Goal: Task Accomplishment & Management: Manage account settings

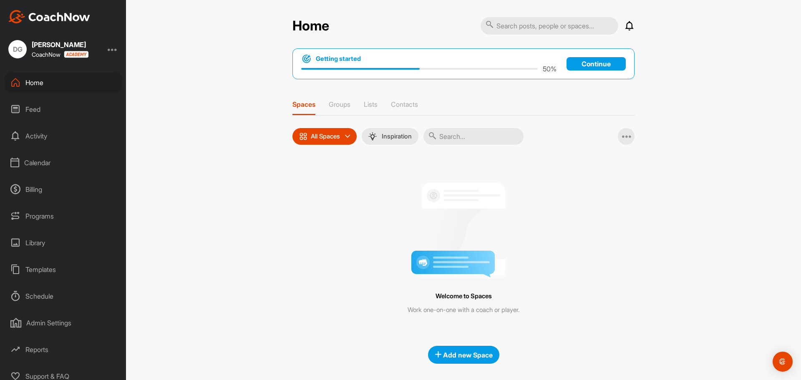
click at [38, 161] on div "Calendar" at bounding box center [64, 162] width 118 height 21
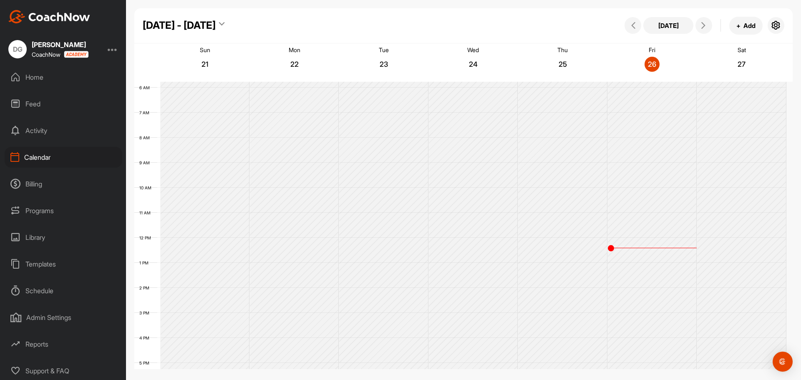
scroll to position [7, 0]
click at [44, 282] on div "Schedule" at bounding box center [64, 289] width 118 height 21
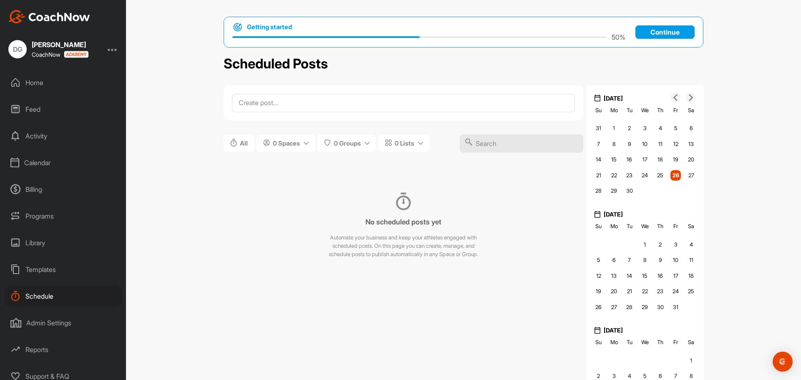
click at [657, 33] on p "Continue" at bounding box center [665, 31] width 59 height 13
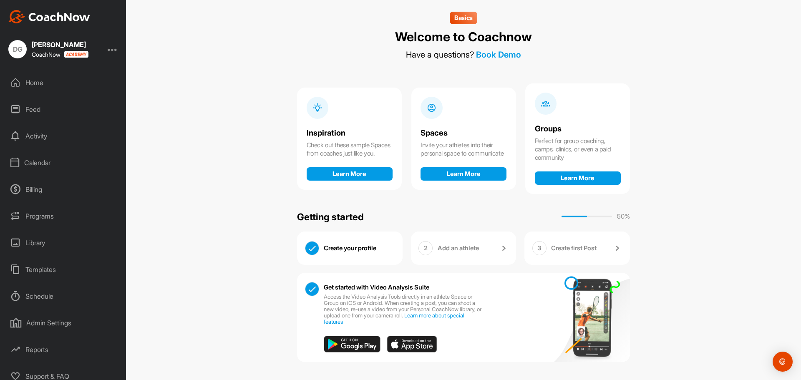
scroll to position [6, 0]
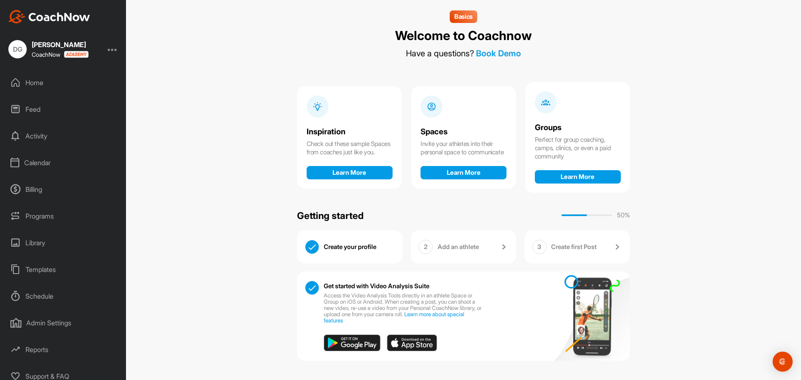
click at [38, 164] on div "Calendar" at bounding box center [64, 162] width 118 height 21
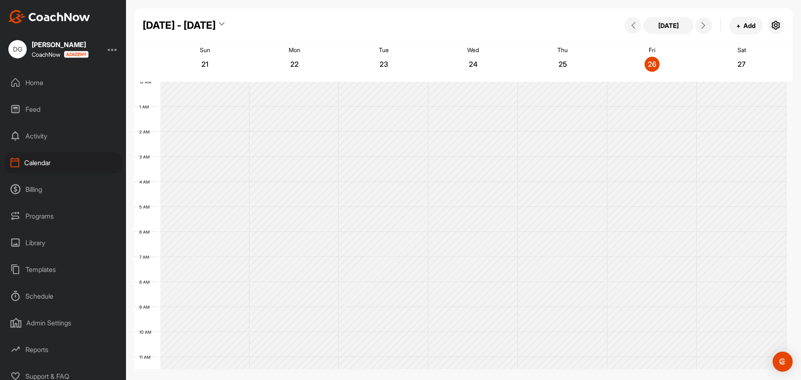
scroll to position [144, 0]
click at [43, 298] on div "Schedule" at bounding box center [64, 296] width 118 height 21
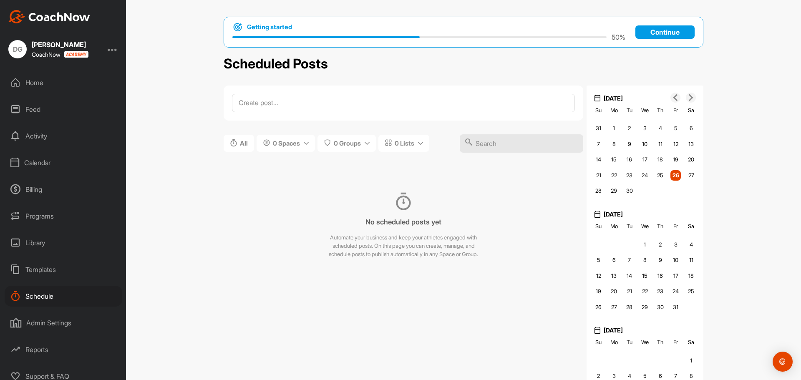
click at [35, 164] on div "Calendar" at bounding box center [64, 162] width 118 height 21
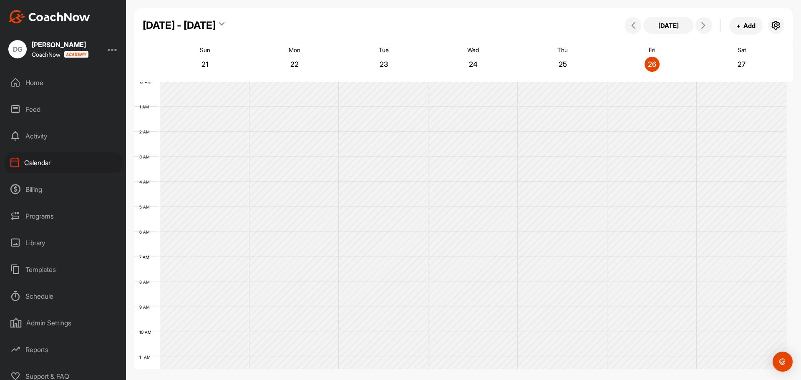
scroll to position [144, 0]
click at [755, 28] on button "+ Add" at bounding box center [746, 26] width 33 height 18
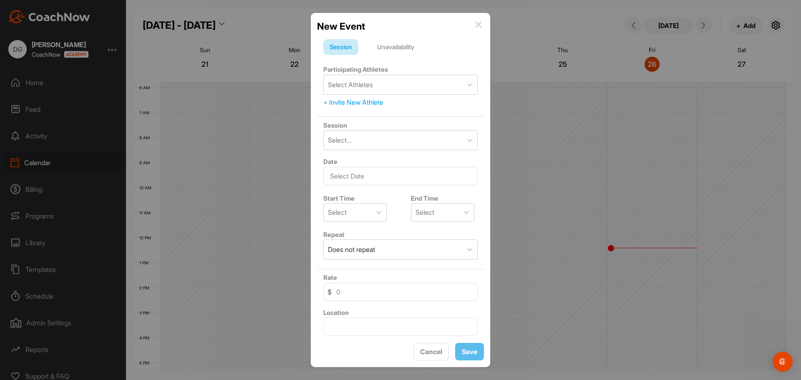
click at [482, 23] on div "New Event" at bounding box center [400, 26] width 167 height 14
click at [474, 24] on div "New Event" at bounding box center [400, 26] width 167 height 14
click at [478, 24] on img at bounding box center [478, 24] width 7 height 7
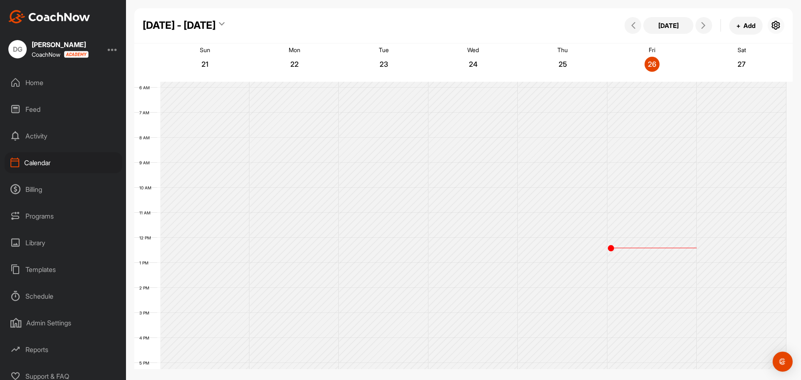
click at [776, 27] on icon "button" at bounding box center [776, 25] width 10 height 10
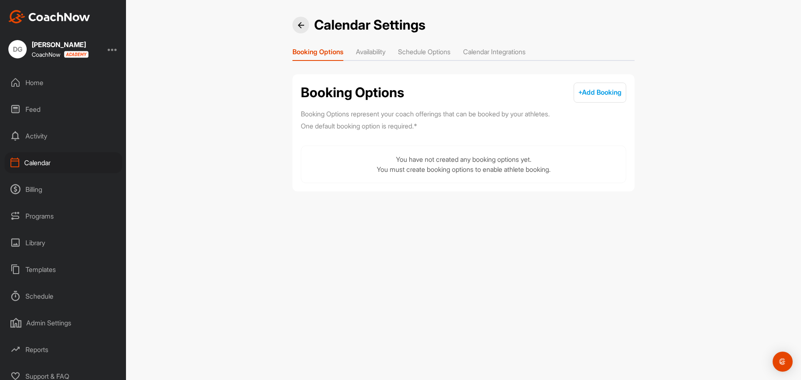
click at [381, 48] on li "Availability" at bounding box center [371, 53] width 30 height 13
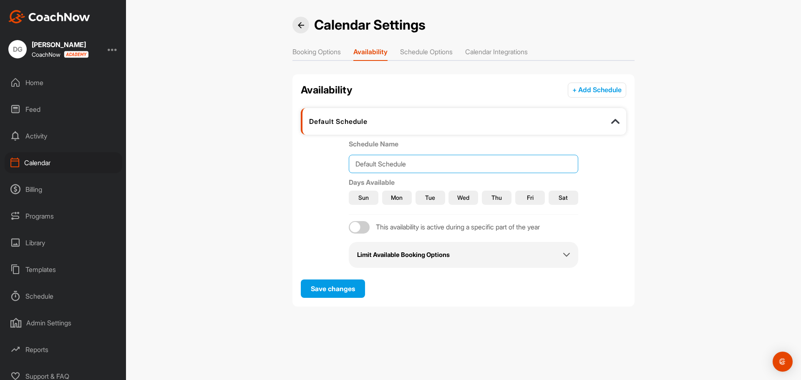
click at [394, 164] on input "Default Schedule" at bounding box center [464, 164] width 230 height 18
drag, startPoint x: 416, startPoint y: 167, endPoint x: 346, endPoint y: 168, distance: 70.1
click at [346, 168] on div "Schedule Name Default Schedule Days Available Sun Mon Tue Wed Thu Fri Sat This …" at bounding box center [464, 203] width 326 height 129
click at [397, 167] on input "Drew's Availabilty" at bounding box center [464, 164] width 230 height 18
type input "Drew's Availability"
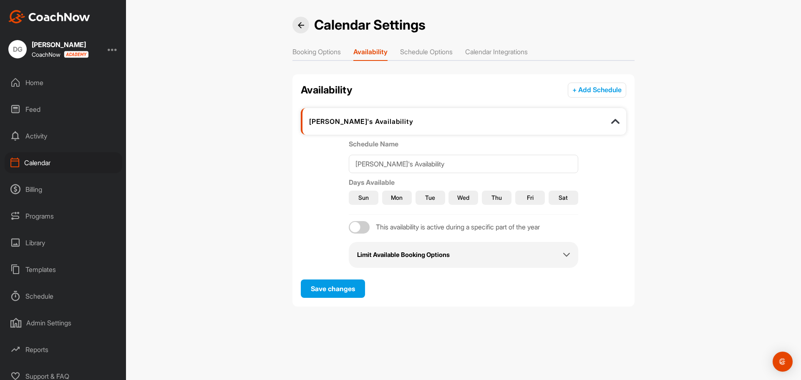
drag, startPoint x: 421, startPoint y: 201, endPoint x: 467, endPoint y: 200, distance: 46.3
click at [421, 201] on button "Tue" at bounding box center [431, 198] width 30 height 14
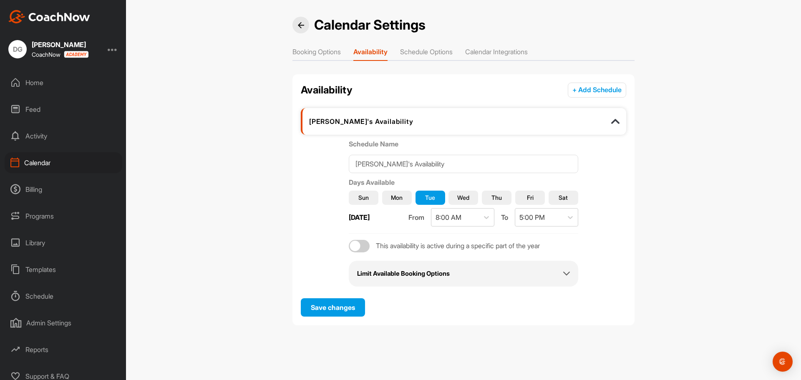
click at [471, 200] on button "Wed" at bounding box center [464, 198] width 30 height 14
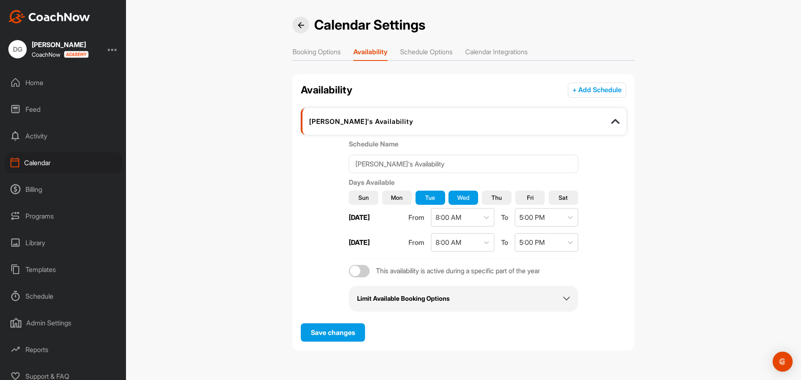
click at [495, 199] on span "Thu" at bounding box center [497, 197] width 10 height 9
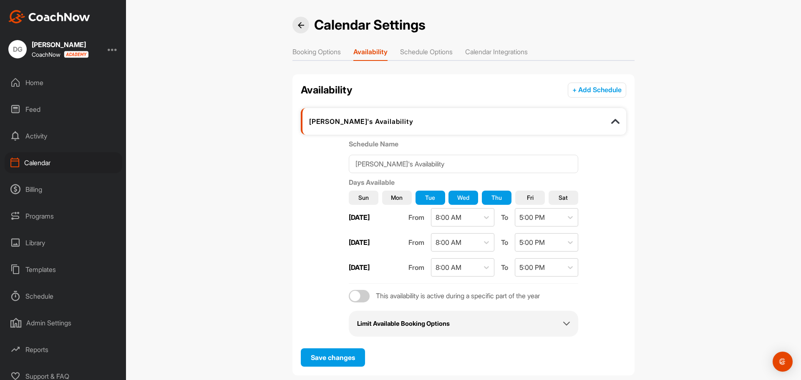
click at [549, 199] on button "Sat" at bounding box center [564, 198] width 30 height 14
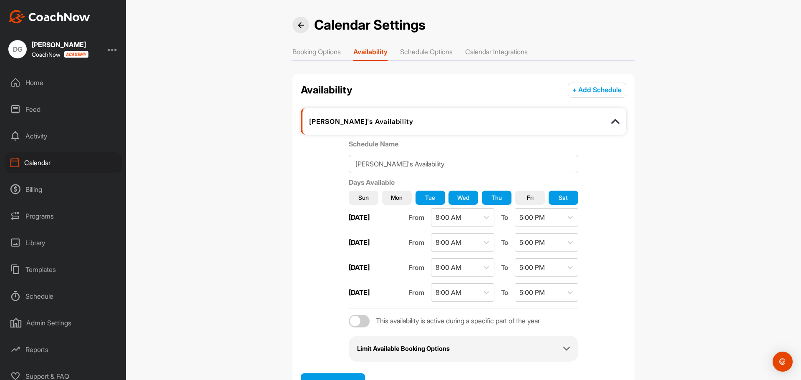
click at [579, 198] on div "Schedule Name Drew's Availability Days Available Sun Mon Tue Wed Thu Fri Sat Tu…" at bounding box center [464, 250] width 326 height 223
click at [527, 198] on span "Fri" at bounding box center [530, 197] width 7 height 9
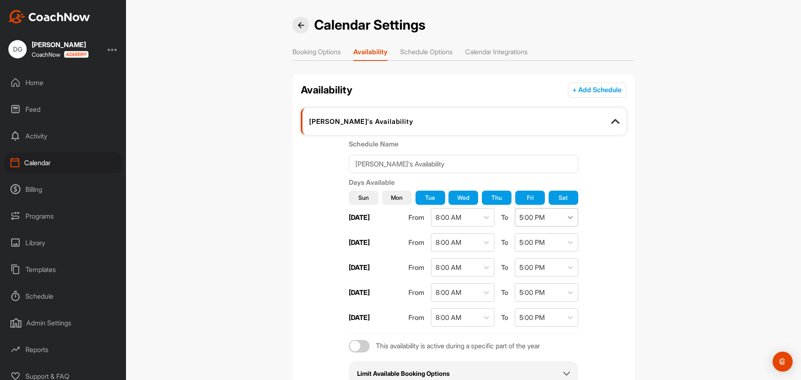
click at [569, 219] on icon at bounding box center [570, 217] width 8 height 8
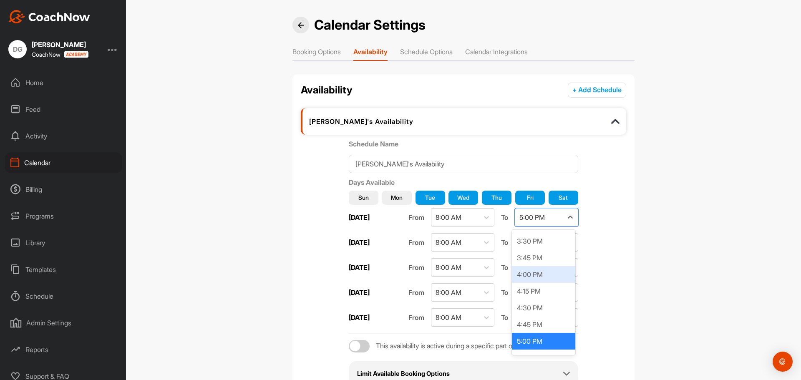
click at [545, 279] on div "4:00 PM" at bounding box center [543, 274] width 63 height 17
click at [570, 246] on icon at bounding box center [570, 242] width 8 height 8
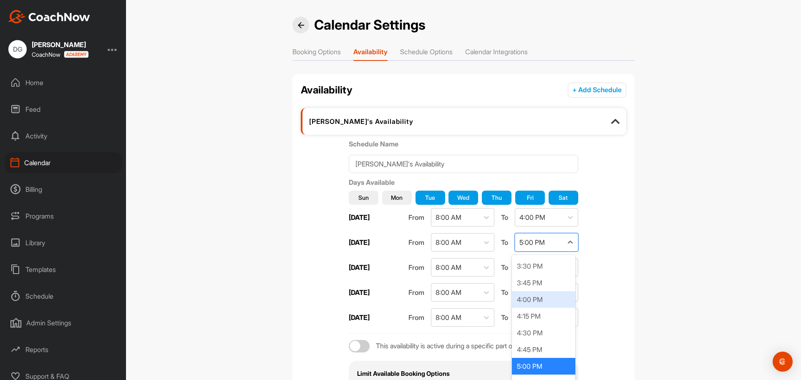
click at [543, 297] on div "4:00 PM" at bounding box center [543, 299] width 63 height 17
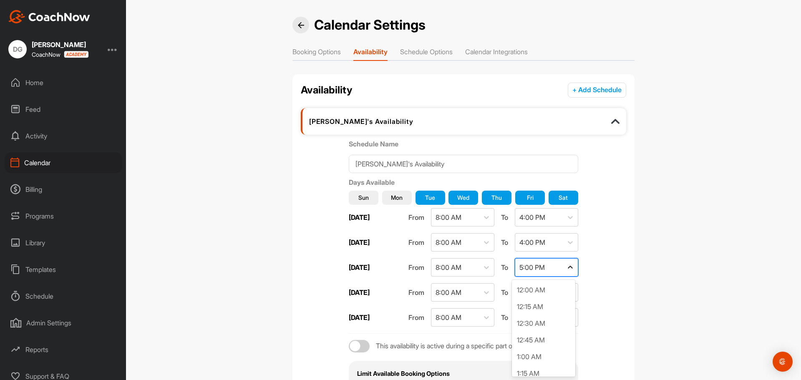
click at [564, 273] on div at bounding box center [570, 267] width 15 height 15
click at [553, 327] on div "4:00 PM" at bounding box center [543, 324] width 63 height 17
click at [563, 296] on div at bounding box center [570, 292] width 15 height 15
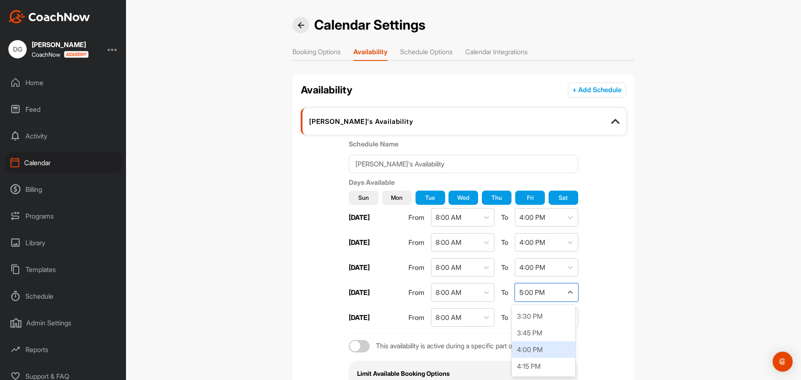
click at [547, 350] on div "4:00 PM" at bounding box center [543, 349] width 63 height 17
click at [568, 321] on icon at bounding box center [570, 317] width 8 height 8
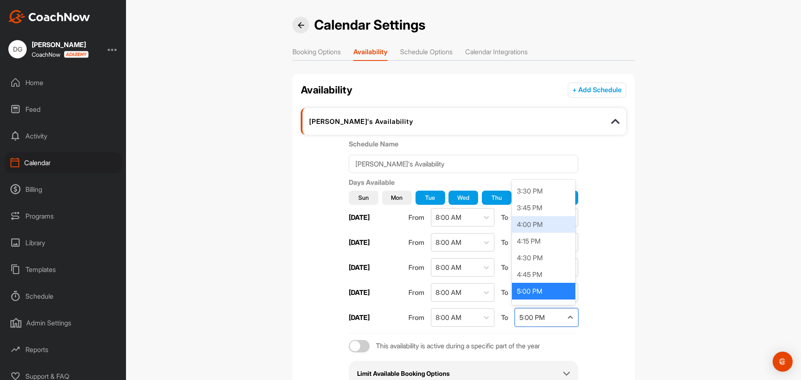
click at [534, 222] on div "4:00 PM" at bounding box center [543, 224] width 63 height 17
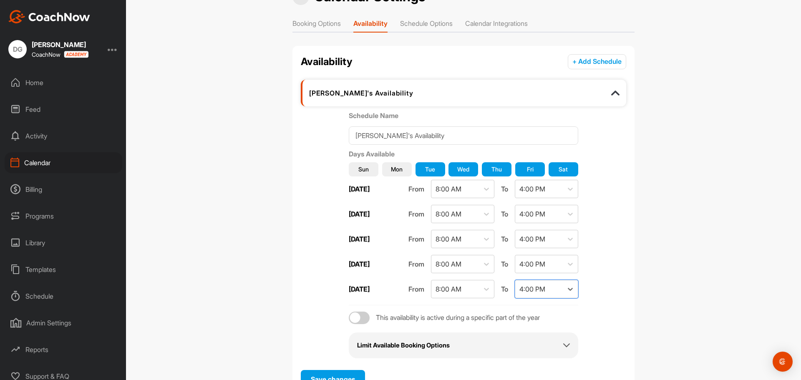
scroll to position [65, 0]
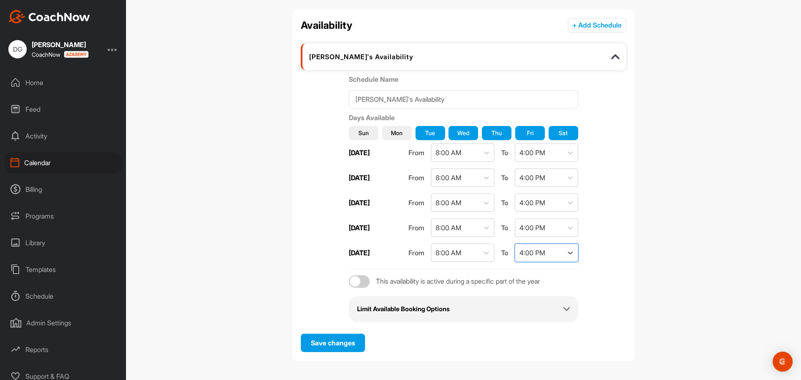
click at [358, 284] on div at bounding box center [359, 281] width 21 height 13
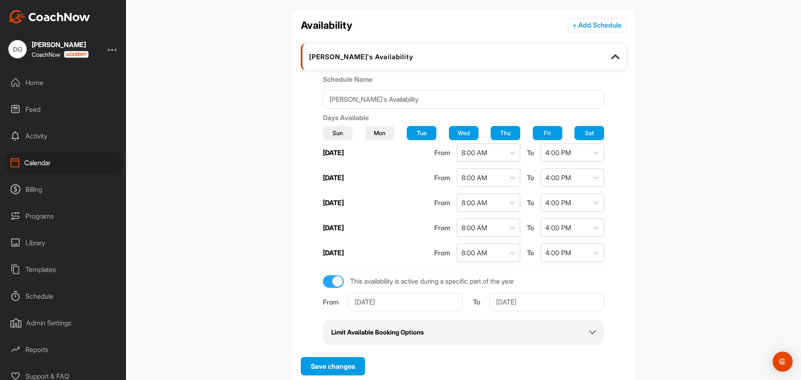
click at [339, 284] on div at bounding box center [338, 281] width 10 height 10
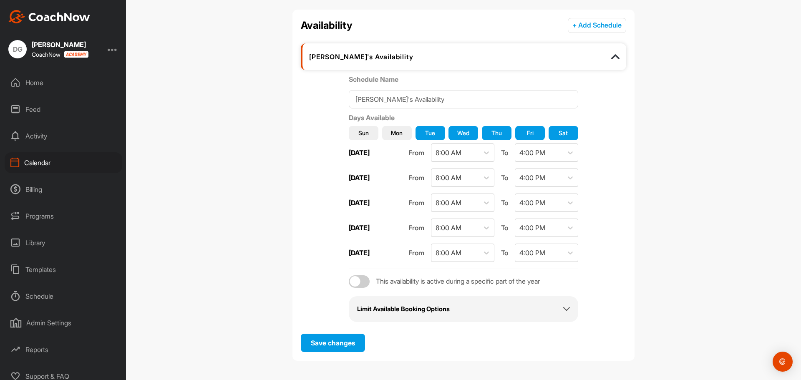
click at [349, 280] on div at bounding box center [359, 281] width 21 height 13
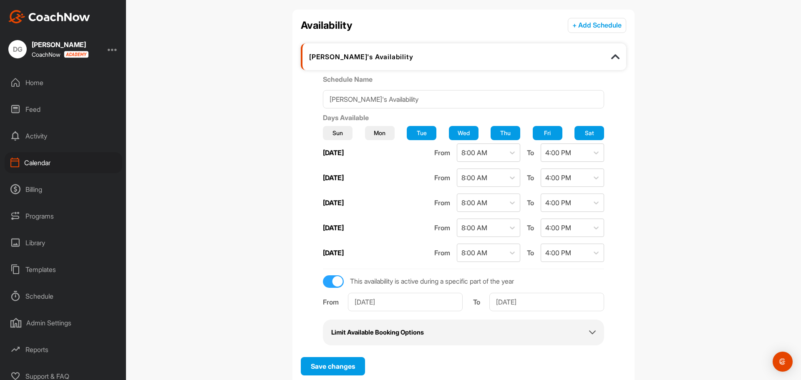
click at [338, 277] on div at bounding box center [333, 281] width 21 height 13
checkbox input "false"
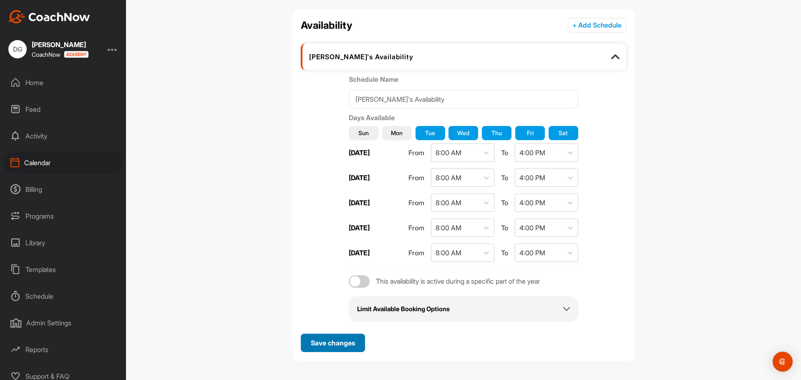
click at [330, 343] on span "Save changes" at bounding box center [333, 343] width 44 height 8
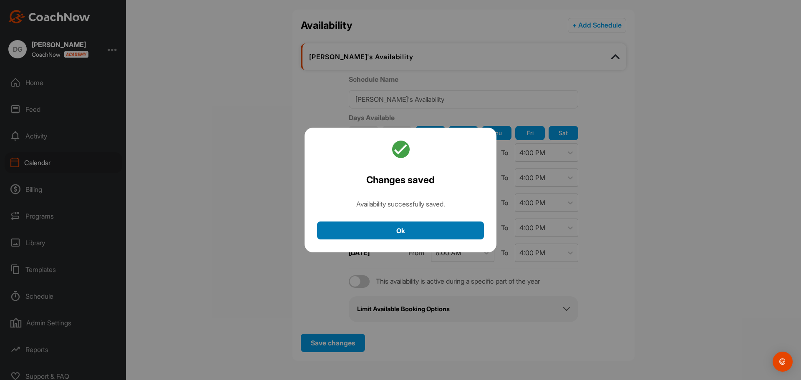
click at [413, 231] on button "Ok" at bounding box center [400, 231] width 167 height 18
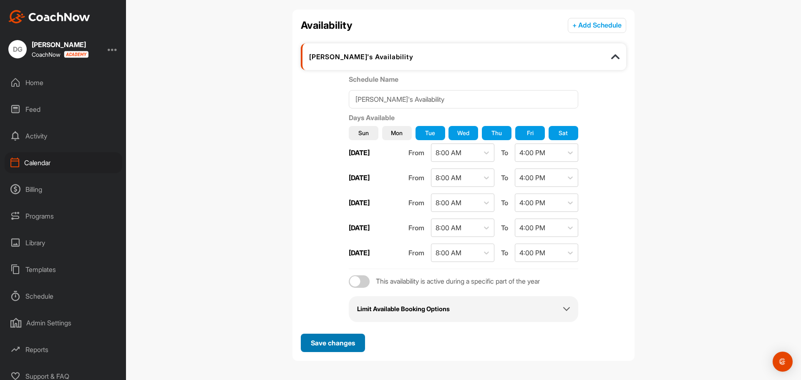
click at [354, 343] on div "Save changes" at bounding box center [333, 343] width 51 height 10
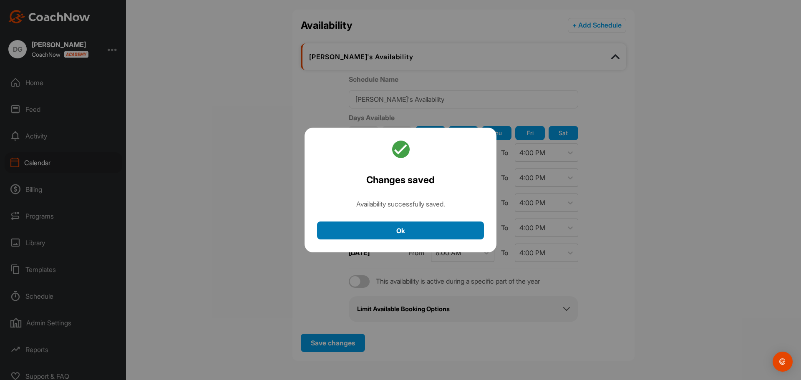
click at [407, 237] on button "Ok" at bounding box center [400, 231] width 167 height 18
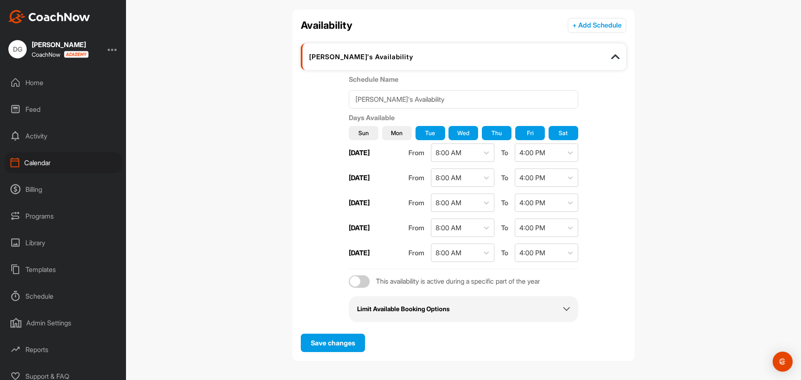
click at [359, 135] on span "Sun" at bounding box center [364, 133] width 10 height 9
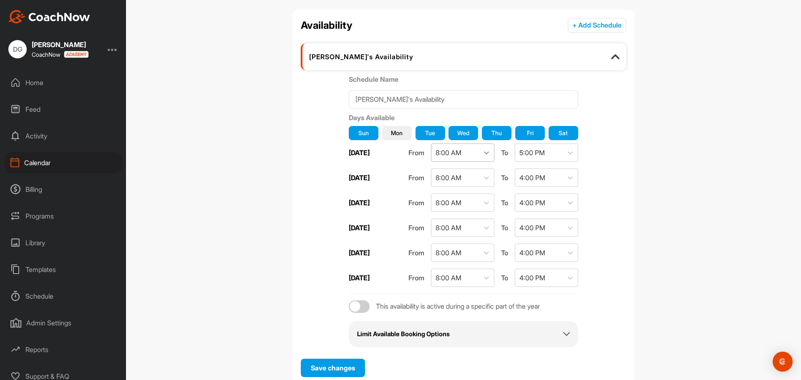
click at [479, 155] on div at bounding box center [486, 152] width 15 height 15
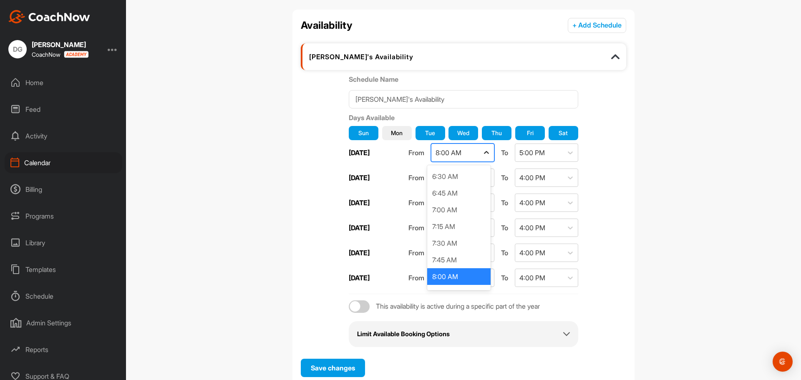
click at [482, 155] on icon at bounding box center [486, 153] width 8 height 8
click at [546, 154] on div "5:00 PM" at bounding box center [539, 153] width 48 height 18
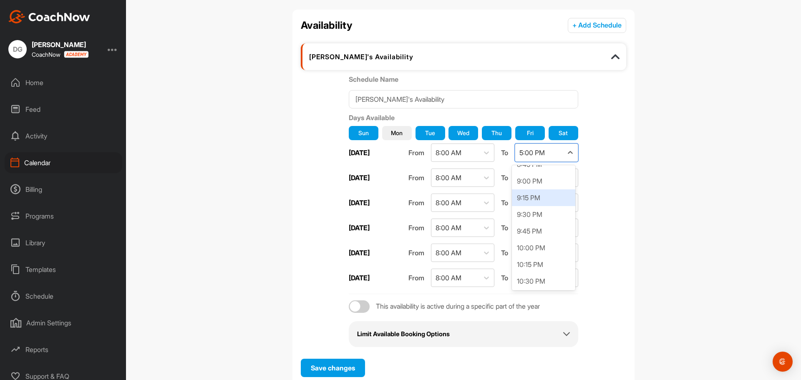
scroll to position [1410, 0]
click at [536, 238] on div "10:00 PM" at bounding box center [543, 235] width 63 height 17
click at [344, 371] on span "Save changes" at bounding box center [333, 368] width 44 height 8
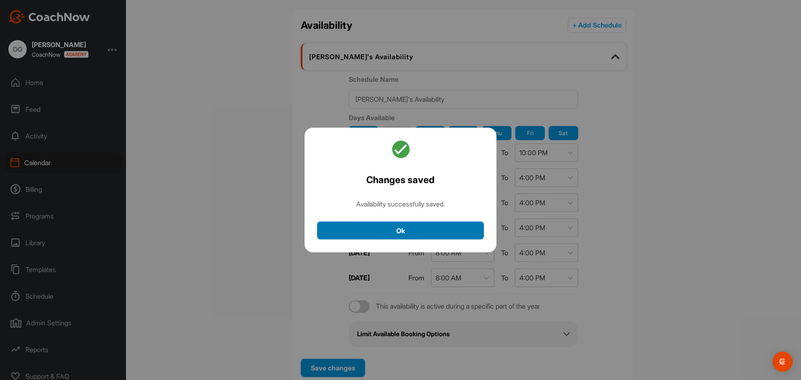
click at [452, 226] on button "Ok" at bounding box center [400, 231] width 167 height 18
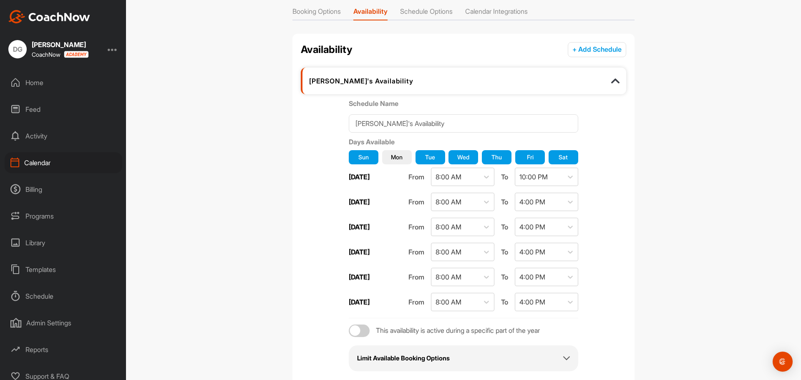
scroll to position [0, 0]
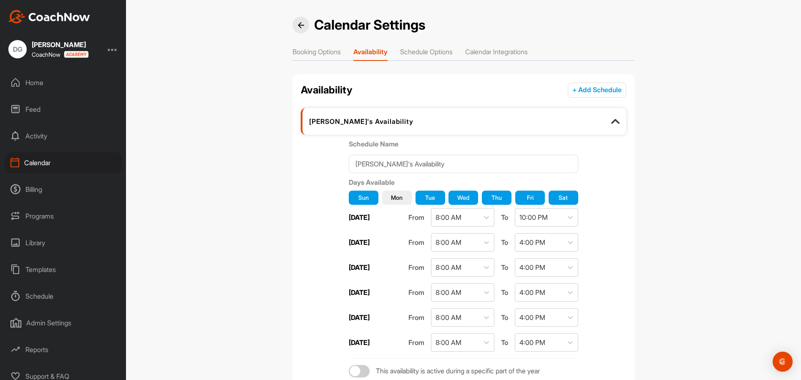
click at [301, 18] on div at bounding box center [301, 25] width 17 height 17
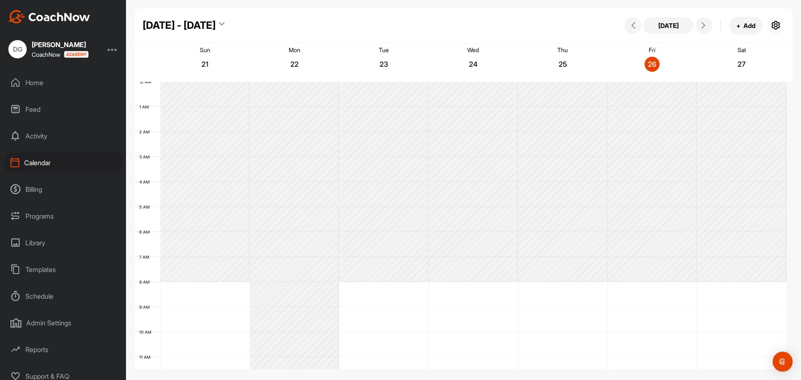
click at [770, 24] on button "button" at bounding box center [776, 25] width 17 height 17
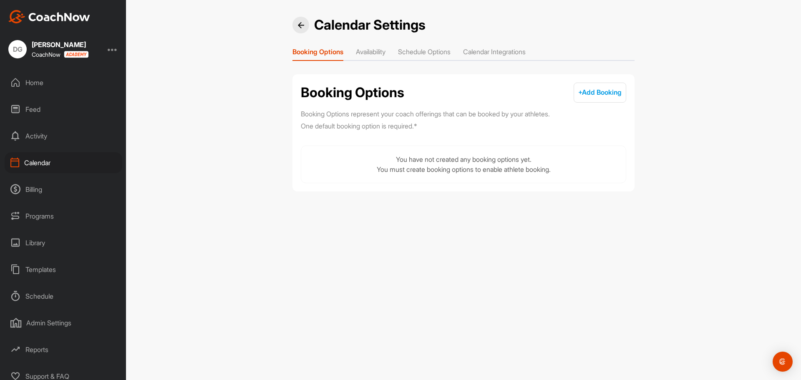
click at [384, 52] on li "Availability" at bounding box center [371, 53] width 30 height 13
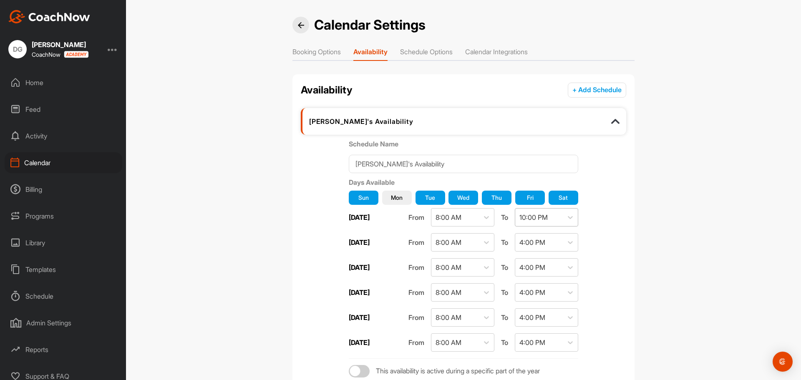
click at [551, 218] on div "10:00 PM" at bounding box center [539, 218] width 48 height 18
click at [549, 250] on div "10:00 AM" at bounding box center [543, 249] width 63 height 17
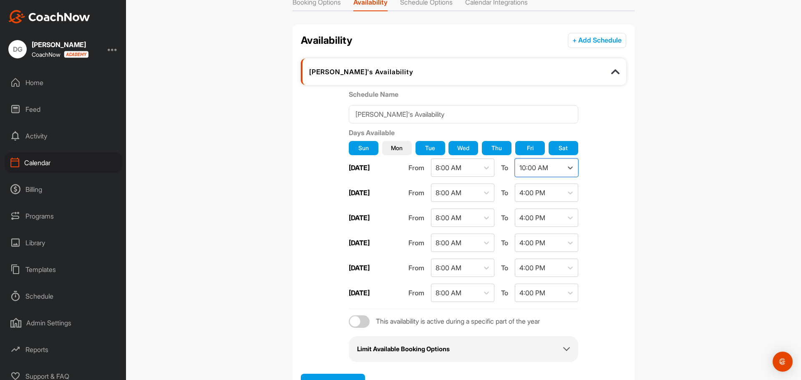
scroll to position [90, 0]
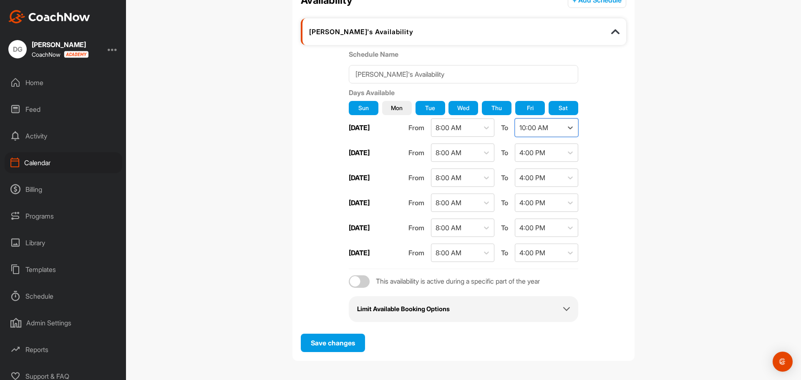
click at [342, 333] on form "Drew's Availability Schedule Name Drew's Availability Days Available Sun Mon Tu…" at bounding box center [464, 183] width 326 height 339
click at [340, 341] on span "Save changes" at bounding box center [333, 343] width 44 height 8
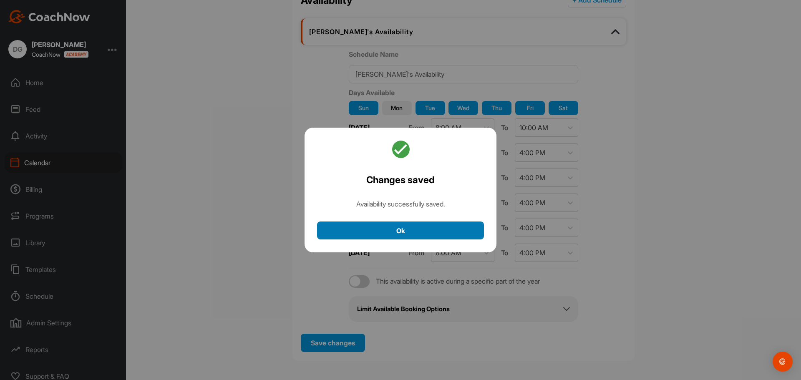
click at [436, 226] on button "Ok" at bounding box center [400, 231] width 167 height 18
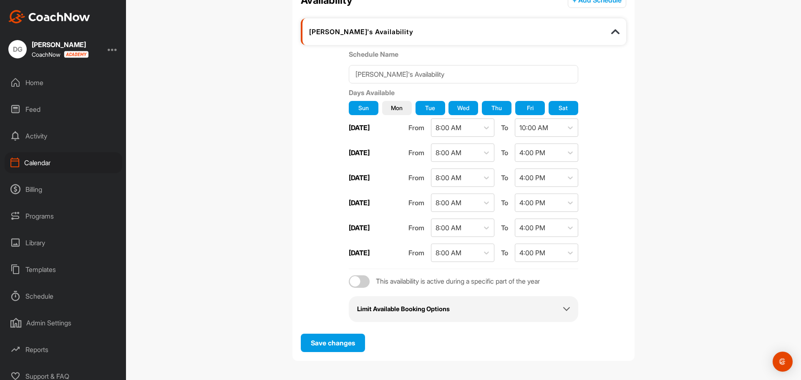
click at [37, 191] on div "Billing" at bounding box center [64, 189] width 118 height 21
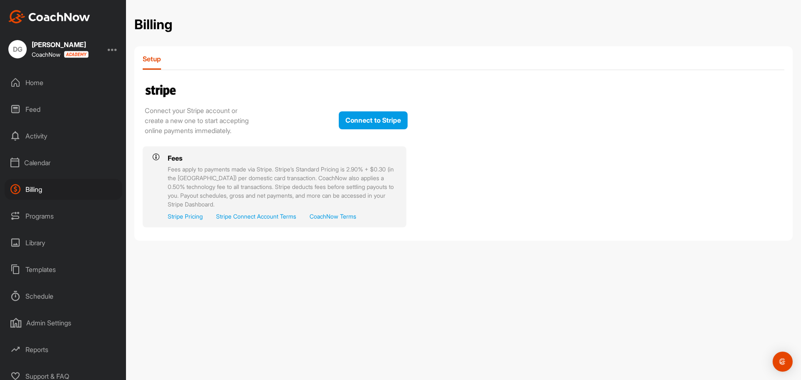
click at [44, 134] on div "Activity" at bounding box center [64, 136] width 118 height 21
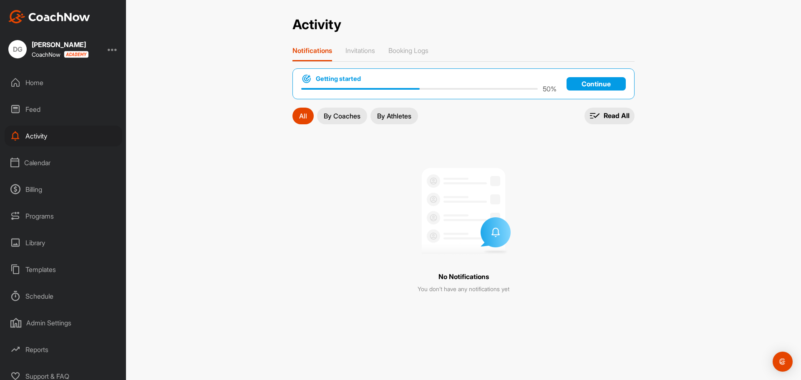
click at [352, 115] on p "By Coaches" at bounding box center [342, 116] width 37 height 7
click at [386, 116] on p "By Athletes" at bounding box center [394, 116] width 34 height 7
click at [301, 119] on p "All" at bounding box center [303, 116] width 8 height 7
click at [36, 86] on div "Home" at bounding box center [64, 82] width 118 height 21
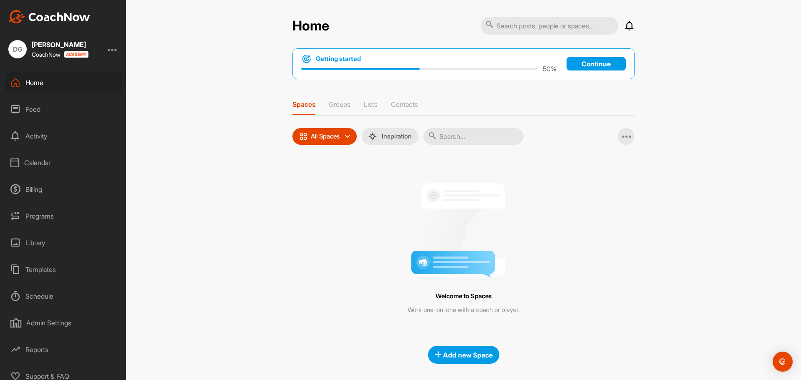
click at [591, 63] on p "Continue" at bounding box center [596, 63] width 59 height 13
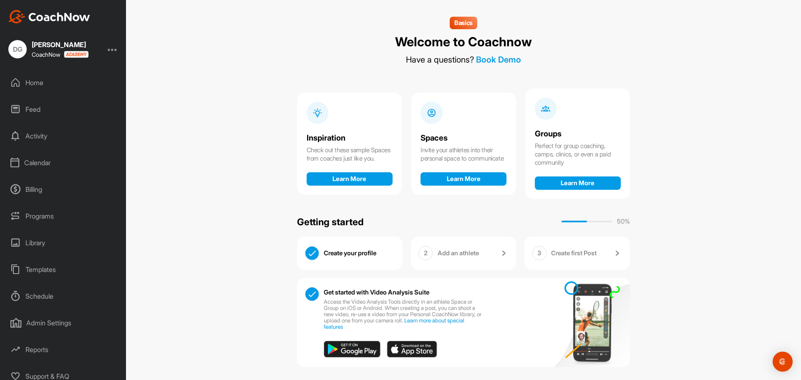
click at [460, 241] on div "2 Add an athlete" at bounding box center [464, 253] width 106 height 33
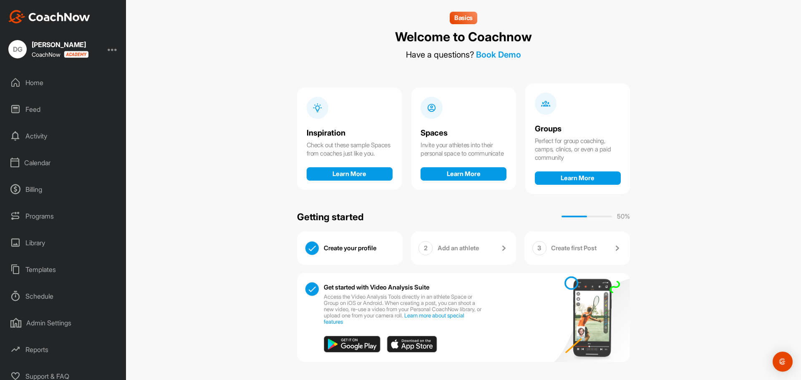
scroll to position [6, 0]
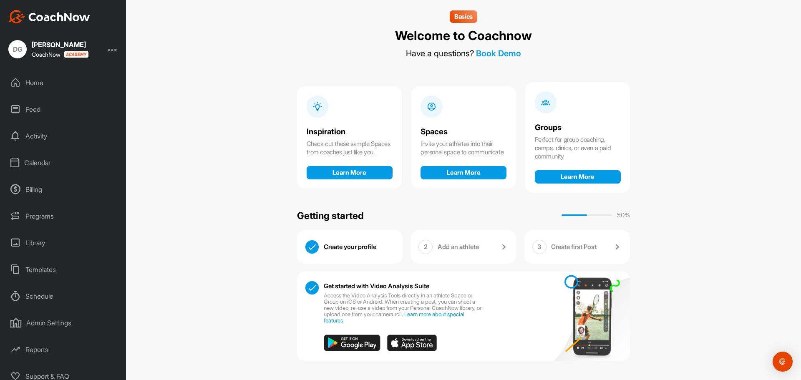
click at [438, 250] on p "Add an athlete" at bounding box center [458, 247] width 41 height 8
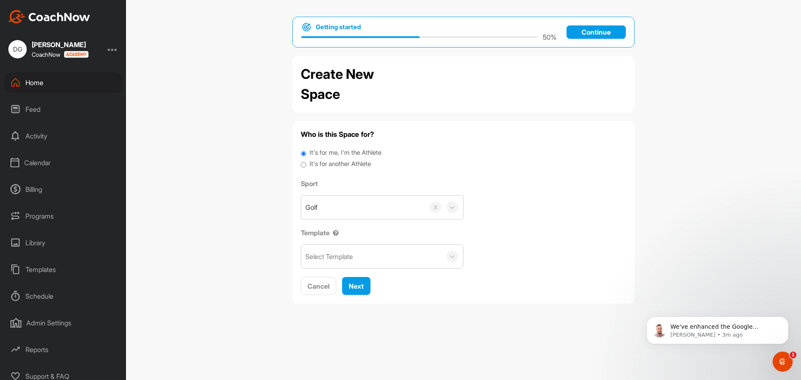
click at [351, 164] on label "It's for another Athlete" at bounding box center [340, 164] width 61 height 10
click at [306, 164] on input "It's for another Athlete" at bounding box center [303, 164] width 5 height 11
radio input "true"
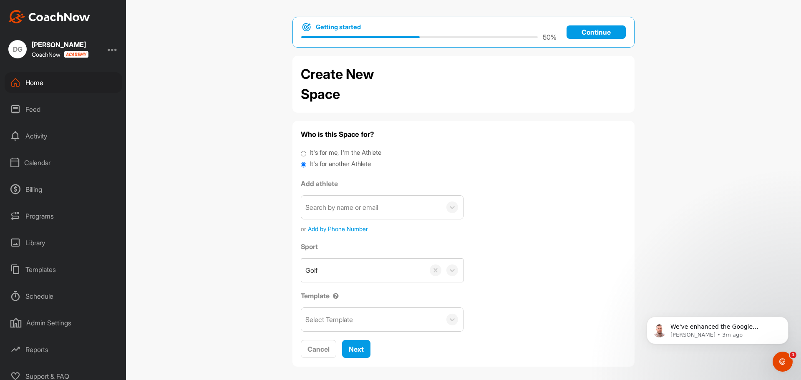
click at [356, 210] on div "Search by name or email" at bounding box center [342, 207] width 73 height 10
click at [365, 316] on div "Select Template" at bounding box center [371, 319] width 140 height 23
click at [372, 316] on div "Select Template" at bounding box center [371, 319] width 140 height 23
click at [43, 114] on div "Feed" at bounding box center [64, 109] width 118 height 21
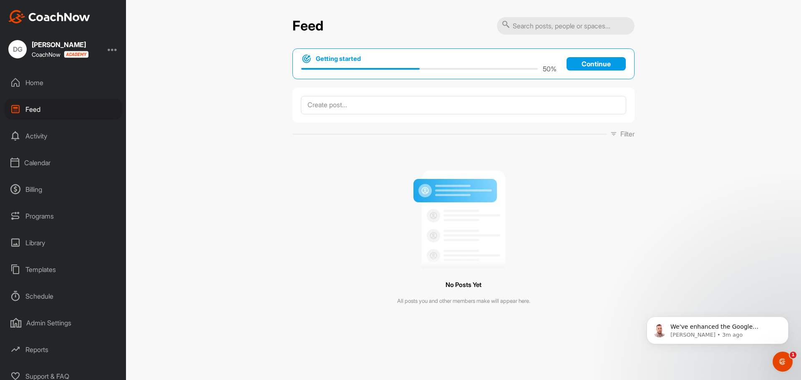
click at [51, 128] on div "Activity" at bounding box center [64, 136] width 118 height 21
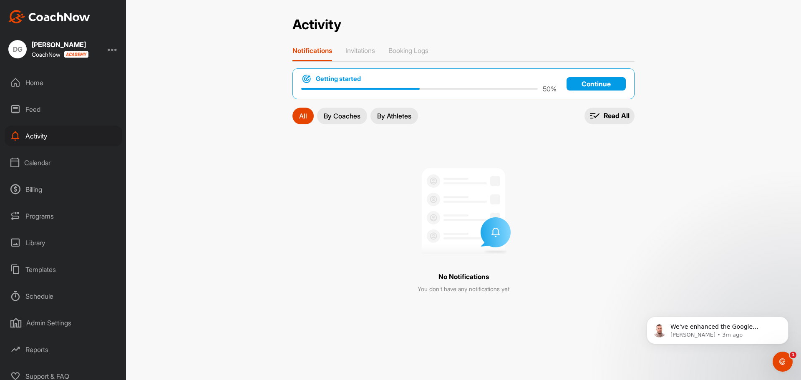
click at [48, 169] on div "Calendar" at bounding box center [64, 162] width 118 height 21
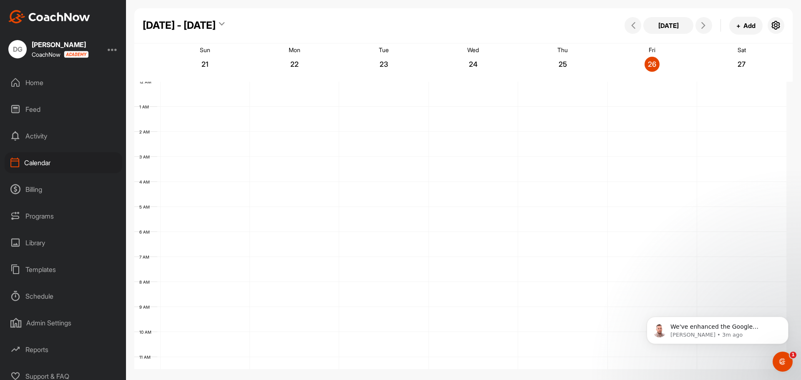
scroll to position [144, 0]
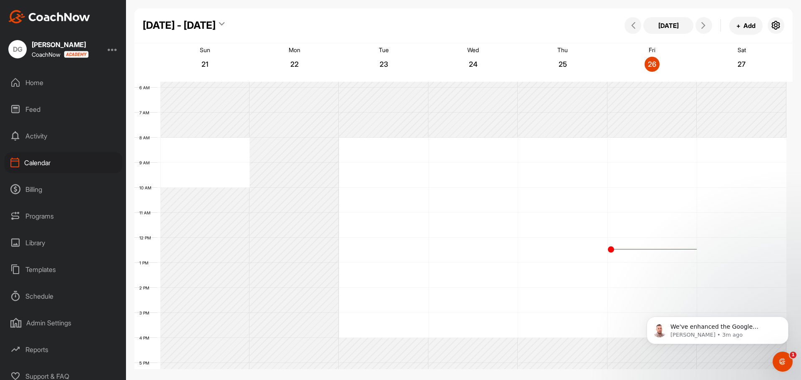
click at [41, 237] on div "Library" at bounding box center [64, 242] width 118 height 21
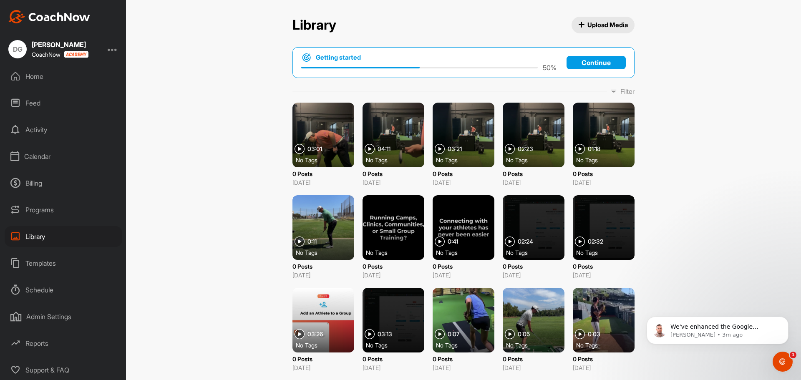
scroll to position [7, 0]
click at [48, 256] on div "Templates" at bounding box center [64, 263] width 118 height 21
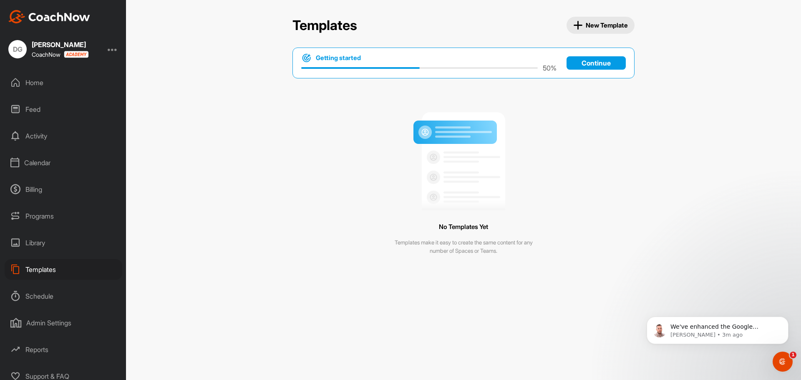
click at [48, 294] on div "Schedule" at bounding box center [64, 296] width 118 height 21
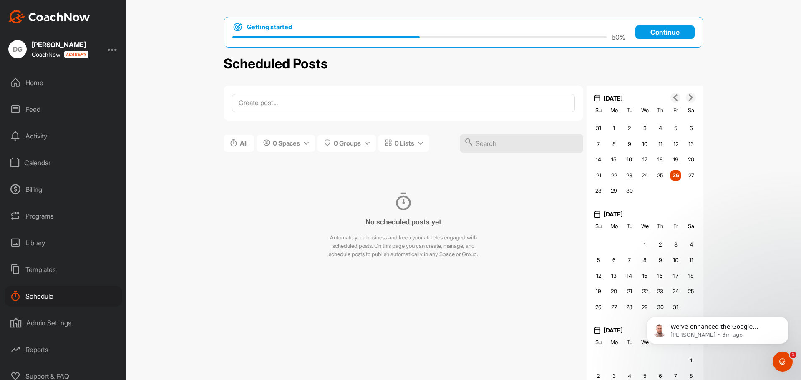
click at [30, 168] on div "Calendar" at bounding box center [64, 162] width 118 height 21
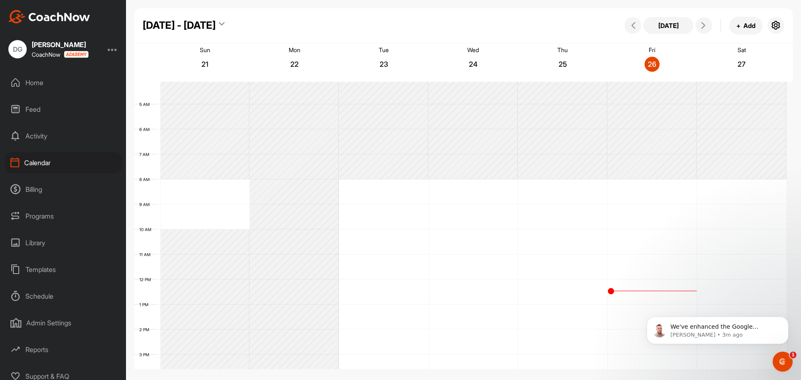
scroll to position [144, 0]
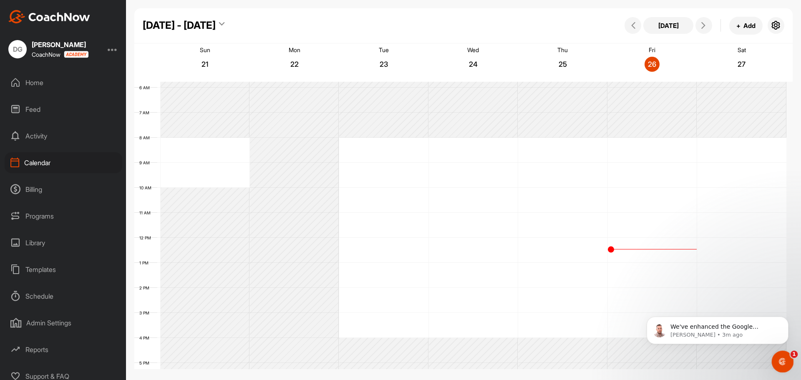
click at [780, 359] on icon "Open Intercom Messenger" at bounding box center [782, 361] width 14 height 14
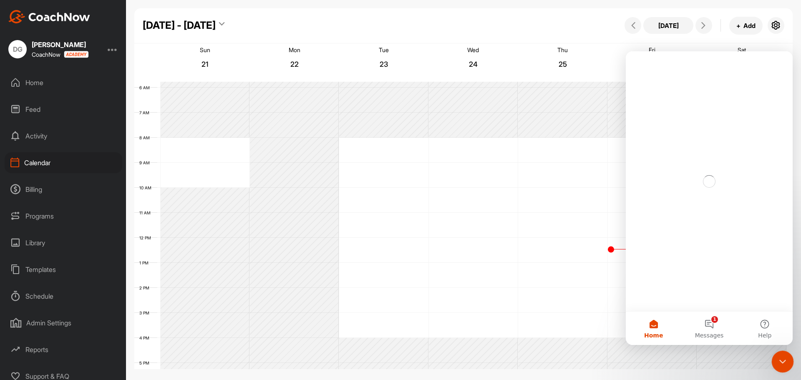
scroll to position [0, 0]
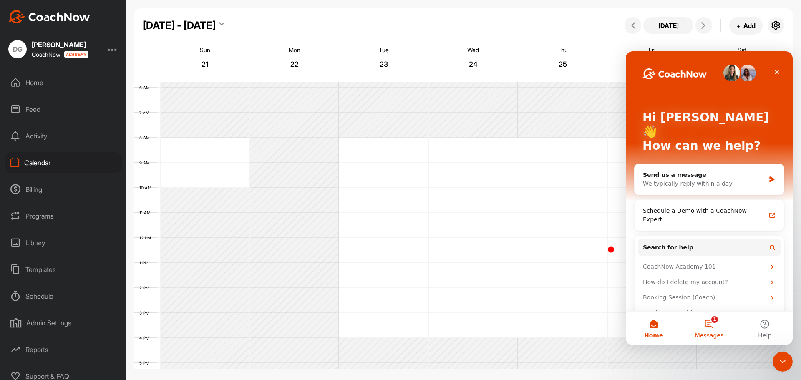
click at [712, 331] on button "1 Messages" at bounding box center [710, 328] width 56 height 33
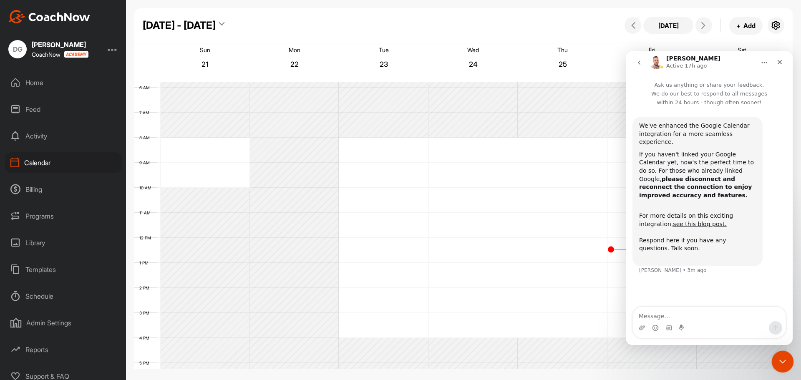
click at [773, 358] on div "Close Intercom Messenger" at bounding box center [782, 361] width 20 height 20
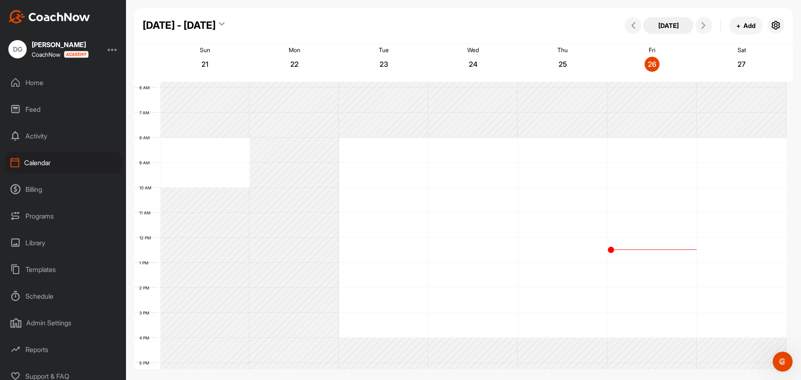
click at [680, 28] on button "[DATE]" at bounding box center [669, 25] width 50 height 17
click at [701, 26] on icon at bounding box center [703, 25] width 7 height 7
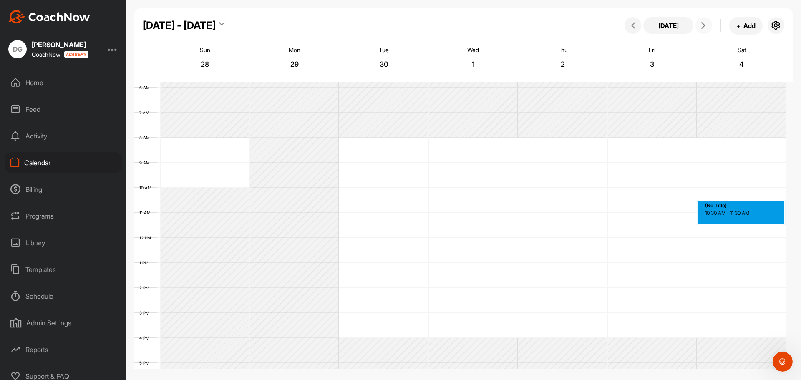
drag, startPoint x: 737, startPoint y: 202, endPoint x: 741, endPoint y: 225, distance: 22.8
click at [741, 225] on div "12 AM 1 AM 2 AM 3 AM 4 AM 5 AM 6 AM 7 AM 8 AM 9 AM 10 AM 11 AM 12 PM 1 PM 2 PM …" at bounding box center [460, 237] width 652 height 601
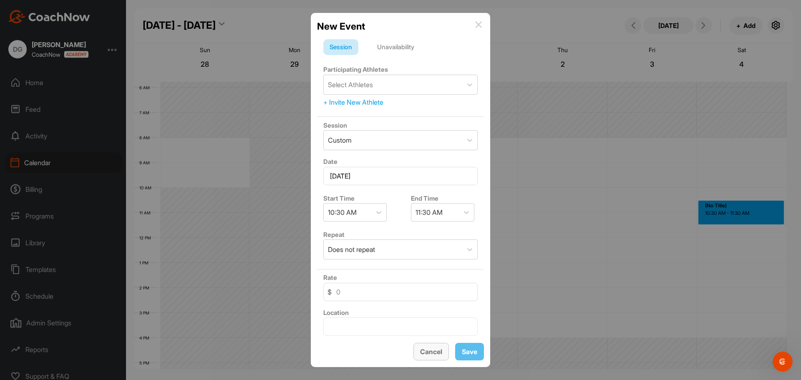
click at [436, 352] on span "Cancel" at bounding box center [431, 352] width 22 height 8
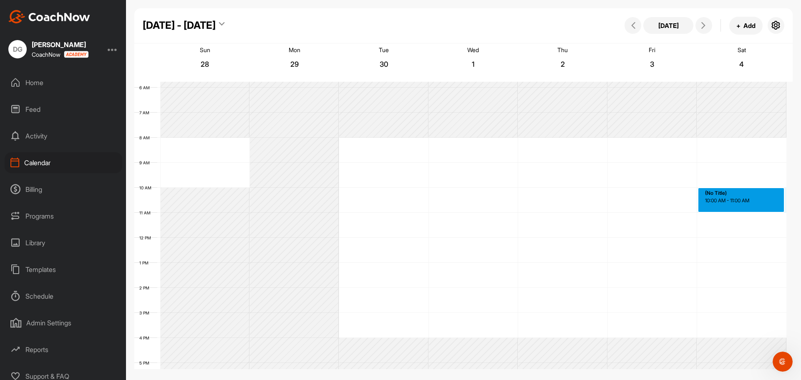
drag, startPoint x: 722, startPoint y: 190, endPoint x: 723, endPoint y: 212, distance: 21.7
click at [723, 212] on div "12 AM 1 AM 2 AM 3 AM 4 AM 5 AM 6 AM 7 AM 8 AM 9 AM 10 AM 11 AM 12 PM 1 PM 2 PM …" at bounding box center [460, 237] width 652 height 601
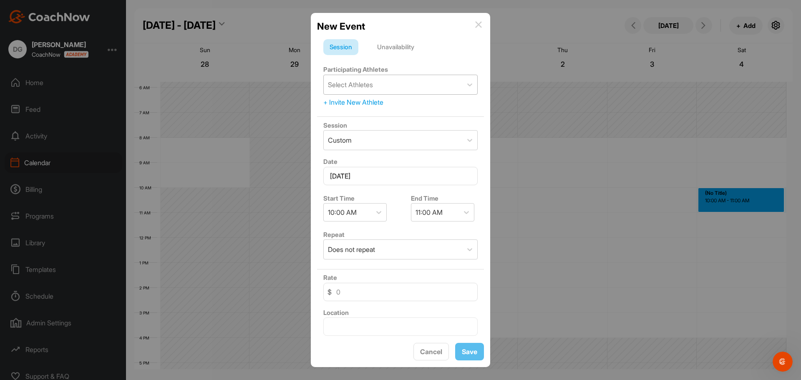
click at [412, 80] on div "Select Athletes" at bounding box center [393, 84] width 139 height 19
click at [367, 86] on div "Select Athletes" at bounding box center [350, 85] width 45 height 10
click at [353, 101] on div "+ Invite New Athlete" at bounding box center [400, 102] width 154 height 10
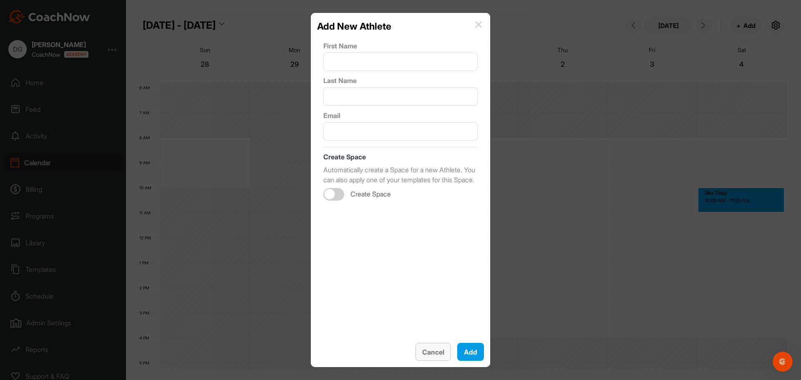
click at [435, 350] on button "Cancel" at bounding box center [433, 352] width 35 height 18
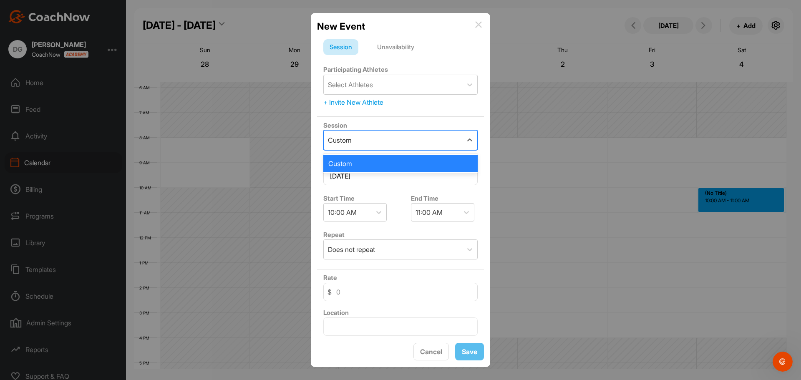
click at [397, 137] on div "Custom" at bounding box center [393, 140] width 139 height 19
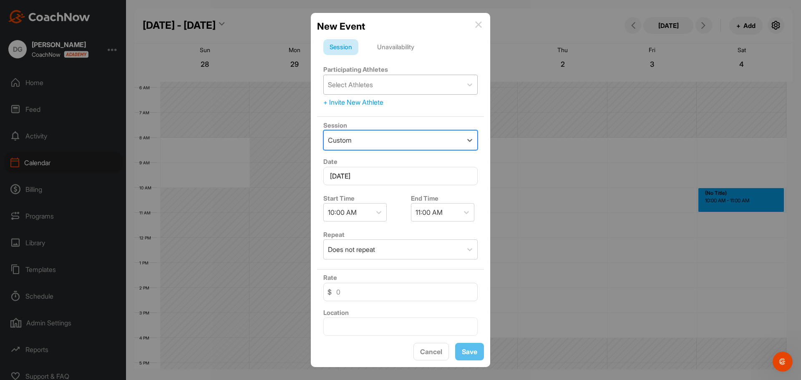
click at [374, 78] on div "Select Athletes" at bounding box center [393, 84] width 139 height 19
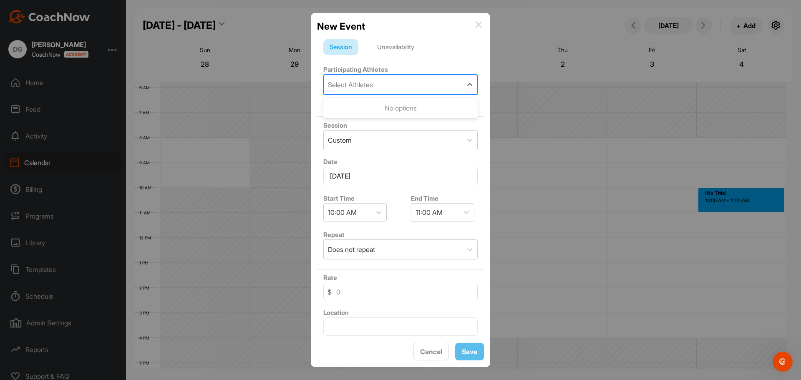
click at [381, 81] on div "Select Athletes" at bounding box center [393, 84] width 139 height 19
click at [366, 101] on div "+ Invite New Athlete" at bounding box center [400, 102] width 154 height 10
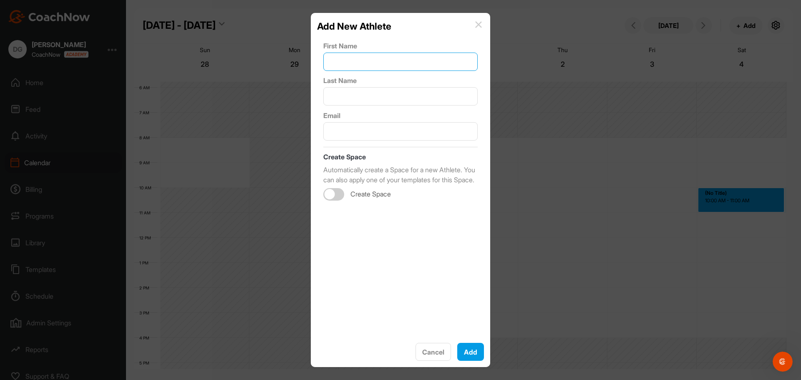
click at [369, 61] on input "text" at bounding box center [400, 62] width 154 height 18
type input "Sean"
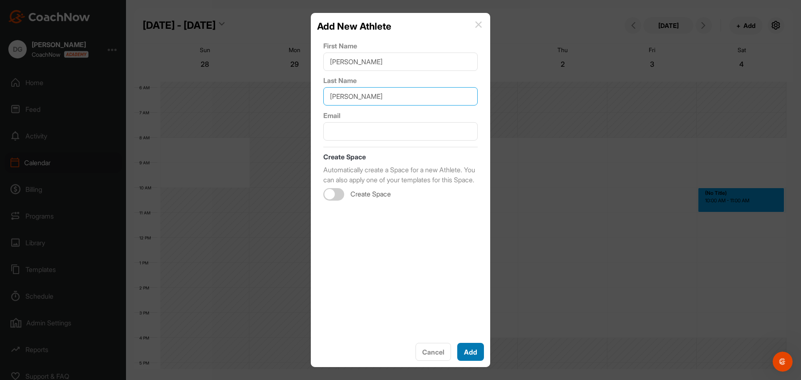
type input "Baker"
click at [461, 348] on button "Add" at bounding box center [470, 352] width 27 height 18
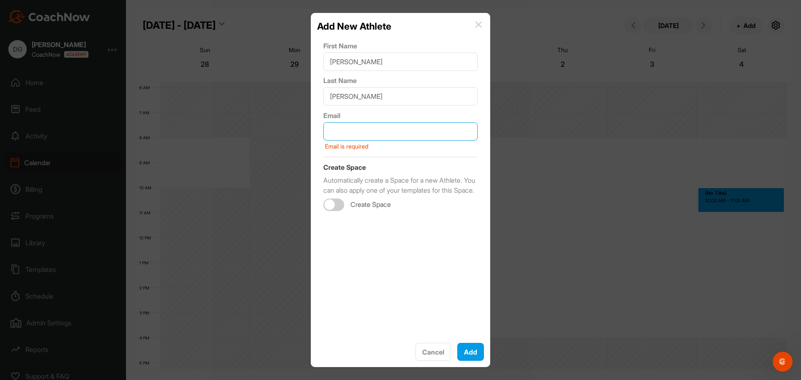
click at [361, 126] on input "text" at bounding box center [400, 131] width 154 height 18
type input "d"
click at [480, 23] on img at bounding box center [478, 24] width 7 height 7
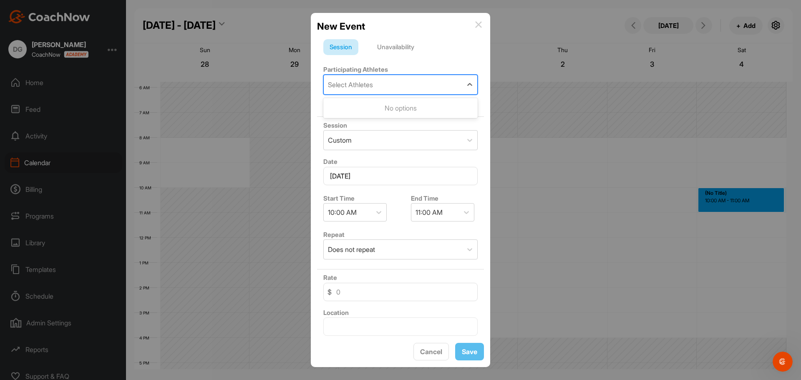
click at [357, 87] on div "Select Athletes" at bounding box center [350, 85] width 45 height 10
click at [432, 354] on span "Cancel" at bounding box center [431, 352] width 22 height 8
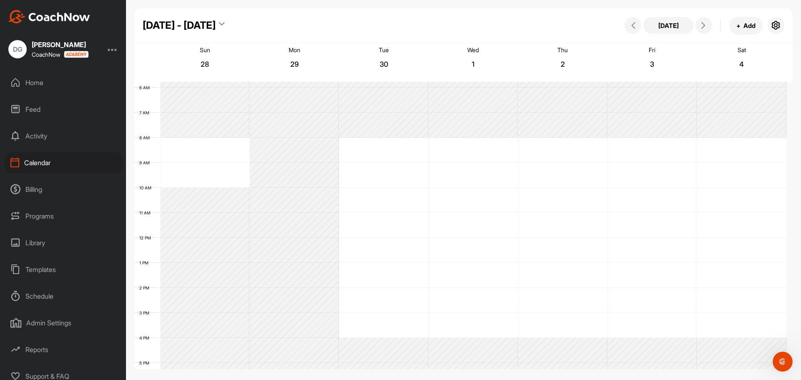
click at [36, 134] on div "Activity" at bounding box center [64, 136] width 118 height 21
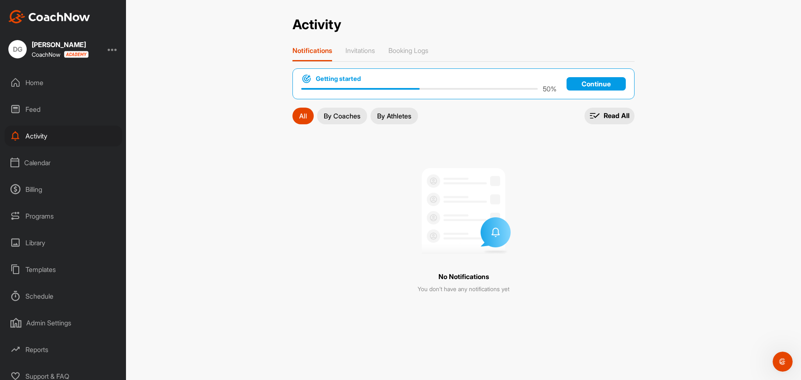
click at [34, 114] on div "Feed" at bounding box center [64, 109] width 118 height 21
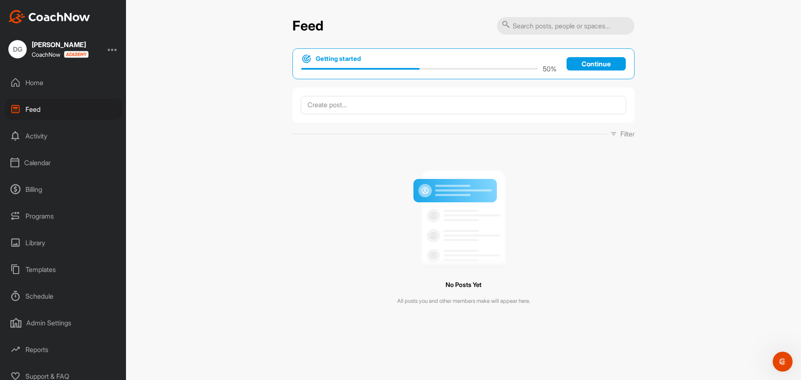
click at [35, 89] on div "Home" at bounding box center [64, 82] width 118 height 21
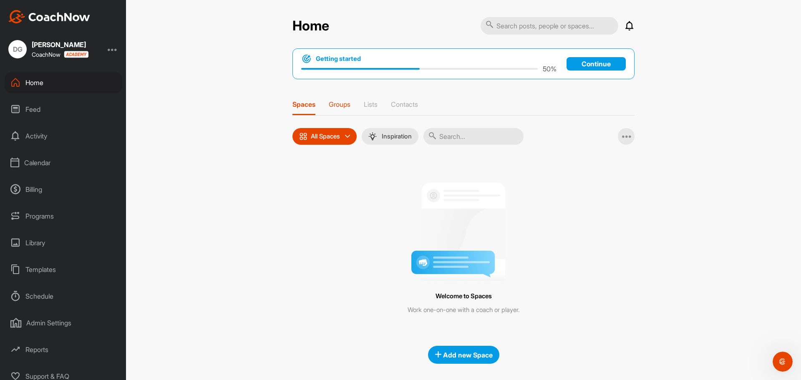
click at [340, 101] on p "Groups" at bounding box center [340, 104] width 22 height 8
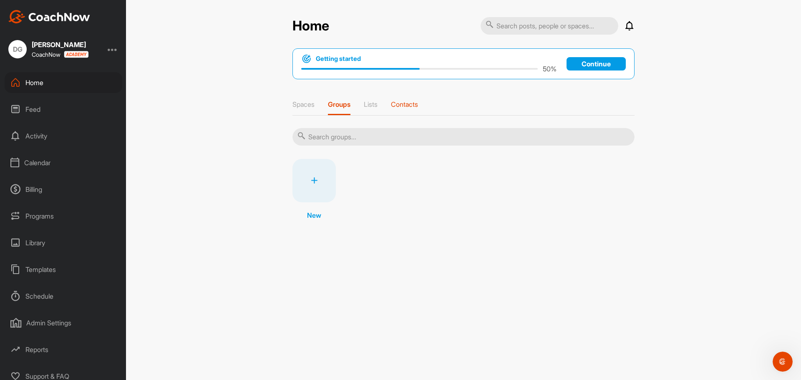
click at [406, 105] on p "Contacts" at bounding box center [404, 104] width 27 height 8
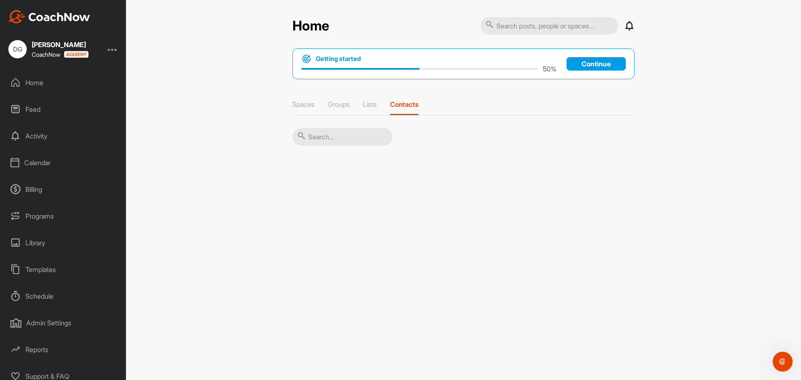
click at [346, 141] on input "text" at bounding box center [343, 137] width 100 height 18
click at [580, 66] on p "Continue" at bounding box center [596, 63] width 59 height 13
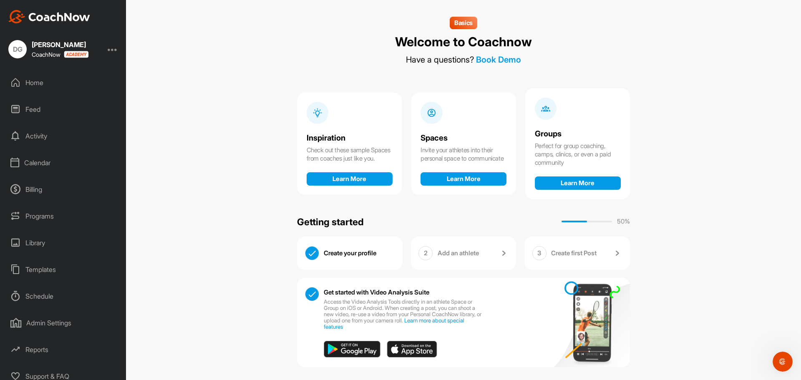
click at [47, 172] on div "Calendar" at bounding box center [64, 162] width 118 height 21
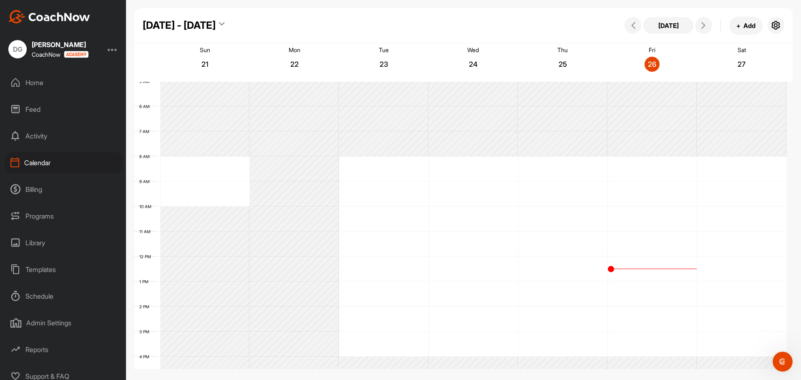
scroll to position [125, 0]
click at [707, 28] on span at bounding box center [704, 25] width 10 height 7
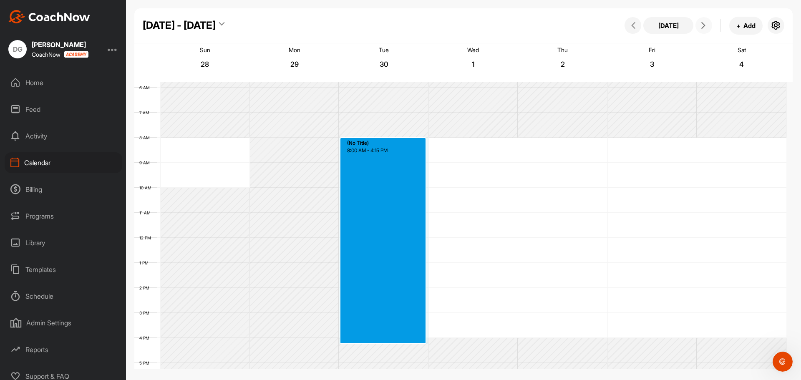
drag, startPoint x: 383, startPoint y: 149, endPoint x: 376, endPoint y: 341, distance: 193.0
click at [376, 341] on div "12 AM 1 AM 2 AM 3 AM 4 AM 5 AM 6 AM 7 AM 8 AM 9 AM 10 AM 11 AM 12 PM 1 PM 2 PM …" at bounding box center [460, 237] width 652 height 601
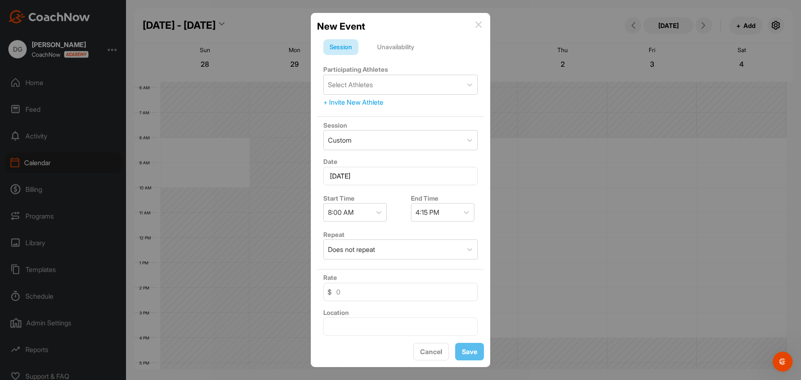
click at [395, 47] on div "Unavailability" at bounding box center [396, 47] width 50 height 16
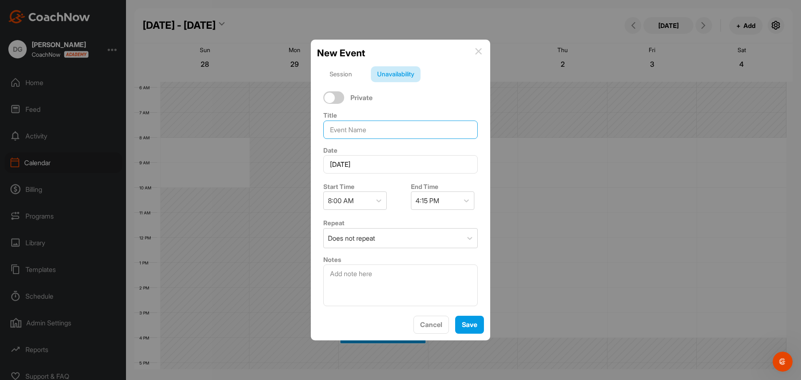
click at [369, 133] on input at bounding box center [400, 130] width 154 height 18
type input "Course Closed"
click at [470, 326] on span "Save" at bounding box center [469, 325] width 15 height 8
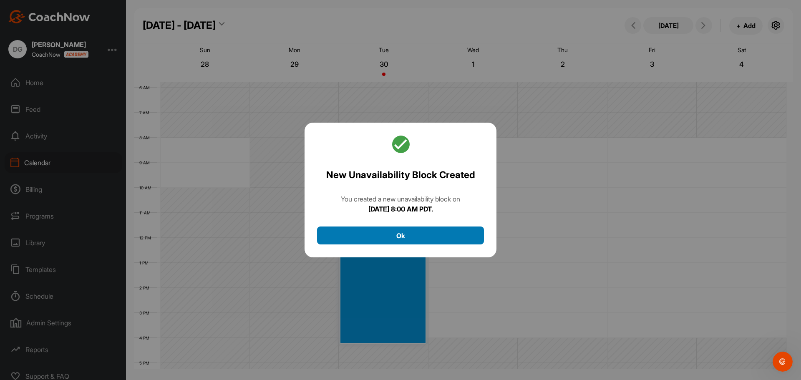
click at [405, 237] on button "Ok" at bounding box center [400, 236] width 167 height 18
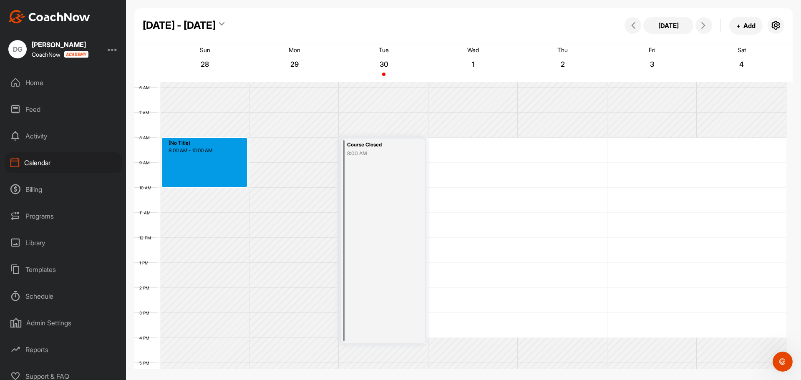
drag, startPoint x: 207, startPoint y: 145, endPoint x: 204, endPoint y: 187, distance: 41.8
click at [204, 187] on div "12 AM 1 AM 2 AM 3 AM 4 AM 5 AM 6 AM 7 AM 8 AM 9 AM 10 AM 11 AM 12 PM 1 PM 2 PM …" at bounding box center [460, 237] width 652 height 601
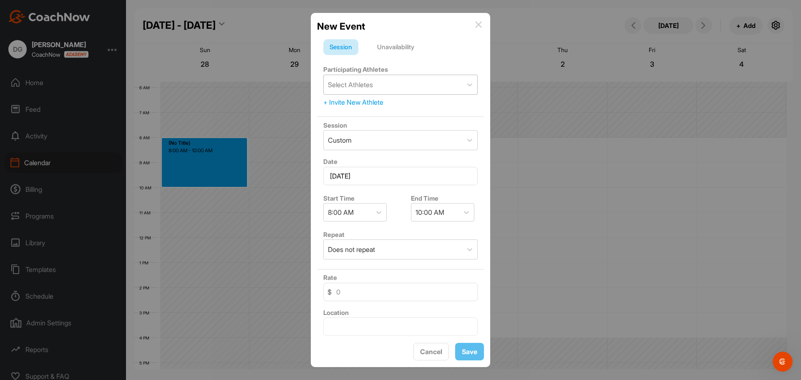
click at [381, 76] on div "Select Athletes" at bounding box center [393, 84] width 139 height 19
type input "Course Closed"
click at [404, 44] on div "Unavailability" at bounding box center [396, 47] width 50 height 16
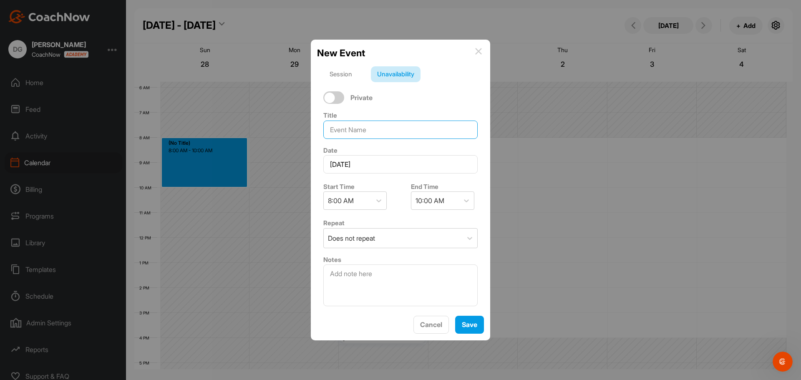
click at [358, 121] on input at bounding box center [400, 130] width 154 height 18
type input "Course Closed"
click at [471, 328] on span "Save" at bounding box center [469, 325] width 15 height 8
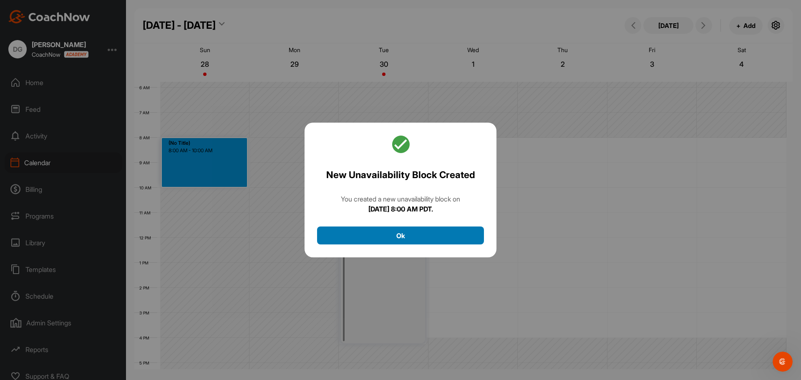
click at [434, 240] on button "Ok" at bounding box center [400, 236] width 167 height 18
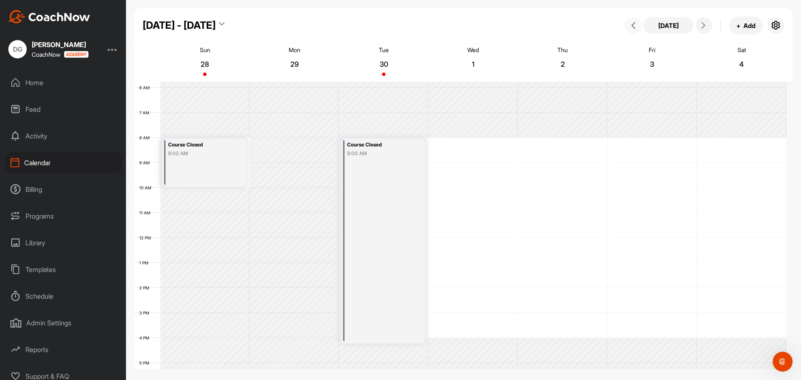
click at [628, 24] on span at bounding box center [633, 25] width 10 height 7
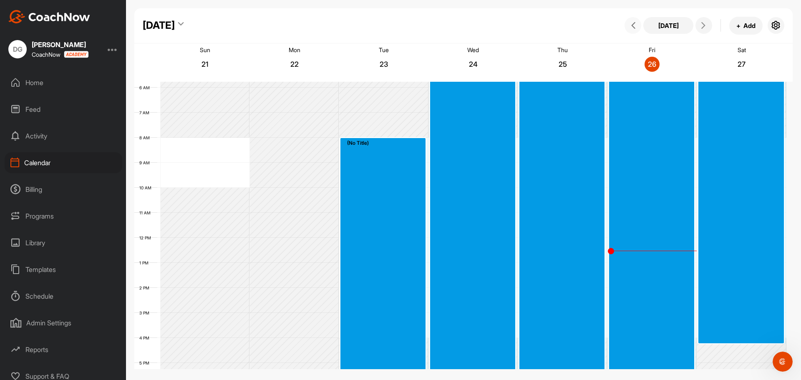
drag, startPoint x: 378, startPoint y: 150, endPoint x: 732, endPoint y: 338, distance: 400.5
click at [732, 338] on div "12 AM 1 AM 2 AM 3 AM 4 AM 5 AM 6 AM 7 AM 8 AM 9 AM 10 AM 11 AM 12 PM 1 PM 2 PM …" at bounding box center [460, 237] width 652 height 601
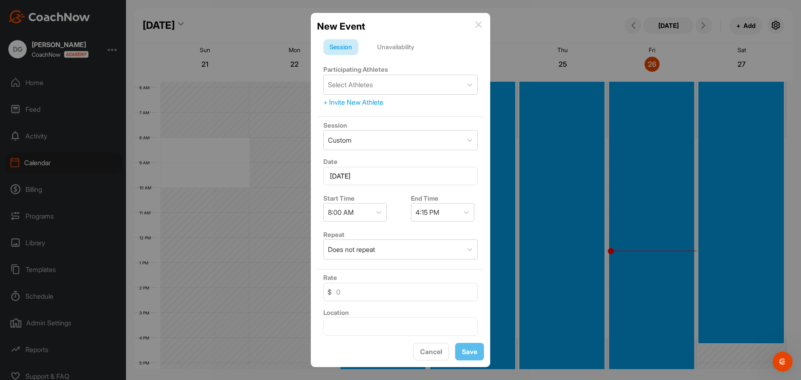
click at [481, 18] on div "New Event Session Unavailability Participating Athletes Select Athletes + Invit…" at bounding box center [400, 190] width 179 height 355
click at [480, 20] on div "New Event" at bounding box center [400, 26] width 167 height 14
click at [480, 24] on img at bounding box center [478, 24] width 7 height 7
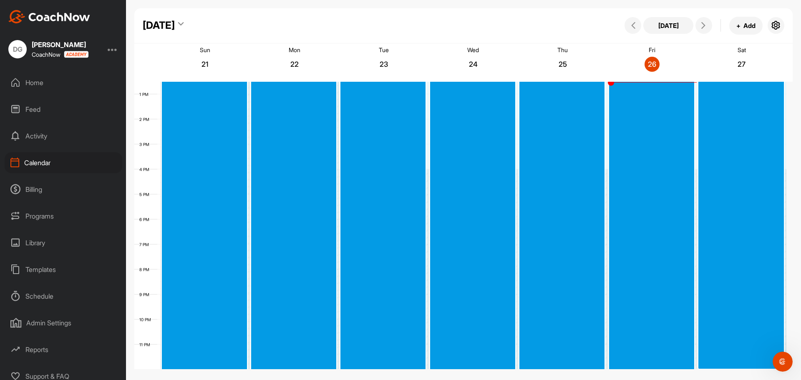
scroll to position [313, 0]
drag, startPoint x: 162, startPoint y: 83, endPoint x: 730, endPoint y: 366, distance: 634.3
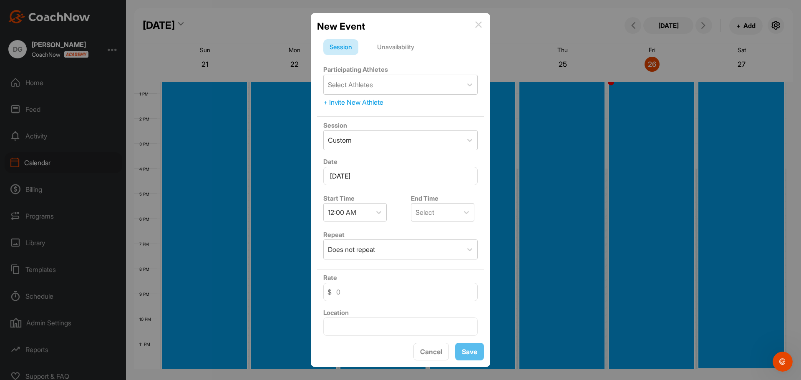
click at [398, 45] on div "Unavailability" at bounding box center [396, 47] width 50 height 16
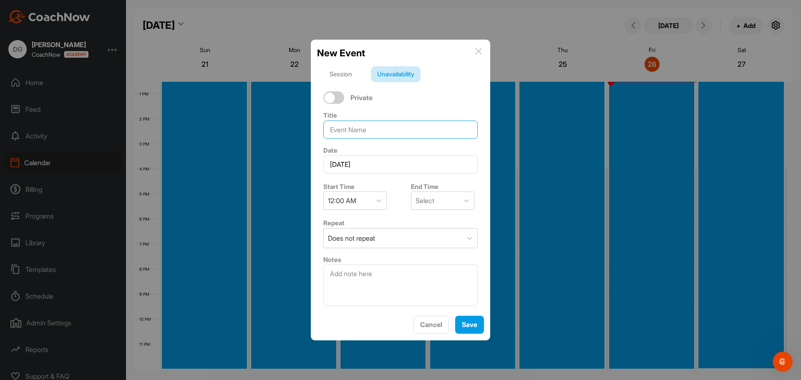
click at [369, 137] on input at bounding box center [400, 130] width 154 height 18
type input "Course Closed"
click at [467, 326] on span "Save" at bounding box center [469, 325] width 15 height 8
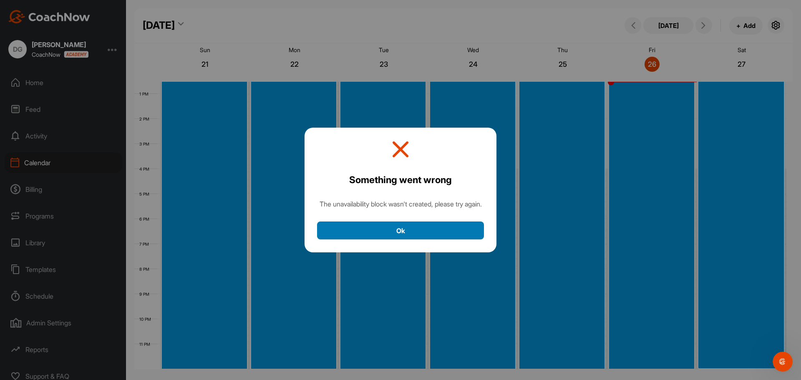
click at [434, 236] on button "Ok" at bounding box center [400, 231] width 167 height 18
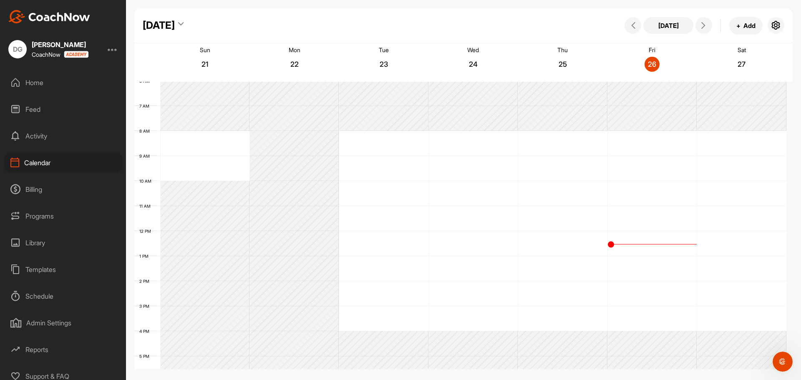
scroll to position [167, 0]
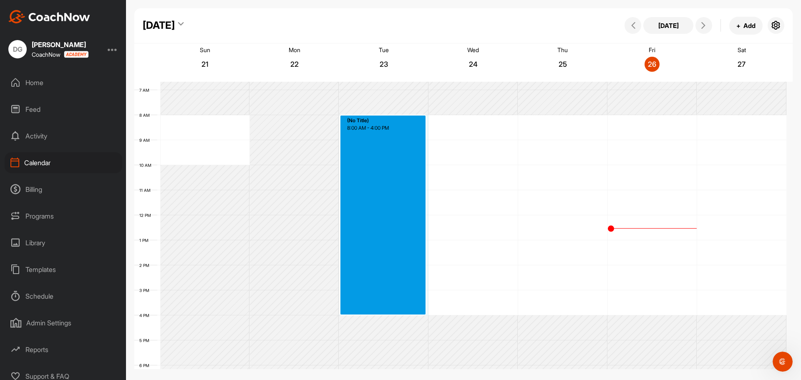
drag, startPoint x: 351, startPoint y: 124, endPoint x: 392, endPoint y: 311, distance: 191.4
click at [392, 311] on div "12 AM 1 AM 2 AM 3 AM 4 AM 5 AM 6 AM 7 AM 8 AM 9 AM 10 AM 11 AM 12 PM 1 PM 2 PM …" at bounding box center [460, 215] width 652 height 601
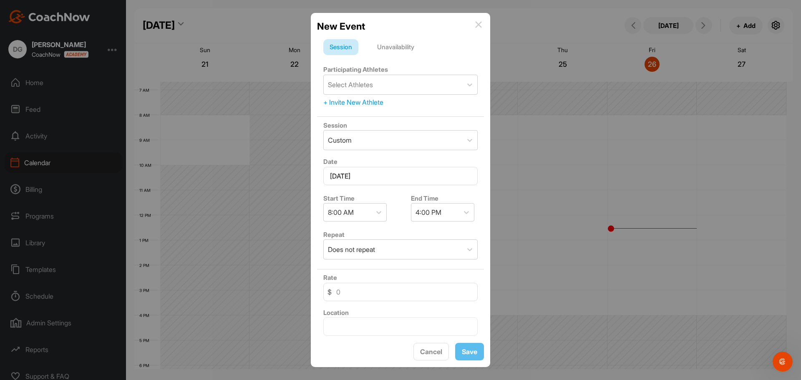
click at [397, 44] on div "Unavailability" at bounding box center [396, 47] width 50 height 16
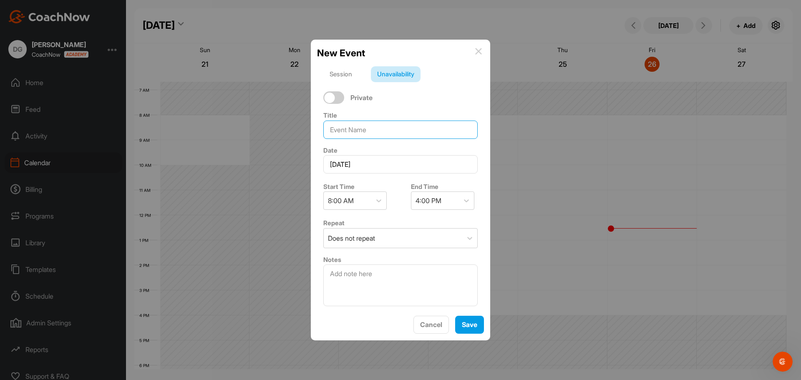
click at [361, 126] on input at bounding box center [400, 130] width 154 height 18
type input "Course Closed"
click at [361, 236] on div "Does not repeat" at bounding box center [351, 238] width 47 height 10
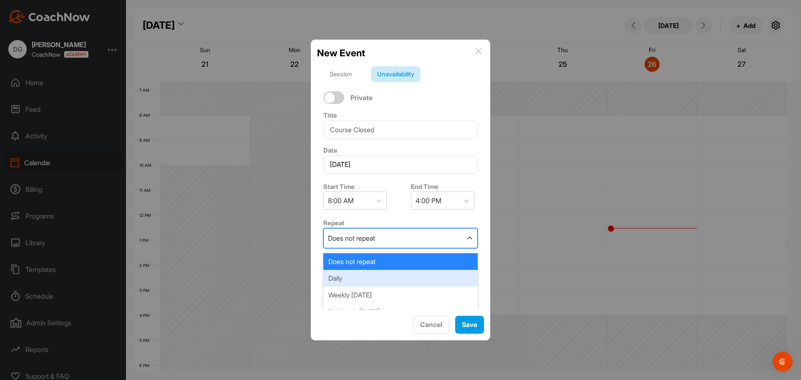
click at [371, 275] on div "Daily" at bounding box center [400, 278] width 154 height 17
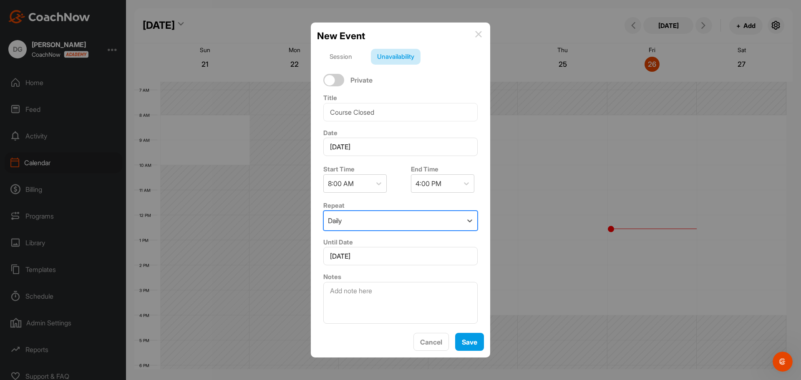
click at [380, 225] on div "Daily" at bounding box center [393, 220] width 139 height 19
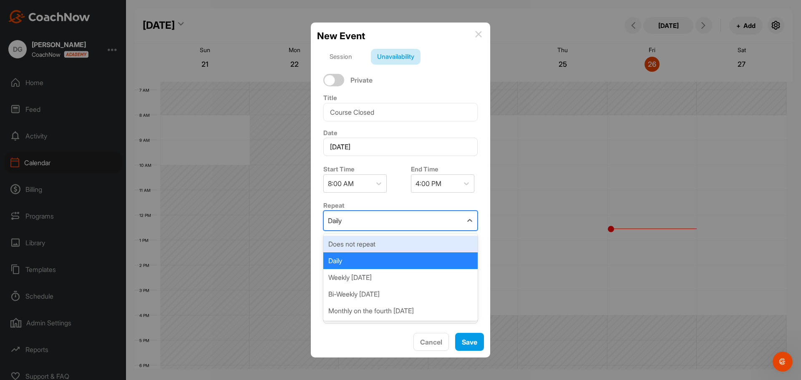
click at [385, 217] on div "Daily" at bounding box center [393, 220] width 139 height 19
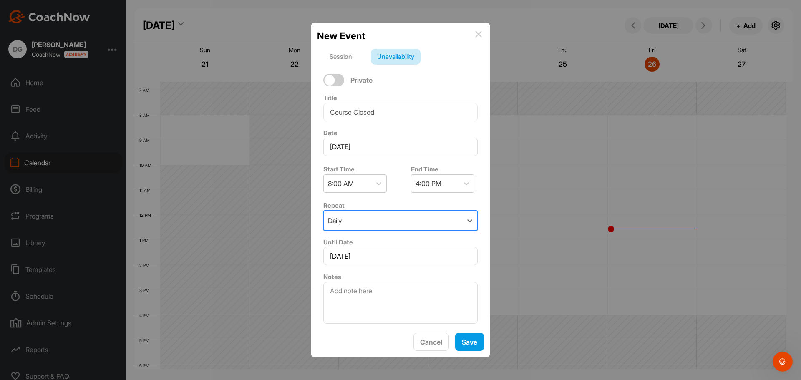
click at [373, 220] on div "Daily" at bounding box center [393, 220] width 139 height 19
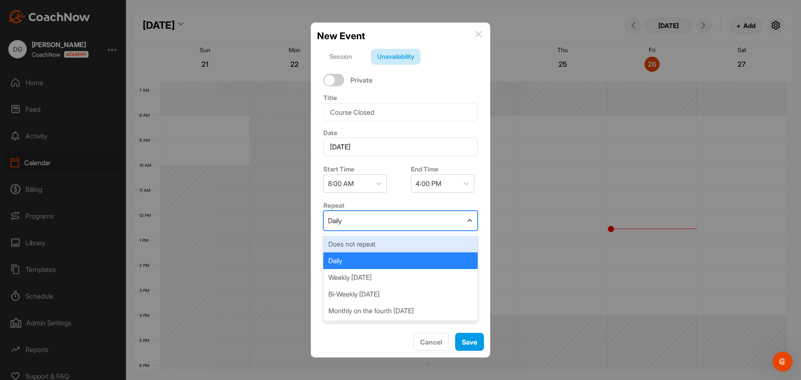
click at [372, 242] on div "Does not repeat" at bounding box center [400, 244] width 154 height 17
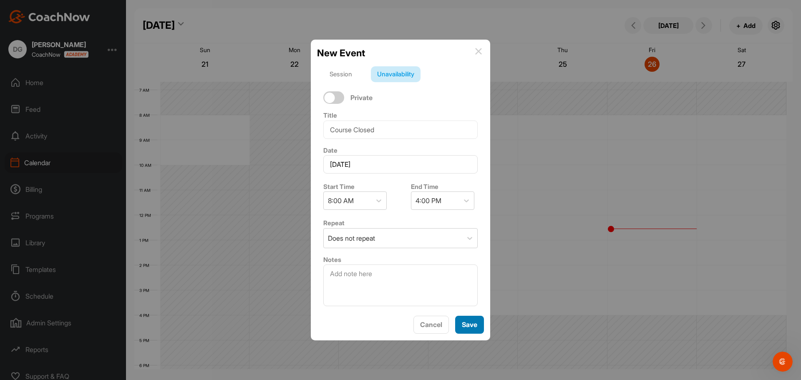
click at [467, 324] on span "Save" at bounding box center [469, 325] width 15 height 8
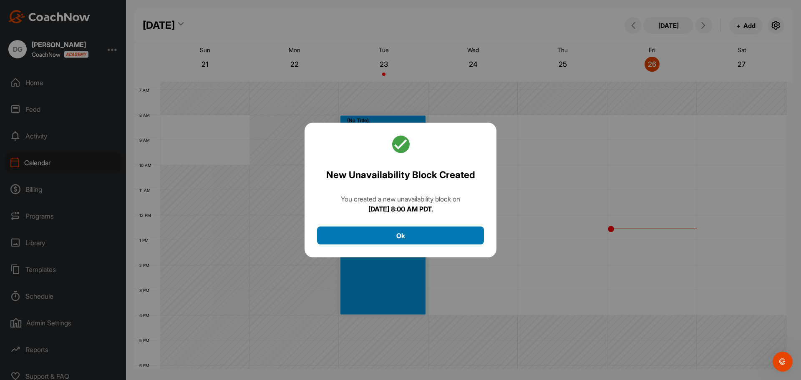
click at [419, 239] on button "Ok" at bounding box center [400, 236] width 167 height 18
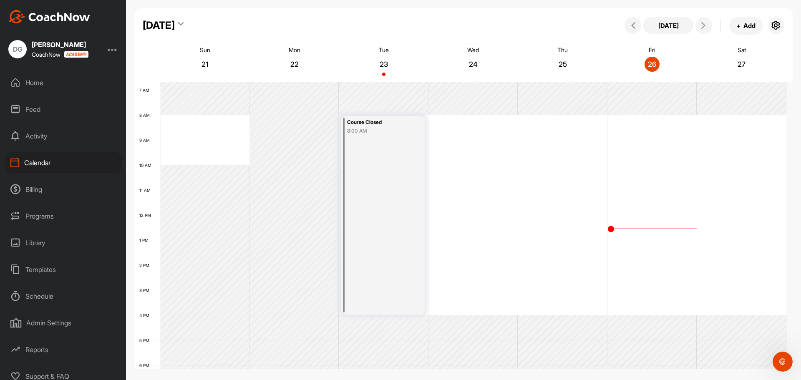
click at [404, 225] on div "Course Closed 8:00 AM" at bounding box center [383, 215] width 84 height 199
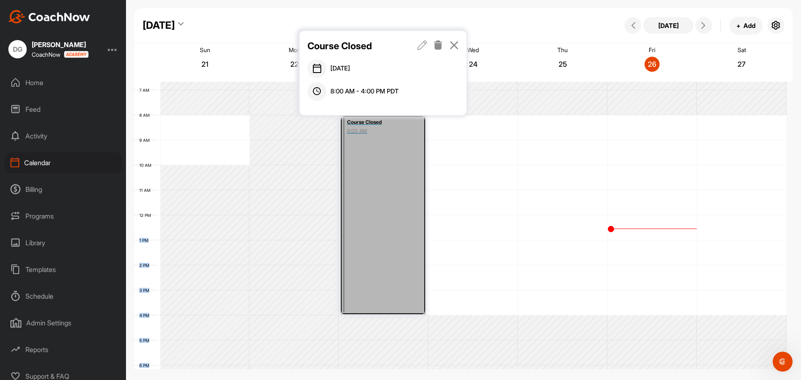
drag, startPoint x: 399, startPoint y: 221, endPoint x: 463, endPoint y: 221, distance: 64.7
click at [463, 221] on div "12 AM 1 AM 2 AM 3 AM 4 AM 5 AM 6 AM 7 AM 8 AM 9 AM 10 AM 11 AM 12 PM 1 PM 2 PM …" at bounding box center [460, 215] width 652 height 601
drag, startPoint x: 405, startPoint y: 216, endPoint x: 471, endPoint y: 220, distance: 66.1
click at [471, 220] on div "12 AM 1 AM 2 AM 3 AM 4 AM 5 AM 6 AM 7 AM 8 AM 9 AM 10 AM 11 AM 12 PM 1 PM 2 PM …" at bounding box center [460, 215] width 652 height 601
click at [404, 214] on link "Course Closed 8:00 AM" at bounding box center [383, 215] width 86 height 200
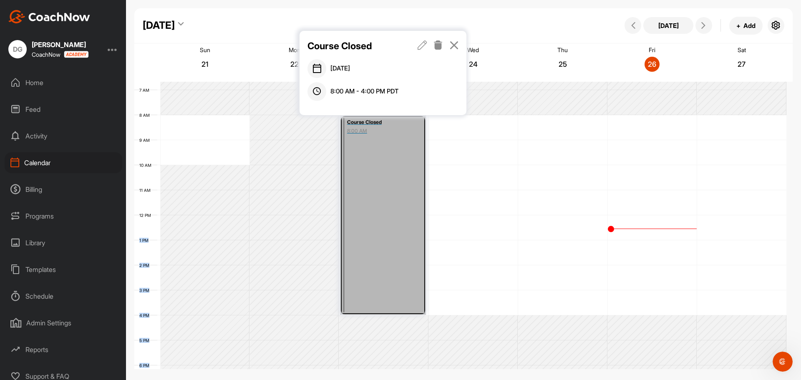
click at [470, 213] on div "12 AM 1 AM 2 AM 3 AM 4 AM 5 AM 6 AM 7 AM 8 AM 9 AM 10 AM 11 AM 12 PM 1 PM 2 PM …" at bounding box center [460, 215] width 652 height 601
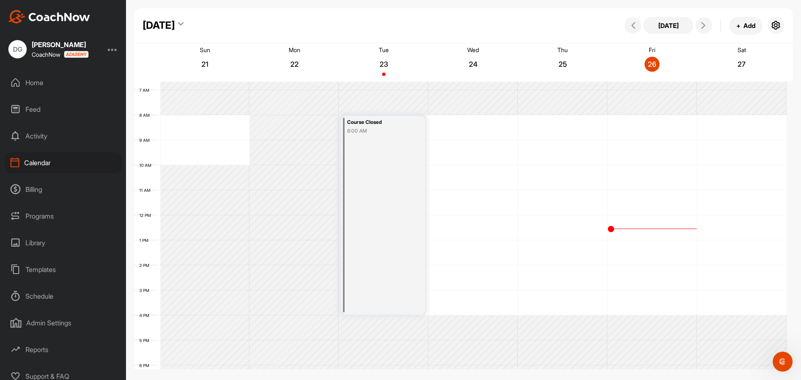
click at [376, 165] on div "Course Closed 8:00 AM" at bounding box center [383, 215] width 84 height 199
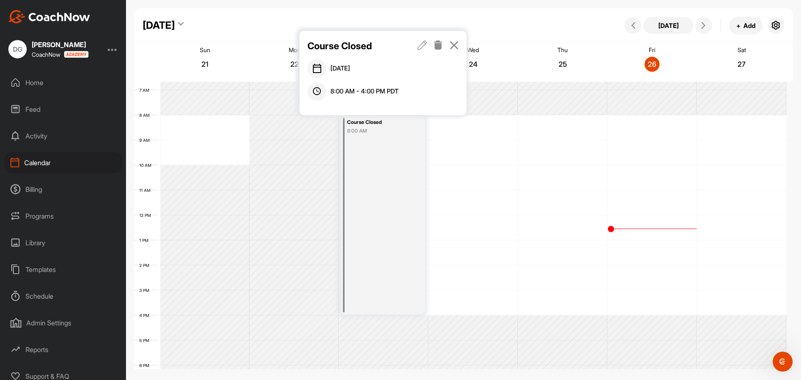
click at [391, 201] on div "Course Closed 8:00 AM" at bounding box center [383, 215] width 84 height 199
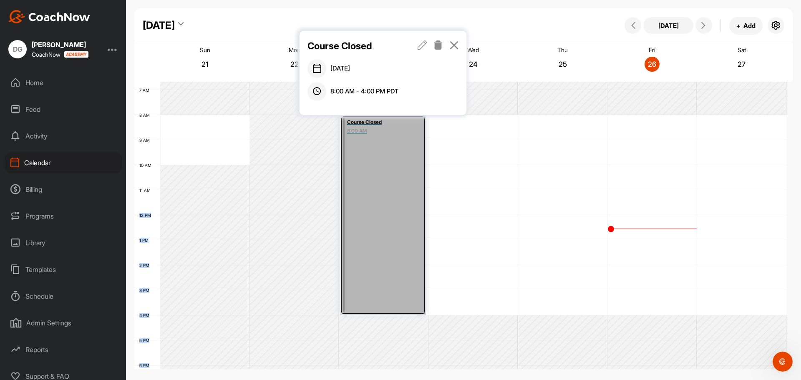
drag, startPoint x: 390, startPoint y: 204, endPoint x: 758, endPoint y: 198, distance: 367.8
click at [758, 198] on div "12 AM 1 AM 2 AM 3 AM 4 AM 5 AM 6 AM 7 AM 8 AM 9 AM 10 AM 11 AM 12 PM 1 PM 2 PM …" at bounding box center [460, 215] width 652 height 601
copy div "12 PM 1 PM 2 PM 3 PM 4 PM 5 PM 6 PM 7 PM 8 PM 9 PM 10 PM 11 PM"
click at [450, 159] on div "12 AM 1 AM 2 AM 3 AM 4 AM 5 AM 6 AM 7 AM 8 AM 9 AM 10 AM 11 AM 12 PM 1 PM 2 PM …" at bounding box center [460, 215] width 652 height 601
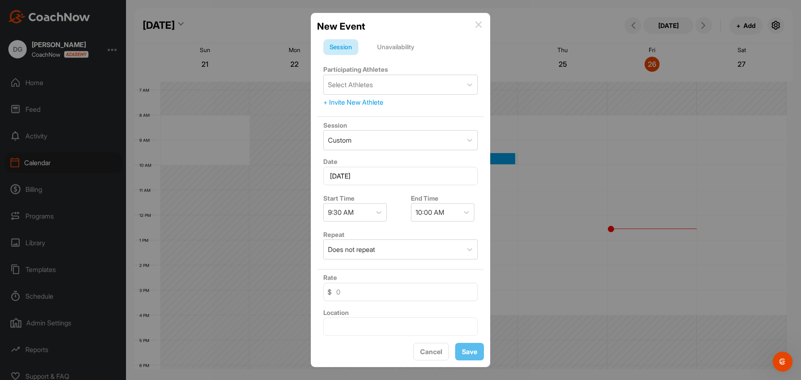
click at [483, 27] on div "New Event" at bounding box center [400, 26] width 167 height 14
click at [480, 24] on img at bounding box center [478, 24] width 7 height 7
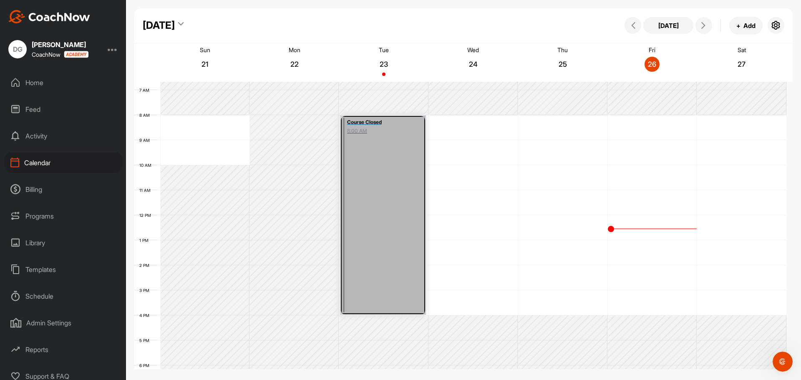
drag, startPoint x: 386, startPoint y: 171, endPoint x: 475, endPoint y: 183, distance: 90.1
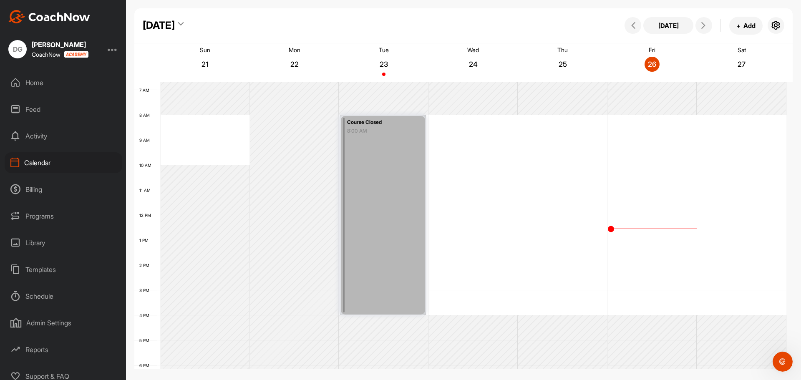
drag, startPoint x: 475, startPoint y: 183, endPoint x: 398, endPoint y: 164, distance: 79.4
click at [398, 164] on link "Course Closed 8:00 AM" at bounding box center [383, 215] width 86 height 200
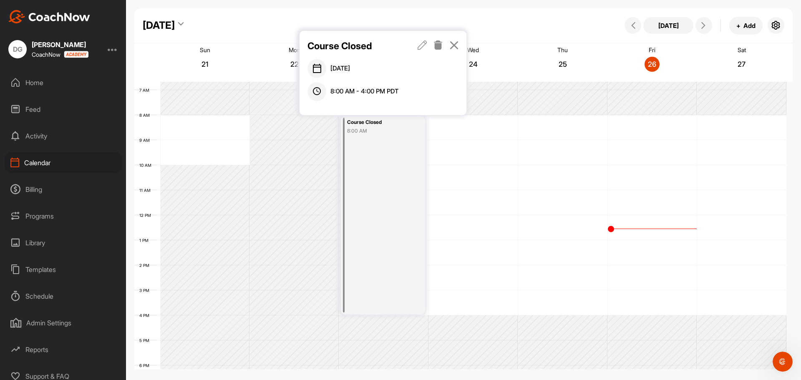
click at [453, 44] on icon at bounding box center [455, 44] width 10 height 9
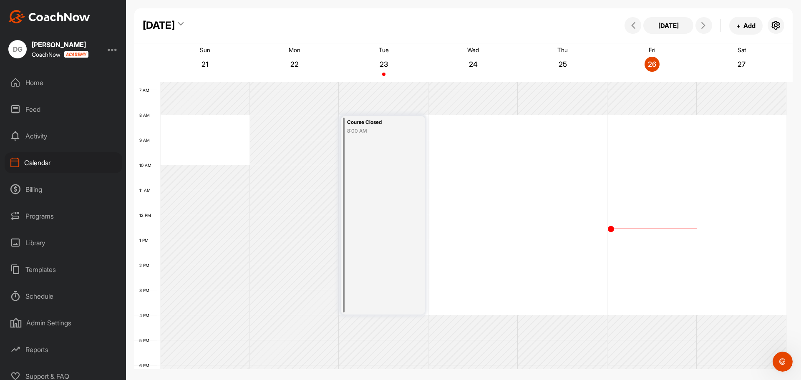
click at [450, 119] on div "12 AM 1 AM 2 AM 3 AM 4 AM 5 AM 6 AM 7 AM 8 AM 9 AM 10 AM 11 AM 12 PM 1 PM 2 PM …" at bounding box center [460, 215] width 652 height 601
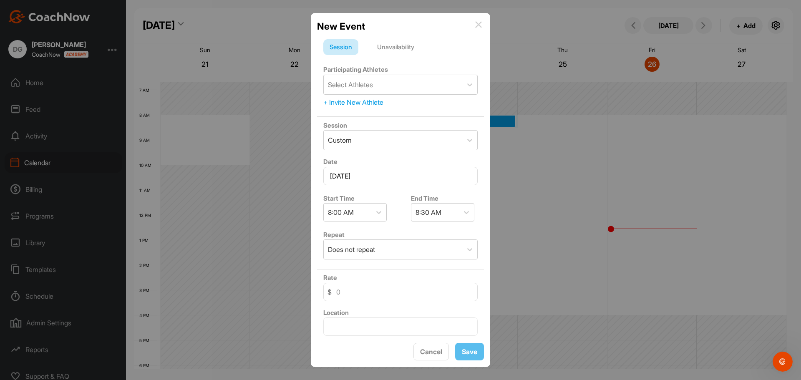
click at [475, 17] on div "New Event Session Unavailability Participating Athletes Select Athletes + Invit…" at bounding box center [400, 190] width 179 height 355
click at [477, 23] on img at bounding box center [478, 24] width 7 height 7
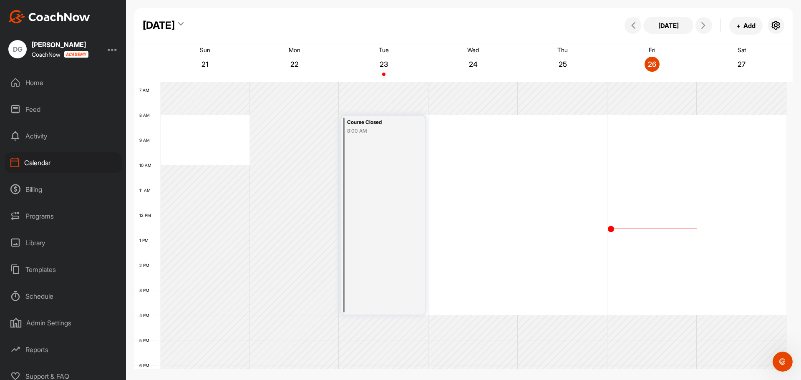
drag, startPoint x: 381, startPoint y: 172, endPoint x: 517, endPoint y: 218, distance: 143.7
click at [517, 218] on div "12 AM 1 AM 2 AM 3 AM 4 AM 5 AM 6 AM 7 AM 8 AM 9 AM 10 AM 11 AM 12 PM 1 PM 2 PM …" at bounding box center [460, 215] width 652 height 601
click at [369, 154] on div "Course Closed 8:00 AM" at bounding box center [383, 215] width 84 height 199
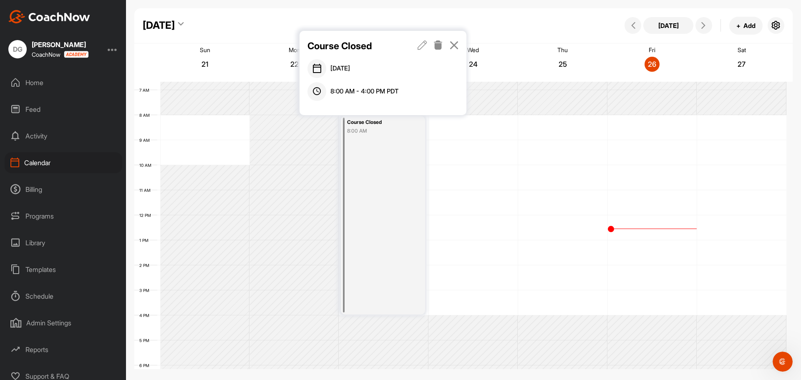
click at [369, 154] on div "Course Closed 8:00 AM" at bounding box center [383, 215] width 84 height 199
click at [453, 127] on div "12 AM 1 AM 2 AM 3 AM 4 AM 5 AM 6 AM 7 AM 8 AM 9 AM 10 AM 11 AM 12 PM 1 PM 2 PM …" at bounding box center [460, 215] width 652 height 601
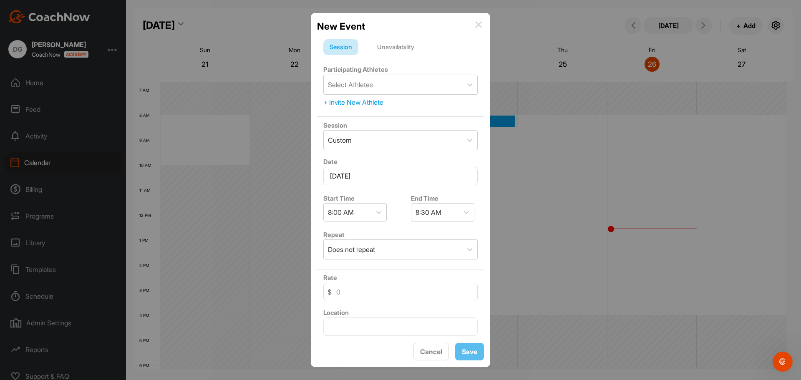
click at [475, 27] on div "New Event" at bounding box center [400, 26] width 167 height 14
click at [482, 25] on div "New Event" at bounding box center [400, 26] width 167 height 14
click at [479, 24] on img at bounding box center [478, 24] width 7 height 7
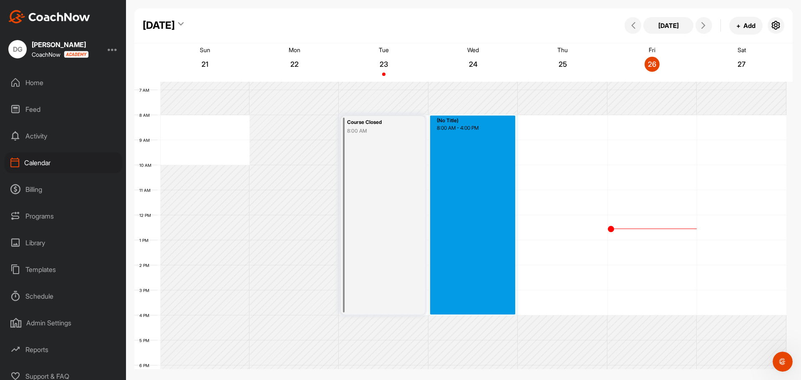
drag, startPoint x: 449, startPoint y: 117, endPoint x: 499, endPoint y: 311, distance: 201.0
click at [499, 311] on div "12 AM 1 AM 2 AM 3 AM 4 AM 5 AM 6 AM 7 AM 8 AM 9 AM 10 AM 11 AM 12 PM 1 PM 2 PM …" at bounding box center [460, 215] width 652 height 601
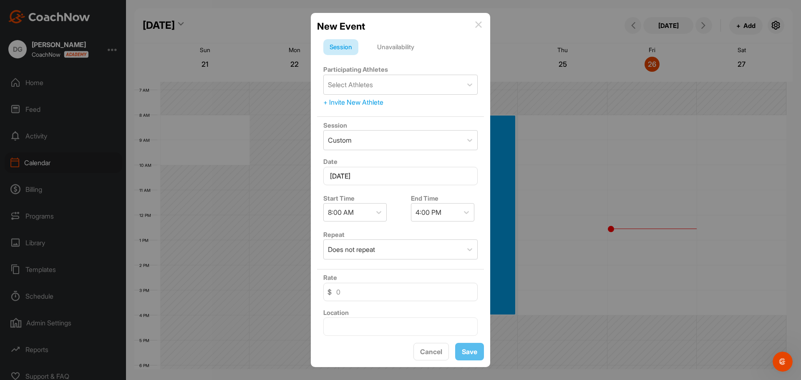
click at [399, 40] on div "Unavailability" at bounding box center [396, 47] width 50 height 16
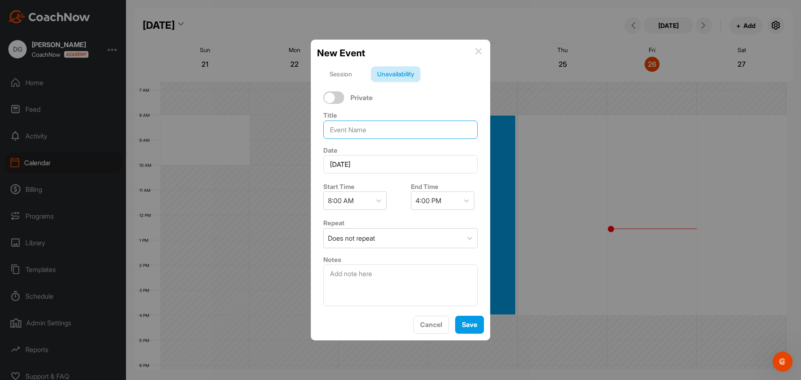
click at [357, 131] on input at bounding box center [400, 130] width 154 height 18
drag, startPoint x: 387, startPoint y: 129, endPoint x: 316, endPoint y: 127, distance: 70.6
click at [316, 127] on div "New Event Session Unavailability Private Title Course Closed Date September 24,…" at bounding box center [400, 190] width 179 height 301
type input "Course Closed"
click at [466, 321] on span "Save" at bounding box center [469, 325] width 15 height 8
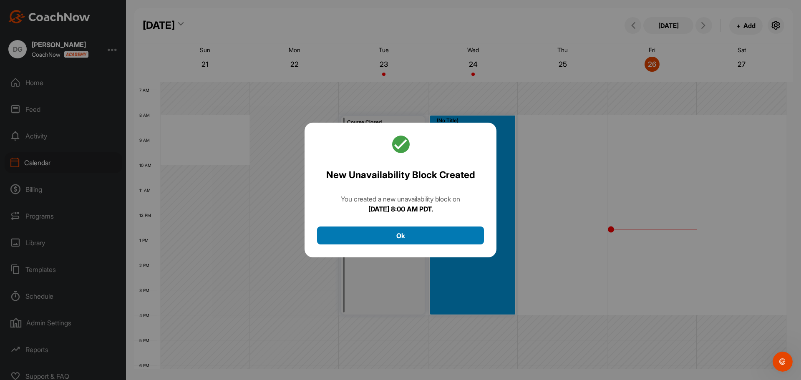
click at [439, 236] on button "Ok" at bounding box center [400, 236] width 167 height 18
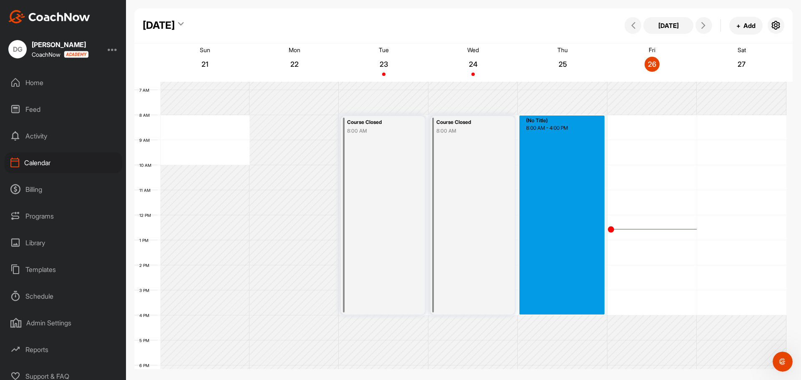
drag, startPoint x: 528, startPoint y: 118, endPoint x: 575, endPoint y: 313, distance: 200.2
click at [575, 313] on div "12 AM 1 AM 2 AM 3 AM 4 AM 5 AM 6 AM 7 AM 8 AM 9 AM 10 AM 11 AM 12 PM 1 PM 2 PM …" at bounding box center [460, 215] width 652 height 601
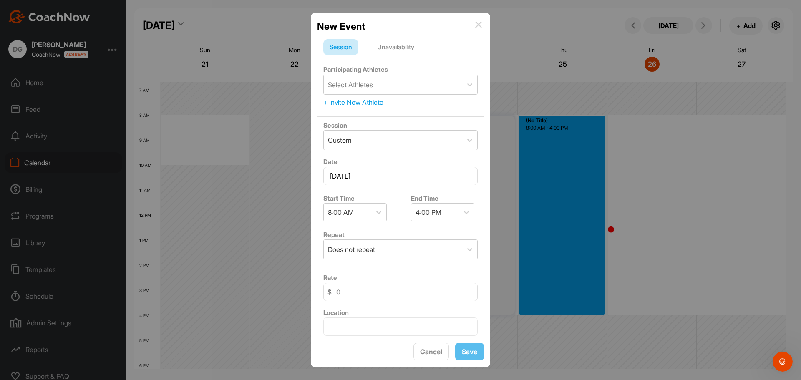
click at [395, 42] on div "Unavailability" at bounding box center [396, 47] width 50 height 16
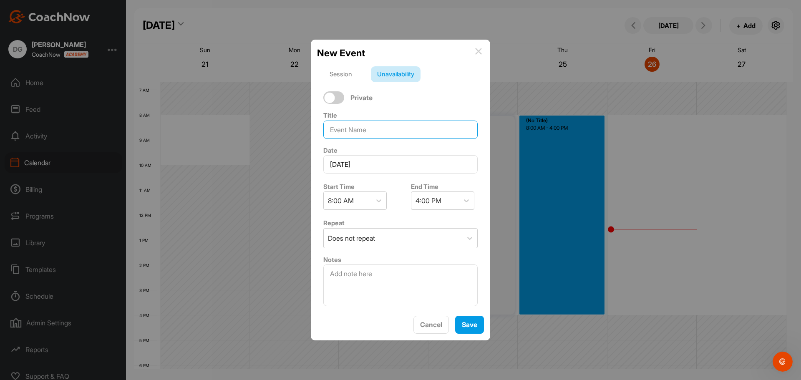
click at [358, 131] on input at bounding box center [400, 130] width 154 height 18
paste input "Course Closed"
type input "Course Closed"
click at [465, 326] on span "Save" at bounding box center [469, 325] width 15 height 8
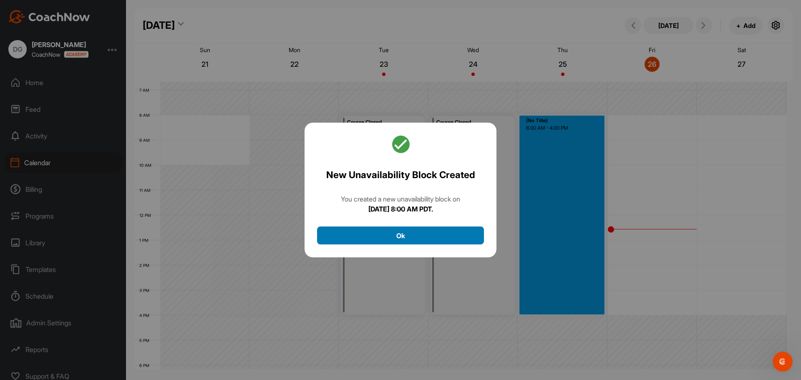
drag, startPoint x: 449, startPoint y: 231, endPoint x: 475, endPoint y: 229, distance: 26.3
click at [448, 231] on button "Ok" at bounding box center [400, 236] width 167 height 18
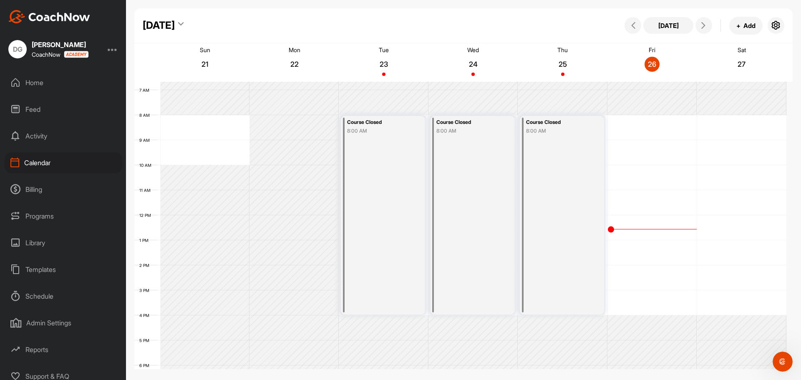
click at [627, 119] on div "12 AM 1 AM 2 AM 3 AM 4 AM 5 AM 6 AM 7 AM 8 AM 9 AM 10 AM 11 AM 12 PM 1 PM 2 PM …" at bounding box center [460, 215] width 652 height 601
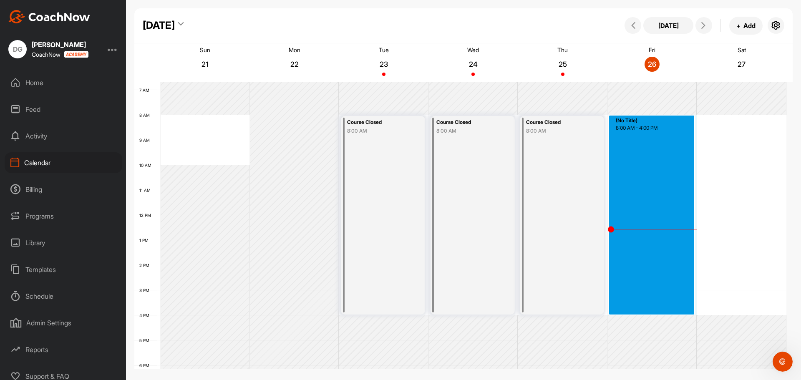
drag, startPoint x: 627, startPoint y: 119, endPoint x: 643, endPoint y: 309, distance: 191.4
click at [643, 309] on div "12 AM 1 AM 2 AM 3 AM 4 AM 5 AM 6 AM 7 AM 8 AM 9 AM 10 AM 11 AM 12 PM 1 PM 2 PM …" at bounding box center [460, 215] width 652 height 601
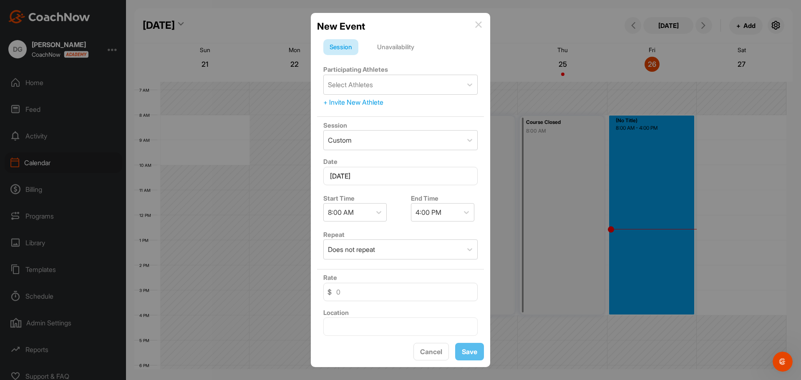
click at [409, 46] on div "Unavailability" at bounding box center [396, 47] width 50 height 16
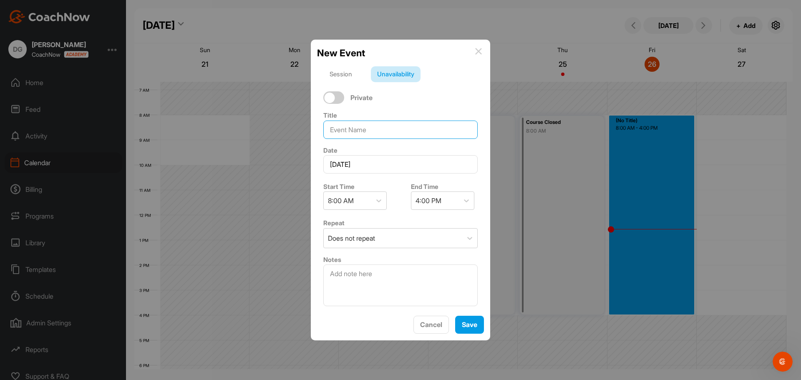
click at [342, 127] on input at bounding box center [400, 130] width 154 height 18
paste input "Course Closed"
type input "Course Closed"
click at [468, 327] on span "Save" at bounding box center [469, 325] width 15 height 8
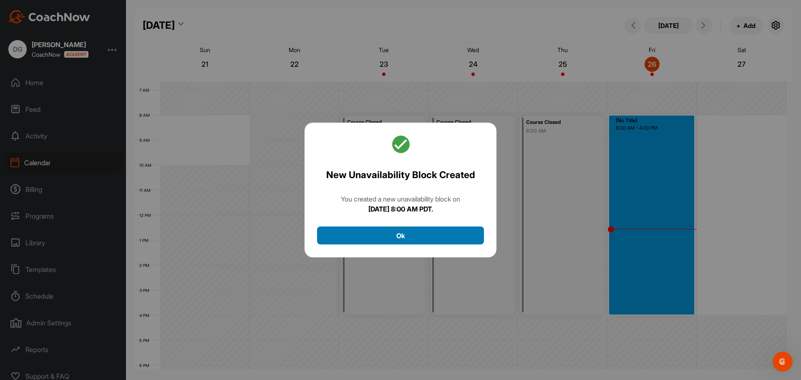
click at [401, 236] on button "Ok" at bounding box center [400, 236] width 167 height 18
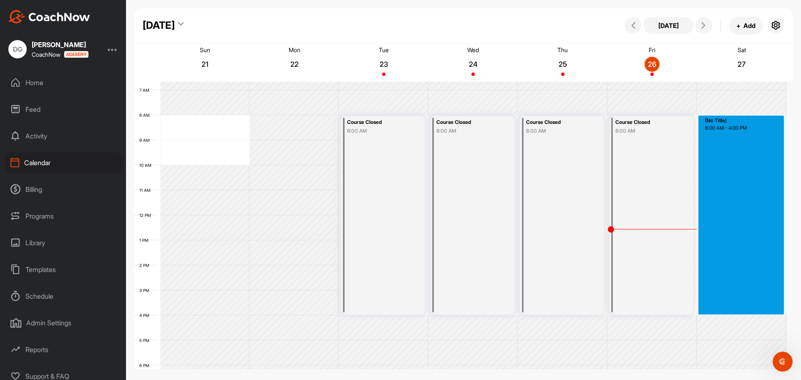
drag, startPoint x: 708, startPoint y: 119, endPoint x: 743, endPoint y: 312, distance: 196.0
click at [743, 312] on div "12 AM 1 AM 2 AM 3 AM 4 AM 5 AM 6 AM 7 AM 8 AM 9 AM 10 AM 11 AM 12 PM 1 PM 2 PM …" at bounding box center [460, 215] width 652 height 601
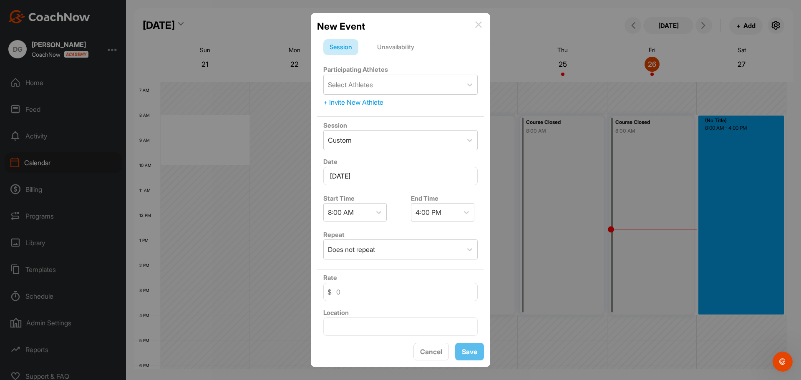
click at [389, 47] on div "Unavailability" at bounding box center [396, 47] width 50 height 16
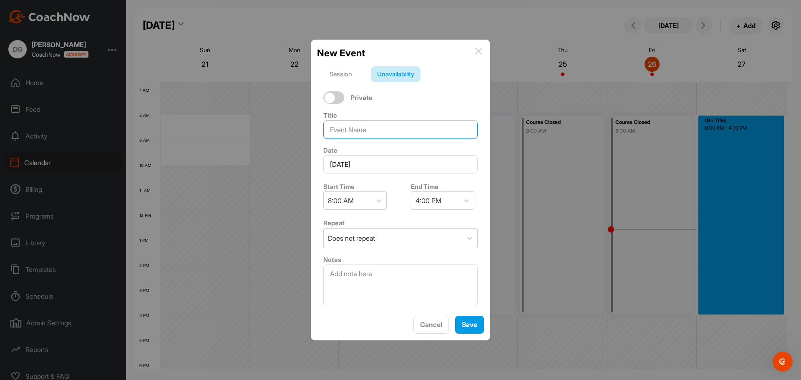
click at [369, 136] on input at bounding box center [400, 130] width 154 height 18
paste input "Course Closed"
type input "Course Closed"
click at [472, 324] on span "Save" at bounding box center [469, 325] width 15 height 8
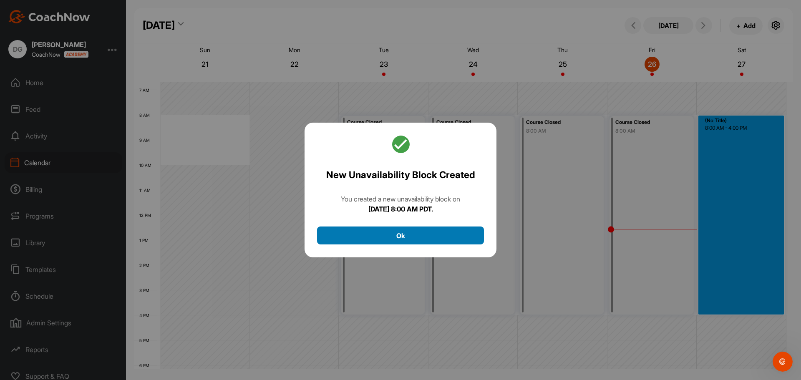
click at [364, 227] on button "Ok" at bounding box center [400, 236] width 167 height 18
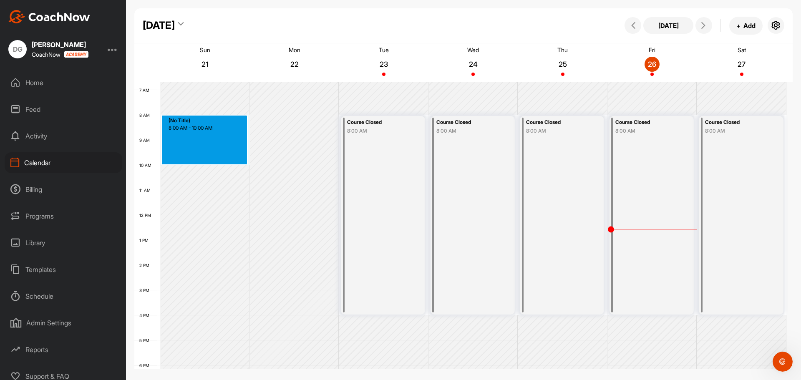
drag, startPoint x: 214, startPoint y: 119, endPoint x: 215, endPoint y: 161, distance: 41.3
click at [215, 161] on div "12 AM 1 AM 2 AM 3 AM 4 AM 5 AM 6 AM 7 AM 8 AM 9 AM 10 AM 11 AM 12 PM 1 PM 2 PM …" at bounding box center [460, 215] width 652 height 601
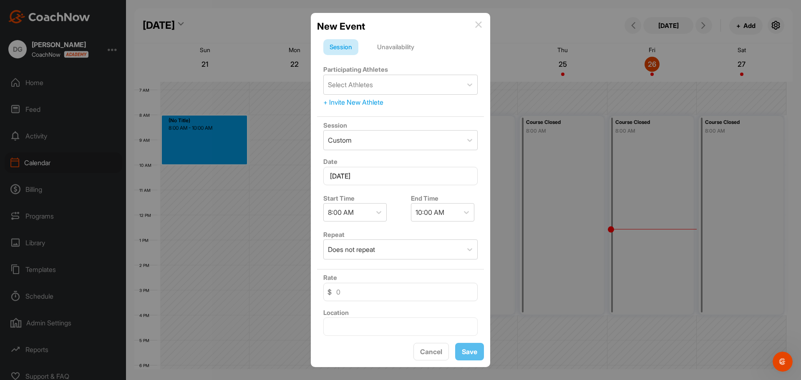
click at [400, 42] on div "Unavailability" at bounding box center [396, 47] width 50 height 16
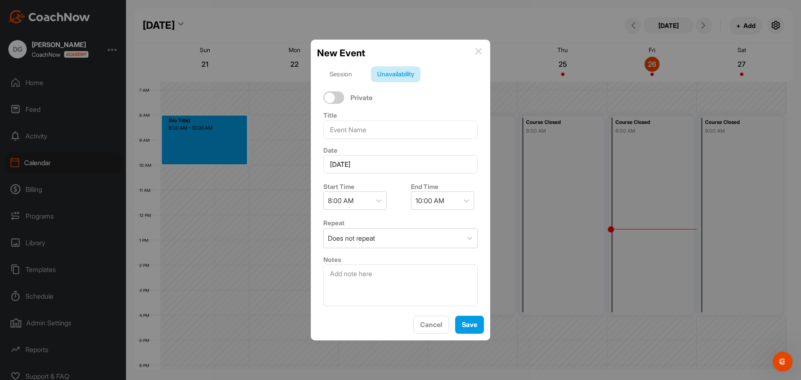
click at [354, 139] on div "Title" at bounding box center [400, 124] width 167 height 35
click at [354, 136] on input at bounding box center [400, 130] width 154 height 18
paste input "Course Closed"
type input "Course Closed"
click at [471, 328] on span "Save" at bounding box center [469, 325] width 15 height 8
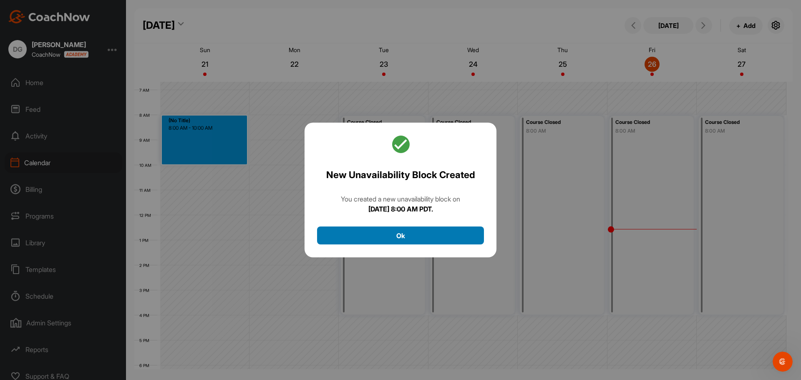
click at [399, 232] on button "Ok" at bounding box center [400, 236] width 167 height 18
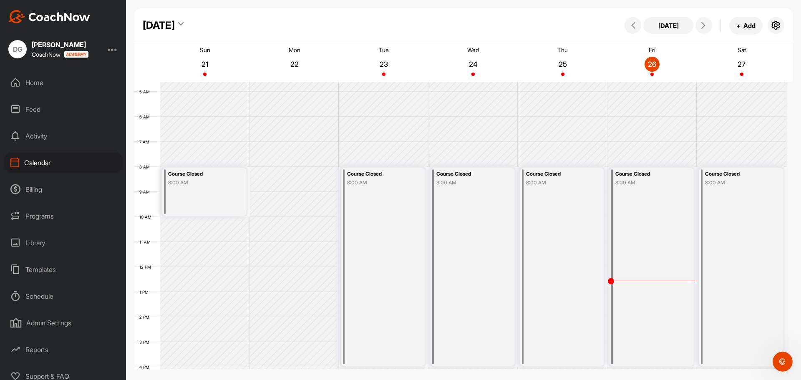
scroll to position [0, 0]
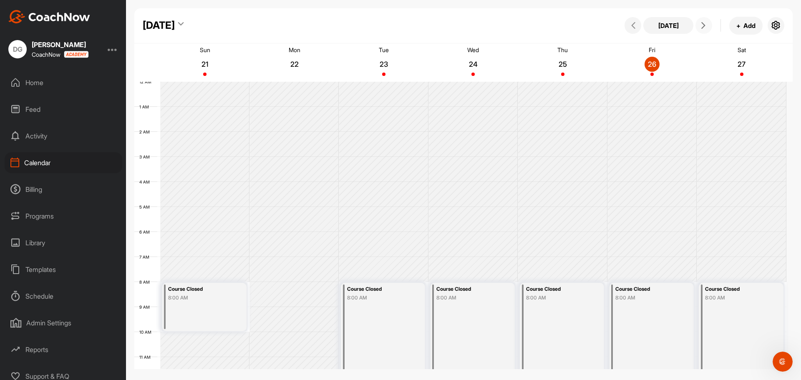
click at [705, 25] on icon at bounding box center [703, 25] width 7 height 7
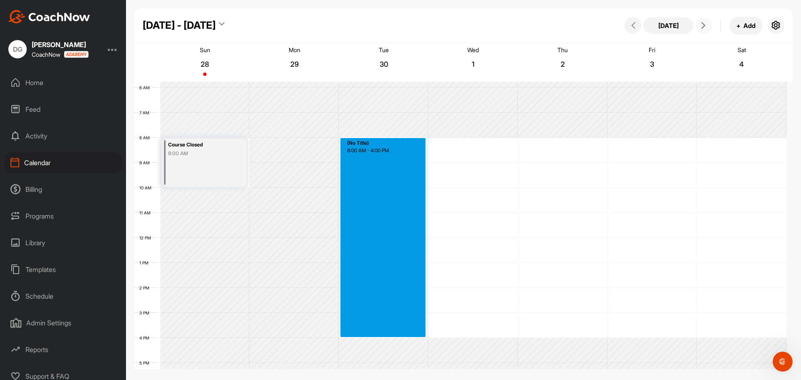
drag, startPoint x: 385, startPoint y: 140, endPoint x: 395, endPoint y: 332, distance: 192.3
click at [395, 332] on div "12 AM 1 AM 2 AM 3 AM 4 AM 5 AM 6 AM 7 AM 8 AM 9 AM 10 AM 11 AM 12 PM 1 PM 2 PM …" at bounding box center [460, 237] width 652 height 601
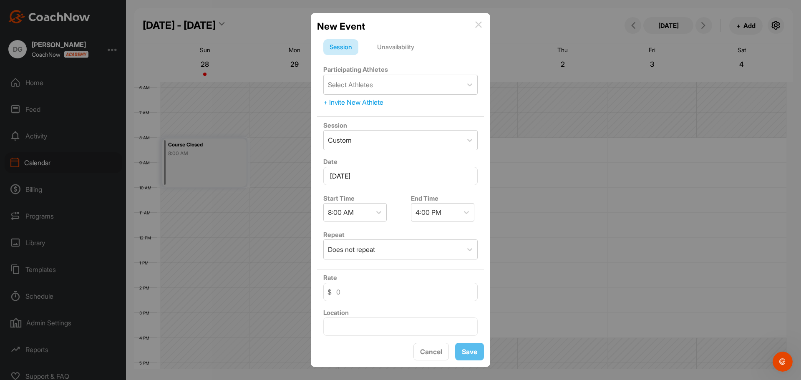
click at [393, 49] on div "Unavailability" at bounding box center [396, 47] width 50 height 16
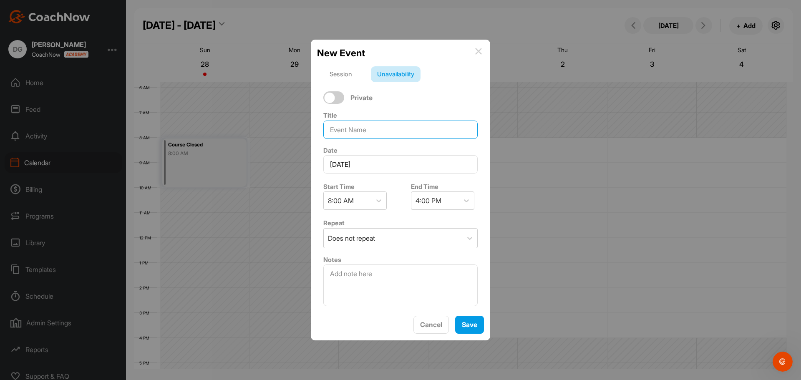
click at [367, 135] on input at bounding box center [400, 130] width 154 height 18
paste input "Course Closed"
type input "Course Closed"
click at [471, 322] on span "Save" at bounding box center [469, 325] width 15 height 8
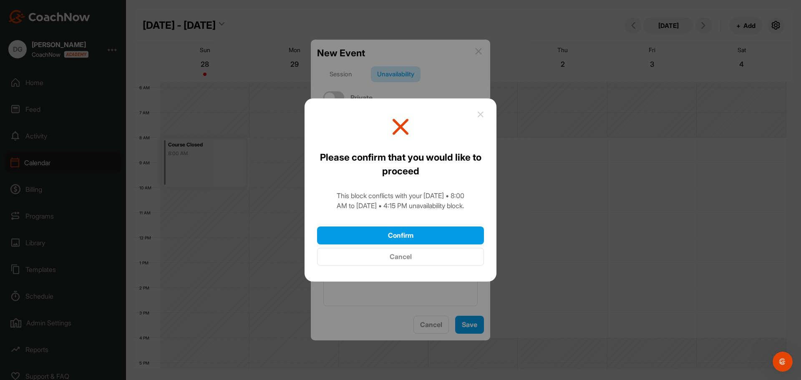
click at [441, 259] on button "Cancel" at bounding box center [400, 257] width 167 height 18
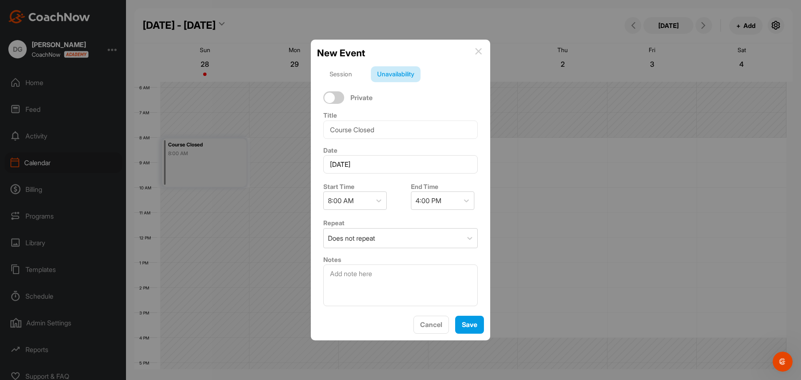
click at [477, 50] on img at bounding box center [478, 51] width 7 height 7
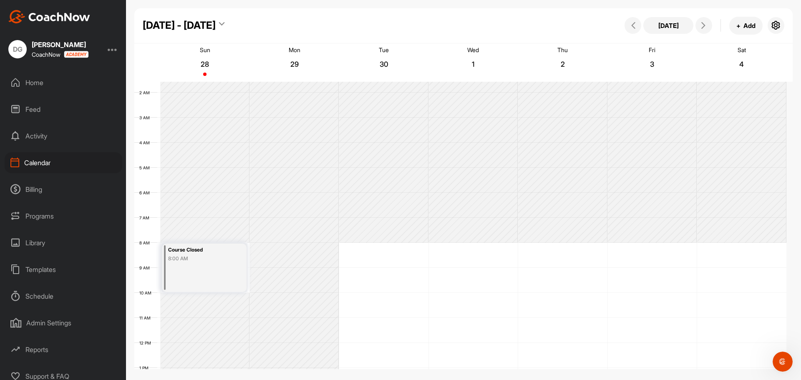
scroll to position [0, 0]
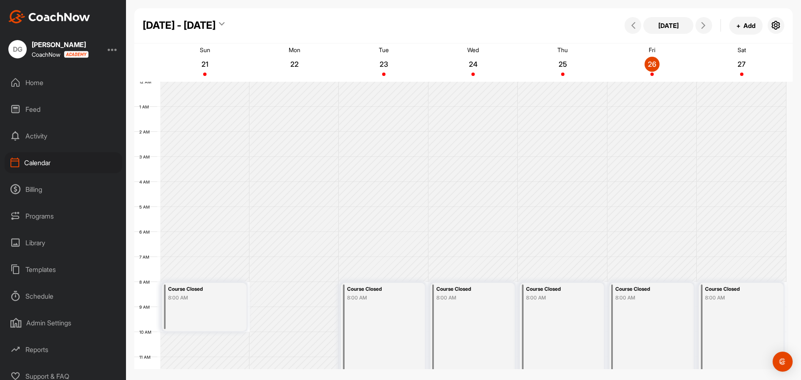
scroll to position [144, 0]
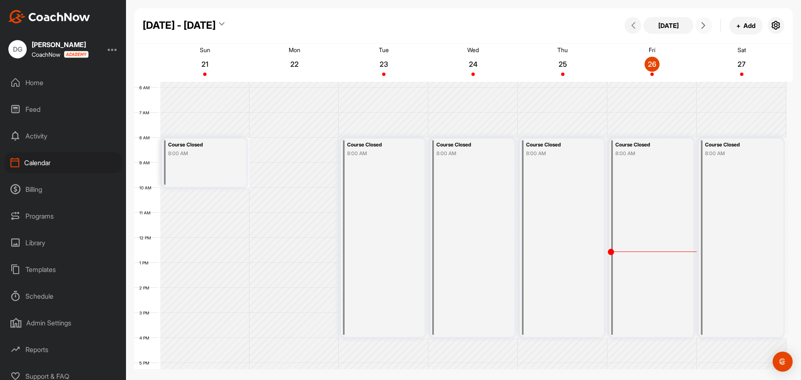
click at [705, 18] on button at bounding box center [704, 25] width 17 height 17
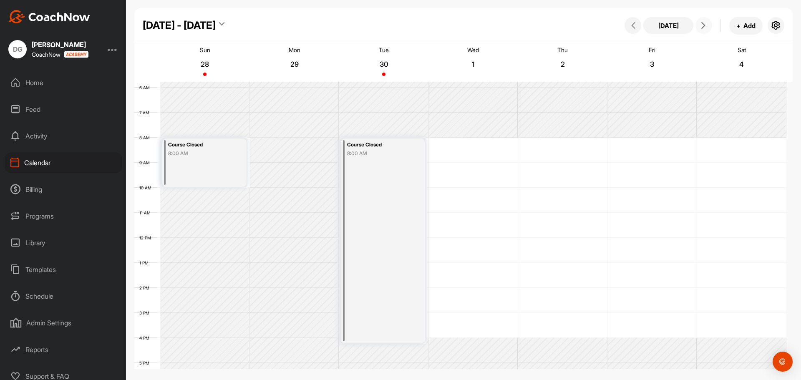
click at [705, 27] on icon at bounding box center [703, 25] width 7 height 7
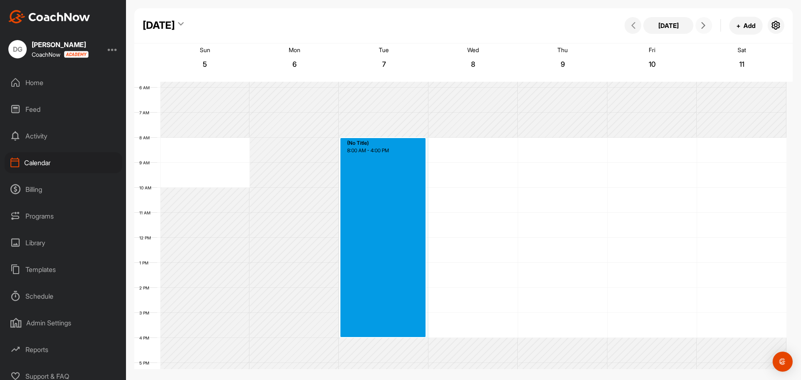
drag, startPoint x: 404, startPoint y: 140, endPoint x: 394, endPoint y: 332, distance: 192.3
click at [394, 332] on div "12 AM 1 AM 2 AM 3 AM 4 AM 5 AM 6 AM 7 AM 8 AM 9 AM 10 AM 11 AM 12 PM 1 PM 2 PM …" at bounding box center [460, 237] width 652 height 601
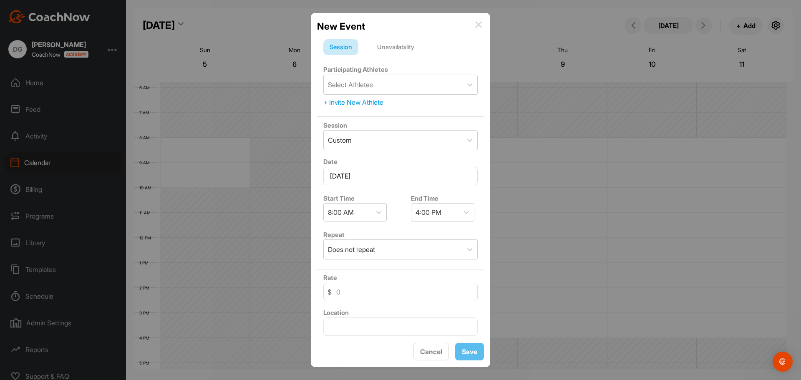
click at [396, 48] on div "Unavailability" at bounding box center [396, 47] width 50 height 16
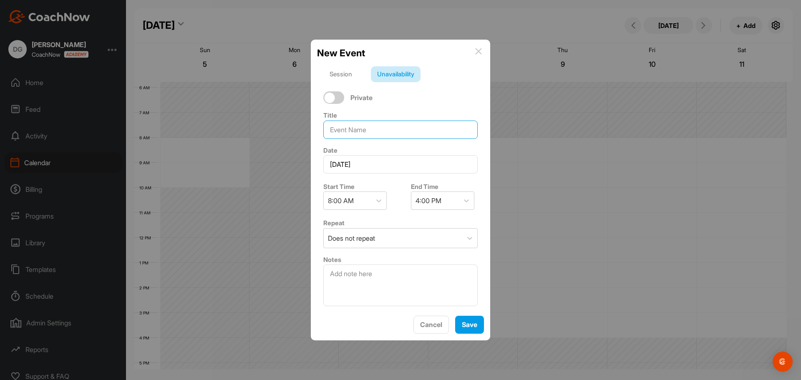
click at [356, 134] on input at bounding box center [400, 130] width 154 height 18
paste input "Course Closed"
type input "Course Closed"
click at [470, 324] on span "Save" at bounding box center [469, 325] width 15 height 8
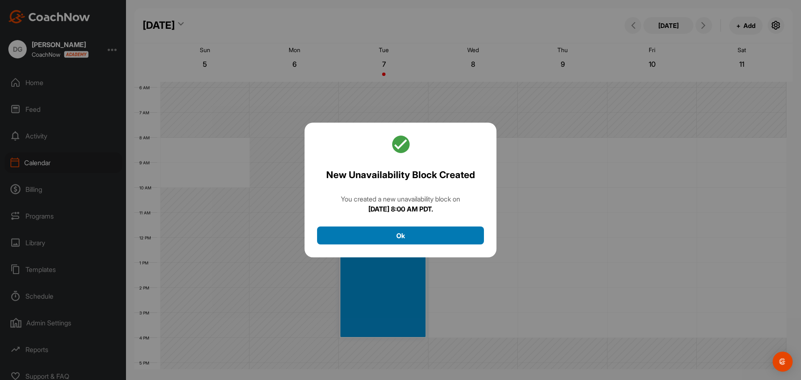
click at [436, 231] on button "Ok" at bounding box center [400, 236] width 167 height 18
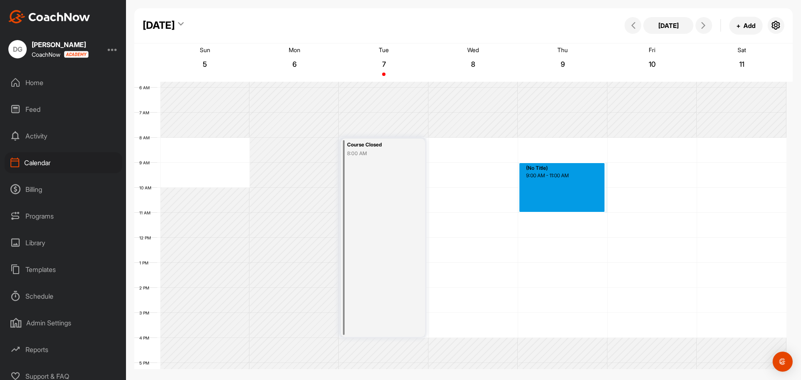
drag, startPoint x: 532, startPoint y: 163, endPoint x: 532, endPoint y: 208, distance: 45.1
click at [532, 208] on div "12 AM 1 AM 2 AM 3 AM 4 AM 5 AM 6 AM 7 AM 8 AM 9 AM 10 AM 11 AM 12 PM 1 PM 2 PM …" at bounding box center [460, 237] width 652 height 601
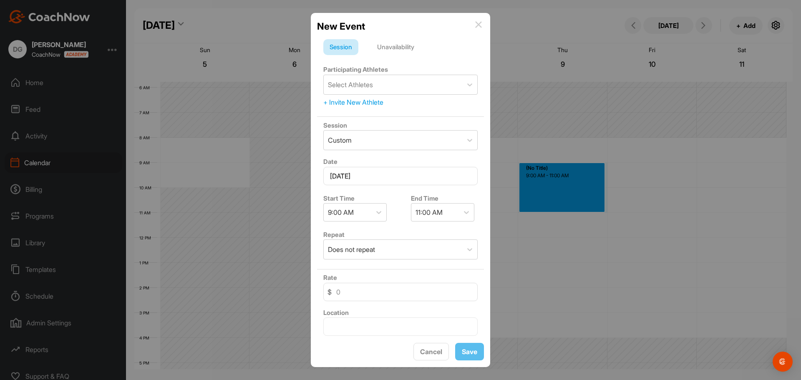
click at [392, 43] on div "Unavailability" at bounding box center [396, 47] width 50 height 16
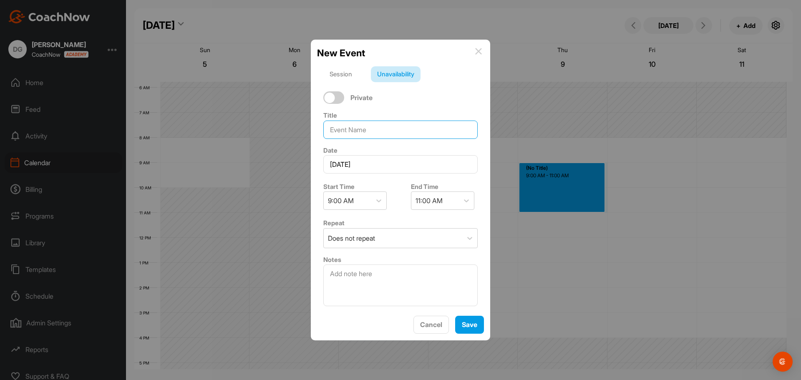
click at [358, 127] on input at bounding box center [400, 130] width 154 height 18
drag, startPoint x: 361, startPoint y: 129, endPoint x: 323, endPoint y: 129, distance: 38.8
click at [323, 129] on div "Title Tournament" at bounding box center [400, 124] width 167 height 35
click at [397, 131] on input "Tournament" at bounding box center [400, 130] width 154 height 18
type input "Tournament"
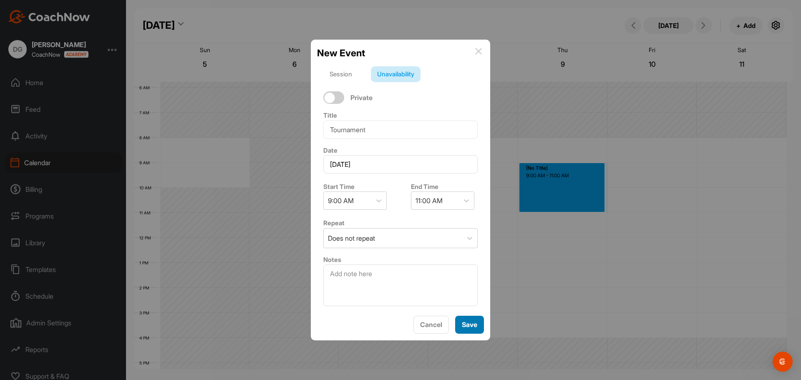
click at [471, 326] on span "Save" at bounding box center [469, 325] width 15 height 8
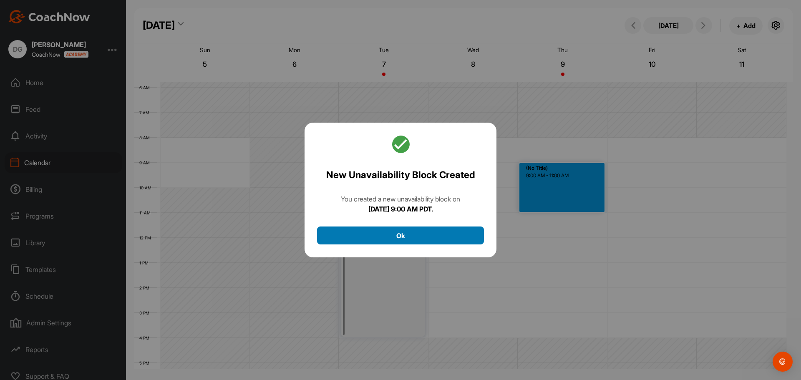
click at [442, 241] on button "Ok" at bounding box center [400, 236] width 167 height 18
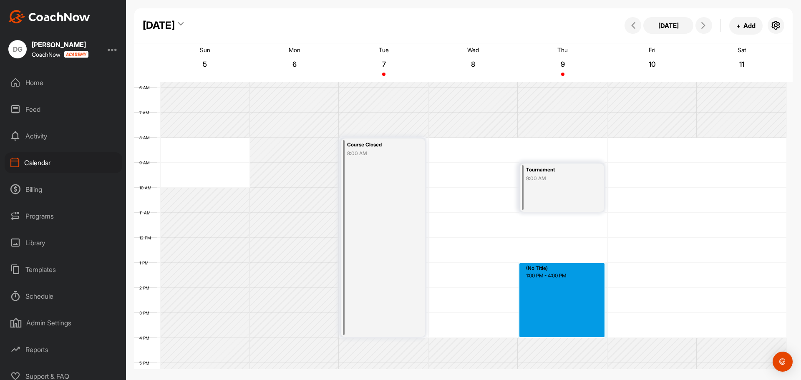
drag, startPoint x: 524, startPoint y: 265, endPoint x: 591, endPoint y: 332, distance: 95.6
click at [591, 332] on div "12 AM 1 AM 2 AM 3 AM 4 AM 5 AM 6 AM 7 AM 8 AM 9 AM 10 AM 11 AM 12 PM 1 PM 2 PM …" at bounding box center [460, 237] width 652 height 601
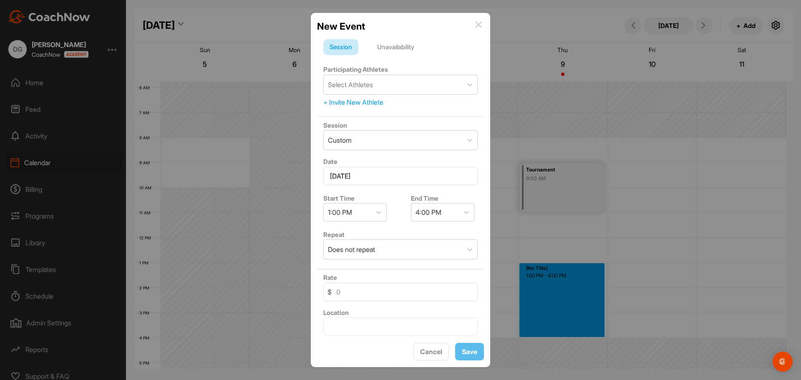
click at [401, 43] on div "Unavailability" at bounding box center [396, 47] width 50 height 16
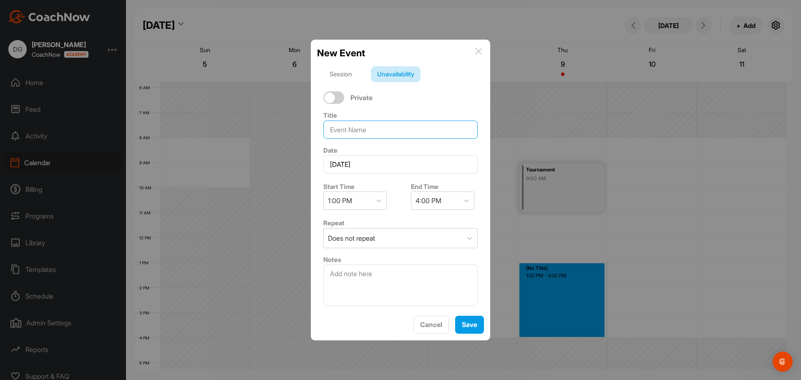
click at [362, 129] on input at bounding box center [400, 130] width 154 height 18
type input "Tournament"
click at [472, 323] on span "Save" at bounding box center [469, 325] width 15 height 8
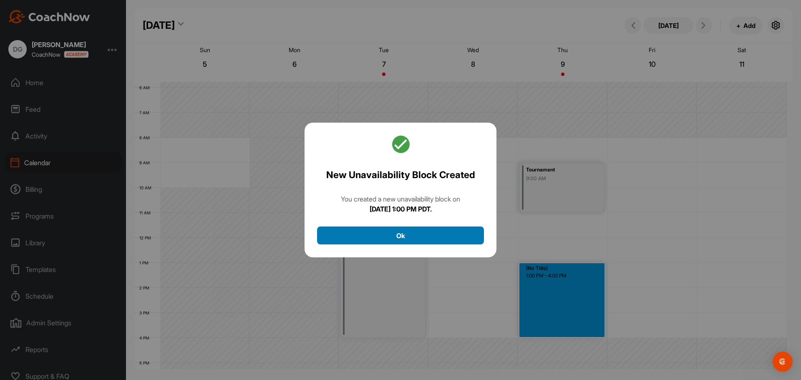
click at [462, 233] on button "Ok" at bounding box center [400, 236] width 167 height 18
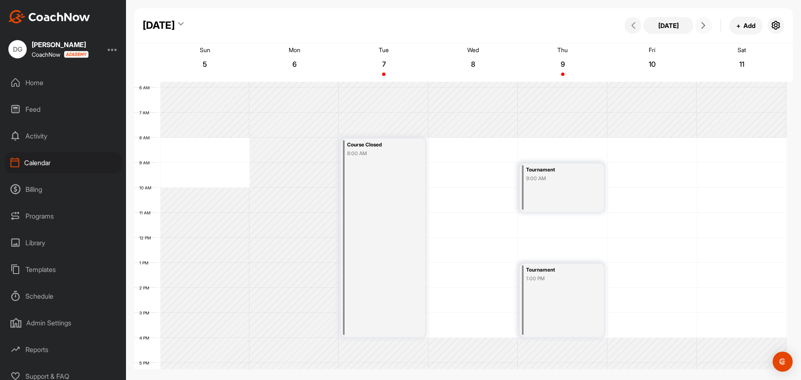
click at [705, 29] on button at bounding box center [704, 25] width 17 height 17
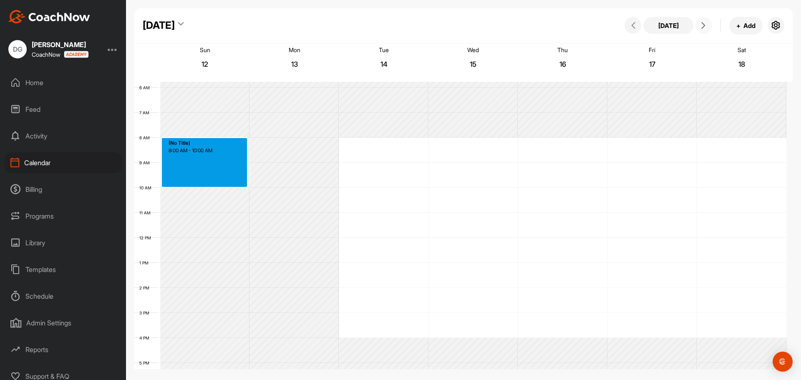
drag, startPoint x: 197, startPoint y: 140, endPoint x: 195, endPoint y: 182, distance: 42.3
click at [195, 182] on div "12 AM 1 AM 2 AM 3 AM 4 AM 5 AM 6 AM 7 AM 8 AM 9 AM 10 AM 11 AM 12 PM 1 PM 2 PM …" at bounding box center [460, 237] width 652 height 601
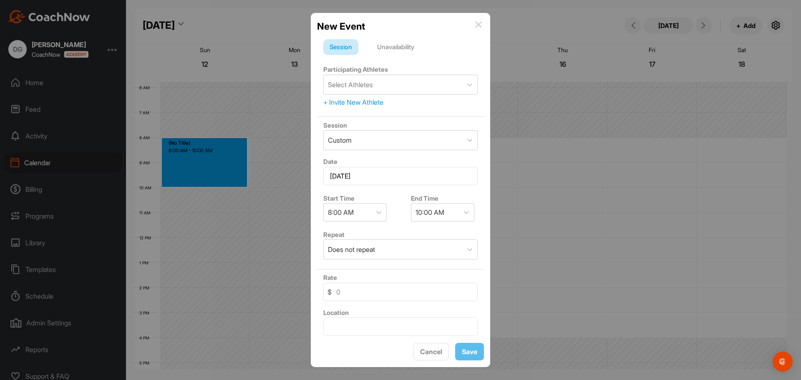
click at [388, 45] on div "Unavailability" at bounding box center [396, 47] width 50 height 16
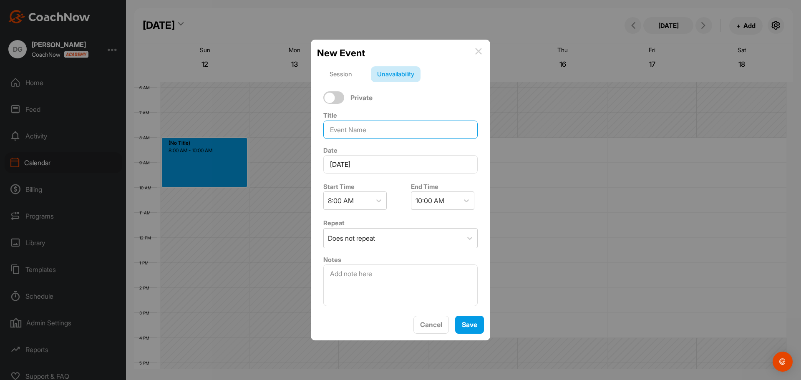
click at [357, 135] on input at bounding box center [400, 130] width 154 height 18
paste input "Course Closed"
type input "Course Closed"
click at [470, 329] on div "Save" at bounding box center [469, 325] width 15 height 10
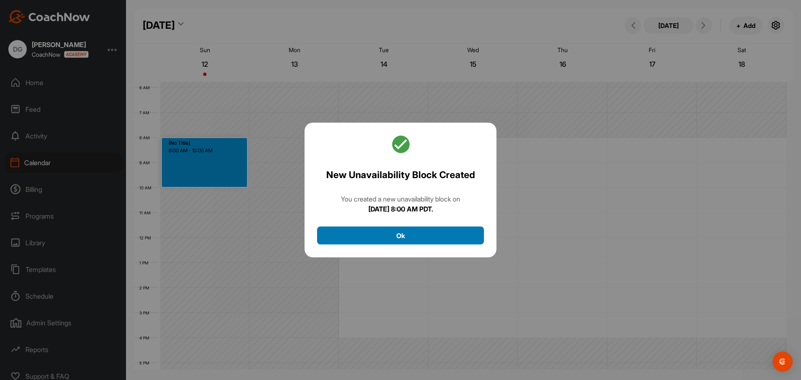
click at [409, 237] on button "Ok" at bounding box center [400, 236] width 167 height 18
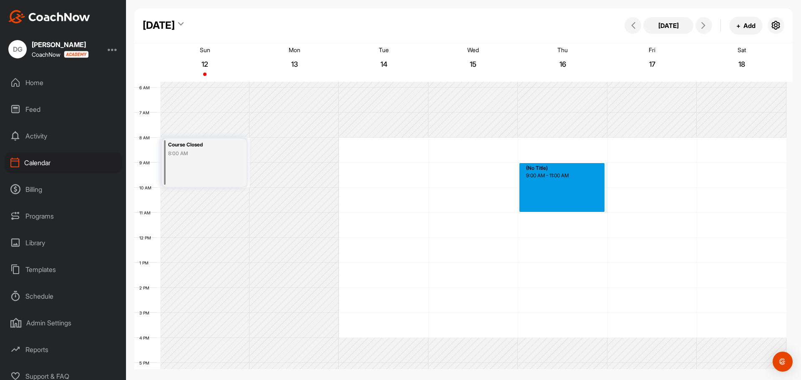
drag, startPoint x: 538, startPoint y: 166, endPoint x: 544, endPoint y: 207, distance: 41.7
click at [544, 207] on div "12 AM 1 AM 2 AM 3 AM 4 AM 5 AM 6 AM 7 AM 8 AM 9 AM 10 AM 11 AM 12 PM 1 PM 2 PM …" at bounding box center [460, 237] width 652 height 601
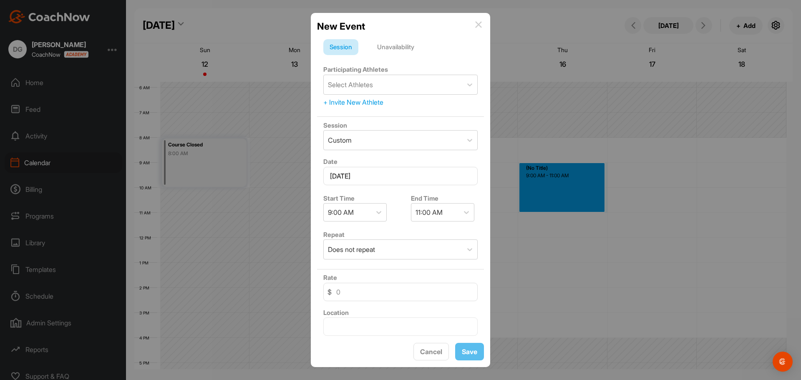
click at [396, 48] on div "Unavailability" at bounding box center [396, 47] width 50 height 16
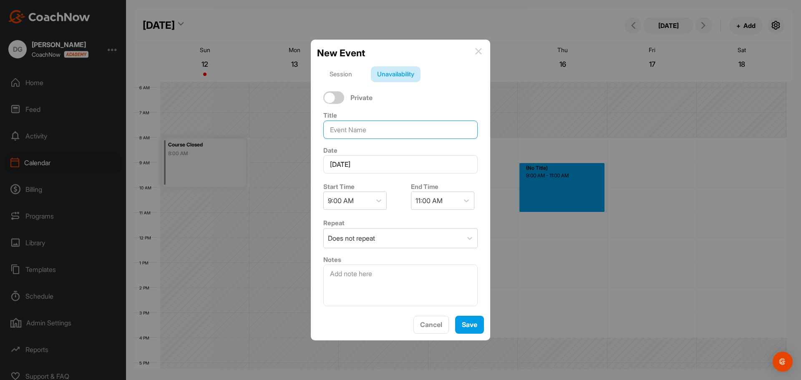
click at [361, 130] on input at bounding box center [400, 130] width 154 height 18
type input "Tournament"
click at [467, 324] on span "Save" at bounding box center [469, 325] width 15 height 8
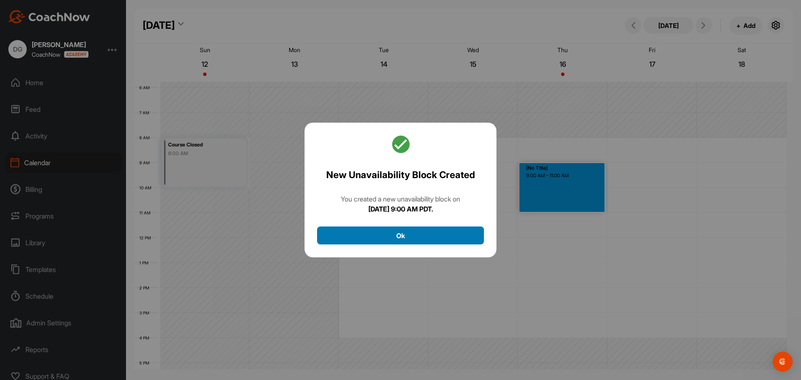
click at [405, 237] on button "Ok" at bounding box center [400, 236] width 167 height 18
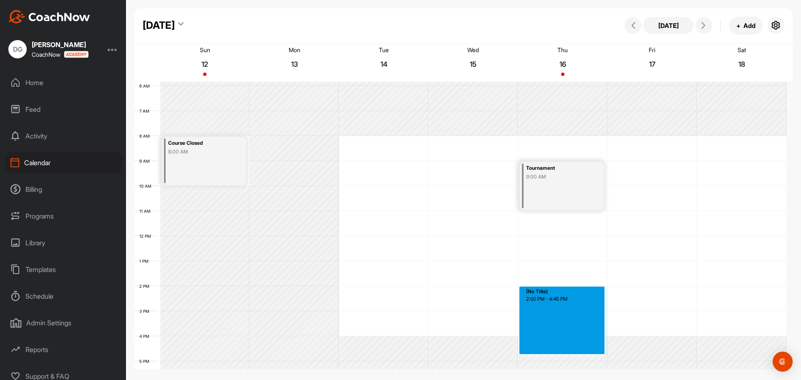
scroll to position [148, 0]
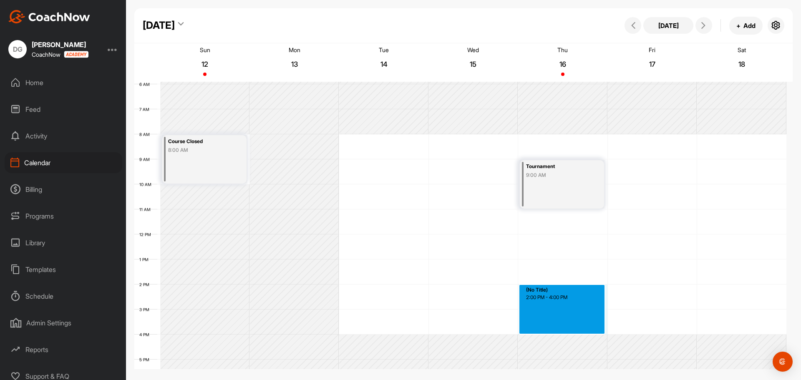
drag, startPoint x: 546, startPoint y: 290, endPoint x: 559, endPoint y: 333, distance: 44.5
click at [559, 333] on div "12 AM 1 AM 2 AM 3 AM 4 AM 5 AM 6 AM 7 AM 8 AM 9 AM 10 AM 11 AM 12 PM 1 PM 2 PM …" at bounding box center [460, 234] width 652 height 601
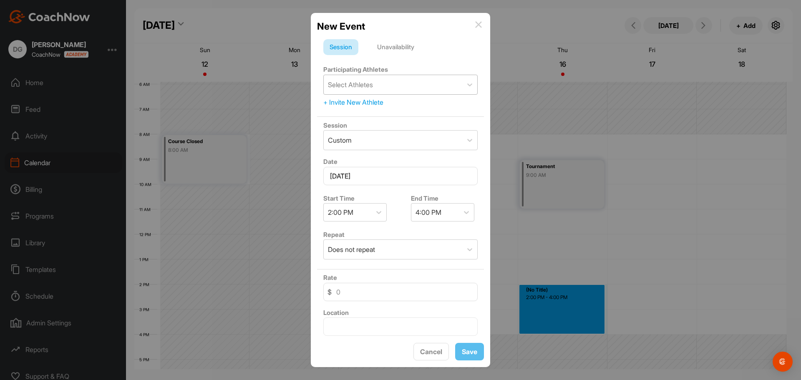
click at [387, 87] on div "Select Athletes" at bounding box center [393, 84] width 139 height 19
click at [391, 42] on div "Unavailability" at bounding box center [396, 47] width 50 height 16
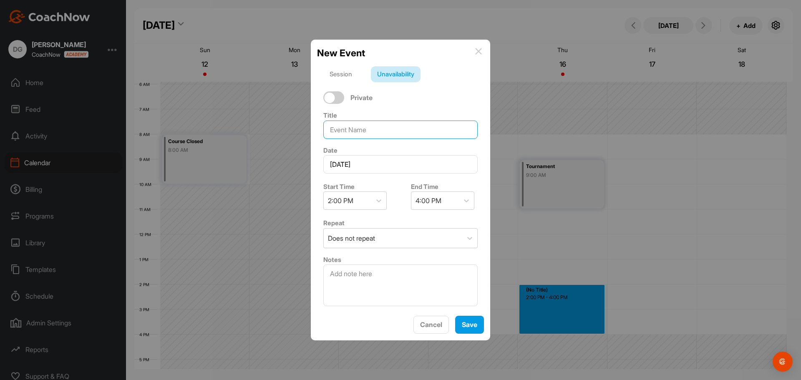
click at [360, 124] on input at bounding box center [400, 130] width 154 height 18
type input "Tournament"
click at [474, 321] on span "Save" at bounding box center [469, 325] width 15 height 8
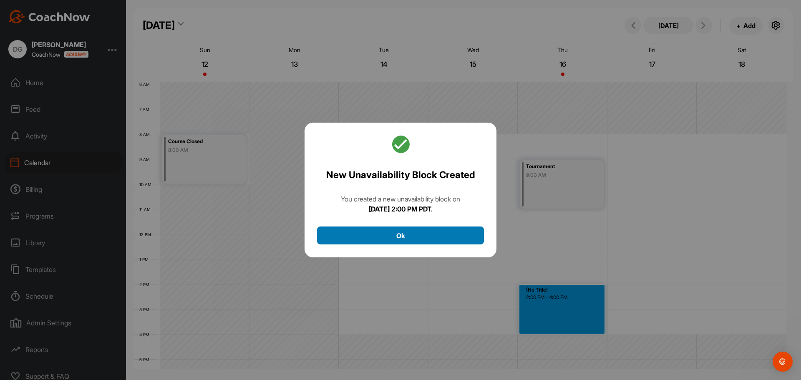
click at [445, 235] on button "Ok" at bounding box center [400, 236] width 167 height 18
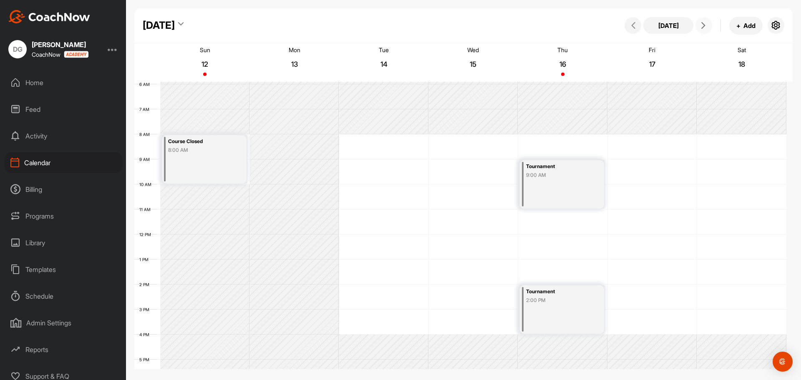
click at [704, 24] on icon at bounding box center [703, 25] width 7 height 7
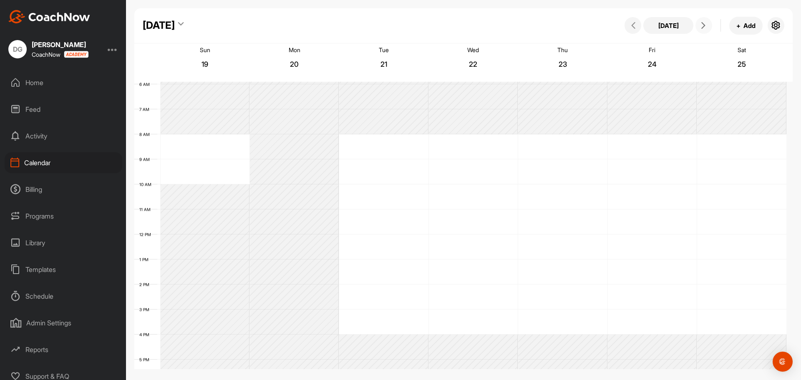
scroll to position [144, 0]
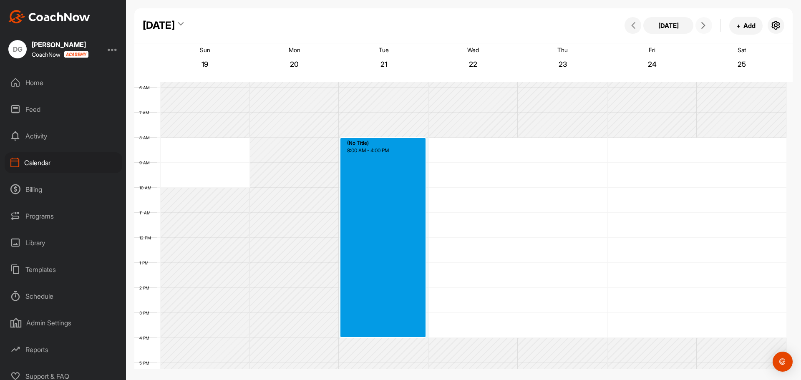
drag, startPoint x: 389, startPoint y: 140, endPoint x: 384, endPoint y: 333, distance: 192.9
click at [384, 333] on div "12 AM 1 AM 2 AM 3 AM 4 AM 5 AM 6 AM 7 AM 8 AM 9 AM 10 AM 11 AM 12 PM 1 PM 2 PM …" at bounding box center [460, 237] width 652 height 601
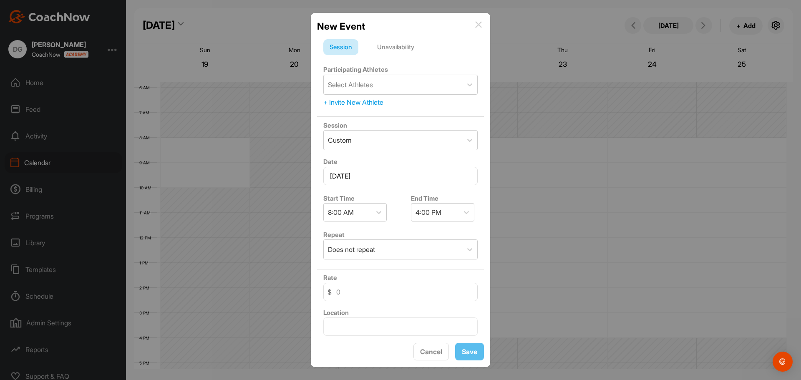
click at [394, 46] on div "Unavailability" at bounding box center [396, 47] width 50 height 16
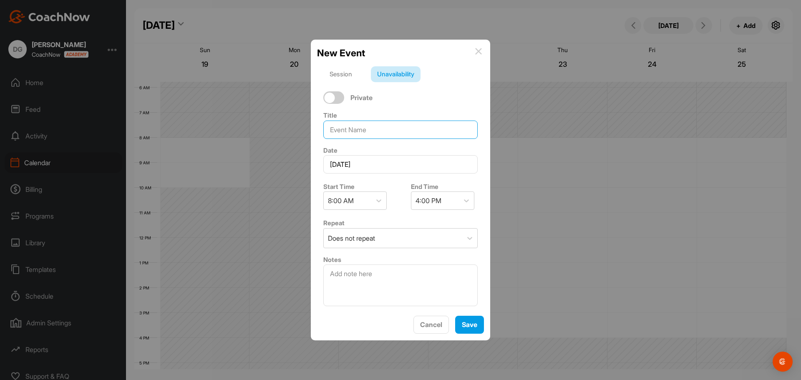
click at [361, 129] on input at bounding box center [400, 130] width 154 height 18
type input "Tournament"
click at [461, 328] on button "Save" at bounding box center [469, 325] width 29 height 18
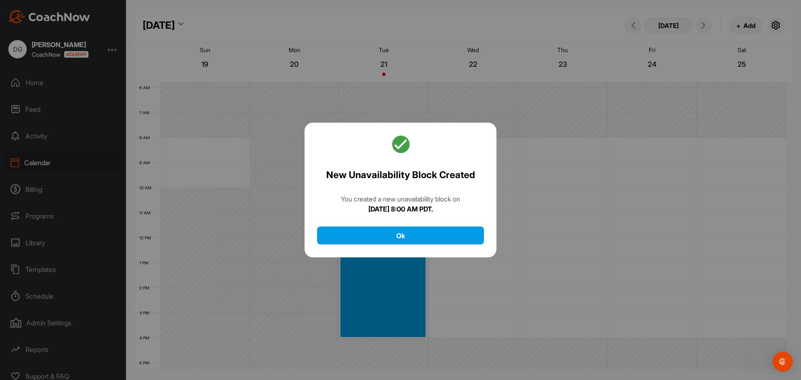
click at [431, 225] on div "New Unavailability Block Created You created a new unavailability block [DATE][…" at bounding box center [401, 190] width 192 height 135
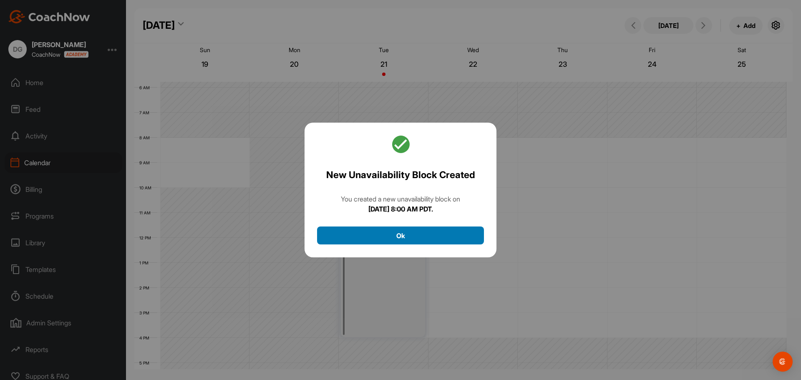
click at [432, 232] on button "Ok" at bounding box center [400, 236] width 167 height 18
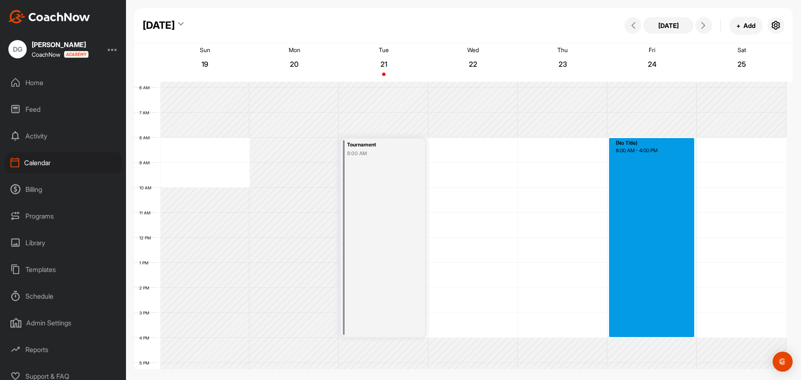
drag, startPoint x: 680, startPoint y: 139, endPoint x: 671, endPoint y: 334, distance: 195.1
click at [671, 334] on div "12 AM 1 AM 2 AM 3 AM 4 AM 5 AM 6 AM 7 AM 8 AM 9 AM 10 AM 11 AM 12 PM 1 PM 2 PM …" at bounding box center [460, 237] width 652 height 601
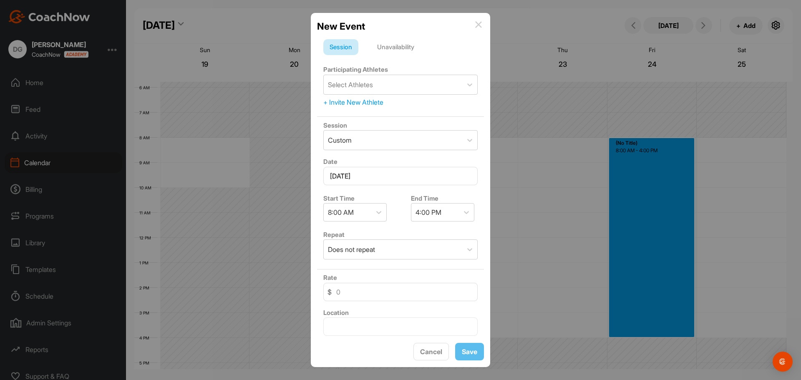
click at [405, 45] on div "Unavailability" at bounding box center [396, 47] width 50 height 16
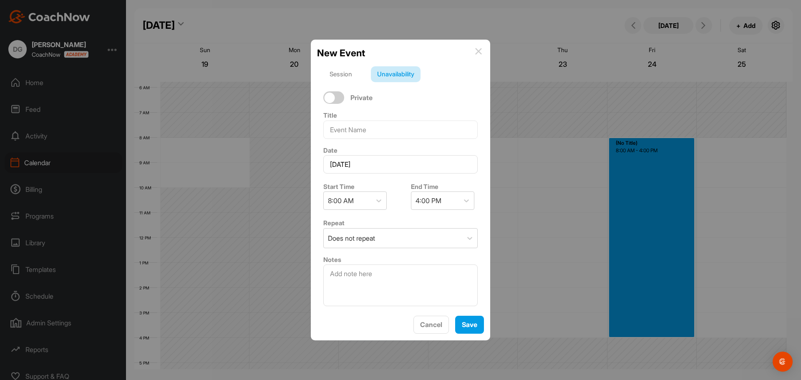
click at [480, 50] on img at bounding box center [478, 51] width 7 height 7
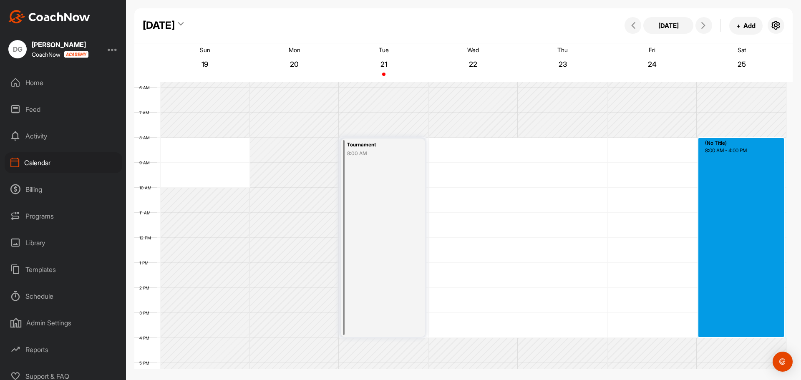
drag, startPoint x: 733, startPoint y: 140, endPoint x: 740, endPoint y: 333, distance: 193.0
click at [740, 333] on div "12 AM 1 AM 2 AM 3 AM 4 AM 5 AM 6 AM 7 AM 8 AM 9 AM 10 AM 11 AM 12 PM 1 PM 2 PM …" at bounding box center [460, 237] width 652 height 601
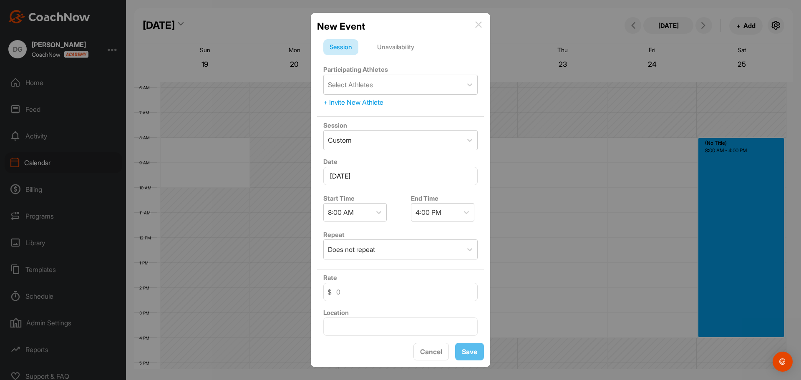
click at [396, 49] on div "Unavailability" at bounding box center [396, 47] width 50 height 16
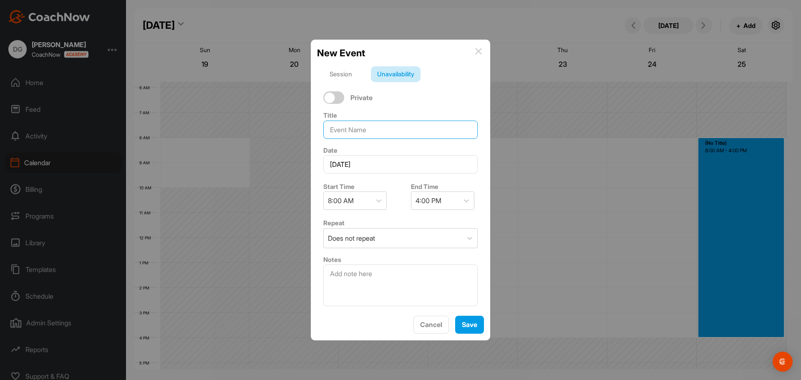
click at [357, 132] on input at bounding box center [400, 130] width 154 height 18
type input "Course Closed"
click at [463, 324] on span "Save" at bounding box center [469, 325] width 15 height 8
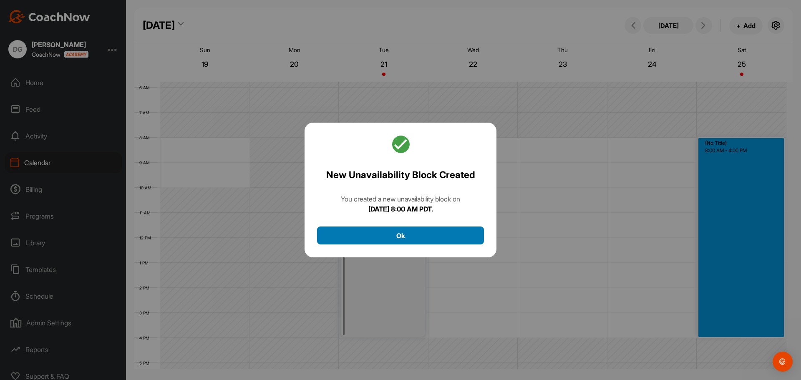
click at [397, 234] on button "Ok" at bounding box center [400, 236] width 167 height 18
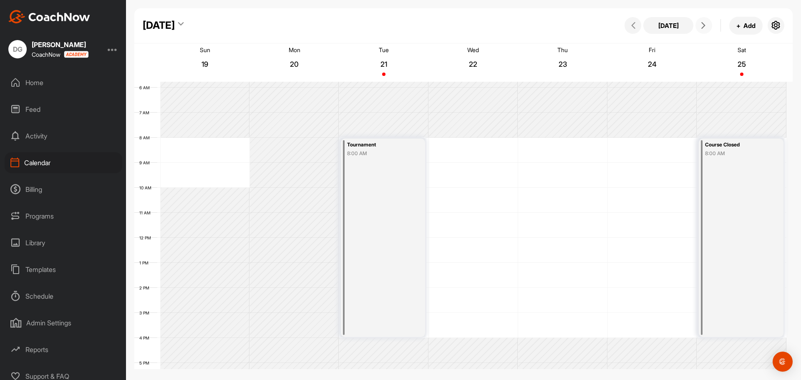
click at [708, 27] on span at bounding box center [704, 25] width 10 height 7
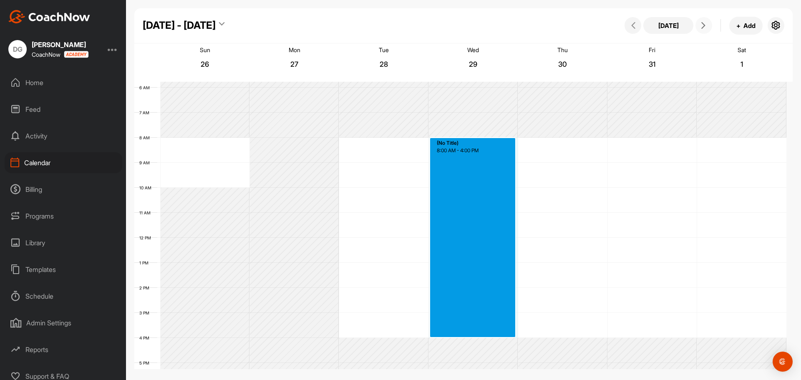
drag, startPoint x: 483, startPoint y: 139, endPoint x: 478, endPoint y: 333, distance: 194.6
click at [478, 333] on div "12 AM 1 AM 2 AM 3 AM 4 AM 5 AM 6 AM 7 AM 8 AM 9 AM 10 AM 11 AM 12 PM 1 PM 2 PM …" at bounding box center [460, 237] width 652 height 601
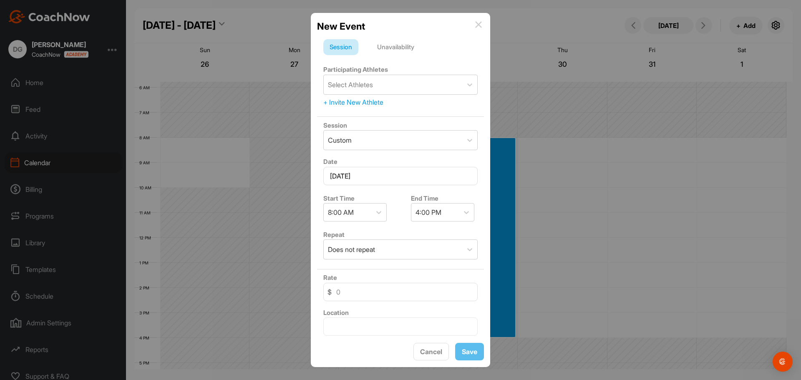
click at [383, 50] on div "Unavailability" at bounding box center [396, 47] width 50 height 16
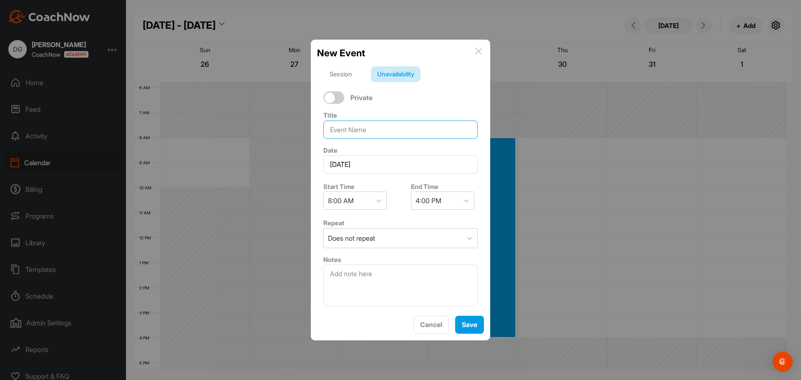
click at [360, 130] on input at bounding box center [400, 130] width 154 height 18
type input "Course Closed"
click at [471, 324] on span "Save" at bounding box center [469, 325] width 15 height 8
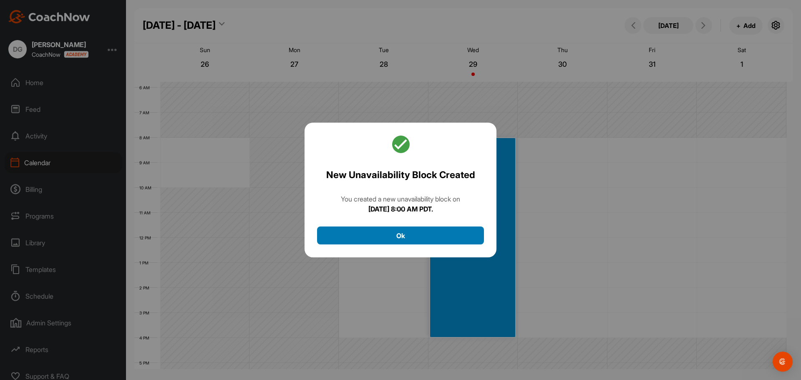
click at [452, 236] on button "Ok" at bounding box center [400, 236] width 167 height 18
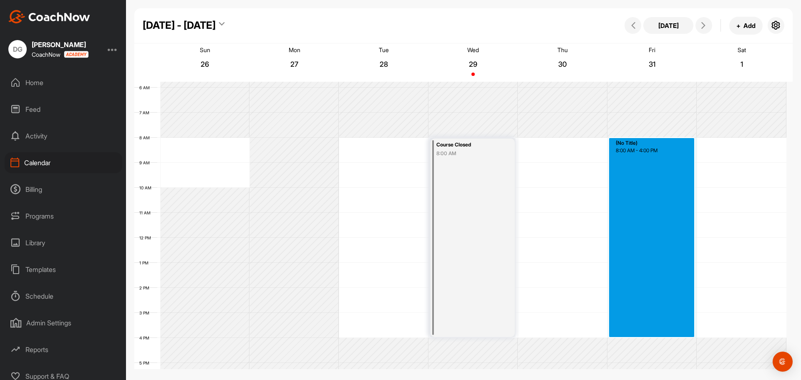
drag, startPoint x: 669, startPoint y: 140, endPoint x: 660, endPoint y: 334, distance: 193.9
click at [660, 334] on div "12 AM 1 AM 2 AM 3 AM 4 AM 5 AM 6 AM 7 AM 8 AM 9 AM 10 AM 11 AM 12 PM 1 PM 2 PM …" at bounding box center [460, 237] width 652 height 601
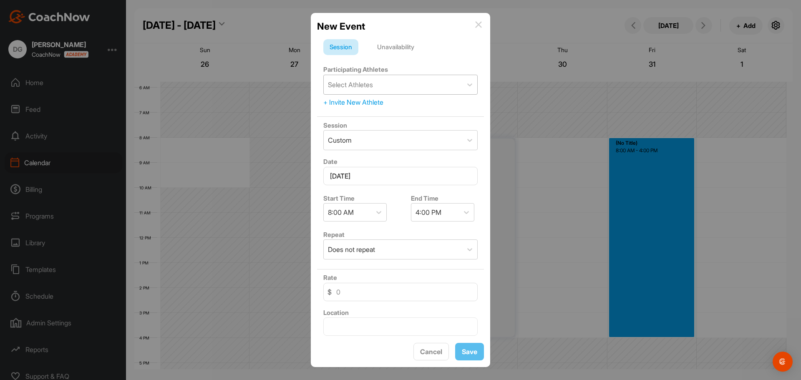
click at [422, 86] on div "Select Athletes" at bounding box center [393, 84] width 139 height 19
type input "Tournament"
click at [414, 46] on div "Unavailability" at bounding box center [396, 47] width 50 height 16
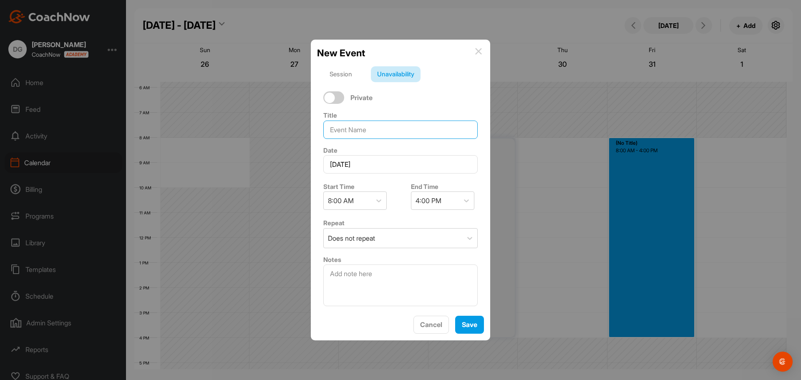
click at [365, 132] on input at bounding box center [400, 130] width 154 height 18
type input "C"
click at [337, 129] on input "TOurnament" at bounding box center [400, 130] width 154 height 18
click at [339, 129] on input "TOurnament" at bounding box center [400, 130] width 154 height 18
drag, startPoint x: 381, startPoint y: 126, endPoint x: 326, endPoint y: 131, distance: 54.8
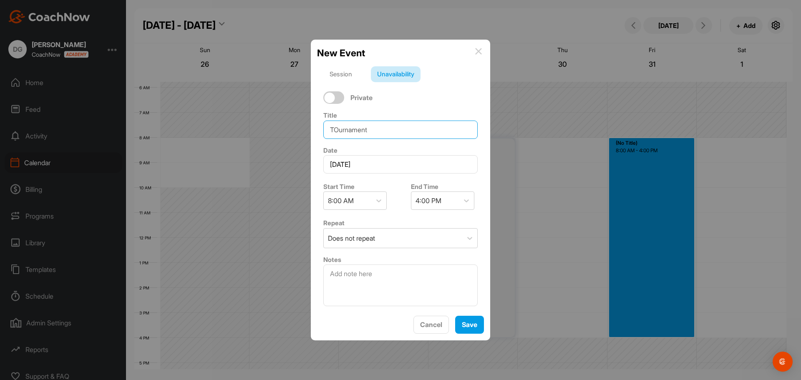
click at [326, 131] on input "TOurnament" at bounding box center [400, 130] width 154 height 18
drag, startPoint x: 380, startPoint y: 134, endPoint x: 332, endPoint y: 133, distance: 48.0
click at [332, 133] on input "Course Closed" at bounding box center [400, 130] width 154 height 18
type input "Tournament"
click at [473, 328] on span "Save" at bounding box center [469, 325] width 15 height 8
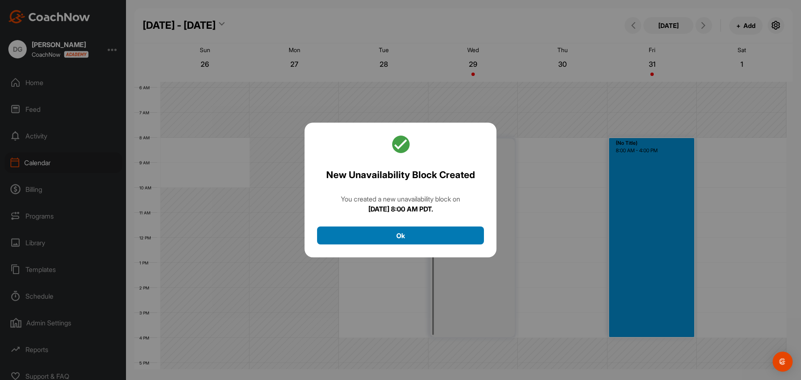
click at [433, 235] on button "Ok" at bounding box center [400, 236] width 167 height 18
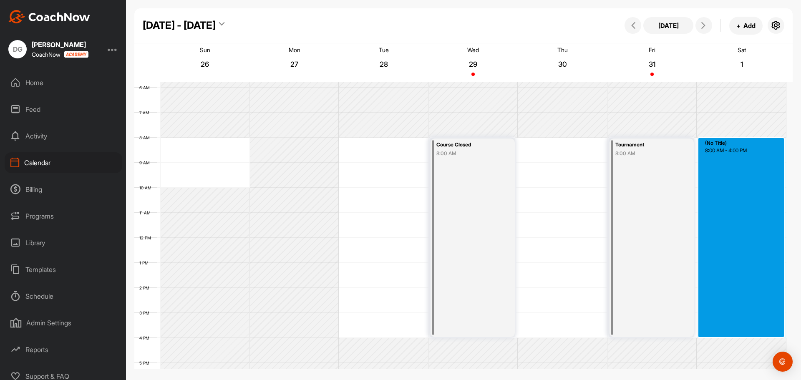
drag, startPoint x: 723, startPoint y: 141, endPoint x: 720, endPoint y: 333, distance: 192.4
click at [720, 333] on div "12 AM 1 AM 2 AM 3 AM 4 AM 5 AM 6 AM 7 AM 8 AM 9 AM 10 AM 11 AM 12 PM 1 PM 2 PM …" at bounding box center [460, 237] width 652 height 601
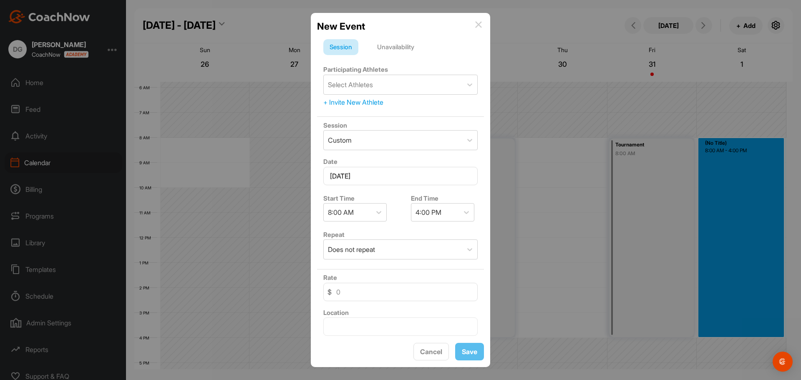
click at [397, 46] on div "Unavailability" at bounding box center [396, 47] width 50 height 16
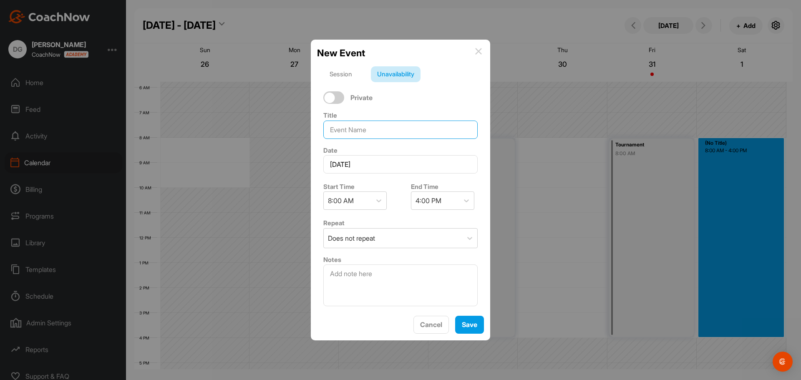
click at [359, 136] on input at bounding box center [400, 130] width 154 height 18
type input "Tournament"
click at [468, 322] on span "Save" at bounding box center [469, 325] width 15 height 8
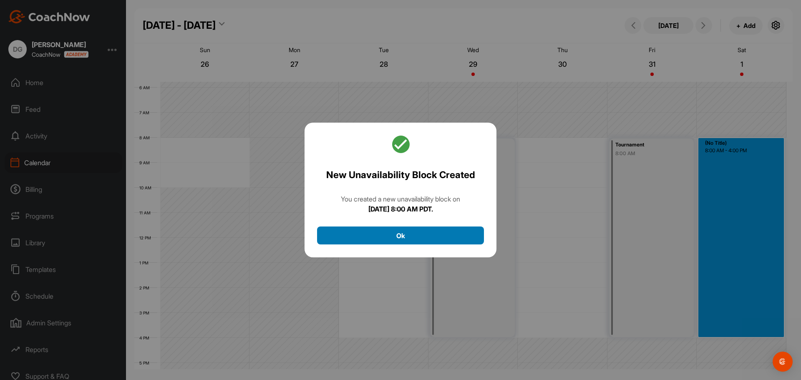
click at [447, 239] on button "Ok" at bounding box center [400, 236] width 167 height 18
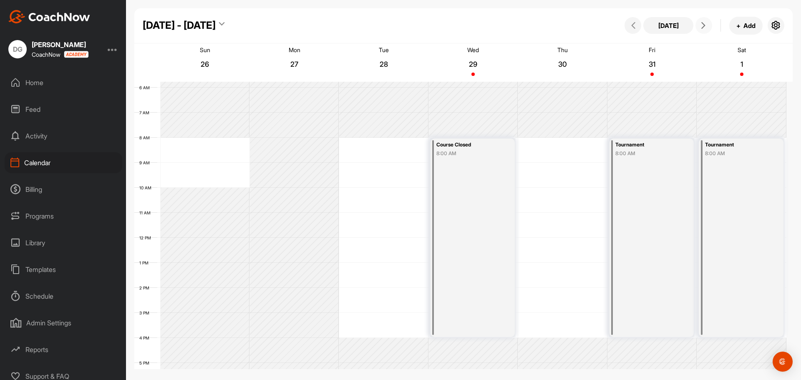
click at [702, 24] on icon at bounding box center [703, 25] width 7 height 7
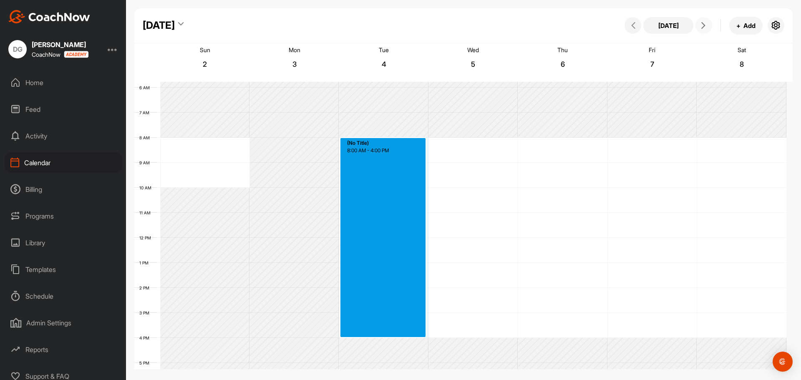
drag, startPoint x: 374, startPoint y: 141, endPoint x: 369, endPoint y: 333, distance: 192.5
click at [369, 333] on div "12 AM 1 AM 2 AM 3 AM 4 AM 5 AM 6 AM 7 AM 8 AM 9 AM 10 AM 11 AM 12 PM 1 PM 2 PM …" at bounding box center [460, 237] width 652 height 601
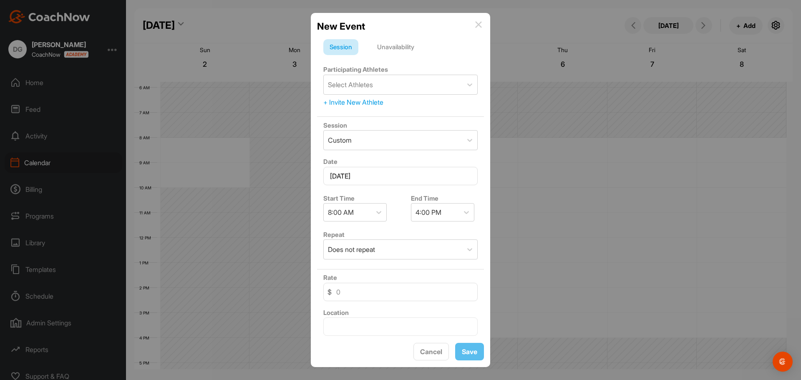
click at [394, 46] on div "Unavailability" at bounding box center [396, 47] width 50 height 16
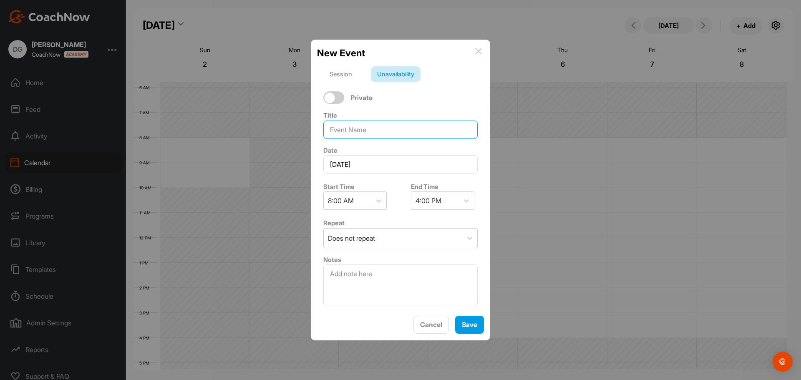
click at [360, 131] on input at bounding box center [400, 130] width 154 height 18
type input "Course Closed"
click at [471, 323] on span "Save" at bounding box center [469, 325] width 15 height 8
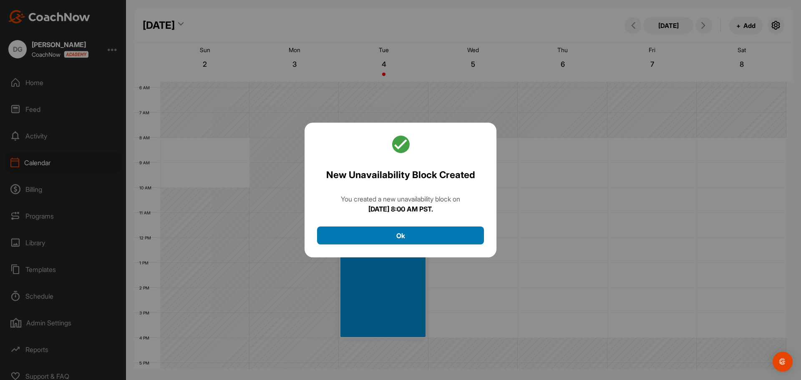
click at [428, 231] on button "Ok" at bounding box center [400, 236] width 167 height 18
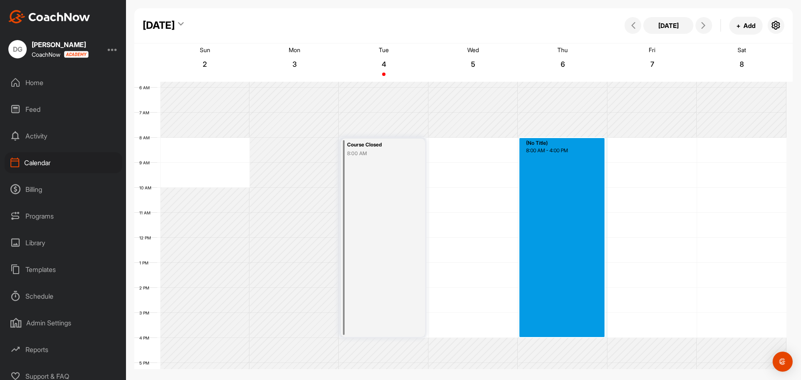
drag, startPoint x: 558, startPoint y: 138, endPoint x: 560, endPoint y: 336, distance: 197.4
click at [560, 336] on div "12 AM 1 AM 2 AM 3 AM 4 AM 5 AM 6 AM 7 AM 8 AM 9 AM 10 AM 11 AM 12 PM 1 PM 2 PM …" at bounding box center [460, 237] width 652 height 601
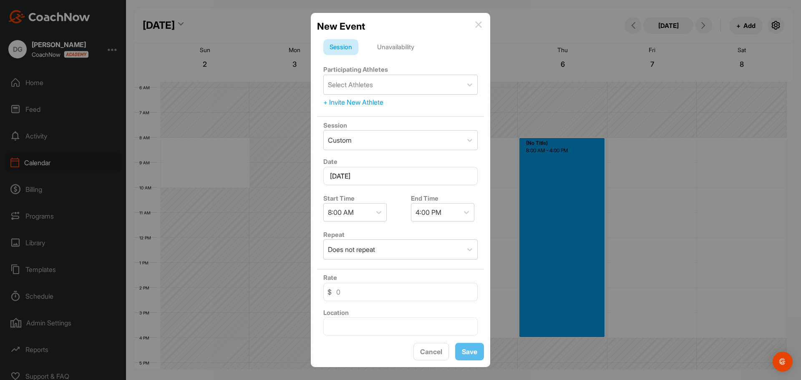
click at [401, 43] on div "Unavailability" at bounding box center [396, 47] width 50 height 16
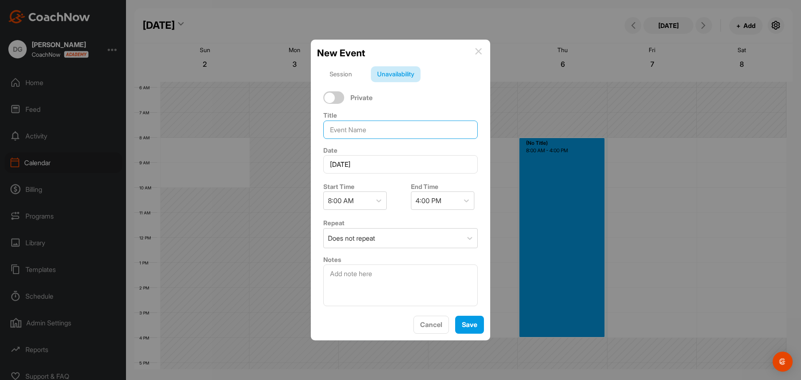
click at [360, 133] on input at bounding box center [400, 130] width 154 height 18
type input "Course Closed"
click at [468, 325] on span "Save" at bounding box center [469, 325] width 15 height 8
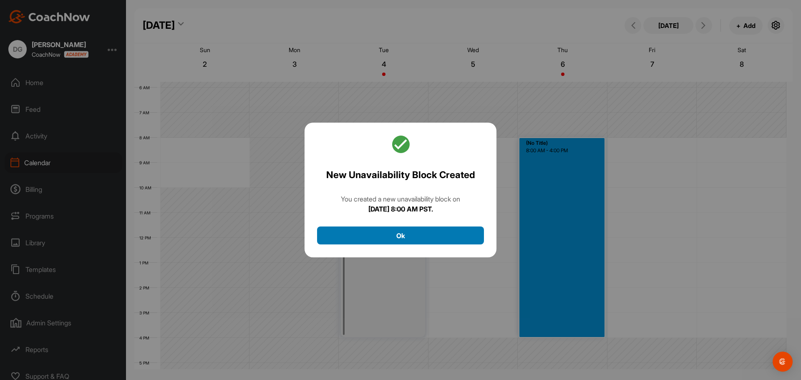
click at [457, 235] on button "Ok" at bounding box center [400, 236] width 167 height 18
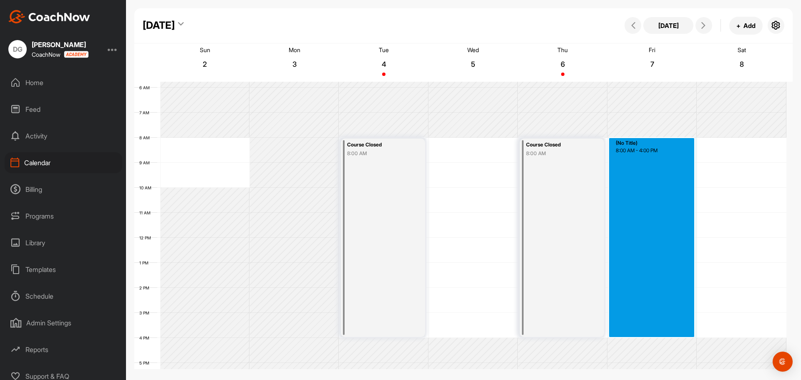
drag, startPoint x: 658, startPoint y: 142, endPoint x: 662, endPoint y: 332, distance: 189.9
click at [662, 332] on div "12 AM 1 AM 2 AM 3 AM 4 AM 5 AM 6 AM 7 AM 8 AM 9 AM 10 AM 11 AM 12 PM 1 PM 2 PM …" at bounding box center [460, 237] width 652 height 601
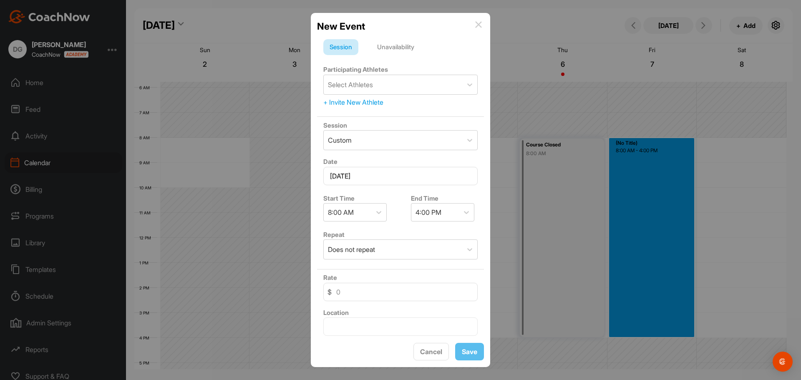
click at [395, 48] on div "Unavailability" at bounding box center [396, 47] width 50 height 16
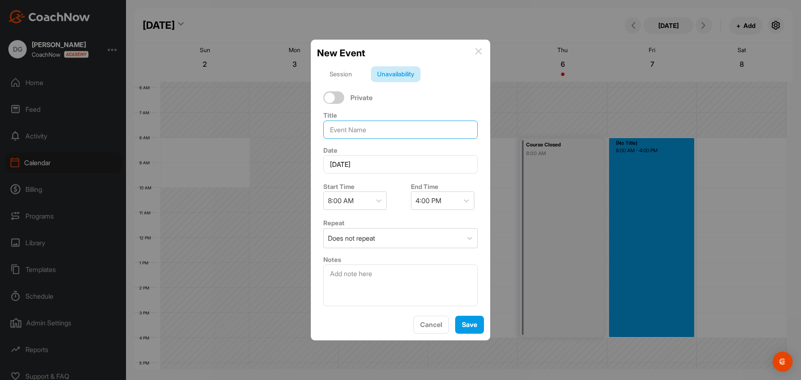
click at [353, 130] on input at bounding box center [400, 130] width 154 height 18
type input "Course Closed"
click at [478, 321] on button "Save" at bounding box center [469, 325] width 29 height 18
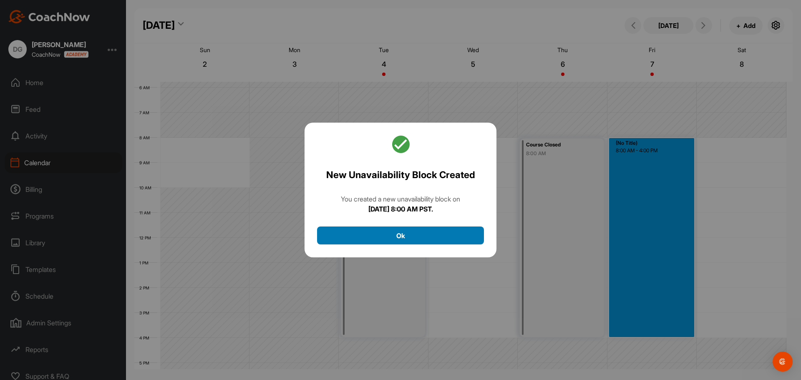
click at [427, 227] on button "Ok" at bounding box center [400, 236] width 167 height 18
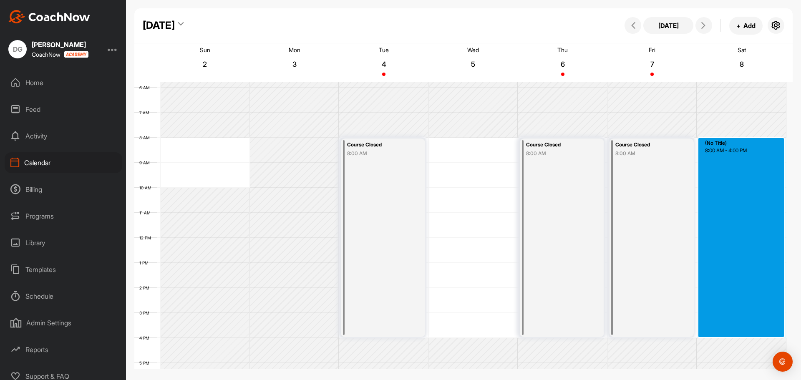
drag, startPoint x: 739, startPoint y: 141, endPoint x: 744, endPoint y: 333, distance: 191.2
click at [744, 333] on div "12 AM 1 AM 2 AM 3 AM 4 AM 5 AM 6 AM 7 AM 8 AM 9 AM 10 AM 11 AM 12 PM 1 PM 2 PM …" at bounding box center [460, 237] width 652 height 601
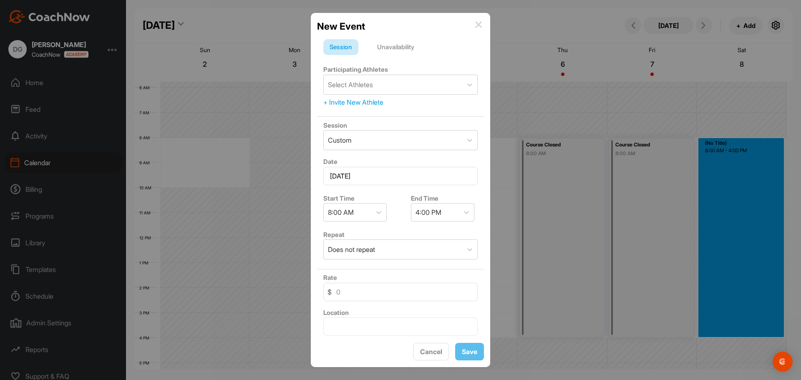
click at [396, 55] on div "Unavailability" at bounding box center [396, 47] width 50 height 16
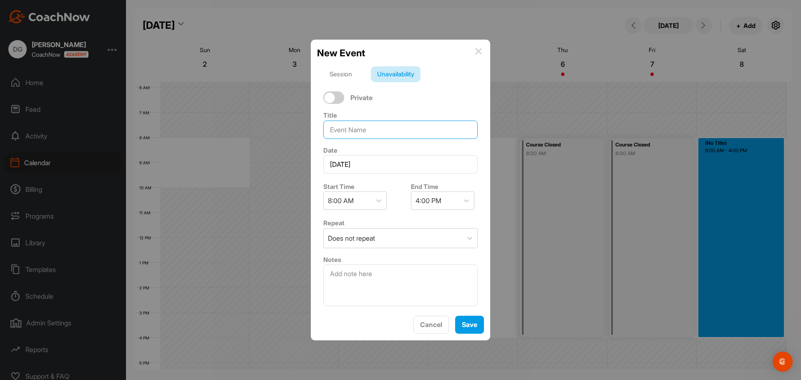
click at [370, 127] on input at bounding box center [400, 130] width 154 height 18
type input "Course Closed"
click at [466, 331] on button "Save" at bounding box center [469, 325] width 29 height 18
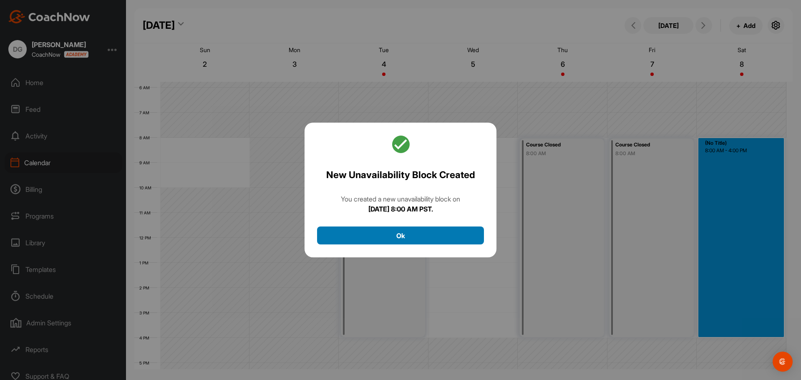
click at [442, 234] on button "Ok" at bounding box center [400, 236] width 167 height 18
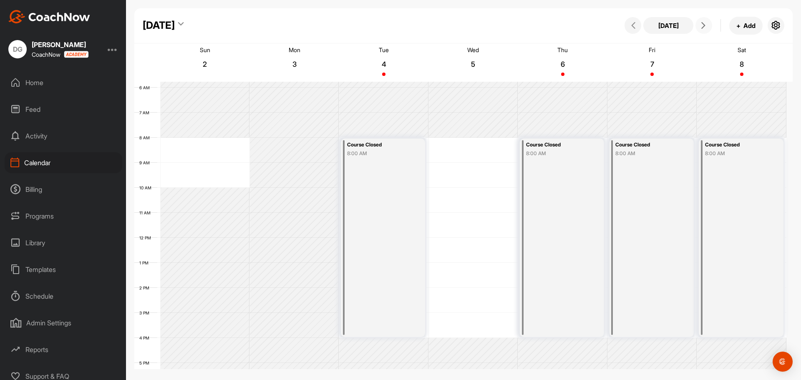
click at [703, 23] on icon at bounding box center [703, 25] width 7 height 7
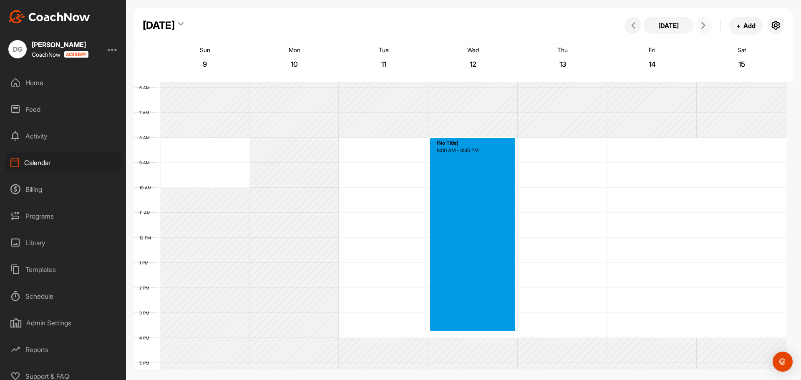
drag, startPoint x: 487, startPoint y: 140, endPoint x: 485, endPoint y: 331, distance: 190.8
click at [485, 331] on div "12 AM 1 AM 2 AM 3 AM 4 AM 5 AM 6 AM 7 AM 8 AM 9 AM 10 AM 11 AM 12 PM 1 PM 2 PM …" at bounding box center [460, 237] width 652 height 601
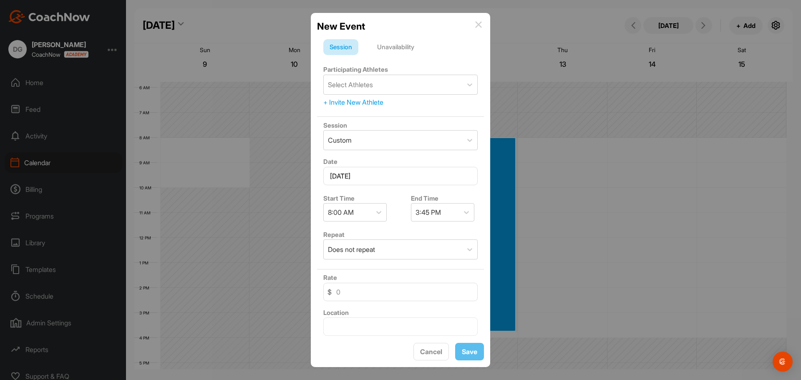
click at [485, 332] on div "New Event Session Unavailability Participating Athletes Select Athletes + Invit…" at bounding box center [400, 190] width 179 height 355
click at [432, 353] on span "Cancel" at bounding box center [431, 352] width 22 height 8
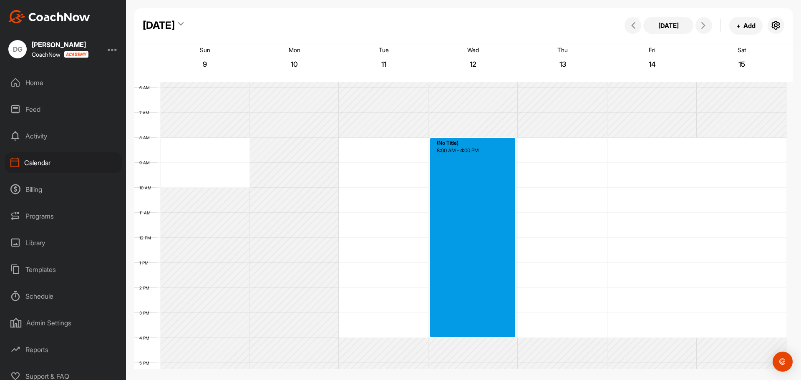
drag, startPoint x: 475, startPoint y: 140, endPoint x: 483, endPoint y: 333, distance: 193.4
click at [483, 333] on div "12 AM 1 AM 2 AM 3 AM 4 AM 5 AM 6 AM 7 AM 8 AM 9 AM 10 AM 11 AM 12 PM 1 PM 2 PM …" at bounding box center [460, 237] width 652 height 601
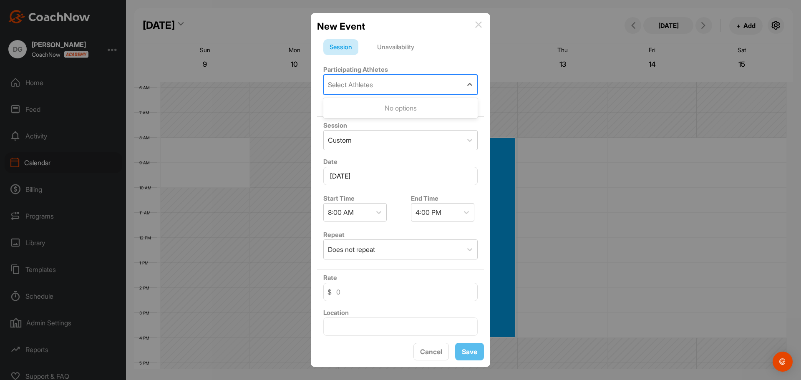
click at [364, 81] on div "Select Athletes" at bounding box center [350, 85] width 45 height 10
click at [383, 53] on div "Unavailability" at bounding box center [396, 47] width 50 height 16
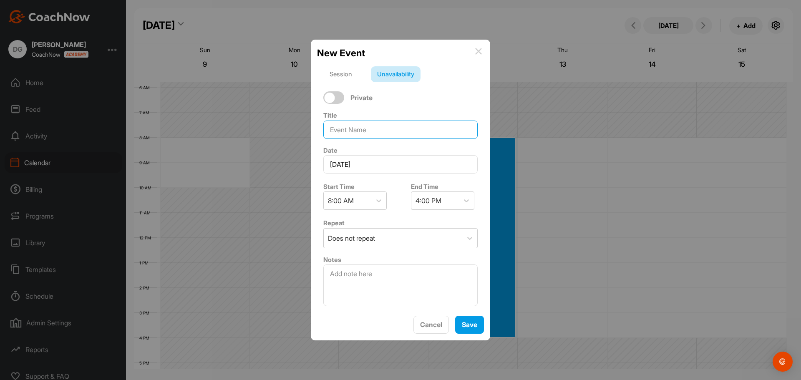
click at [364, 130] on input at bounding box center [400, 130] width 154 height 18
type input "Tournament"
click at [465, 329] on span "Save" at bounding box center [469, 325] width 15 height 8
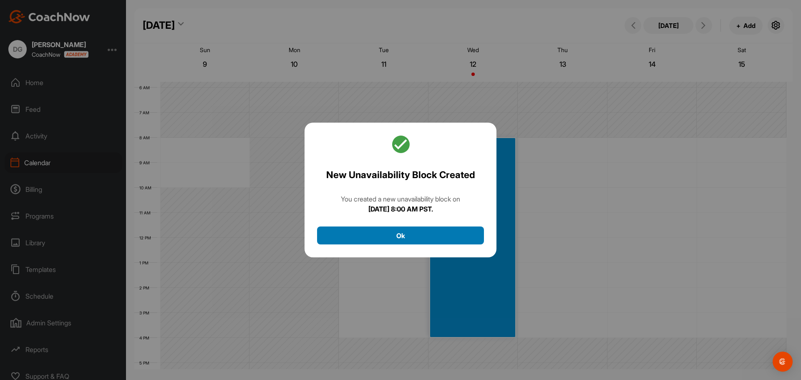
click at [398, 235] on button "Ok" at bounding box center [400, 236] width 167 height 18
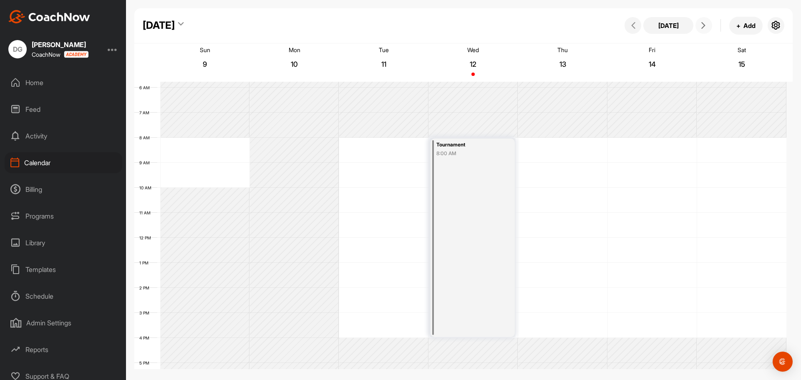
click at [702, 21] on button at bounding box center [704, 25] width 17 height 17
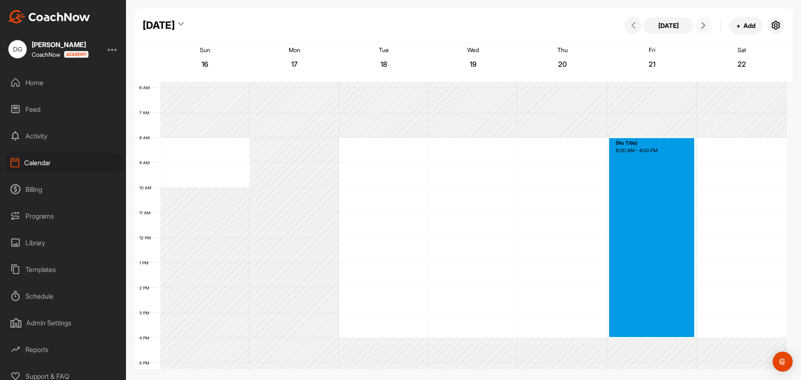
drag, startPoint x: 657, startPoint y: 139, endPoint x: 659, endPoint y: 332, distance: 192.4
click at [659, 332] on div "12 AM 1 AM 2 AM 3 AM 4 AM 5 AM 6 AM 7 AM 8 AM 9 AM 10 AM 11 AM 12 PM 1 PM 2 PM …" at bounding box center [460, 237] width 652 height 601
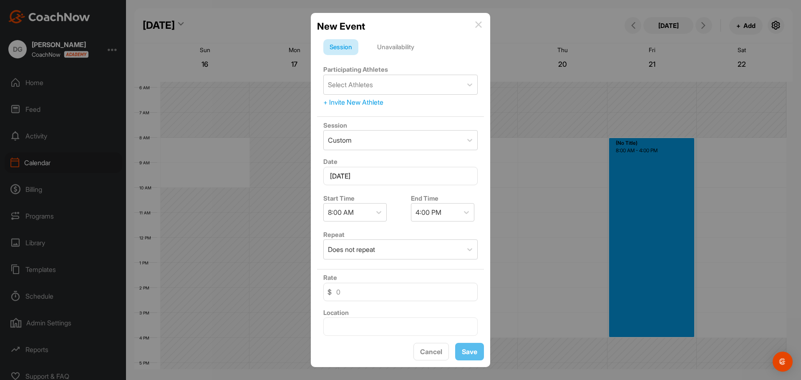
click at [390, 38] on div "Session Unavailability Participating Athletes Select Athletes + Invite New Athl…" at bounding box center [400, 184] width 167 height 303
drag, startPoint x: 392, startPoint y: 45, endPoint x: 393, endPoint y: 51, distance: 5.9
click at [392, 45] on div "Unavailability" at bounding box center [396, 47] width 50 height 16
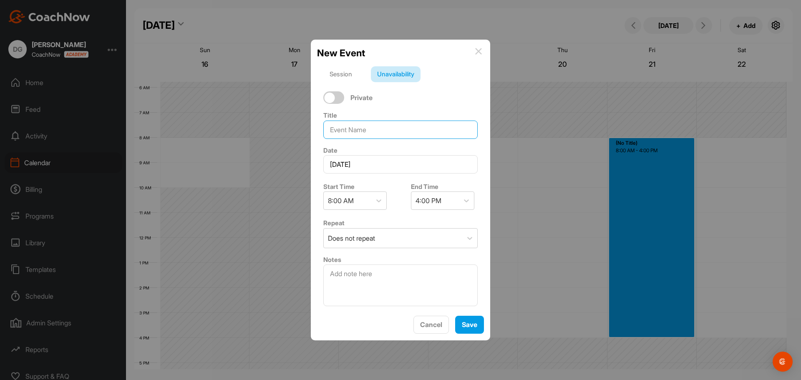
click at [369, 126] on input at bounding box center [400, 130] width 154 height 18
drag, startPoint x: 377, startPoint y: 132, endPoint x: 326, endPoint y: 133, distance: 51.3
click at [326, 133] on input "Tournament" at bounding box center [400, 130] width 154 height 18
paste input "Course Closed"
type input "Course Closed"
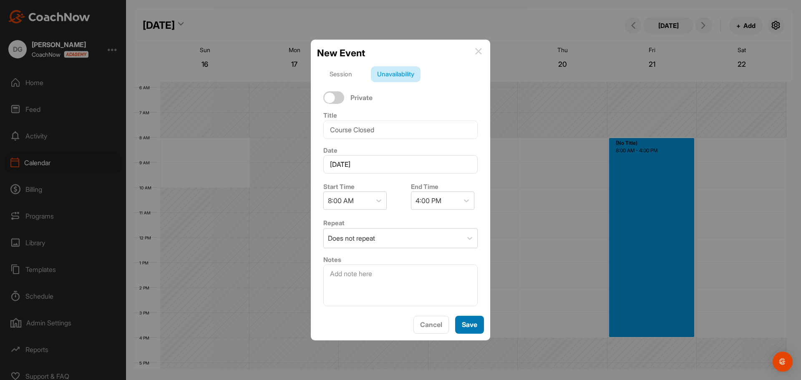
click at [478, 328] on button "Save" at bounding box center [469, 325] width 29 height 18
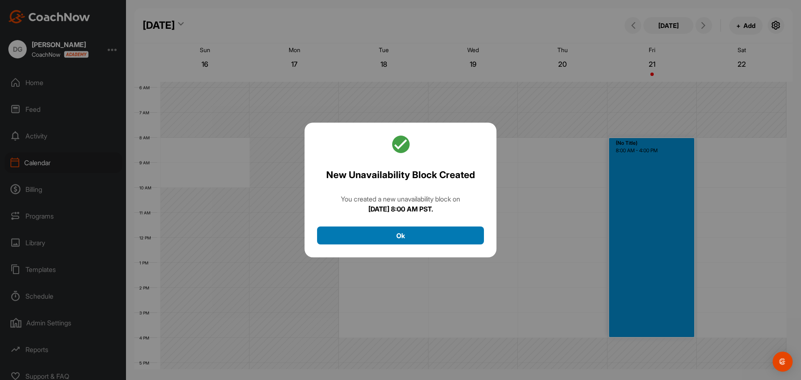
click at [436, 237] on button "Ok" at bounding box center [400, 236] width 167 height 18
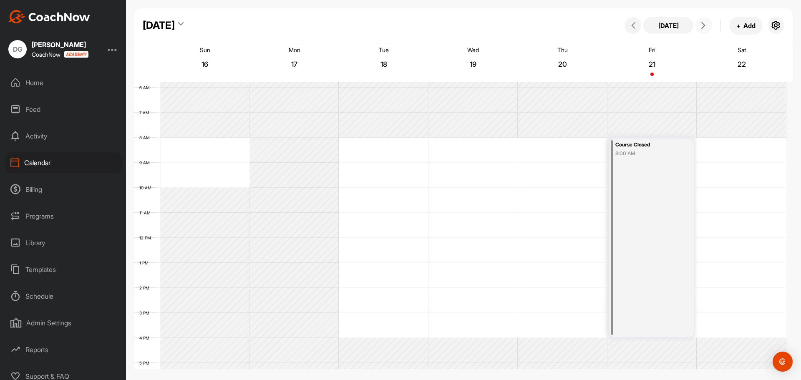
click at [702, 29] on button at bounding box center [704, 25] width 17 height 17
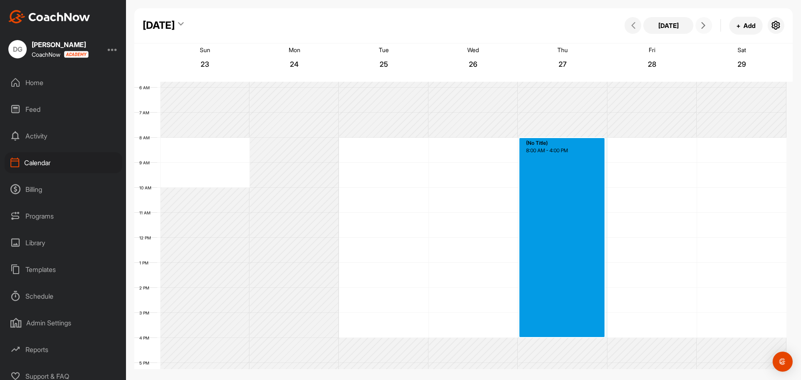
drag, startPoint x: 566, startPoint y: 140, endPoint x: 561, endPoint y: 333, distance: 192.9
click at [561, 333] on div "12 AM 1 AM 2 AM 3 AM 4 AM 5 AM 6 AM 7 AM 8 AM 9 AM 10 AM 11 AM 12 PM 1 PM 2 PM …" at bounding box center [460, 237] width 652 height 601
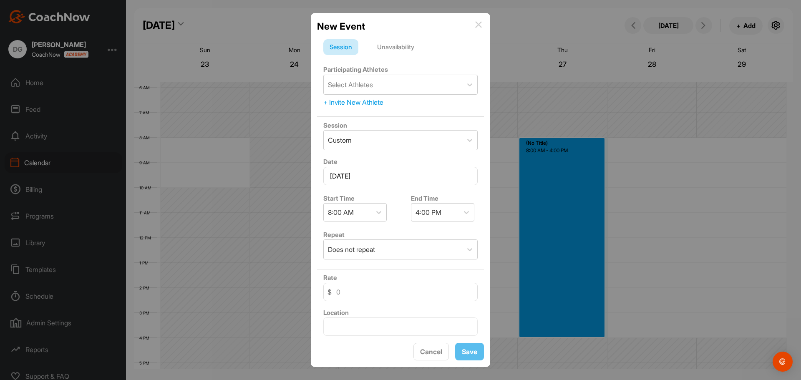
click at [389, 43] on div "Unavailability" at bounding box center [396, 47] width 50 height 16
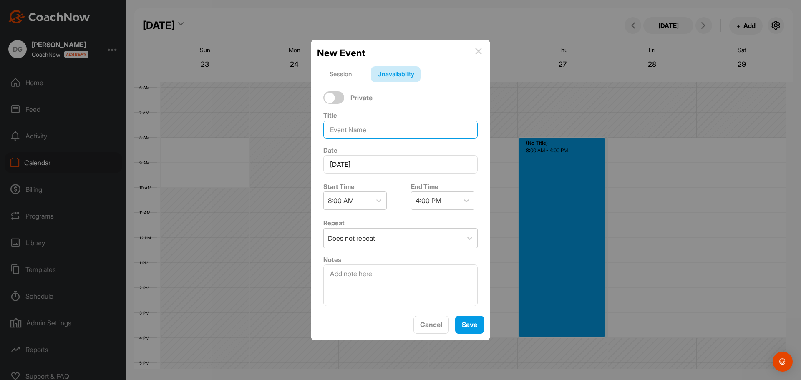
click at [349, 126] on input at bounding box center [400, 130] width 154 height 18
type input "[DATE]"
click at [448, 313] on div "New Event Session Unavailability Private Title [DATE] Date [DATE] Start Time 8:…" at bounding box center [400, 190] width 179 height 301
click at [465, 324] on span "Save" at bounding box center [469, 325] width 15 height 8
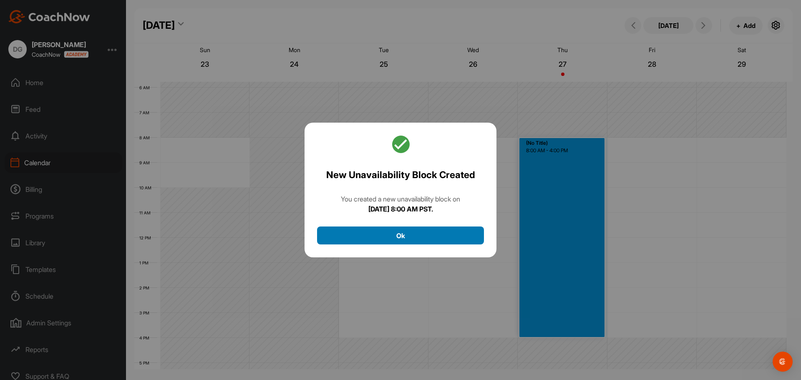
click at [456, 240] on button "Ok" at bounding box center [400, 236] width 167 height 18
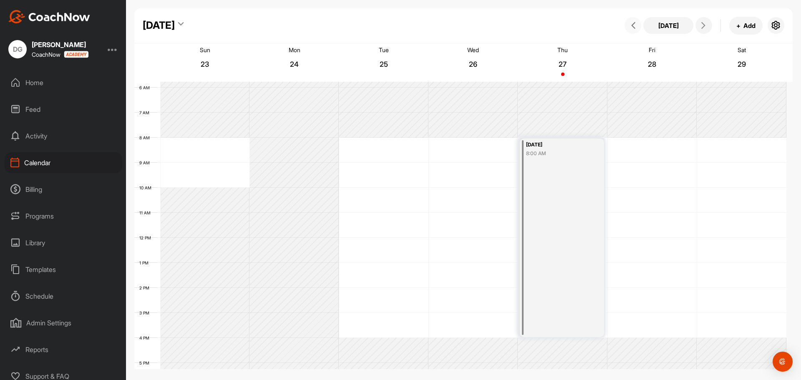
click at [631, 25] on icon at bounding box center [633, 25] width 7 height 7
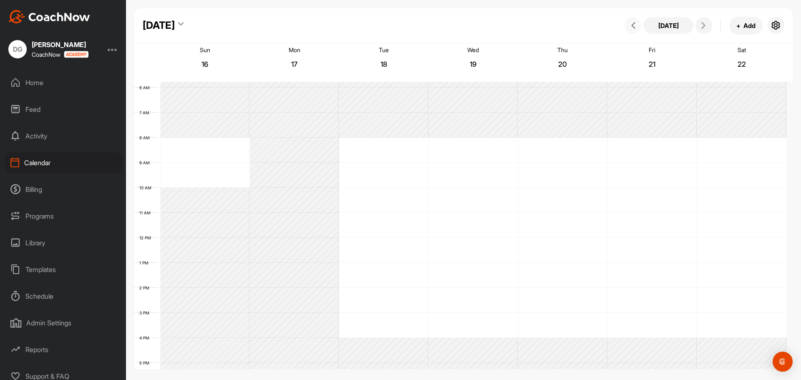
click at [631, 25] on icon at bounding box center [633, 25] width 7 height 7
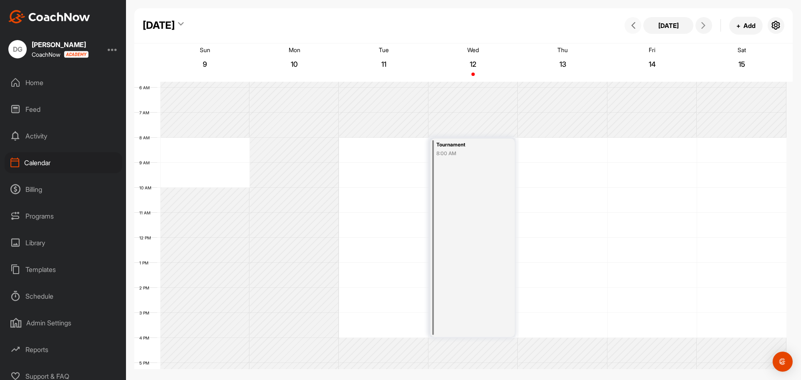
click at [631, 25] on icon at bounding box center [633, 25] width 7 height 7
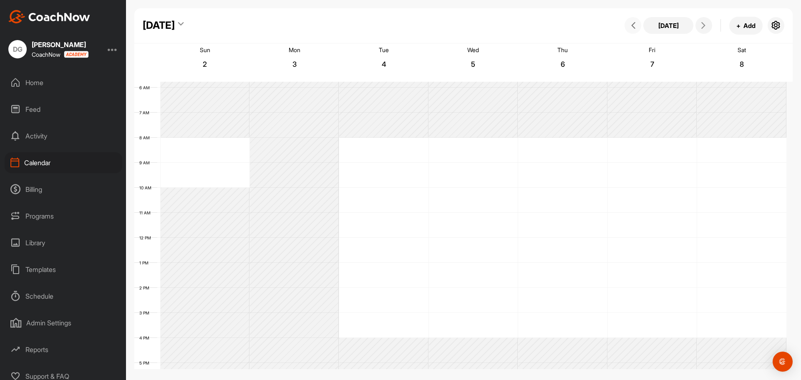
click at [631, 25] on icon at bounding box center [633, 25] width 7 height 7
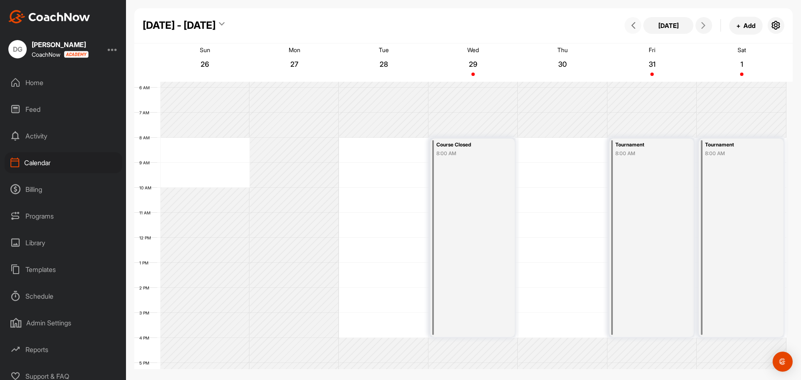
click at [631, 25] on icon at bounding box center [633, 25] width 7 height 7
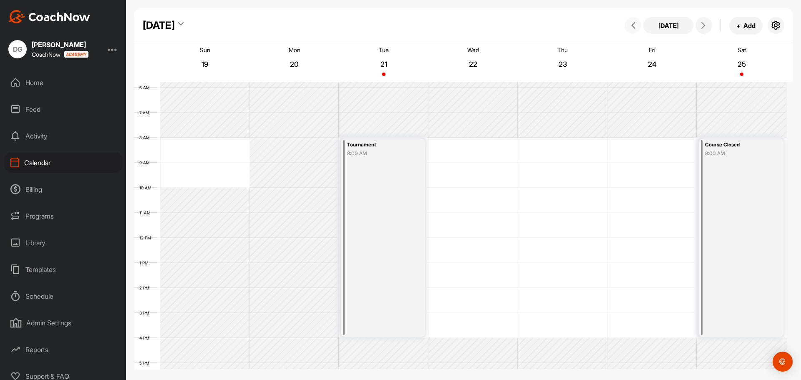
click at [631, 25] on icon at bounding box center [633, 25] width 7 height 7
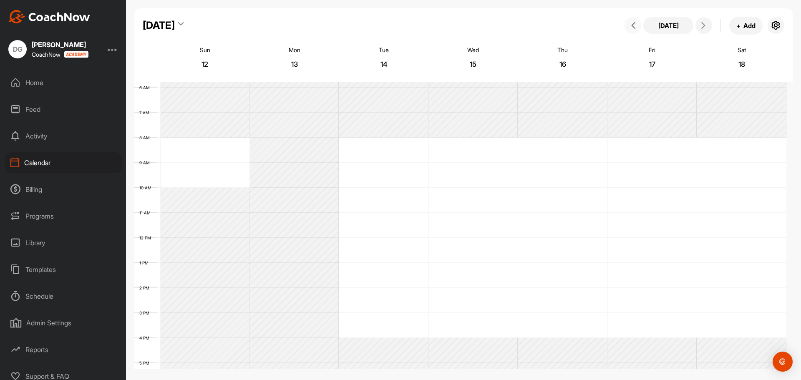
click at [631, 25] on icon at bounding box center [633, 25] width 7 height 7
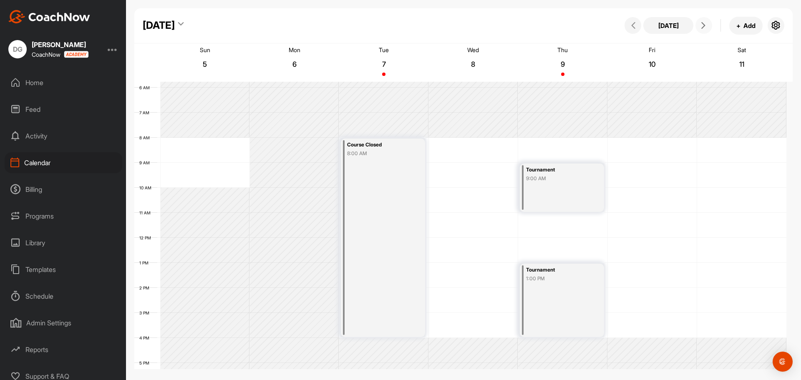
click at [709, 28] on button at bounding box center [704, 25] width 17 height 17
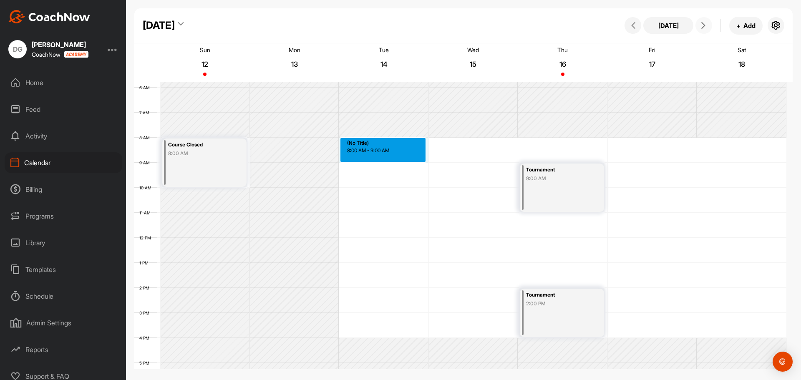
drag, startPoint x: 381, startPoint y: 138, endPoint x: 384, endPoint y: 160, distance: 22.2
click at [384, 160] on div "12 AM 1 AM 2 AM 3 AM 4 AM 5 AM 6 AM 7 AM 8 AM 9 AM 10 AM 11 AM 12 PM 1 PM 2 PM …" at bounding box center [460, 237] width 652 height 601
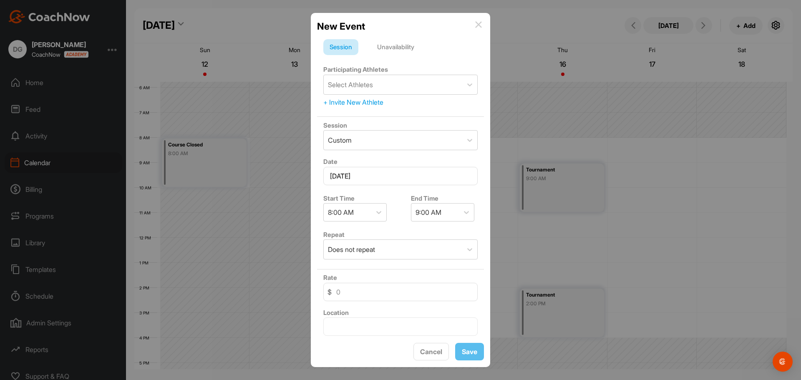
click at [481, 28] on img at bounding box center [478, 24] width 7 height 7
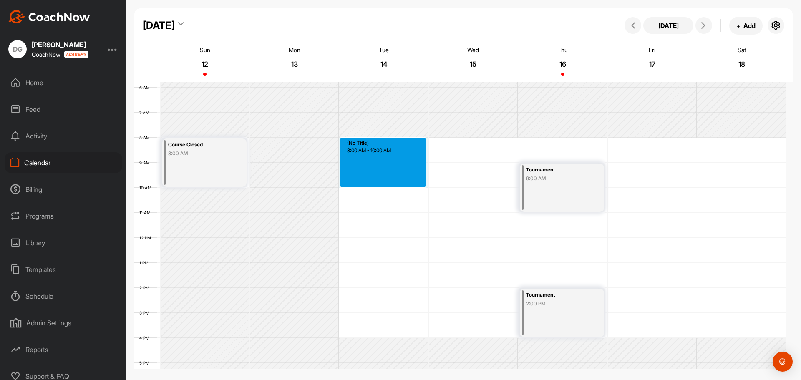
drag, startPoint x: 384, startPoint y: 139, endPoint x: 383, endPoint y: 183, distance: 44.3
click at [383, 183] on div "12 AM 1 AM 2 AM 3 AM 4 AM 5 AM 6 AM 7 AM 8 AM 9 AM 10 AM 11 AM 12 PM 1 PM 2 PM …" at bounding box center [460, 237] width 652 height 601
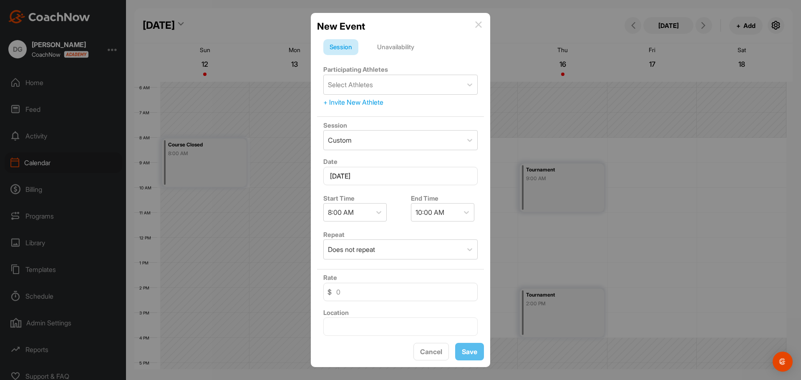
click at [389, 48] on div "Unavailability" at bounding box center [396, 47] width 50 height 16
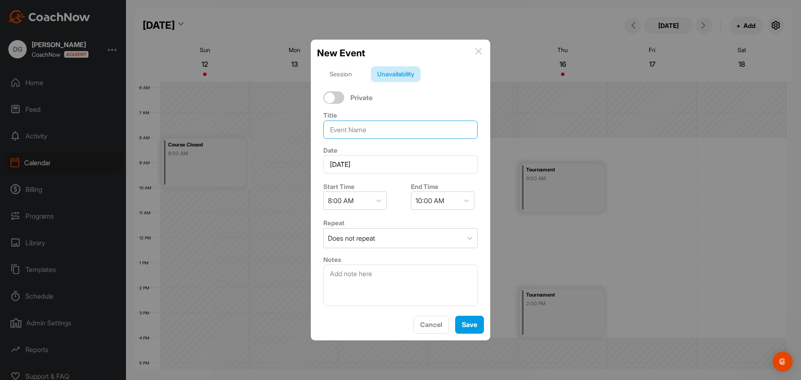
click at [369, 128] on input at bounding box center [400, 130] width 154 height 18
type input "L"
type input "T"
type input "Member Game"
click at [382, 236] on div "Does not repeat" at bounding box center [393, 238] width 139 height 19
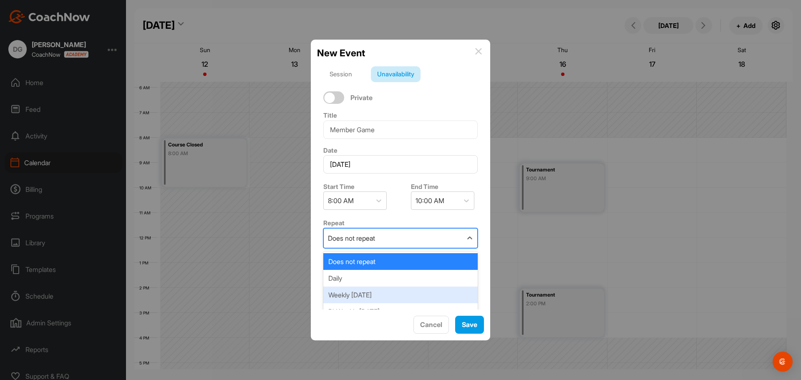
click at [377, 298] on div "Weekly [DATE]" at bounding box center [400, 295] width 154 height 17
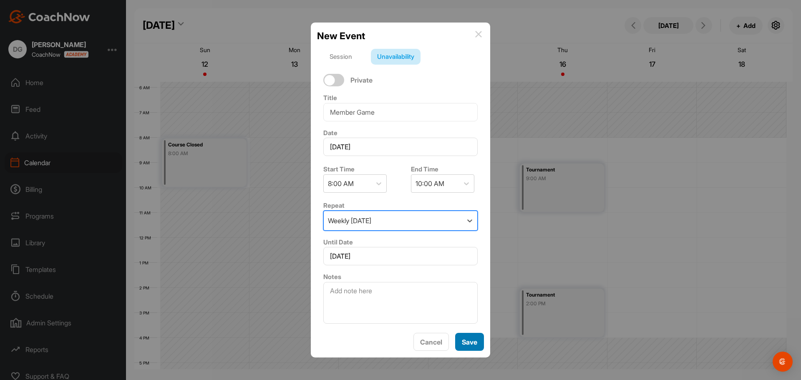
click at [469, 342] on span "Save" at bounding box center [469, 342] width 15 height 8
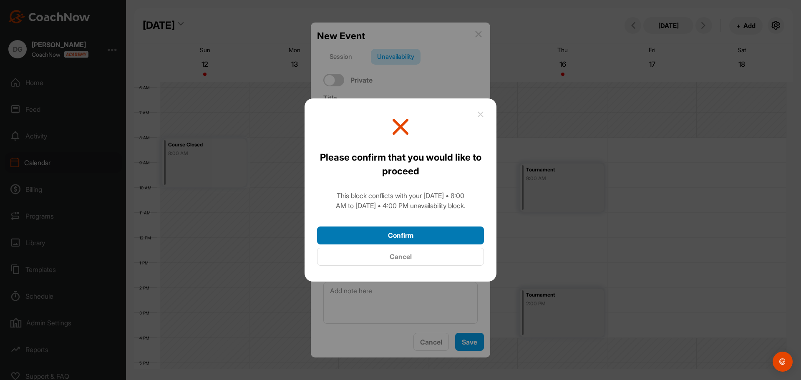
click at [414, 237] on button "Confirm" at bounding box center [400, 236] width 167 height 18
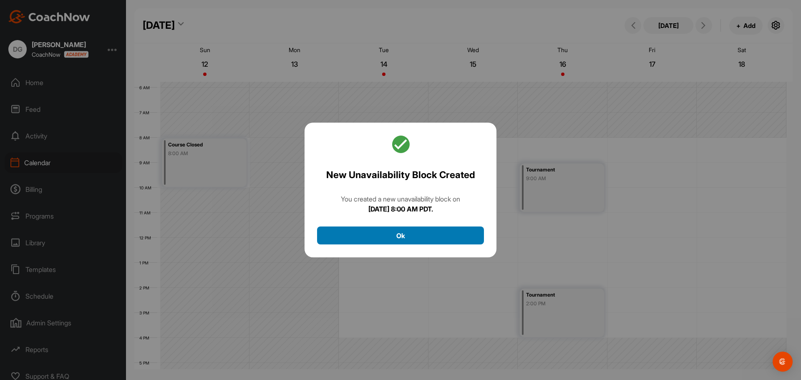
click at [414, 237] on button "Ok" at bounding box center [400, 236] width 167 height 18
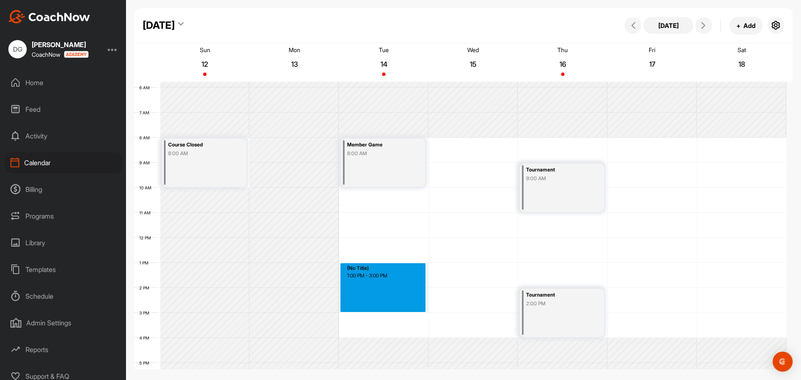
drag, startPoint x: 378, startPoint y: 264, endPoint x: 380, endPoint y: 307, distance: 43.4
click at [380, 307] on div "12 AM 1 AM 2 AM 3 AM 4 AM 5 AM 6 AM 7 AM 8 AM 9 AM 10 AM 11 AM 12 PM 1 PM 2 PM …" at bounding box center [460, 237] width 652 height 601
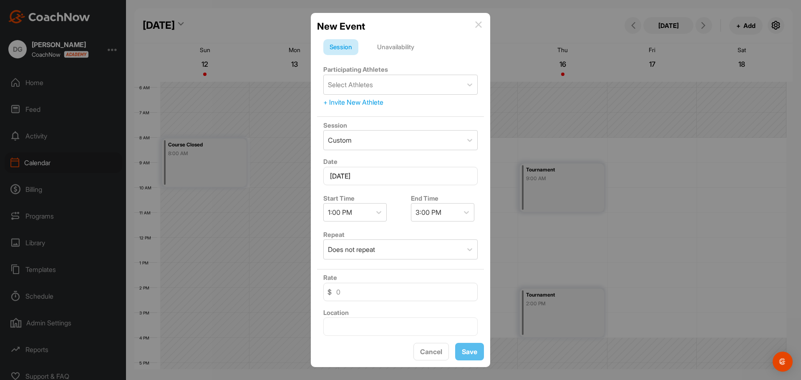
click at [394, 53] on div "Unavailability" at bounding box center [396, 47] width 50 height 16
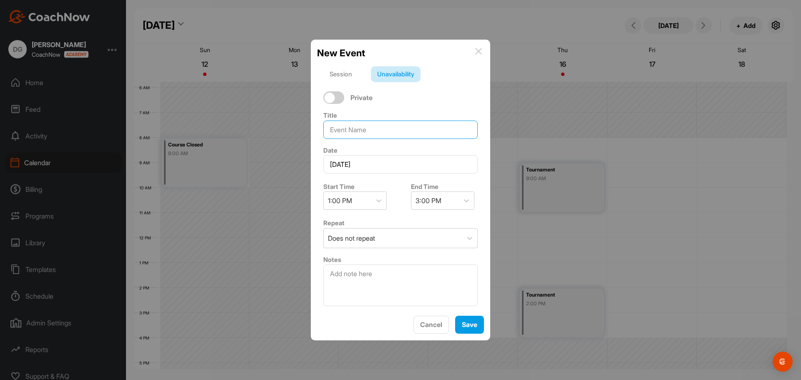
click at [363, 135] on input at bounding box center [400, 130] width 154 height 18
type input "Member Game"
click at [472, 326] on span "Save" at bounding box center [469, 325] width 15 height 8
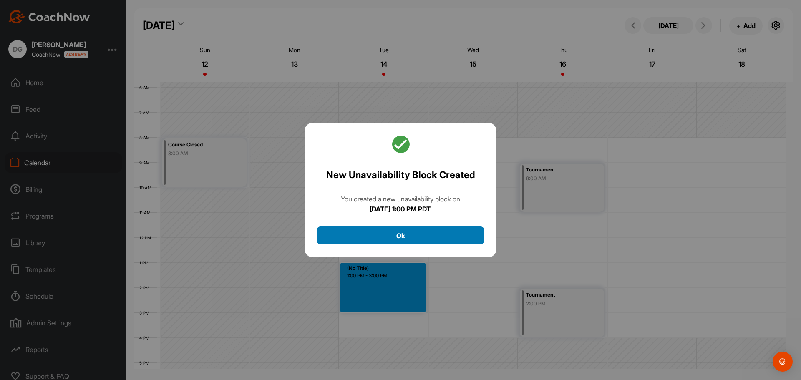
click at [442, 229] on button "Ok" at bounding box center [400, 236] width 167 height 18
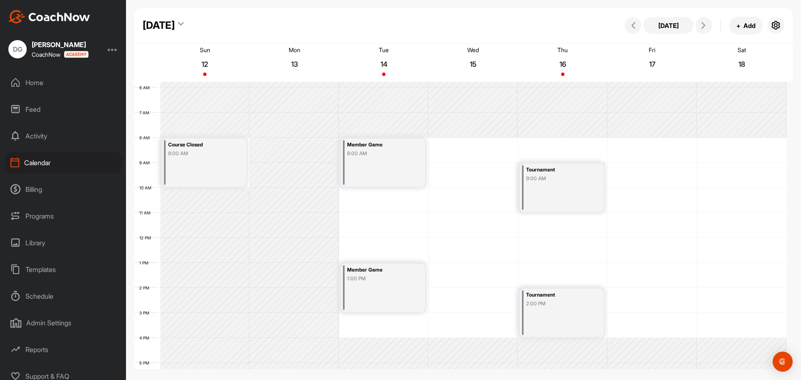
click at [383, 296] on div "Member Game 1:00 PM" at bounding box center [383, 288] width 84 height 48
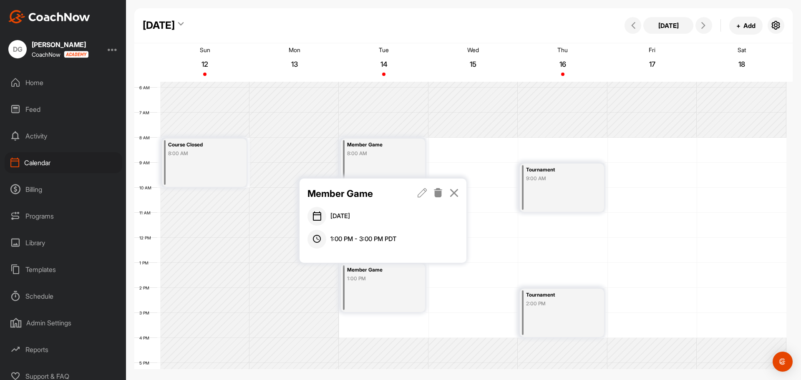
click at [383, 296] on div "Member Game 1:00 PM" at bounding box center [383, 288] width 84 height 48
click at [417, 190] on div "Member Game" at bounding box center [384, 194] width 152 height 14
click at [423, 195] on icon at bounding box center [423, 192] width 10 height 9
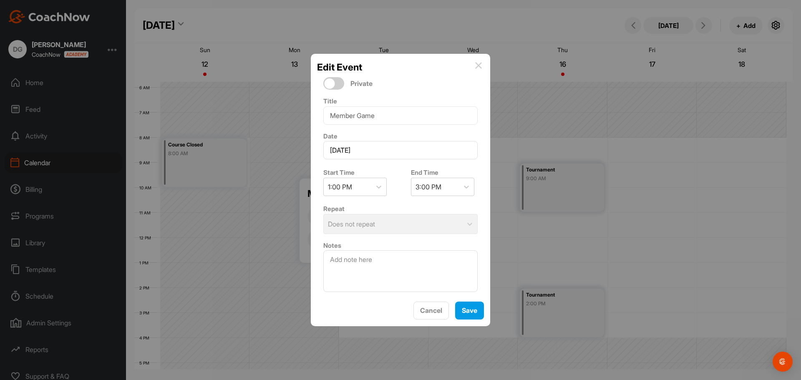
click at [378, 226] on div "Repeat Does not repeat" at bounding box center [400, 219] width 167 height 37
click at [435, 316] on button "Cancel" at bounding box center [431, 311] width 35 height 18
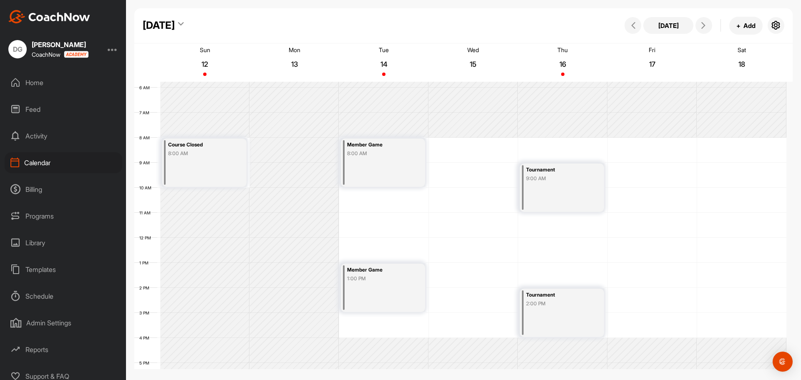
click at [398, 290] on div "Member Game 1:00 PM" at bounding box center [383, 288] width 84 height 48
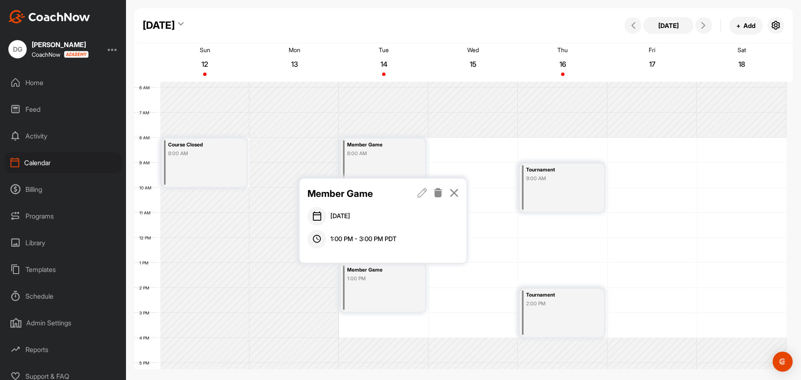
click at [437, 199] on link at bounding box center [439, 194] width 10 height 14
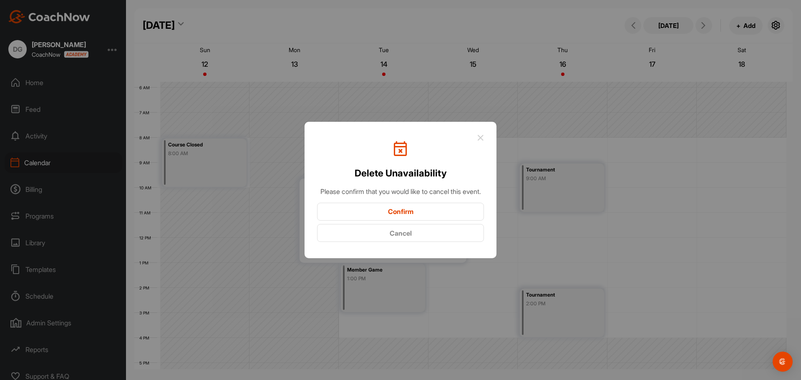
click at [408, 218] on button "Confirm" at bounding box center [400, 212] width 167 height 18
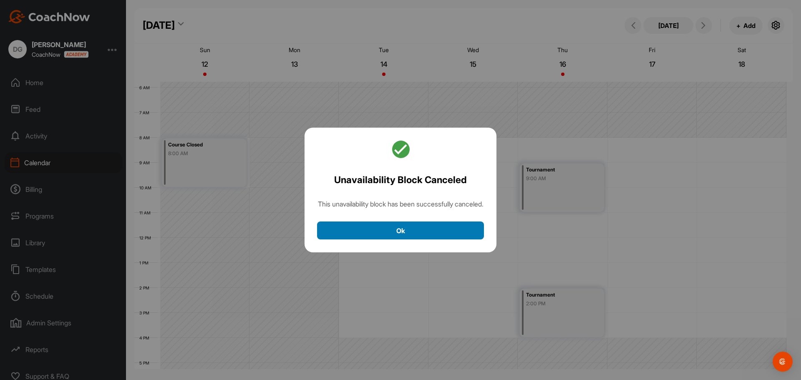
click at [408, 233] on button "Ok" at bounding box center [400, 231] width 167 height 18
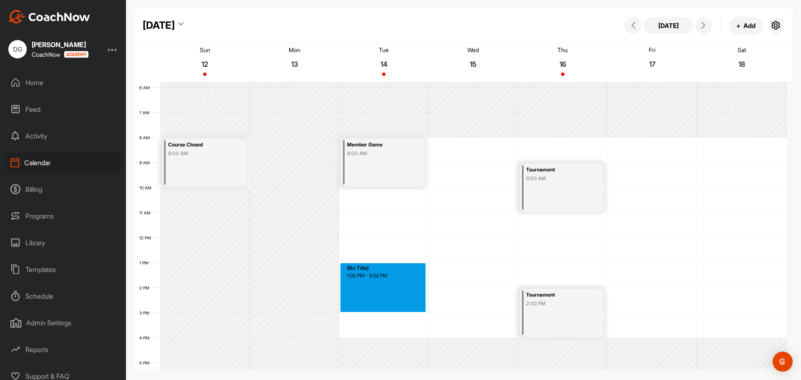
drag, startPoint x: 377, startPoint y: 264, endPoint x: 376, endPoint y: 310, distance: 45.9
click at [376, 310] on div "12 AM 1 AM 2 AM 3 AM 4 AM 5 AM 6 AM 7 AM 8 AM 9 AM 10 AM 11 AM 12 PM 1 PM 2 PM …" at bounding box center [460, 237] width 652 height 601
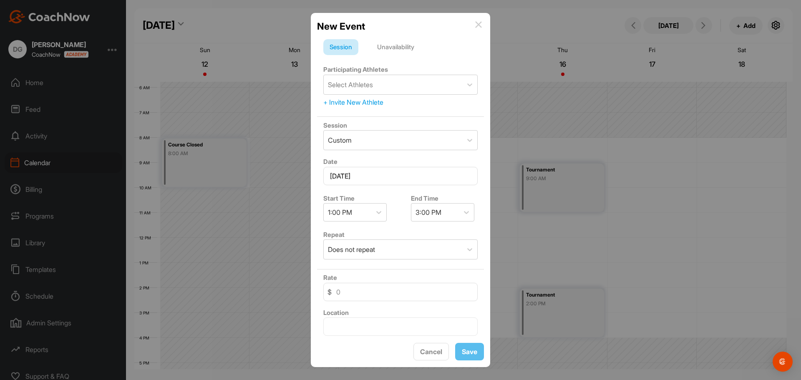
click at [396, 49] on div "Unavailability" at bounding box center [396, 47] width 50 height 16
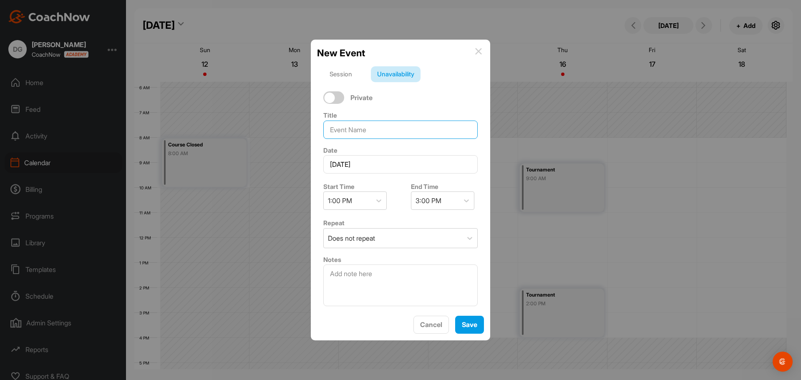
click at [369, 133] on input at bounding box center [400, 130] width 154 height 18
type input "Member Game"
click at [379, 234] on div "Does not repeat" at bounding box center [393, 238] width 139 height 19
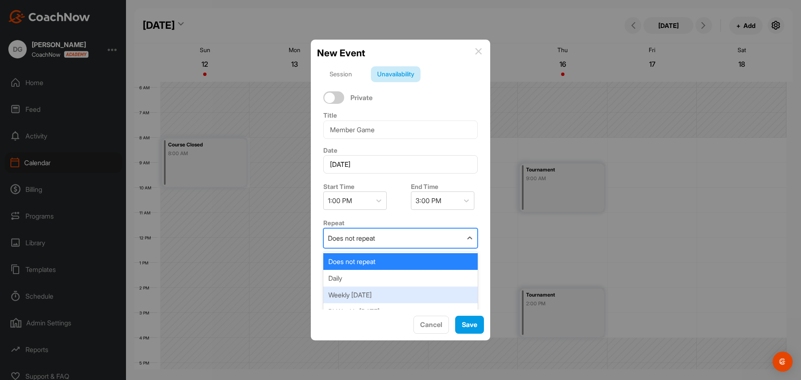
click at [371, 296] on div "Weekly [DATE]" at bounding box center [400, 295] width 154 height 17
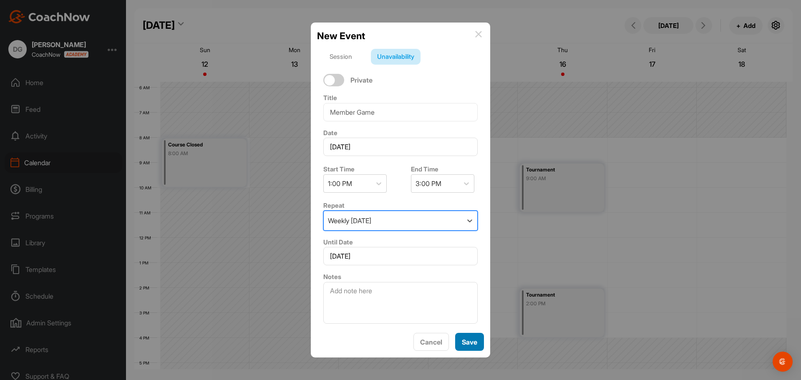
click at [469, 338] on span "Save" at bounding box center [469, 342] width 15 height 8
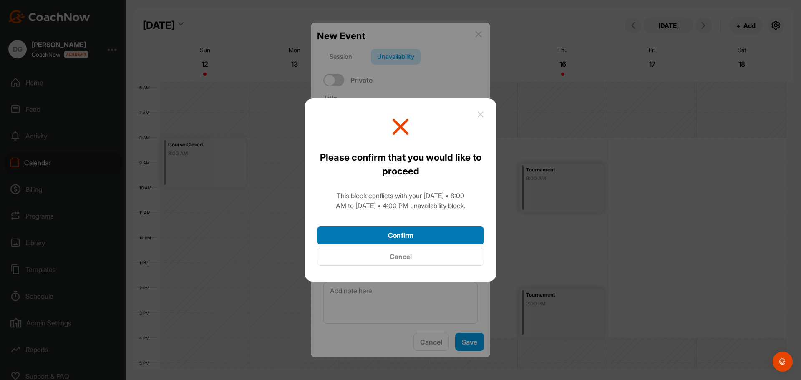
click at [440, 234] on button "Confirm" at bounding box center [400, 236] width 167 height 18
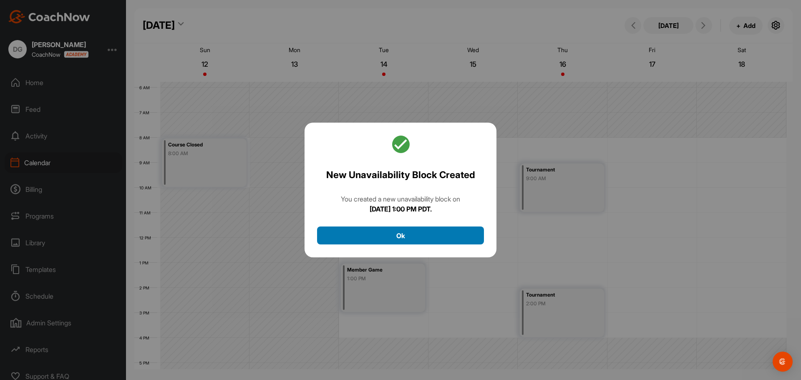
click at [424, 234] on button "Ok" at bounding box center [400, 236] width 167 height 18
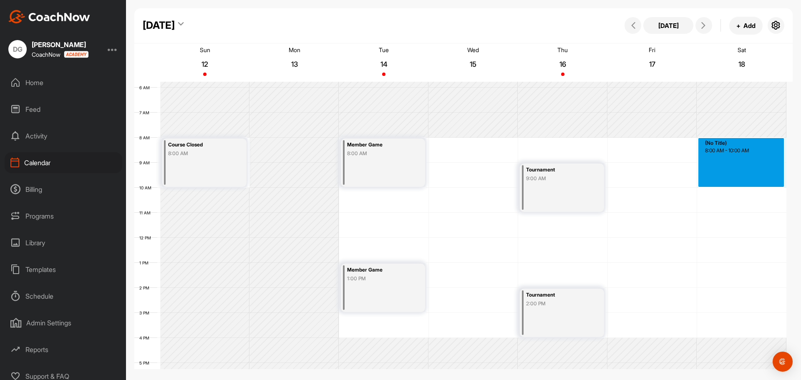
drag, startPoint x: 725, startPoint y: 141, endPoint x: 724, endPoint y: 183, distance: 42.6
click at [724, 183] on div "12 AM 1 AM 2 AM 3 AM 4 AM 5 AM 6 AM 7 AM 8 AM 9 AM 10 AM 11 AM 12 PM 1 PM 2 PM …" at bounding box center [460, 237] width 652 height 601
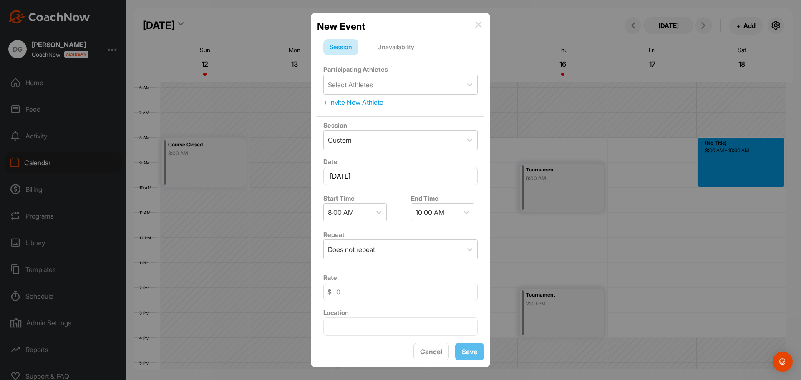
click at [392, 48] on div "Unavailability" at bounding box center [396, 47] width 50 height 16
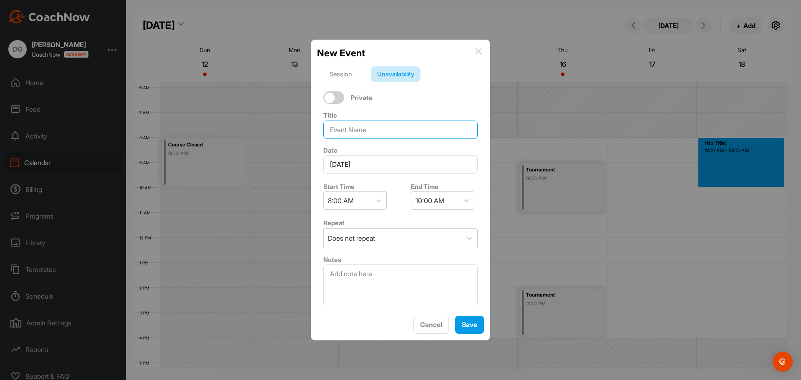
click at [361, 126] on input at bounding box center [400, 130] width 154 height 18
type input "Member Game"
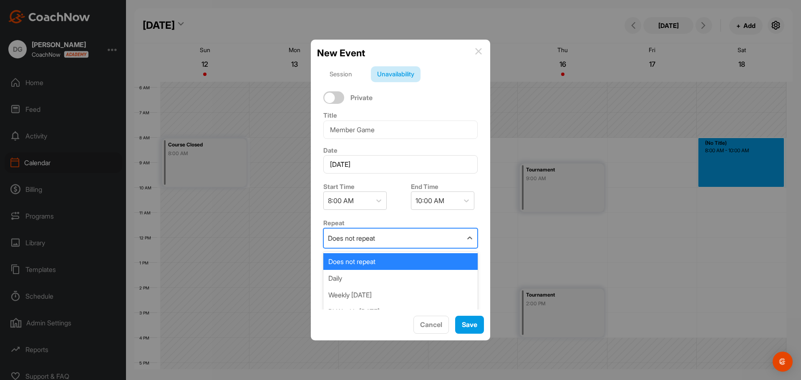
click at [417, 243] on div "Does not repeat" at bounding box center [393, 238] width 139 height 19
click at [402, 292] on div "Weekly [DATE]" at bounding box center [400, 295] width 154 height 17
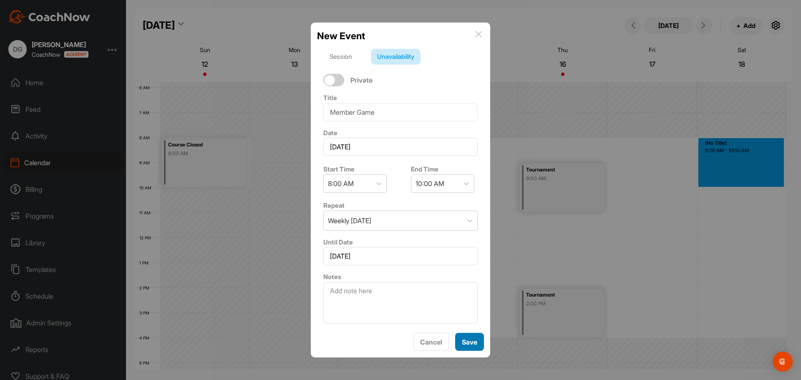
click at [469, 339] on span "Save" at bounding box center [469, 342] width 15 height 8
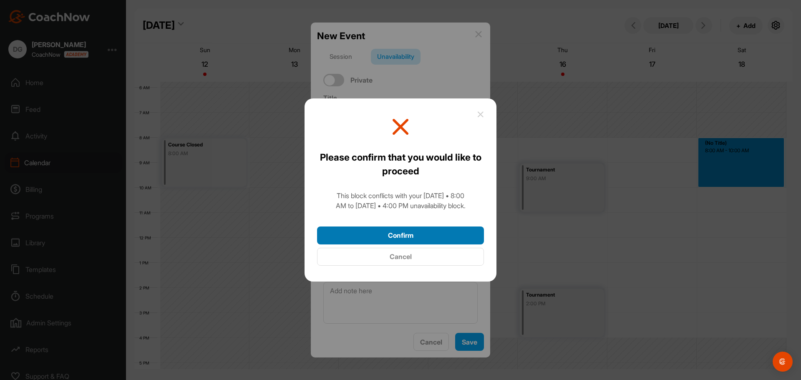
click at [419, 237] on button "Confirm" at bounding box center [400, 236] width 167 height 18
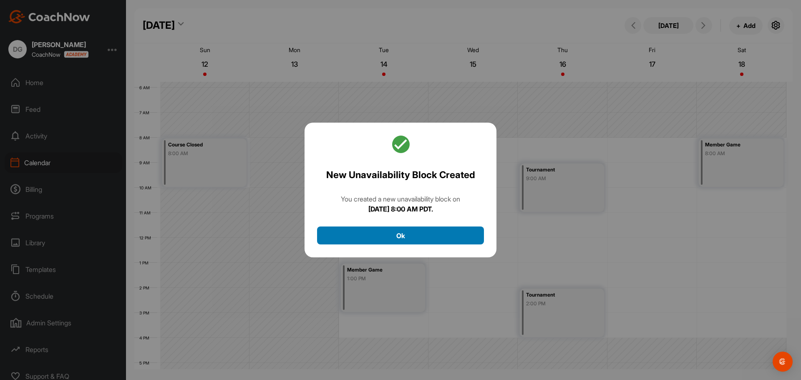
click at [459, 230] on button "Ok" at bounding box center [400, 236] width 167 height 18
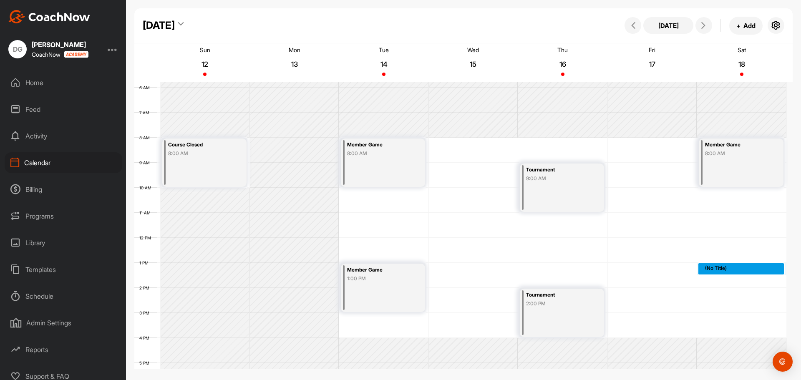
click at [710, 264] on div "12 AM 1 AM 2 AM 3 AM 4 AM 5 AM 6 AM 7 AM 8 AM 9 AM 10 AM 11 AM 12 PM 1 PM 2 PM …" at bounding box center [460, 237] width 652 height 601
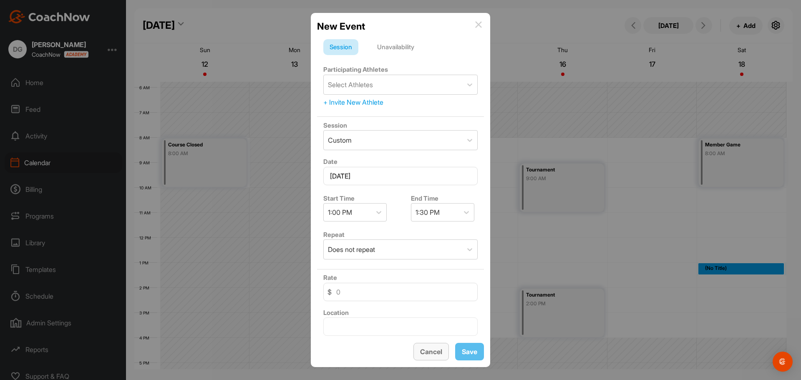
click at [438, 351] on span "Cancel" at bounding box center [431, 352] width 22 height 8
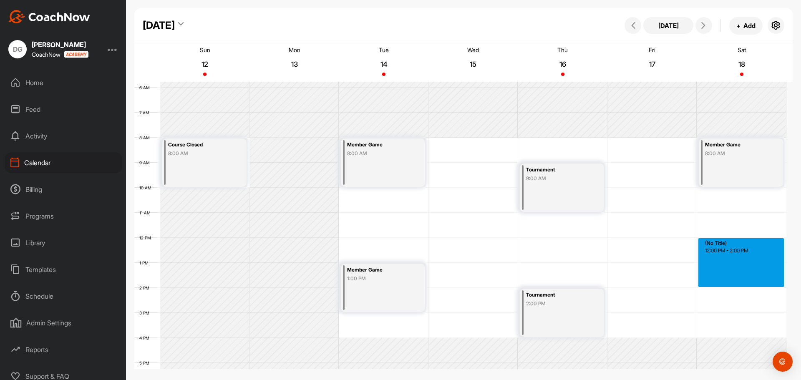
drag, startPoint x: 711, startPoint y: 240, endPoint x: 710, endPoint y: 284, distance: 43.8
click at [710, 284] on div "12 AM 1 AM 2 AM 3 AM 4 AM 5 AM 6 AM 7 AM 8 AM 9 AM 10 AM 11 AM 12 PM 1 PM 2 PM …" at bounding box center [460, 237] width 652 height 601
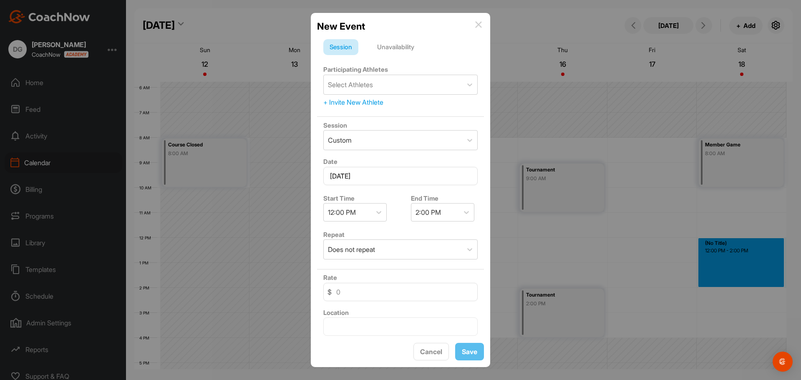
click at [386, 46] on div "Unavailability" at bounding box center [396, 47] width 50 height 16
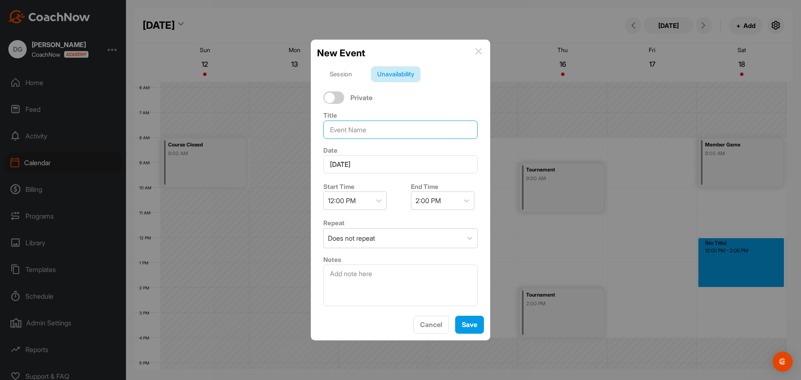
click at [367, 126] on input at bounding box center [400, 130] width 154 height 18
type input "Member Game"
click at [391, 239] on div "Does not repeat" at bounding box center [393, 238] width 139 height 19
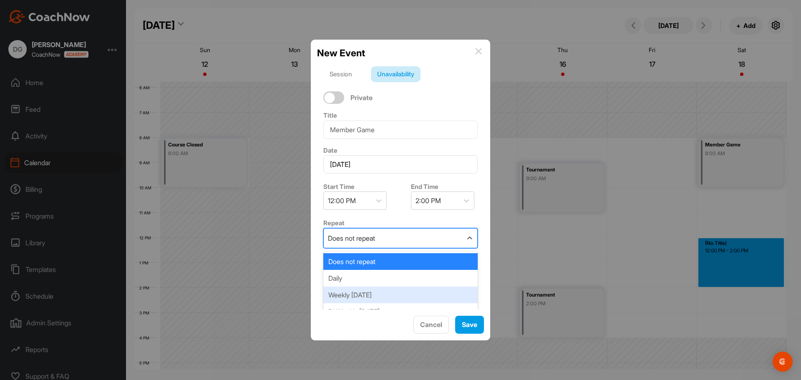
click at [383, 295] on div "Weekly [DATE]" at bounding box center [400, 295] width 154 height 17
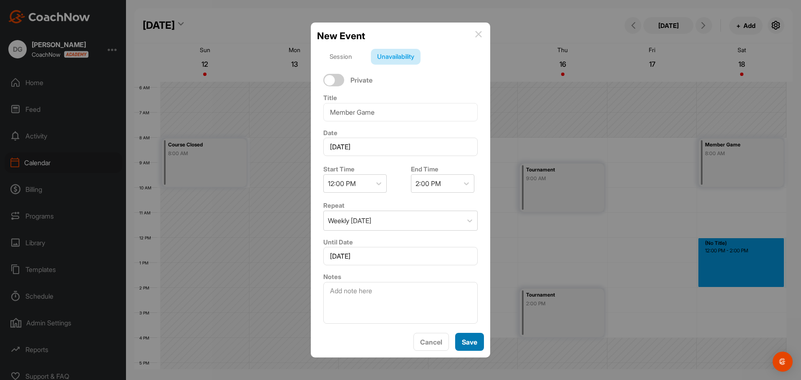
click at [479, 346] on button "Save" at bounding box center [469, 342] width 29 height 18
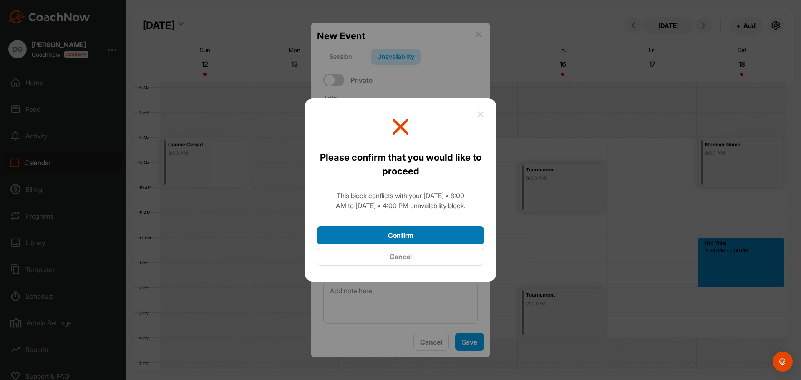
click at [435, 241] on button "Confirm" at bounding box center [400, 236] width 167 height 18
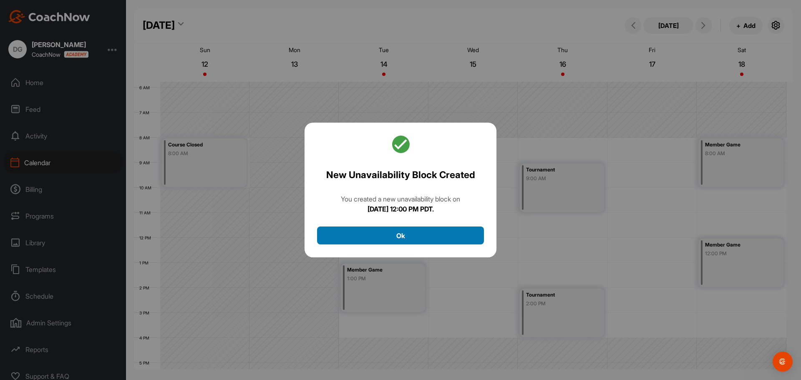
click at [417, 235] on button "Ok" at bounding box center [400, 236] width 167 height 18
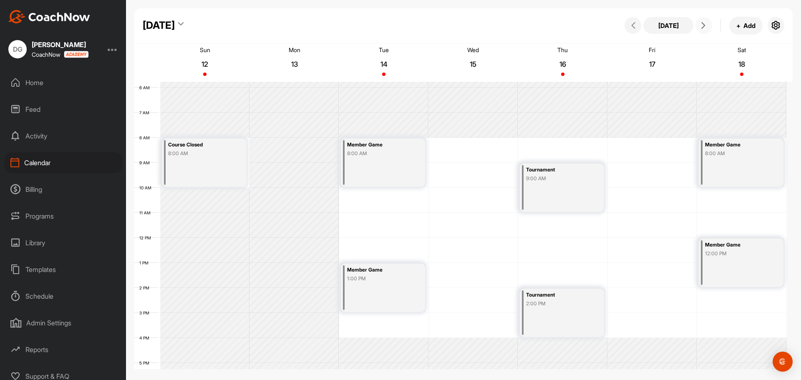
click at [705, 25] on icon at bounding box center [703, 25] width 7 height 7
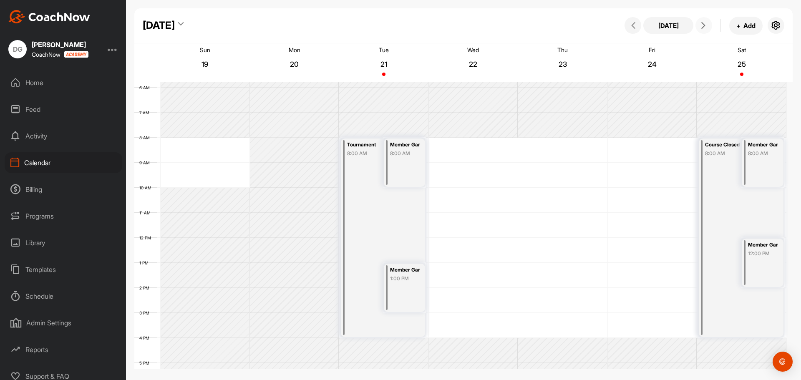
click at [704, 25] on icon at bounding box center [703, 25] width 7 height 7
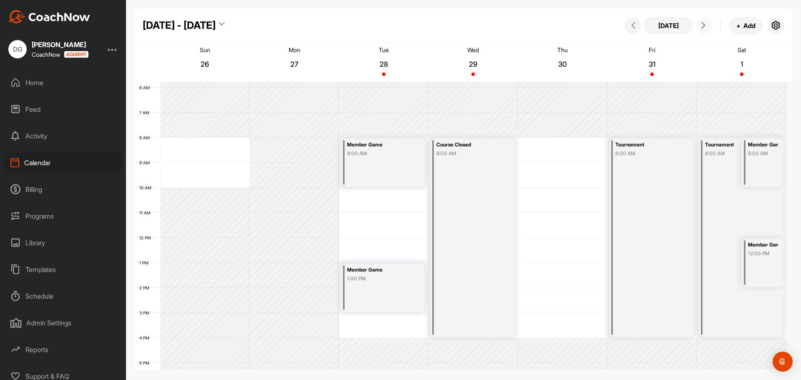
click at [704, 25] on icon at bounding box center [703, 25] width 7 height 7
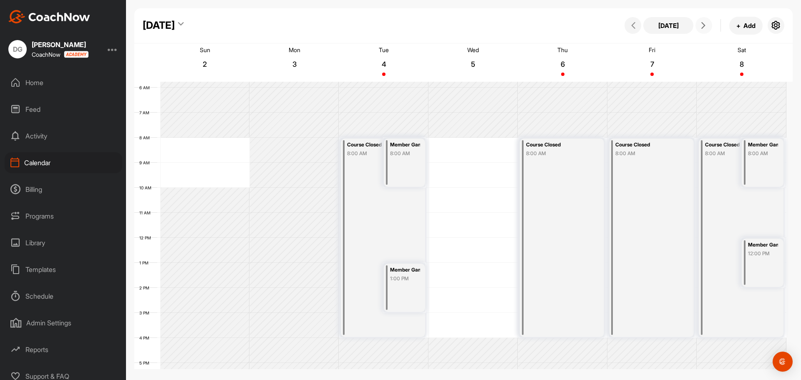
click at [704, 25] on icon at bounding box center [703, 25] width 7 height 7
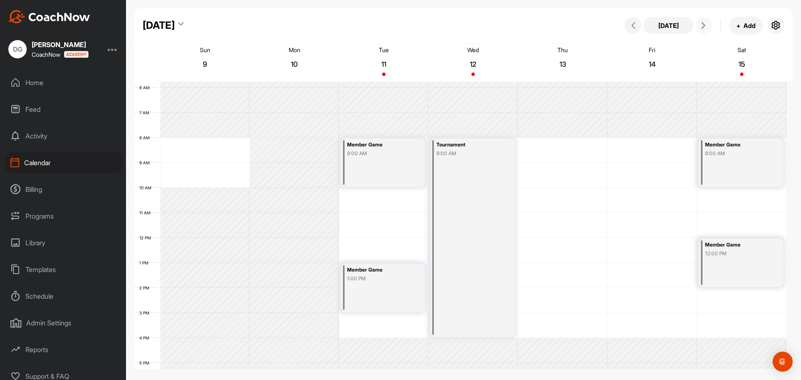
click at [704, 25] on icon at bounding box center [703, 25] width 7 height 7
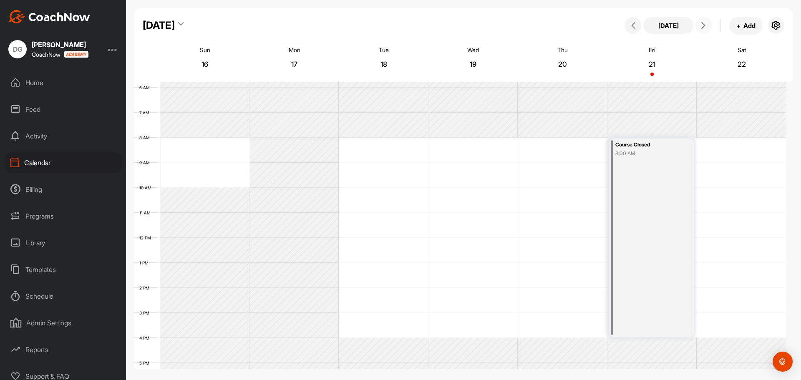
click at [704, 25] on icon at bounding box center [703, 25] width 7 height 7
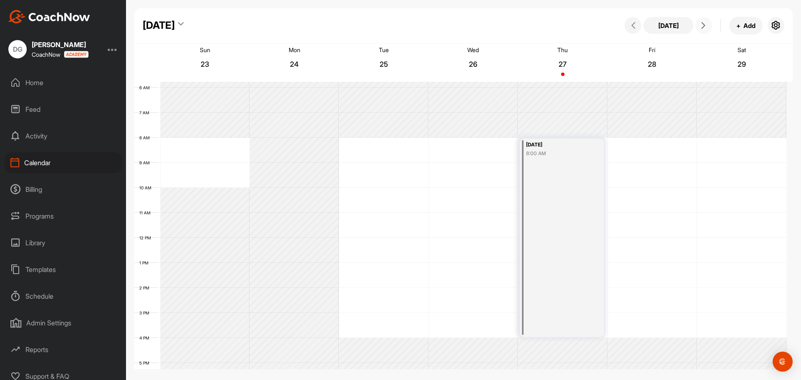
click at [704, 25] on icon at bounding box center [703, 25] width 7 height 7
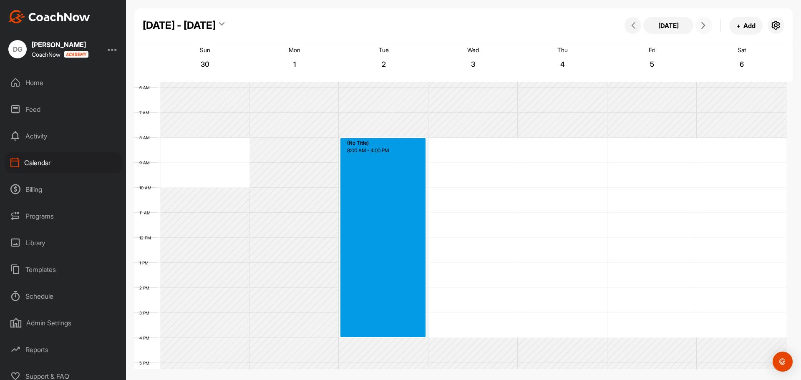
drag, startPoint x: 376, startPoint y: 139, endPoint x: 391, endPoint y: 333, distance: 194.2
click at [391, 333] on div "12 AM 1 AM 2 AM 3 AM 4 AM 5 AM 6 AM 7 AM 8 AM 9 AM 10 AM 11 AM 12 PM 1 PM 2 PM …" at bounding box center [460, 237] width 652 height 601
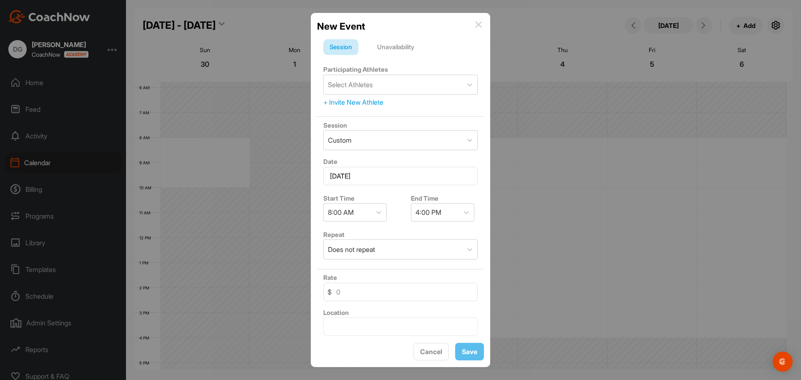
click at [399, 47] on div "Unavailability" at bounding box center [396, 47] width 50 height 16
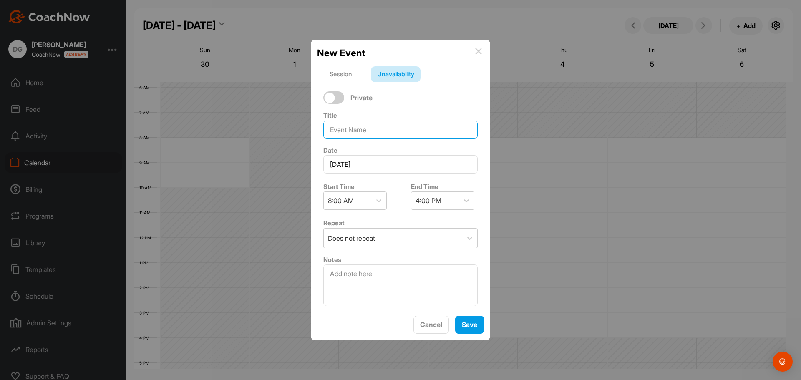
click at [366, 122] on input at bounding box center [400, 130] width 154 height 18
type input "Course Closed"
click at [469, 328] on span "Save" at bounding box center [469, 325] width 15 height 8
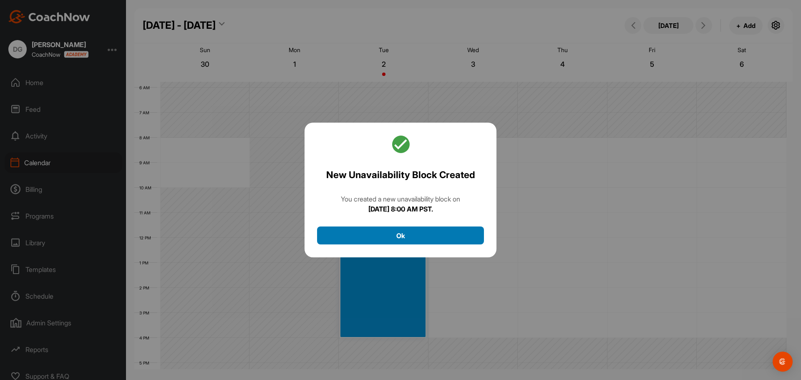
click at [406, 239] on button "Ok" at bounding box center [400, 236] width 167 height 18
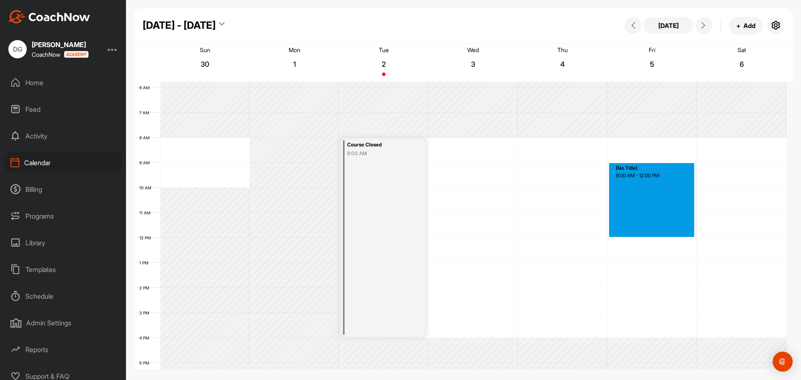
drag, startPoint x: 644, startPoint y: 164, endPoint x: 641, endPoint y: 237, distance: 73.1
click at [641, 237] on div "12 AM 1 AM 2 AM 3 AM 4 AM 5 AM 6 AM 7 AM 8 AM 9 AM 10 AM 11 AM 12 PM 1 PM 2 PM …" at bounding box center [460, 237] width 652 height 601
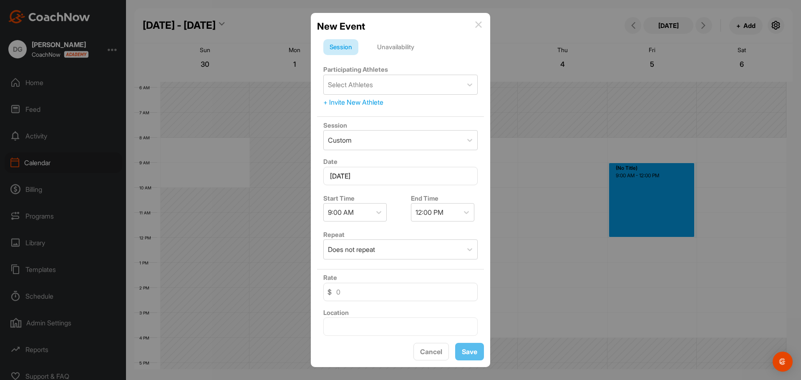
click at [397, 46] on div "Unavailability" at bounding box center [396, 47] width 50 height 16
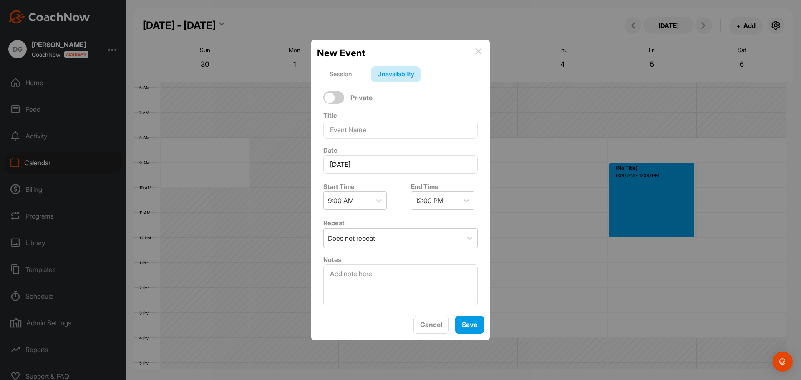
click at [477, 51] on img at bounding box center [478, 51] width 7 height 7
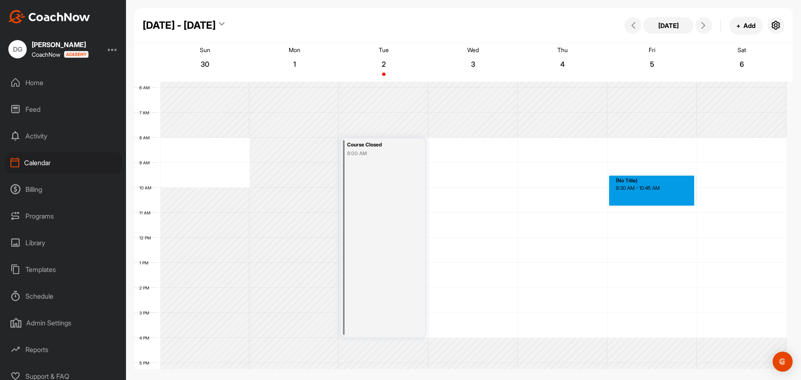
drag, startPoint x: 633, startPoint y: 176, endPoint x: 634, endPoint y: 203, distance: 27.6
click at [634, 203] on div "12 AM 1 AM 2 AM 3 AM 4 AM 5 AM 6 AM 7 AM 8 AM 9 AM 10 AM 11 AM 12 PM 1 PM 2 PM …" at bounding box center [460, 237] width 652 height 601
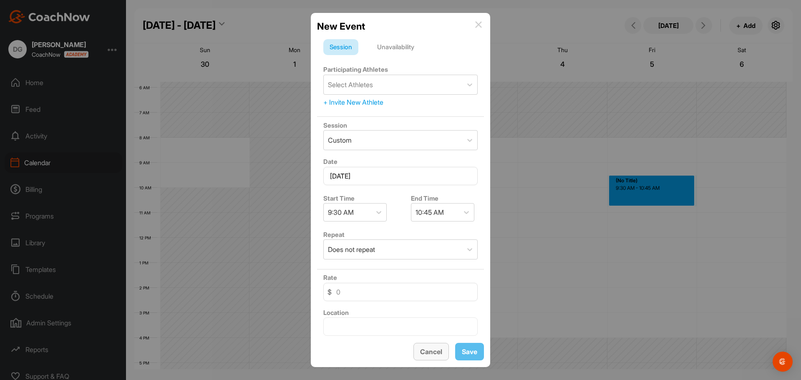
click at [429, 354] on span "Cancel" at bounding box center [431, 352] width 22 height 8
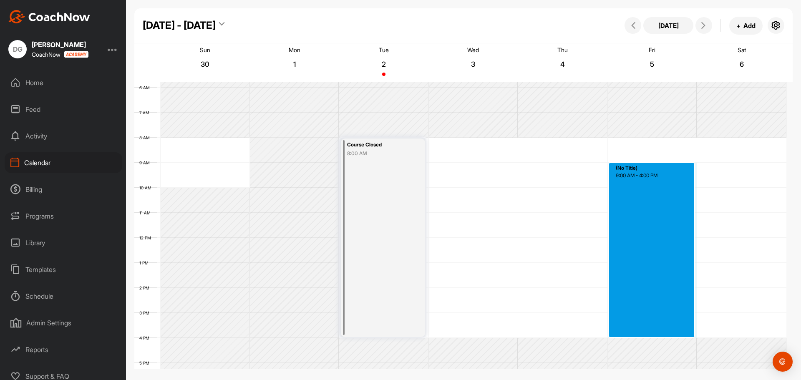
drag, startPoint x: 633, startPoint y: 163, endPoint x: 634, endPoint y: 336, distance: 172.8
click at [634, 336] on div "12 AM 1 AM 2 AM 3 AM 4 AM 5 AM 6 AM 7 AM 8 AM 9 AM 10 AM 11 AM 12 PM 1 PM 2 PM …" at bounding box center [460, 237] width 652 height 601
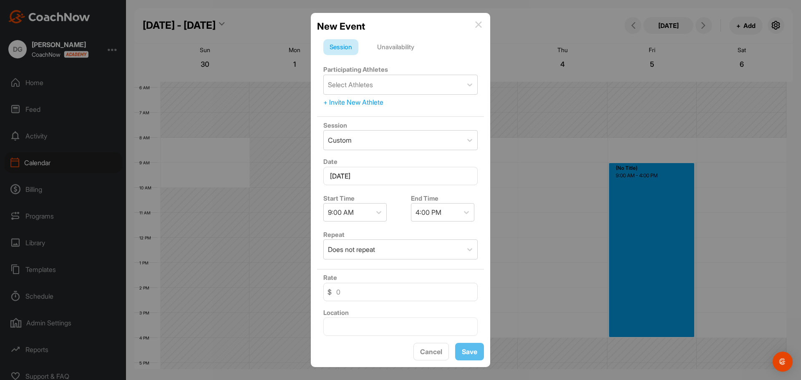
click at [434, 362] on div "New Event Session Unavailability Participating Athletes Select Athletes + Invit…" at bounding box center [400, 190] width 179 height 355
click at [428, 351] on span "Cancel" at bounding box center [431, 352] width 22 height 8
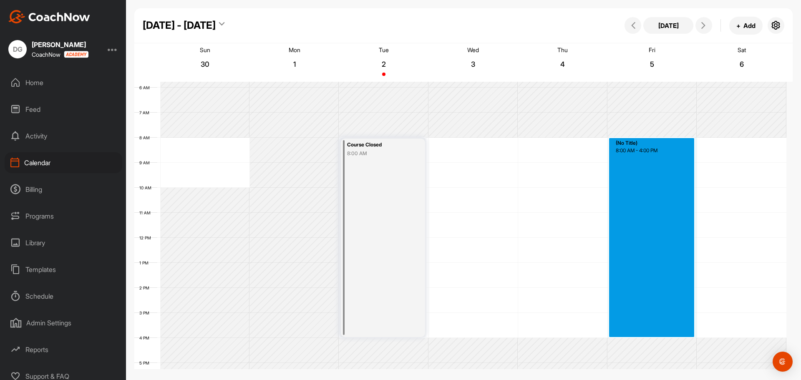
drag, startPoint x: 631, startPoint y: 140, endPoint x: 633, endPoint y: 335, distance: 195.3
click at [633, 335] on div "12 AM 1 AM 2 AM 3 AM 4 AM 5 AM 6 AM 7 AM 8 AM 9 AM 10 AM 11 AM 12 PM 1 PM 2 PM …" at bounding box center [460, 237] width 652 height 601
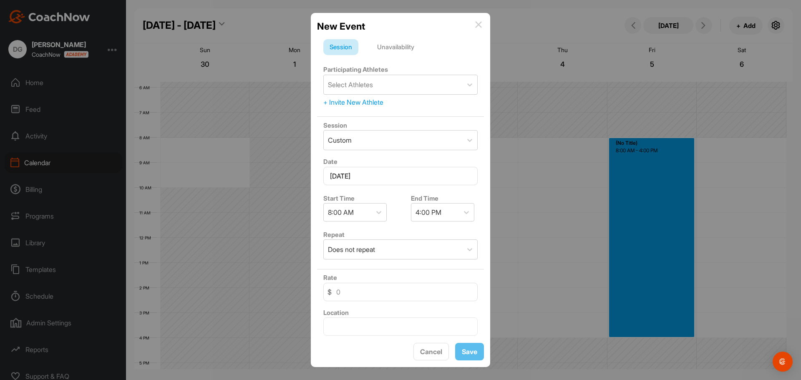
click at [395, 46] on div "Unavailability" at bounding box center [396, 47] width 50 height 16
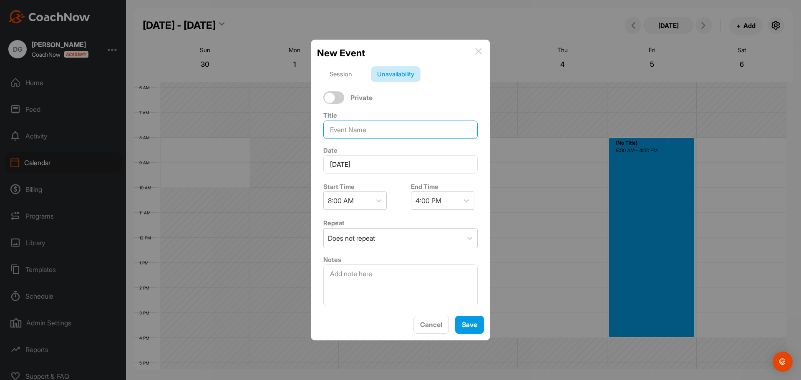
click at [359, 122] on input at bounding box center [400, 130] width 154 height 18
type input "Tournament"
click at [476, 331] on button "Save" at bounding box center [469, 325] width 29 height 18
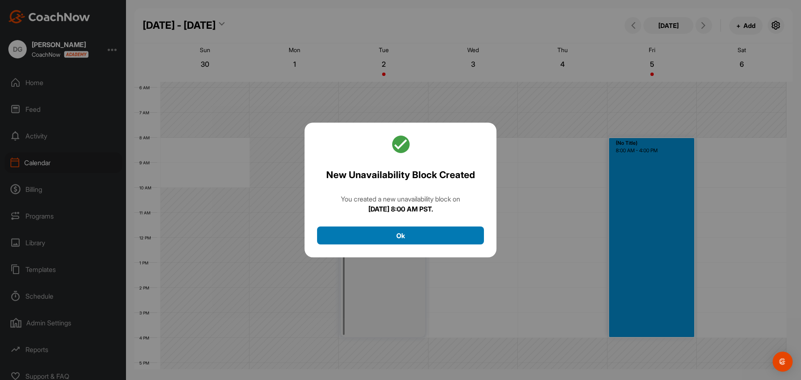
click at [427, 232] on button "Ok" at bounding box center [400, 236] width 167 height 18
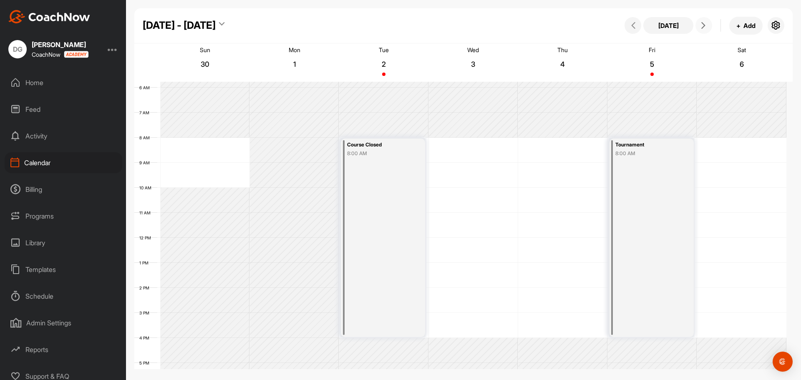
click at [703, 18] on button at bounding box center [704, 25] width 17 height 17
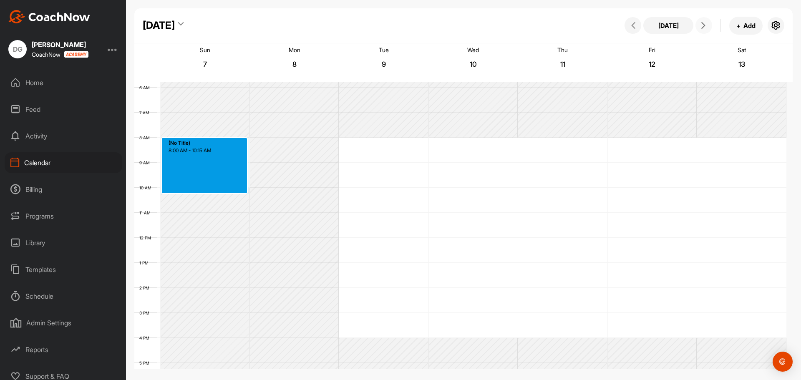
drag, startPoint x: 192, startPoint y: 164, endPoint x: 193, endPoint y: 189, distance: 24.6
click at [193, 189] on div "12 AM 1 AM 2 AM 3 AM 4 AM 5 AM 6 AM 7 AM 8 AM 9 AM 10 AM 11 AM 12 PM 1 PM 2 PM …" at bounding box center [460, 237] width 652 height 601
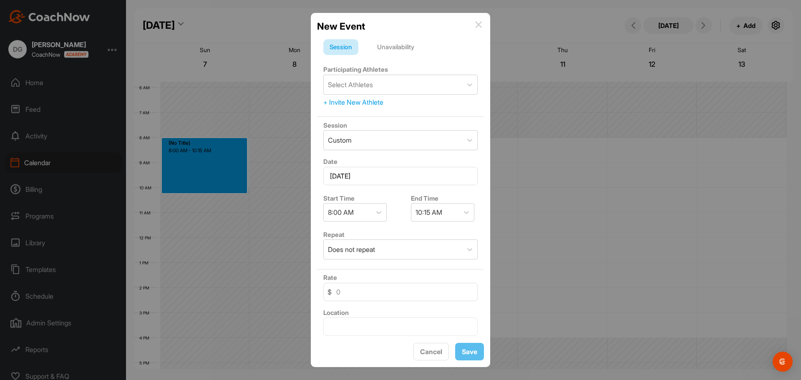
click at [403, 49] on div "Unavailability" at bounding box center [396, 47] width 50 height 16
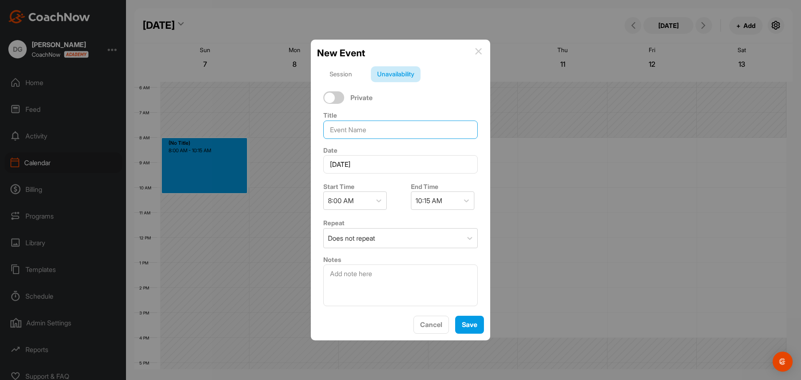
click at [361, 128] on input at bounding box center [400, 130] width 154 height 18
type input "Vacation"
click at [470, 324] on span "Save" at bounding box center [469, 325] width 15 height 8
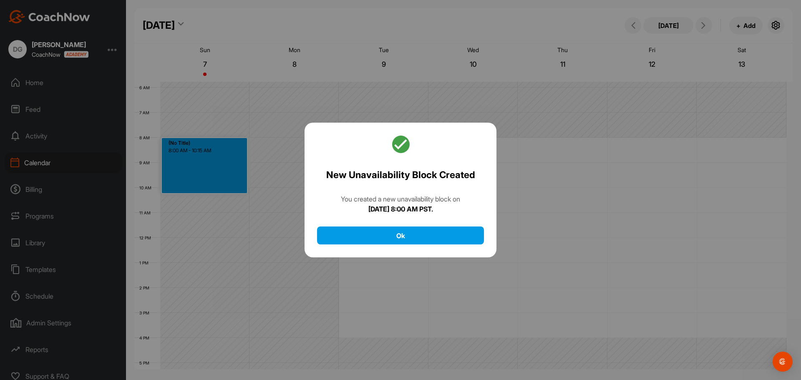
click at [408, 253] on div "New Unavailability Block Created You created a new unavailability block [DATE][…" at bounding box center [401, 190] width 192 height 135
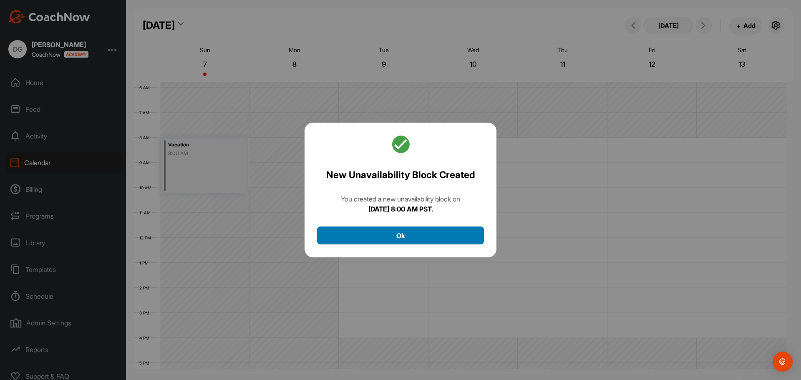
click at [406, 241] on button "Ok" at bounding box center [400, 236] width 167 height 18
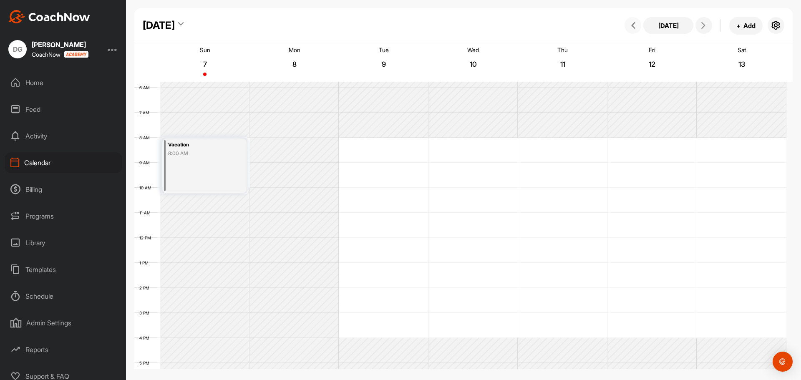
click at [630, 26] on span at bounding box center [633, 25] width 10 height 7
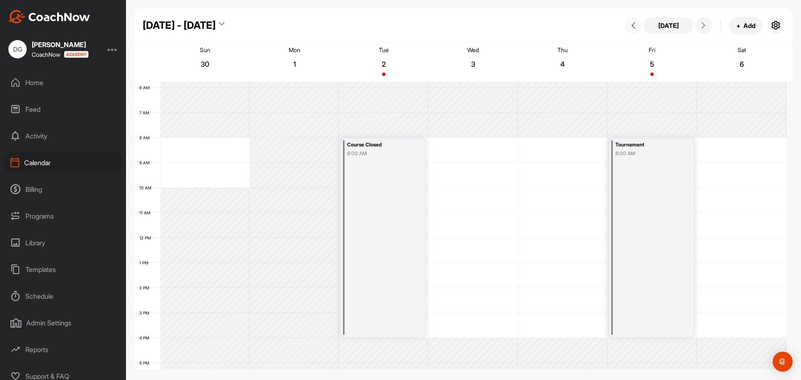
click at [630, 26] on span at bounding box center [633, 25] width 10 height 7
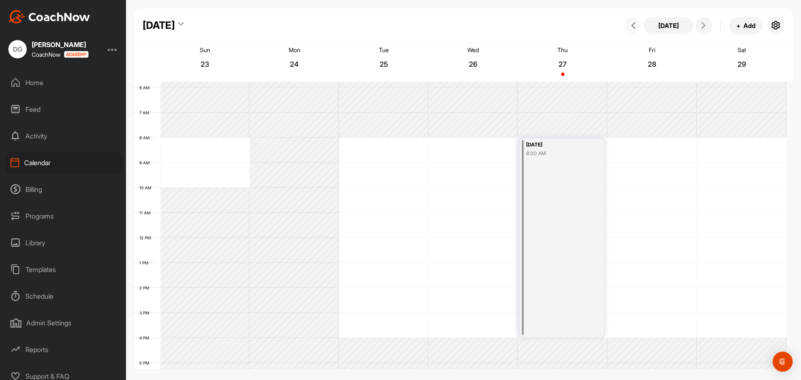
click at [630, 26] on span at bounding box center [633, 25] width 10 height 7
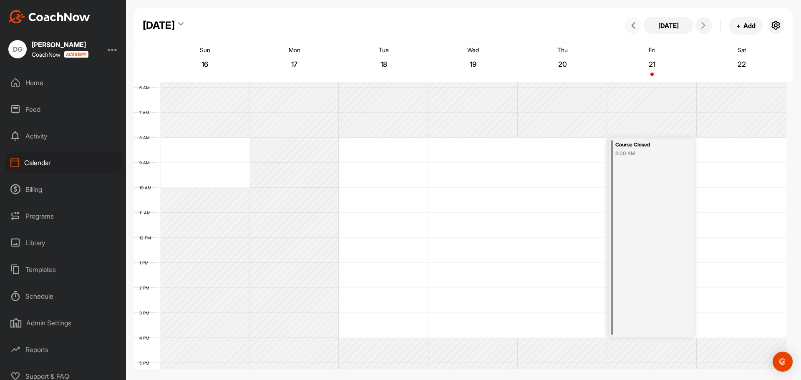
click at [630, 26] on span at bounding box center [633, 25] width 10 height 7
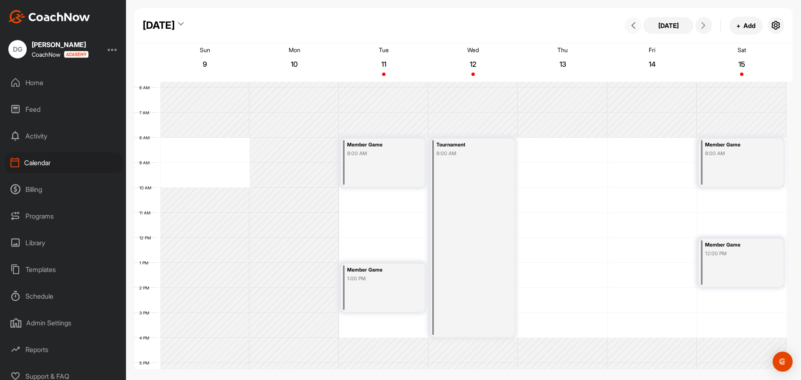
click at [630, 26] on span at bounding box center [633, 25] width 10 height 7
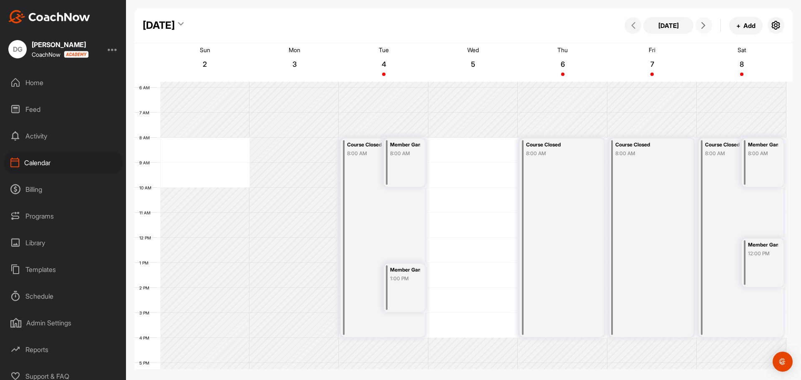
click at [704, 28] on icon at bounding box center [703, 25] width 7 height 7
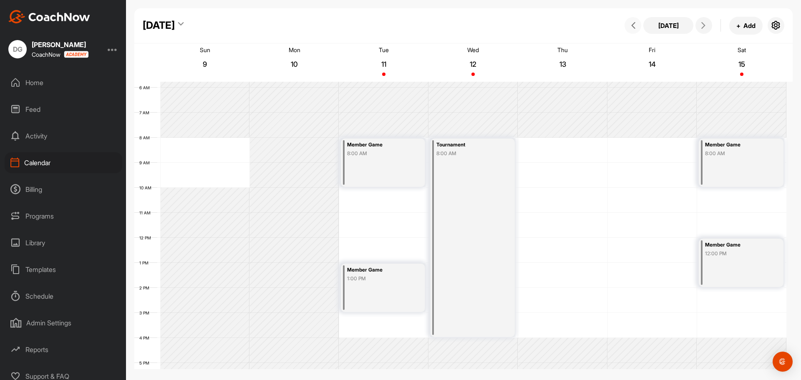
click at [633, 30] on button at bounding box center [633, 25] width 17 height 17
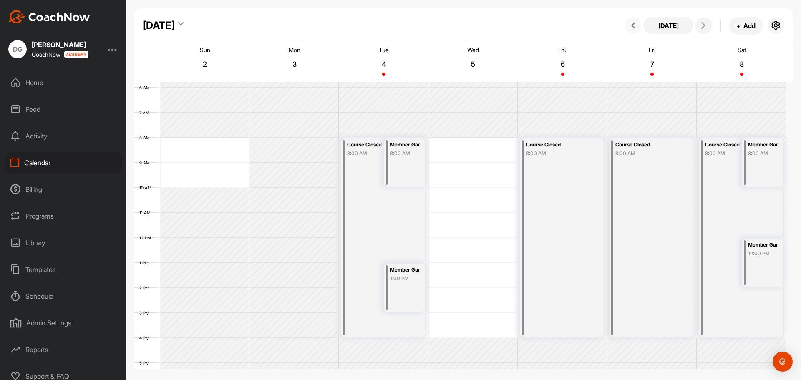
click at [411, 158] on div "Member Game 8:00 AM" at bounding box center [404, 163] width 41 height 48
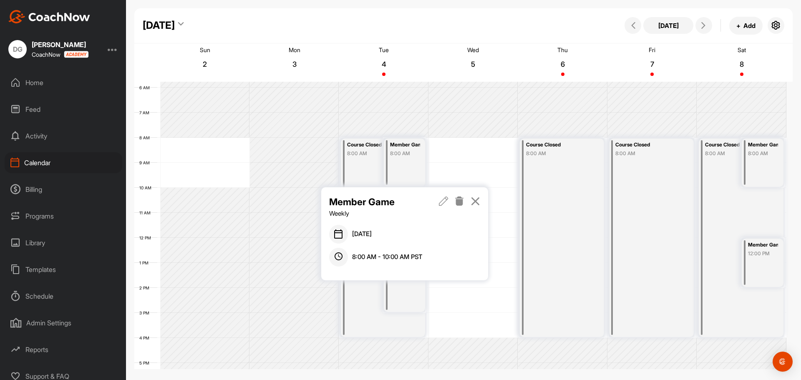
click at [447, 200] on icon at bounding box center [444, 201] width 10 height 9
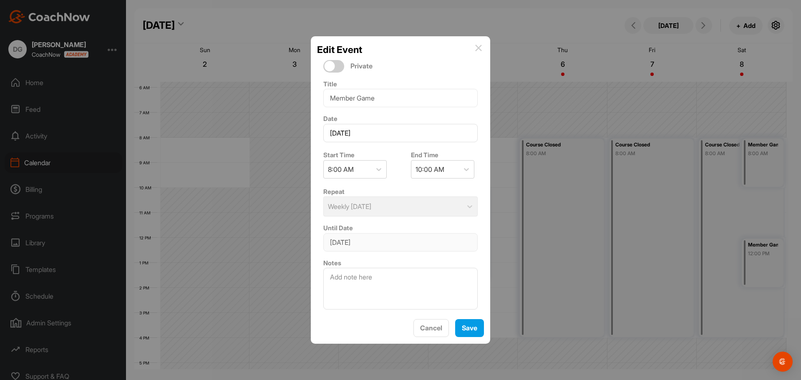
click at [481, 46] on img at bounding box center [478, 48] width 7 height 7
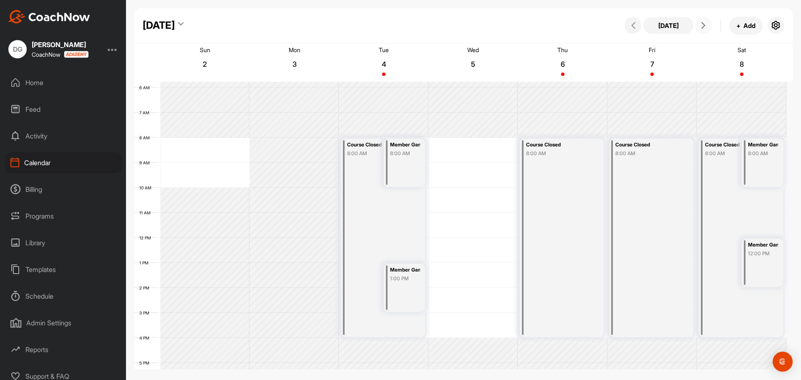
click at [699, 23] on button at bounding box center [704, 25] width 17 height 17
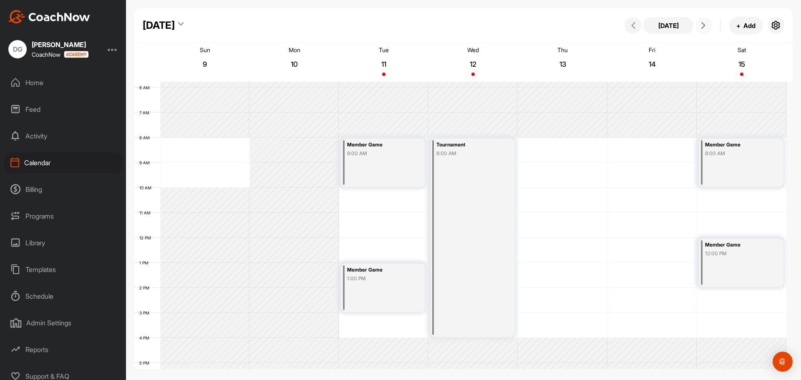
click at [706, 25] on icon at bounding box center [703, 25] width 7 height 7
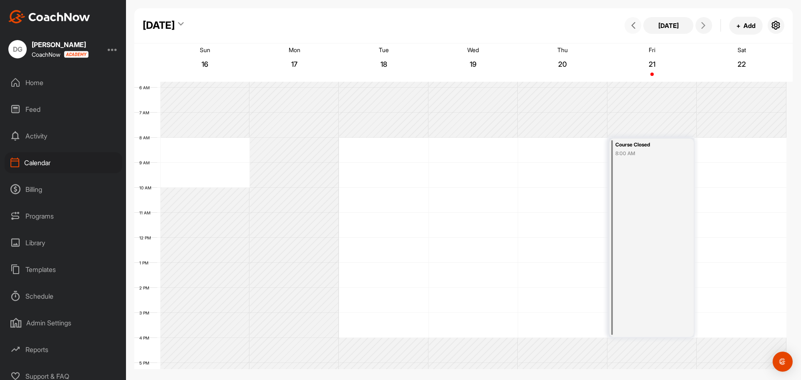
click at [630, 25] on icon at bounding box center [633, 25] width 7 height 7
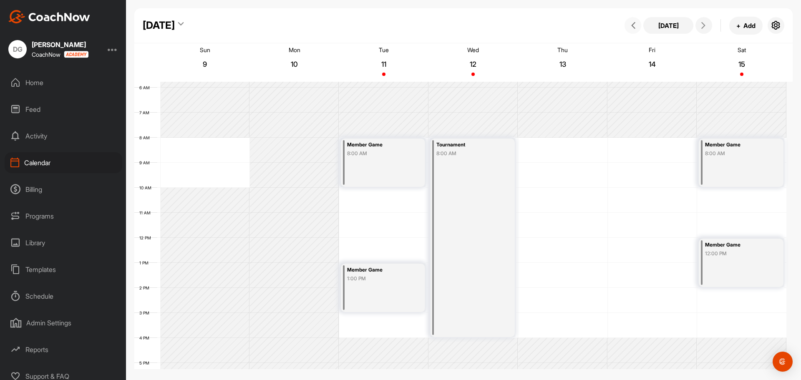
click at [369, 167] on div "Member Game 8:00 AM" at bounding box center [383, 163] width 84 height 48
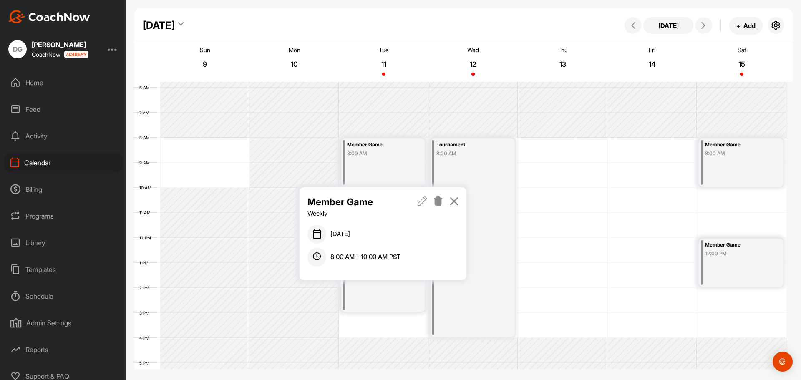
click at [426, 200] on icon at bounding box center [423, 201] width 10 height 9
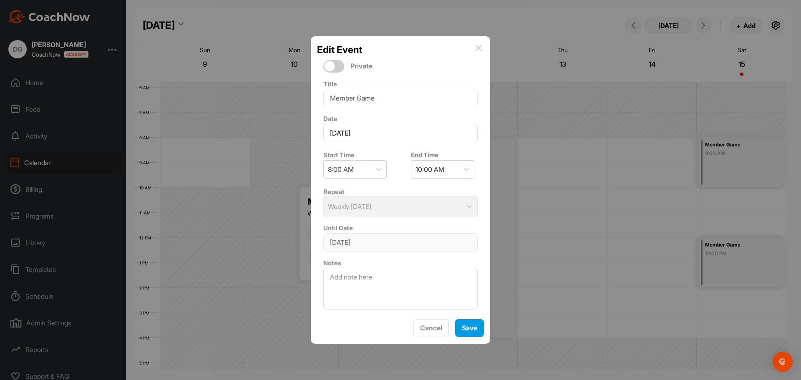
click at [482, 47] on div "Edit Event" at bounding box center [400, 50] width 167 height 14
click at [480, 47] on img at bounding box center [478, 48] width 7 height 7
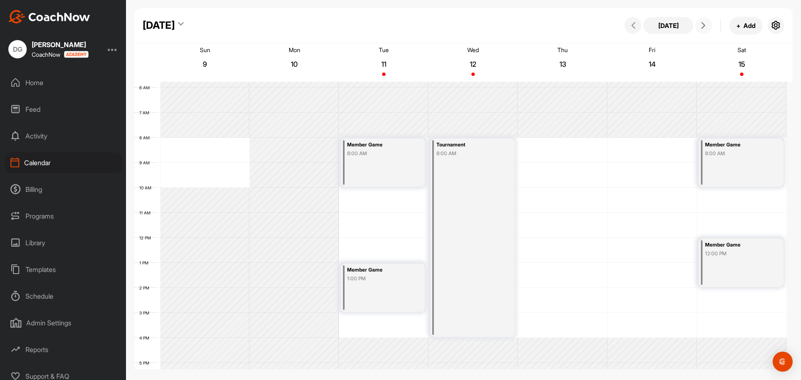
click at [700, 27] on span at bounding box center [704, 25] width 10 height 7
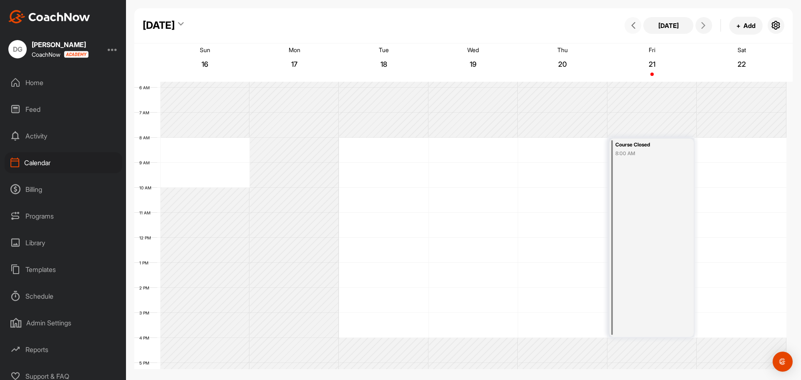
click at [629, 21] on button at bounding box center [633, 25] width 17 height 17
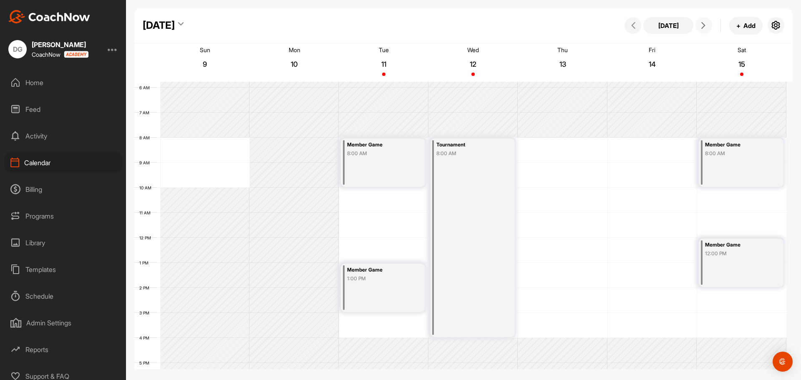
click at [710, 24] on button at bounding box center [704, 25] width 17 height 17
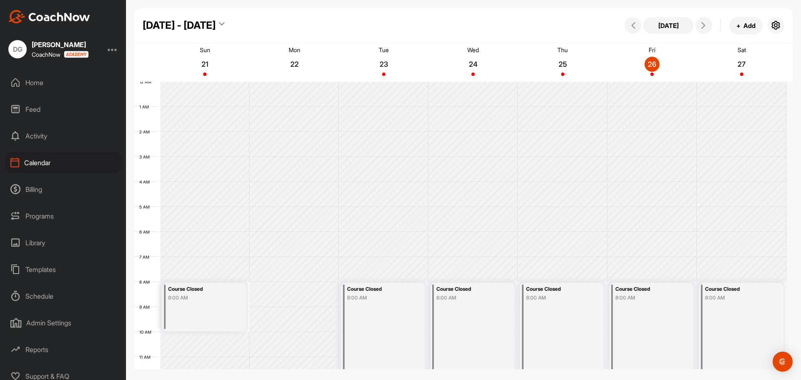
scroll to position [144, 0]
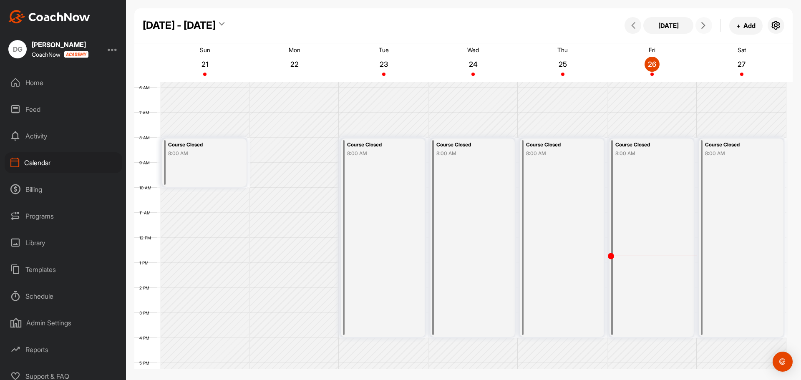
click at [698, 26] on button at bounding box center [704, 25] width 17 height 17
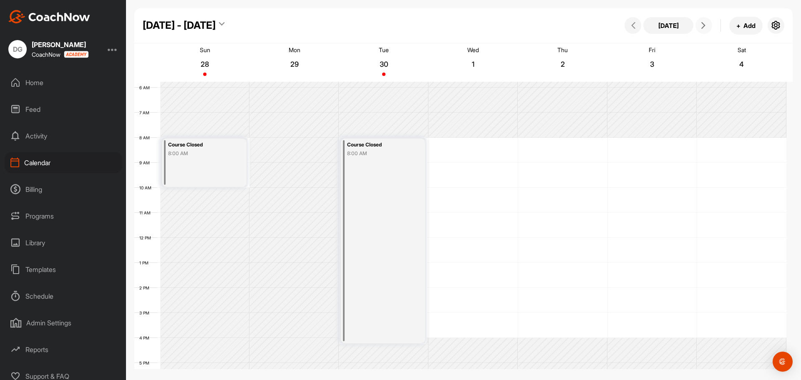
click at [698, 26] on button at bounding box center [704, 25] width 17 height 17
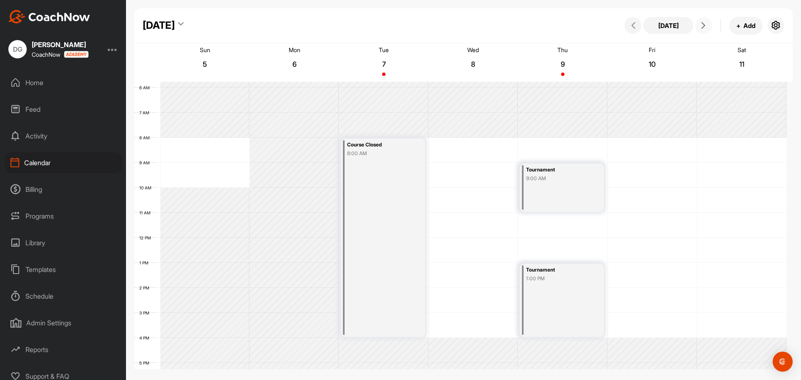
click at [698, 26] on button at bounding box center [704, 25] width 17 height 17
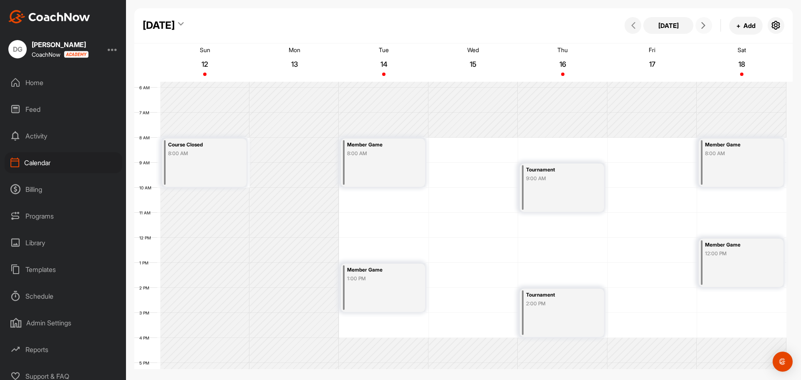
click at [698, 26] on button at bounding box center [704, 25] width 17 height 17
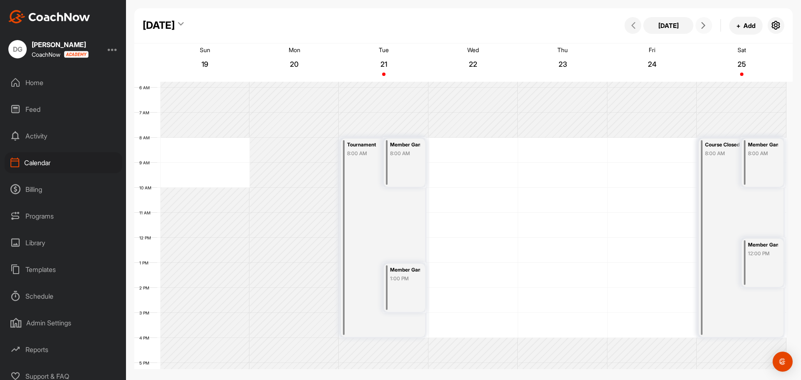
click at [698, 26] on button at bounding box center [704, 25] width 17 height 17
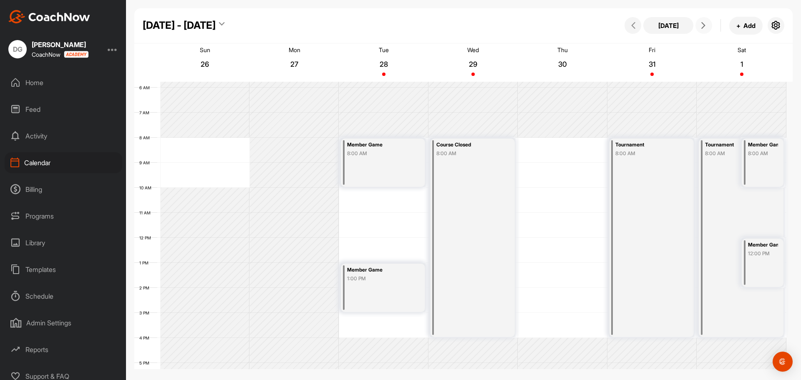
click at [698, 26] on button at bounding box center [704, 25] width 17 height 17
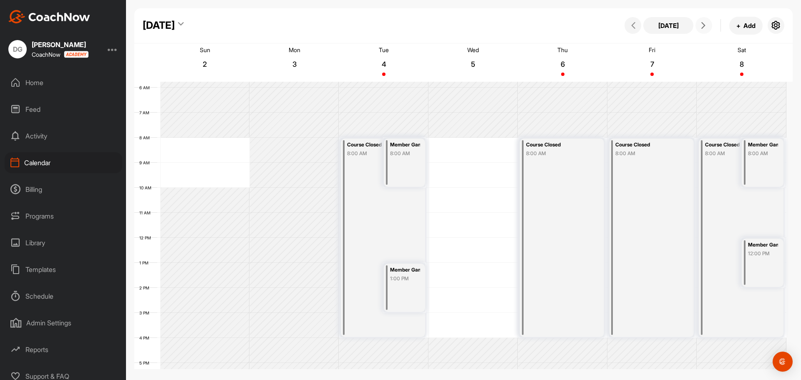
click at [698, 26] on button at bounding box center [704, 25] width 17 height 17
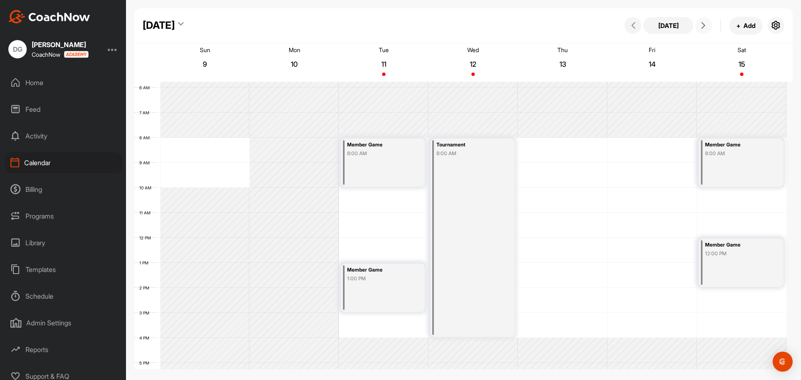
click at [698, 26] on button at bounding box center [704, 25] width 17 height 17
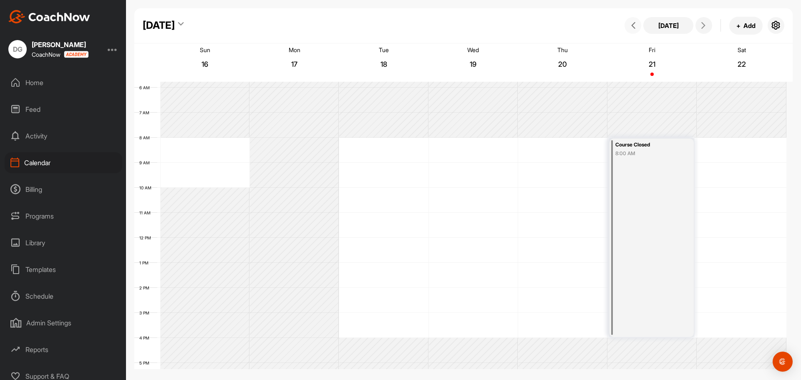
click at [627, 27] on button at bounding box center [633, 25] width 17 height 17
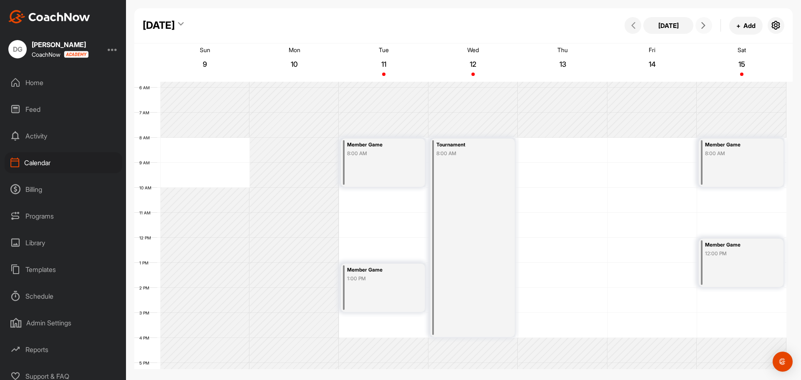
click at [705, 23] on icon at bounding box center [703, 25] width 7 height 7
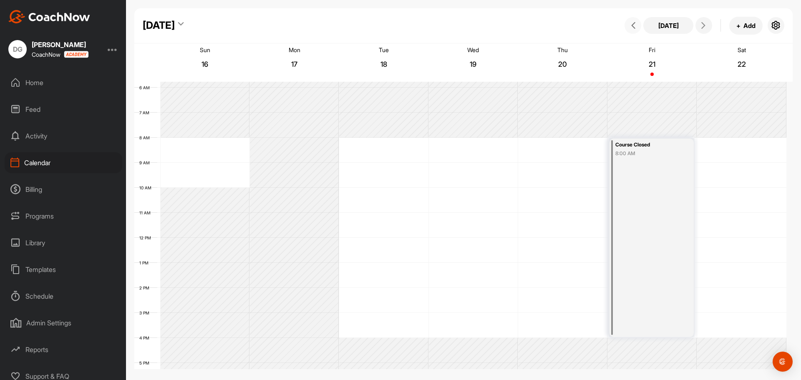
click at [639, 24] on button at bounding box center [633, 25] width 17 height 17
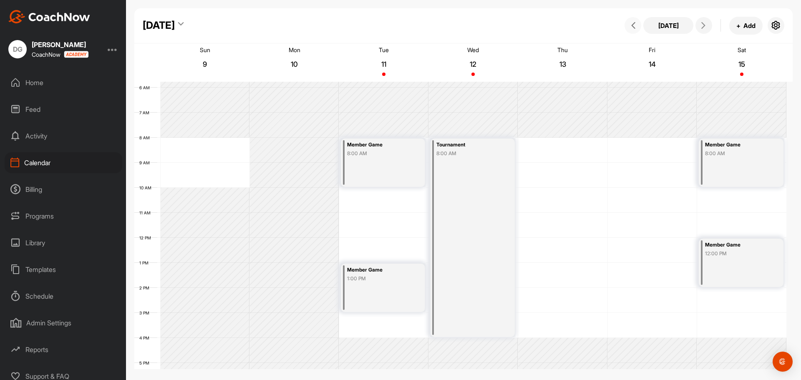
click at [391, 168] on div "Member Game 8:00 AM" at bounding box center [383, 163] width 84 height 48
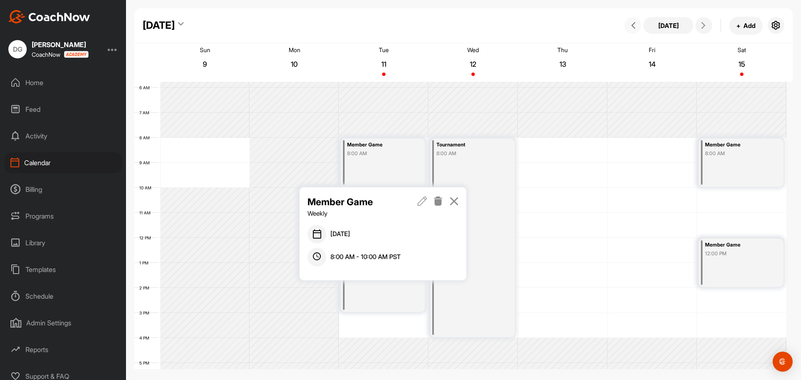
click at [391, 168] on div "Member Game 8:00 AM" at bounding box center [383, 163] width 84 height 48
click at [426, 200] on icon at bounding box center [423, 201] width 10 height 9
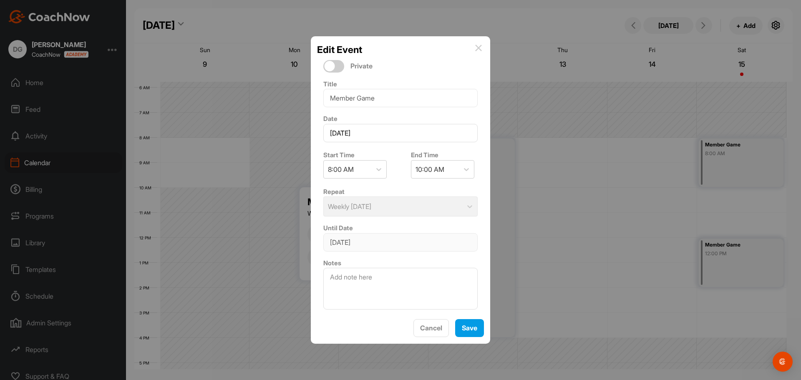
click at [397, 211] on div "Repeat Weekly on Tuesday" at bounding box center [400, 201] width 167 height 37
click at [379, 167] on icon at bounding box center [379, 169] width 8 height 8
click at [464, 326] on span "Save" at bounding box center [469, 328] width 15 height 8
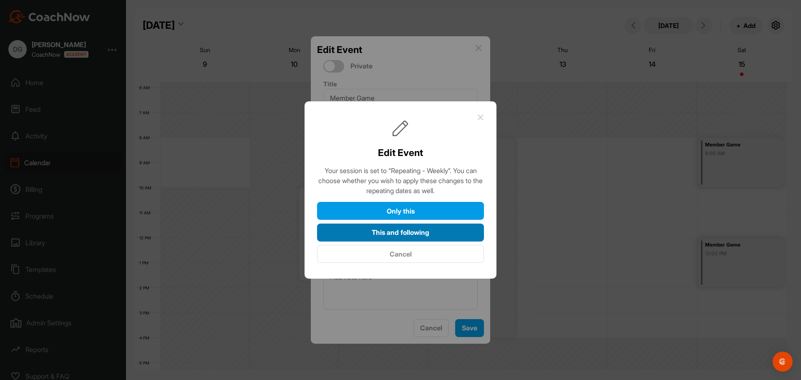
click at [417, 235] on button "This and following" at bounding box center [400, 233] width 167 height 18
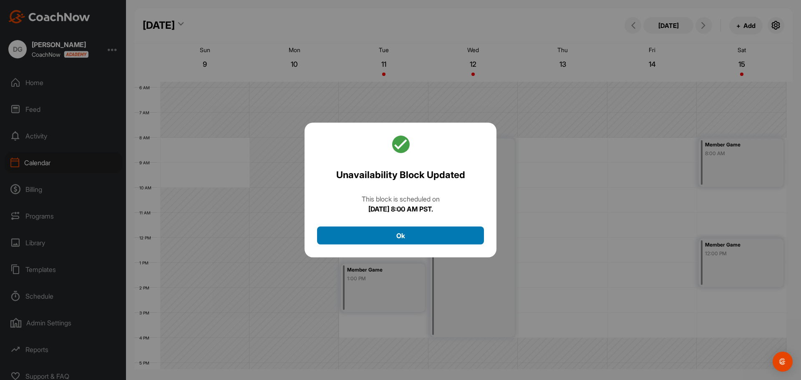
click at [430, 237] on button "Ok" at bounding box center [400, 236] width 167 height 18
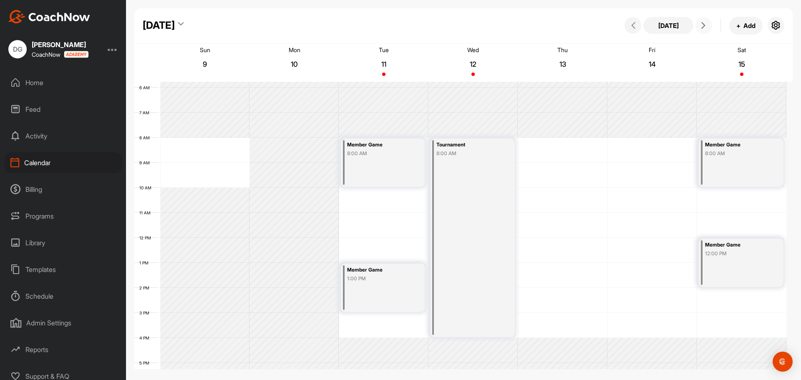
click at [707, 28] on span at bounding box center [704, 25] width 10 height 7
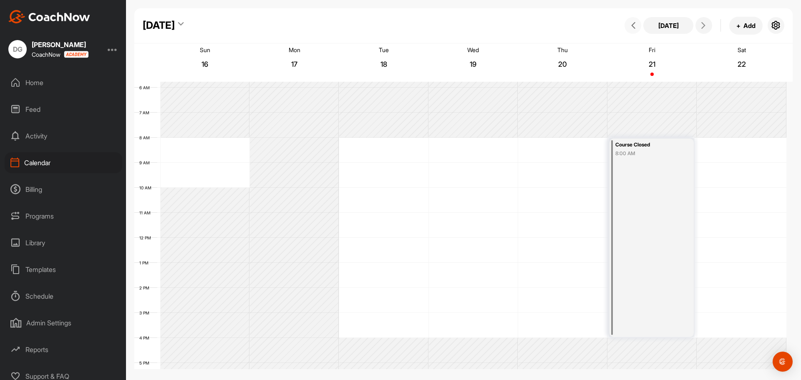
click at [629, 29] on button at bounding box center [633, 25] width 17 height 17
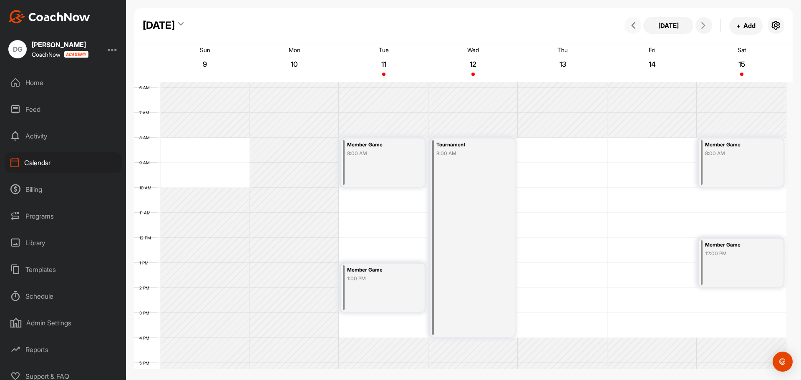
click at [406, 178] on div "Member Game 8:00 AM" at bounding box center [383, 163] width 84 height 48
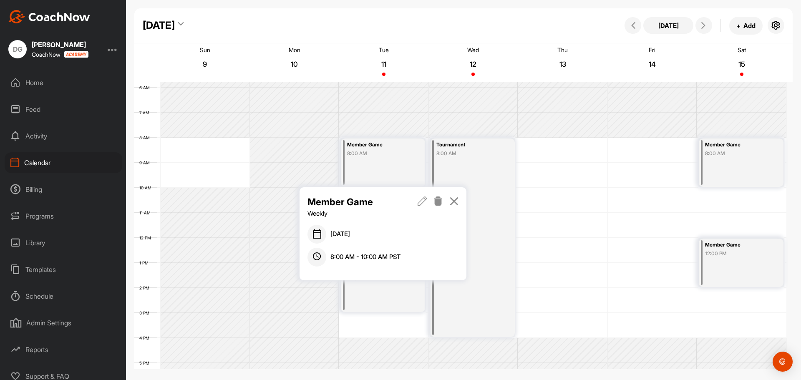
click at [424, 204] on icon at bounding box center [423, 201] width 10 height 9
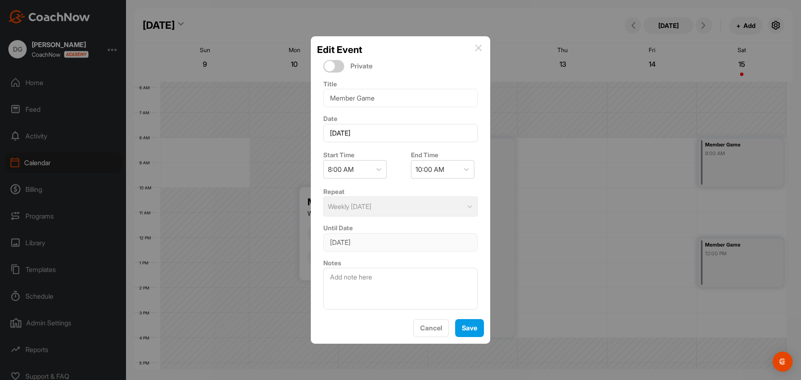
click at [479, 47] on img at bounding box center [478, 48] width 7 height 7
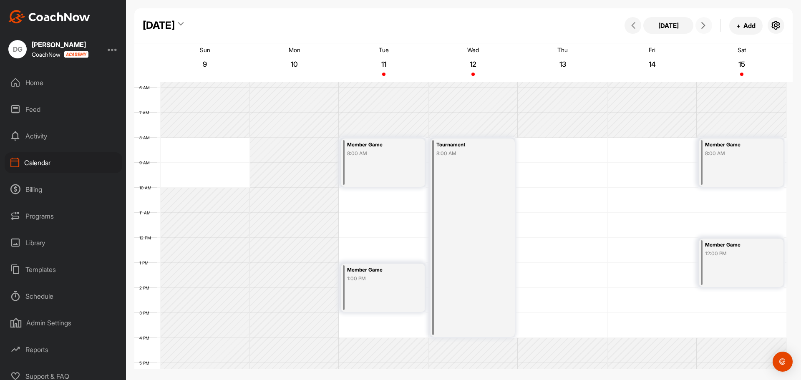
click at [706, 27] on icon at bounding box center [703, 25] width 7 height 7
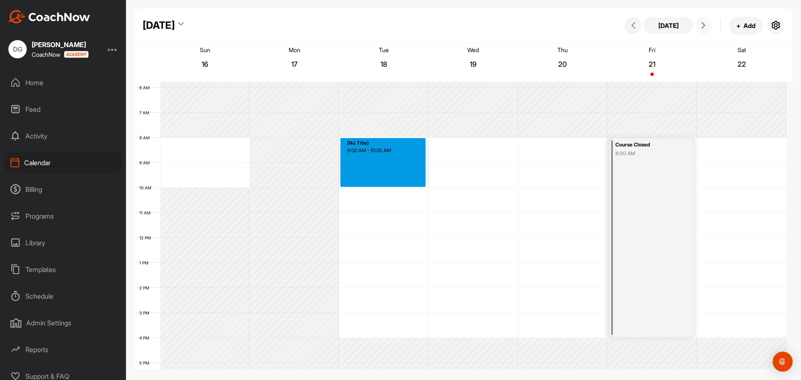
drag, startPoint x: 399, startPoint y: 140, endPoint x: 391, endPoint y: 185, distance: 45.7
click at [391, 185] on div "12 AM 1 AM 2 AM 3 AM 4 AM 5 AM 6 AM 7 AM 8 AM 9 AM 10 AM 11 AM 12 PM 1 PM 2 PM …" at bounding box center [460, 237] width 652 height 601
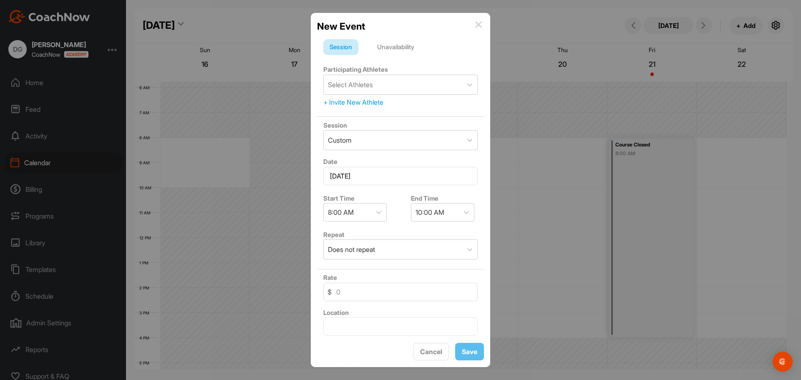
click at [390, 44] on div "Unavailability" at bounding box center [396, 47] width 50 height 16
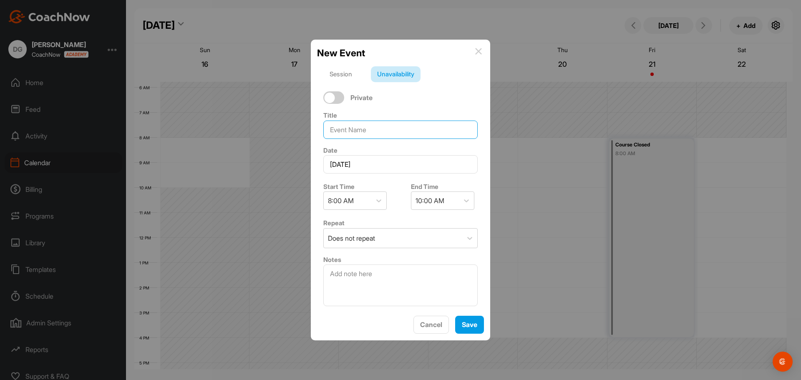
click at [362, 129] on input at bounding box center [400, 130] width 154 height 18
type input "Member Game"
click at [372, 235] on div "Does not repeat" at bounding box center [351, 238] width 47 height 10
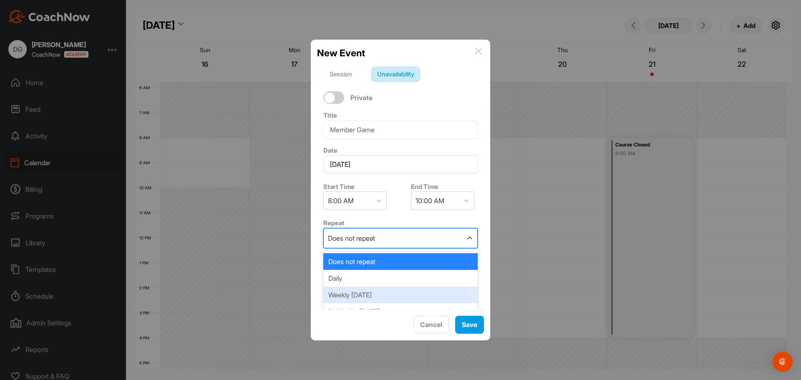
click at [379, 292] on div "Weekly [DATE]" at bounding box center [400, 295] width 154 height 17
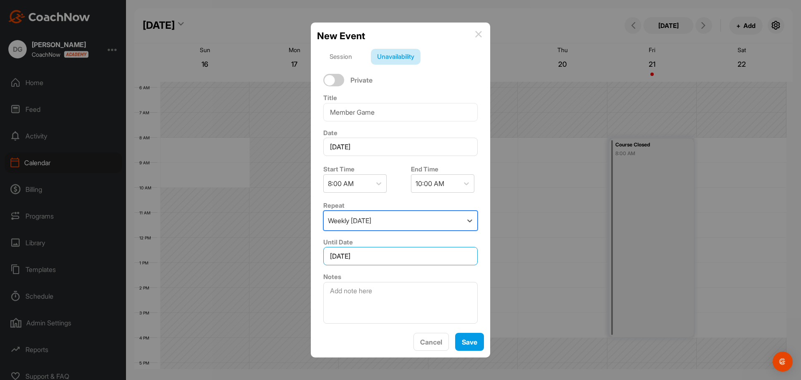
click at [402, 257] on input "December 18, 2025" at bounding box center [400, 256] width 154 height 18
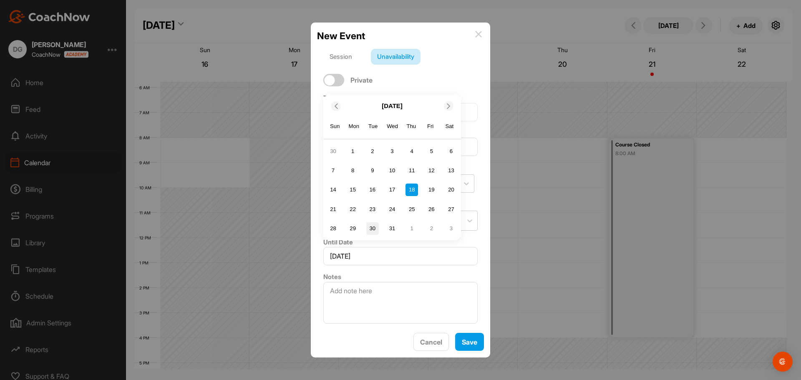
click at [372, 227] on div "30" at bounding box center [372, 228] width 13 height 13
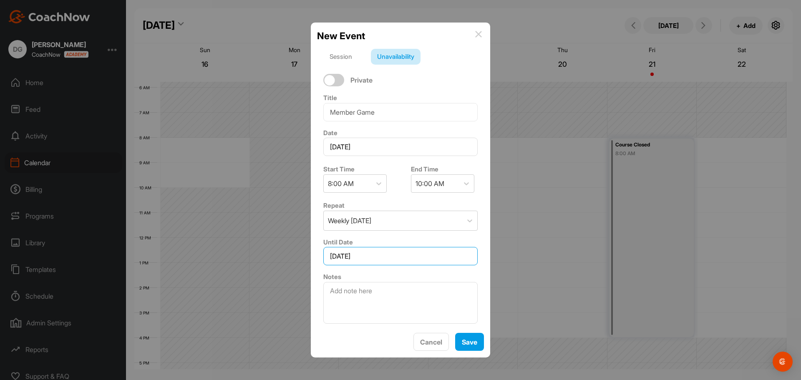
click at [386, 263] on input "December 30, 2025" at bounding box center [400, 256] width 154 height 18
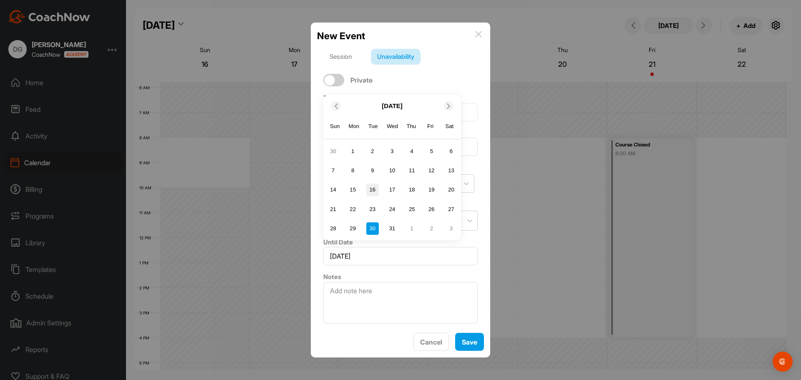
click at [374, 192] on div "16" at bounding box center [372, 190] width 13 height 13
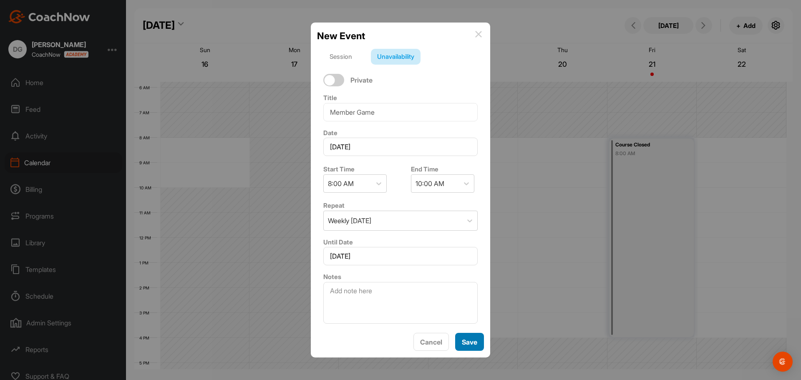
click at [467, 338] on span "Save" at bounding box center [469, 342] width 15 height 8
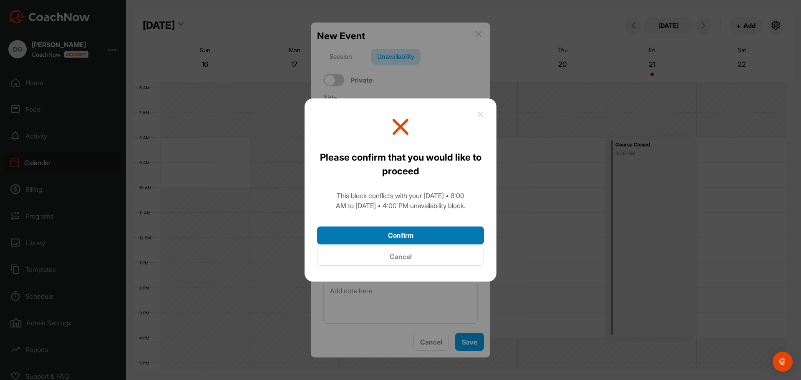
click at [417, 233] on button "Confirm" at bounding box center [400, 236] width 167 height 18
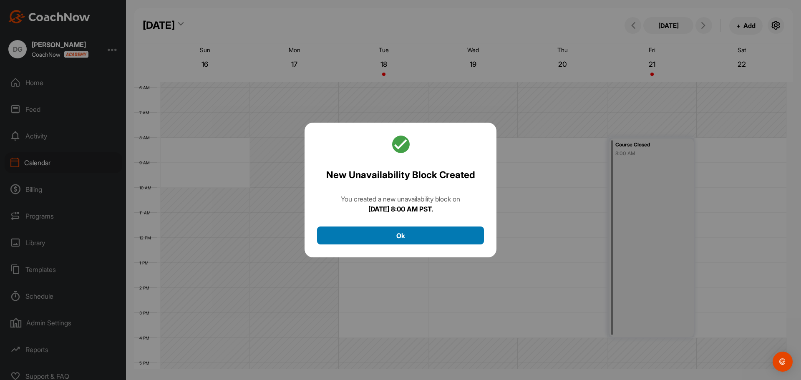
click at [411, 233] on button "Ok" at bounding box center [400, 236] width 167 height 18
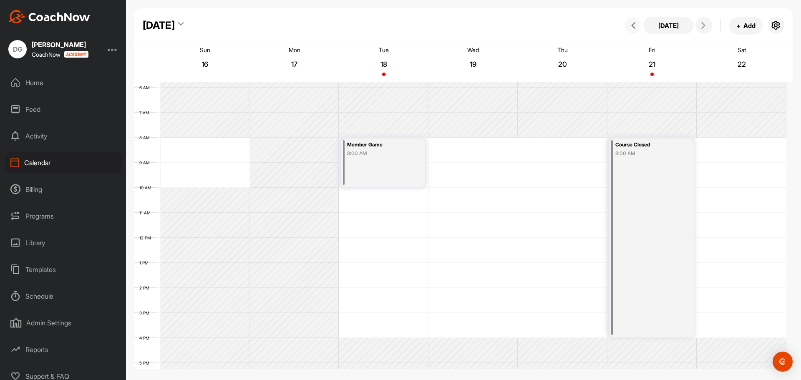
click at [633, 22] on icon at bounding box center [633, 25] width 7 height 7
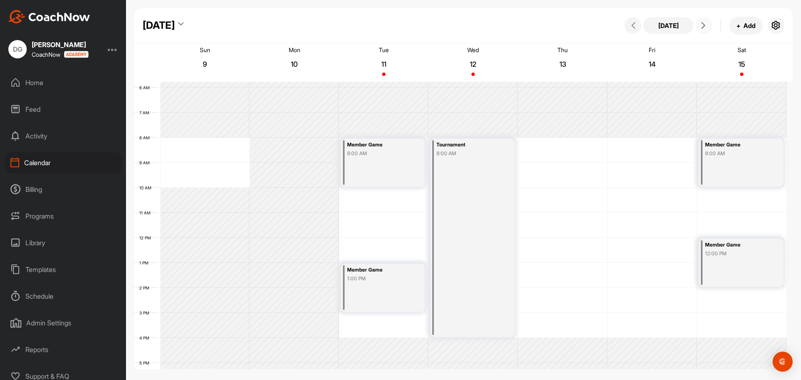
click at [703, 25] on icon at bounding box center [703, 25] width 7 height 7
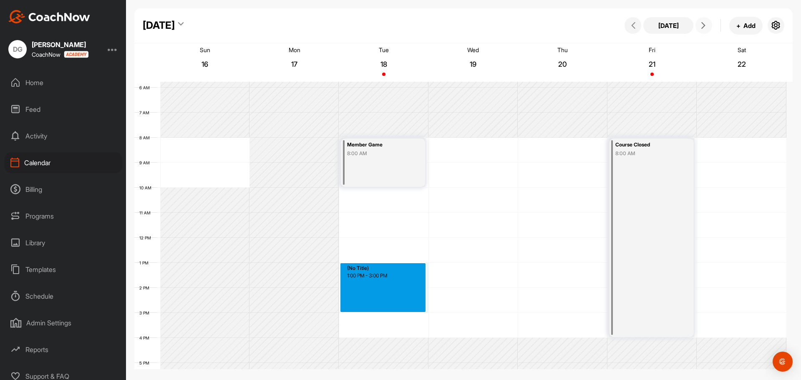
drag, startPoint x: 370, startPoint y: 265, endPoint x: 369, endPoint y: 311, distance: 45.5
click at [369, 311] on div "12 AM 1 AM 2 AM 3 AM 4 AM 5 AM 6 AM 7 AM 8 AM 9 AM 10 AM 11 AM 12 PM 1 PM 2 PM …" at bounding box center [460, 237] width 652 height 601
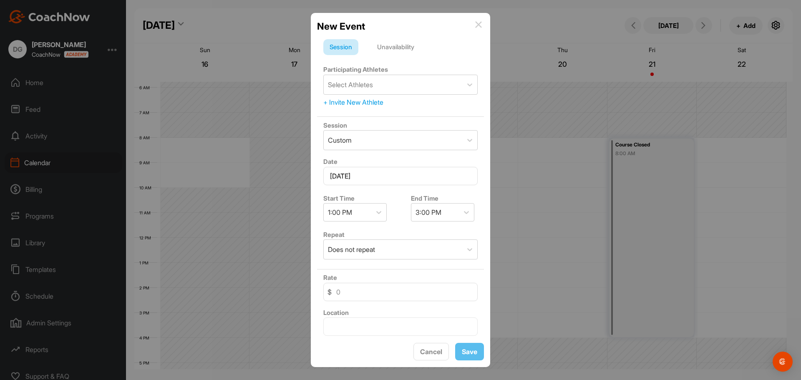
click at [386, 43] on div "Unavailability" at bounding box center [396, 47] width 50 height 16
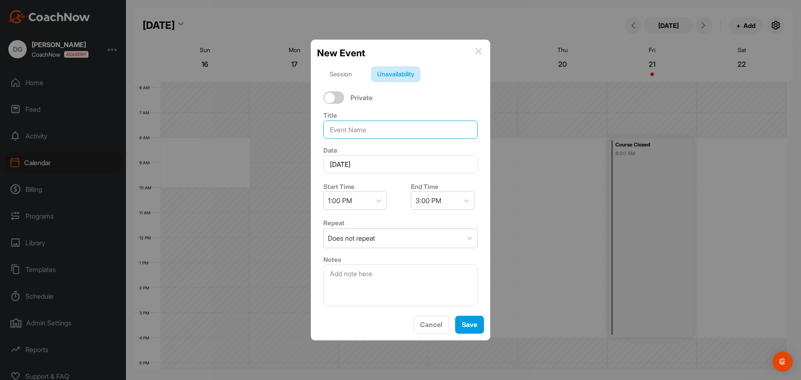
click at [366, 136] on input at bounding box center [400, 130] width 154 height 18
type input "Member Game"
click at [394, 242] on div "Does not repeat" at bounding box center [393, 238] width 139 height 19
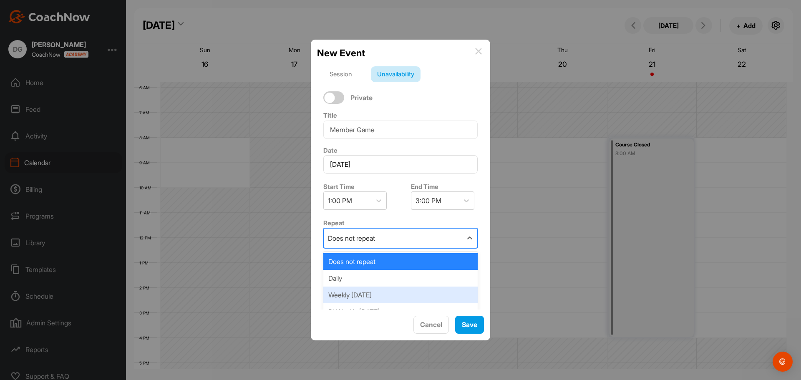
click at [379, 290] on div "Weekly [DATE]" at bounding box center [400, 295] width 154 height 17
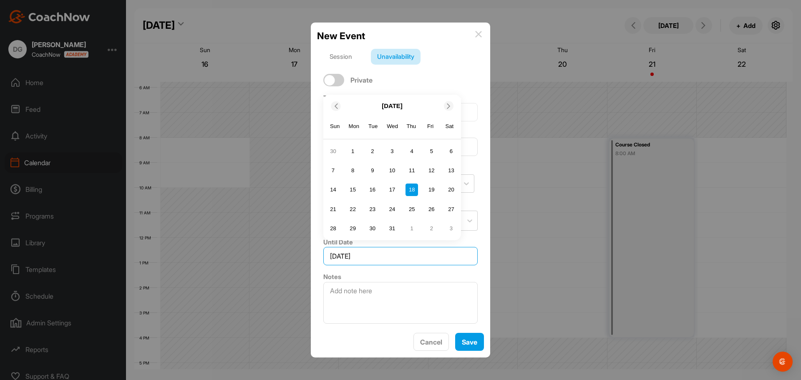
click at [388, 256] on input "December 18, 2025" at bounding box center [400, 256] width 154 height 18
click at [374, 189] on div "16" at bounding box center [372, 190] width 13 height 13
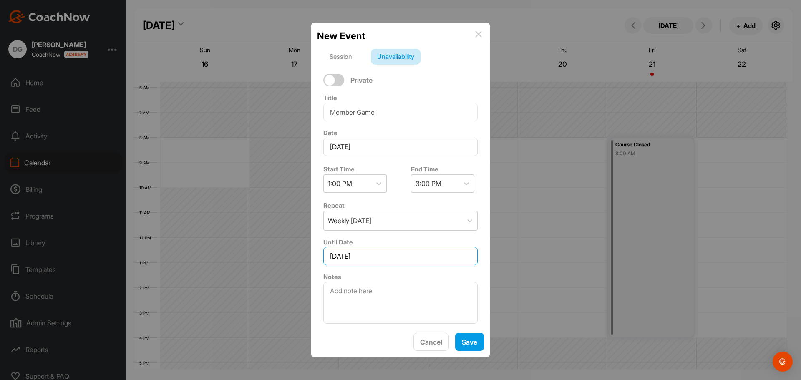
click at [407, 254] on input "December 16, 2025" at bounding box center [400, 256] width 154 height 18
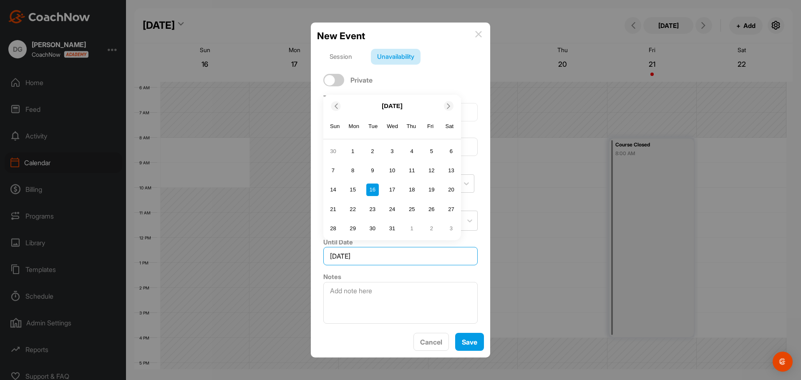
click at [407, 254] on input "December 16, 2025" at bounding box center [400, 256] width 154 height 18
click at [470, 343] on span "Save" at bounding box center [469, 342] width 15 height 8
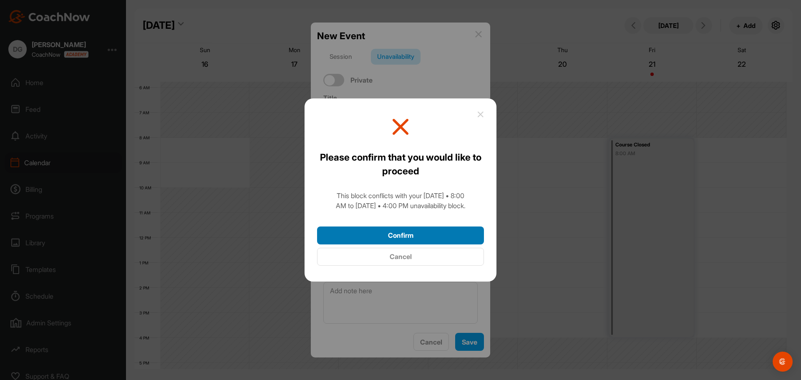
click at [429, 238] on button "Confirm" at bounding box center [400, 236] width 167 height 18
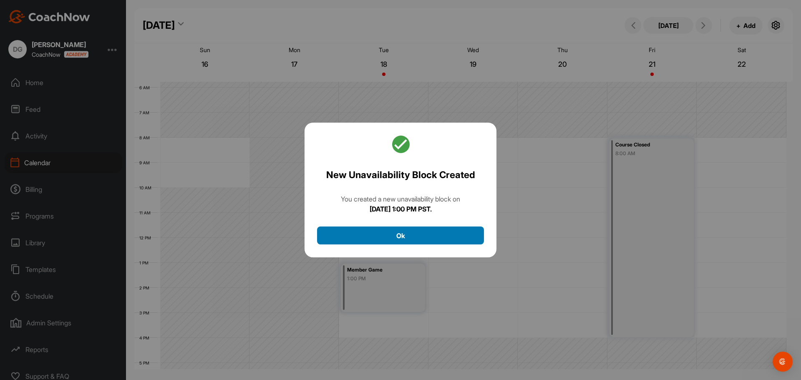
click at [441, 239] on button "Ok" at bounding box center [400, 236] width 167 height 18
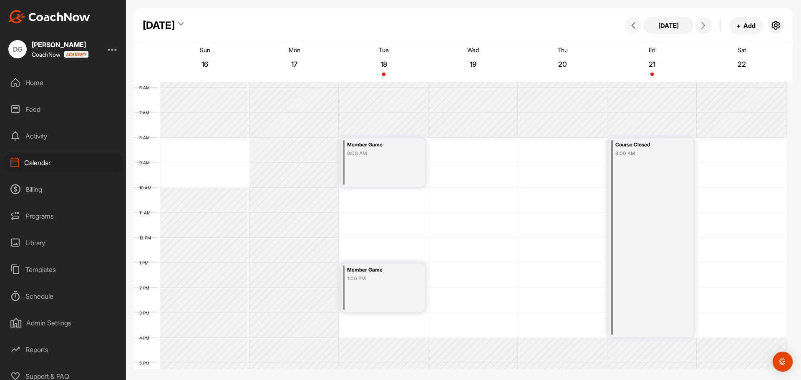
click at [636, 24] on icon at bounding box center [633, 25] width 7 height 7
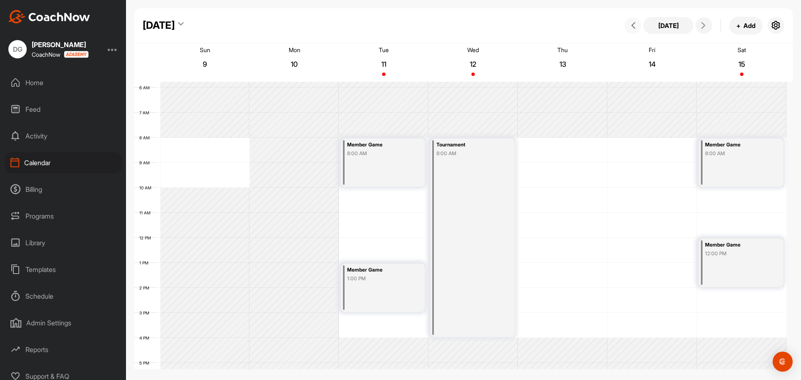
click at [707, 166] on div "Member Game 8:00 AM" at bounding box center [741, 163] width 85 height 48
click at [707, 165] on div "Member Game 8:00 AM" at bounding box center [741, 163] width 85 height 48
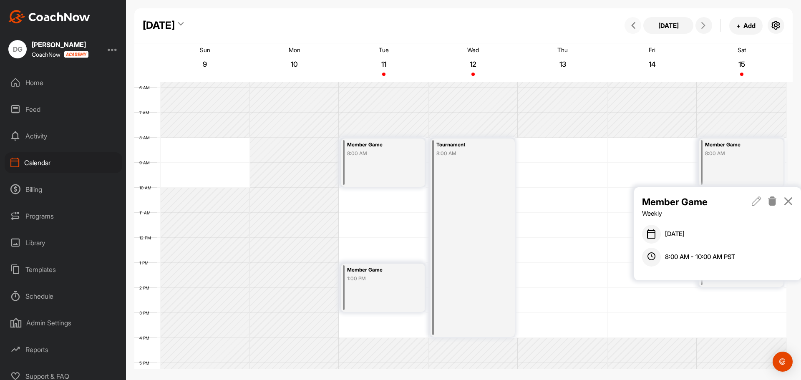
click at [726, 164] on div "Member Game 8:00 AM" at bounding box center [741, 163] width 85 height 48
click at [705, 23] on icon at bounding box center [703, 25] width 7 height 7
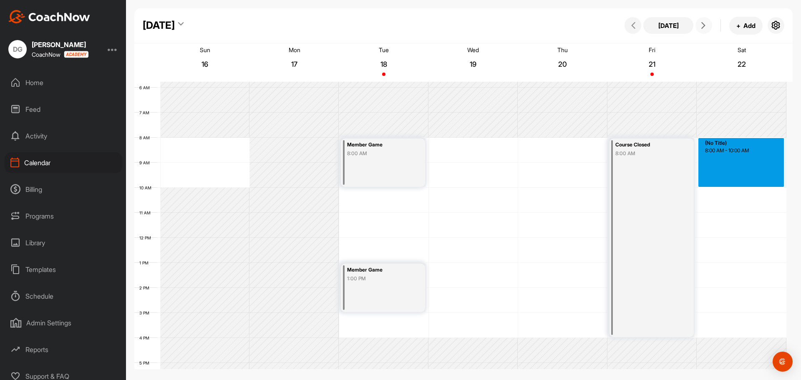
drag, startPoint x: 728, startPoint y: 139, endPoint x: 733, endPoint y: 182, distance: 43.3
click at [733, 182] on div "12 AM 1 AM 2 AM 3 AM 4 AM 5 AM 6 AM 7 AM 8 AM 9 AM 10 AM 11 AM 12 PM 1 PM 2 PM …" at bounding box center [460, 237] width 652 height 601
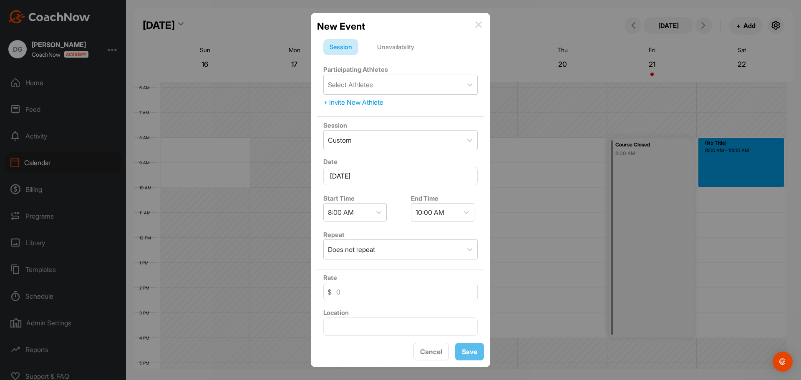
click at [383, 46] on div "Unavailability" at bounding box center [396, 47] width 50 height 16
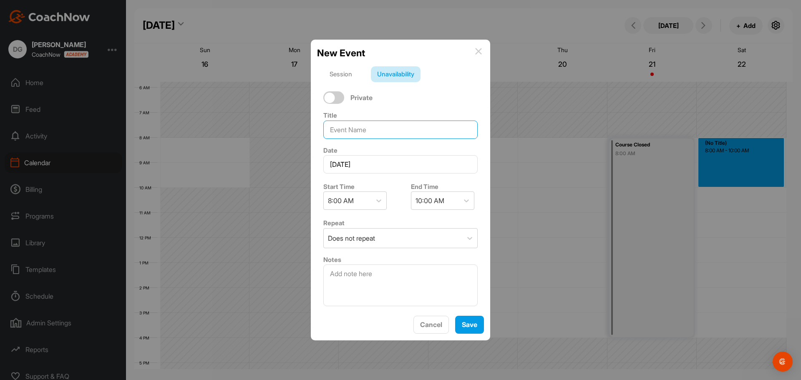
click at [378, 130] on input at bounding box center [400, 130] width 154 height 18
type input "Member Game"
click at [402, 234] on div "Does not repeat" at bounding box center [393, 238] width 139 height 19
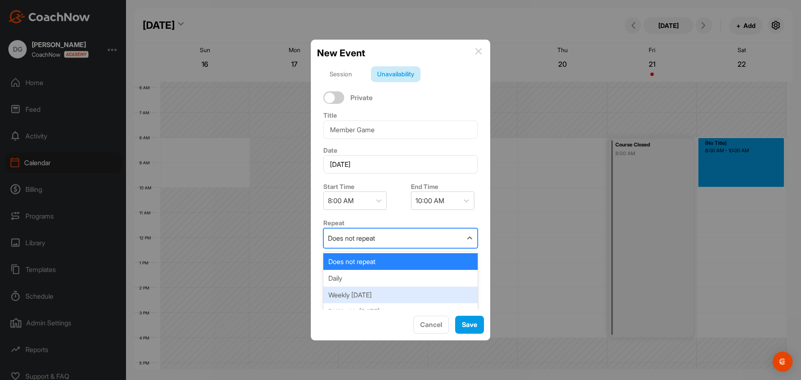
click at [386, 292] on div "Weekly [DATE]" at bounding box center [400, 295] width 154 height 17
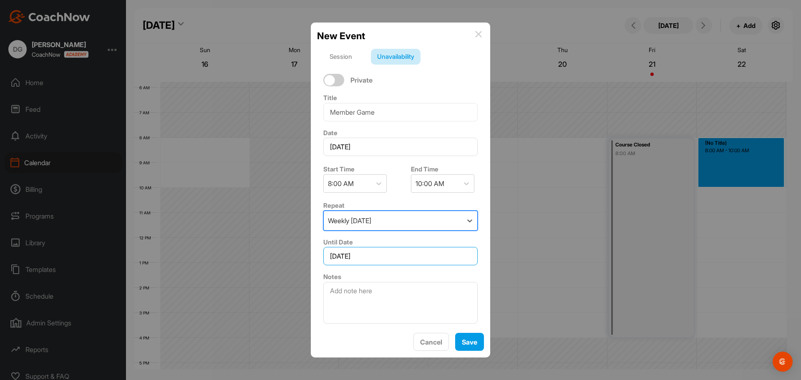
click at [394, 258] on input "December 22, 2025" at bounding box center [400, 256] width 154 height 18
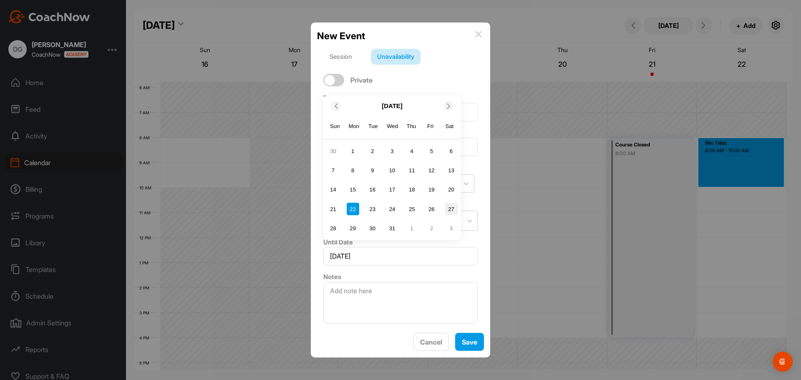
click at [451, 208] on div "27" at bounding box center [451, 209] width 13 height 13
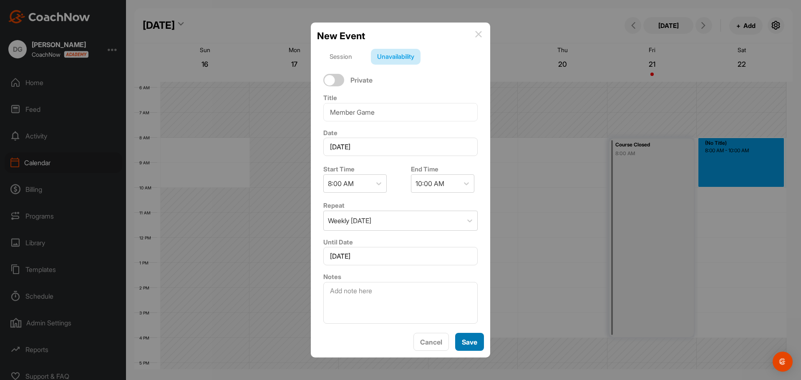
click at [470, 338] on span "Save" at bounding box center [469, 342] width 15 height 8
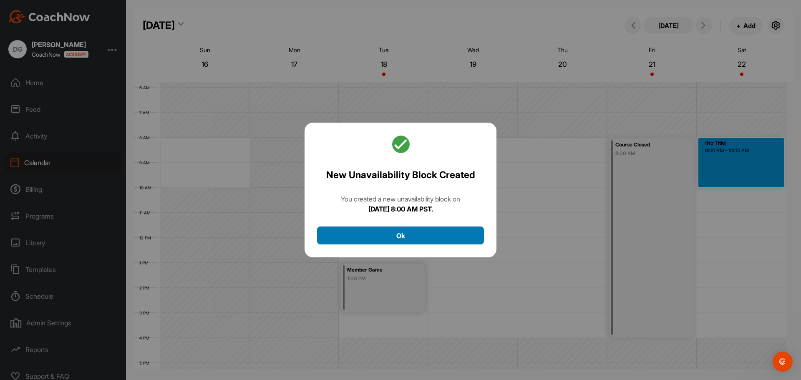
click at [410, 241] on button "Ok" at bounding box center [400, 236] width 167 height 18
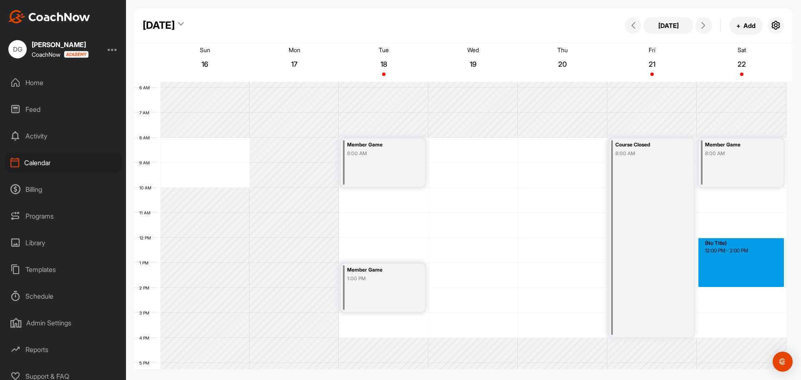
drag, startPoint x: 719, startPoint y: 240, endPoint x: 724, endPoint y: 286, distance: 46.1
click at [724, 286] on div "12 AM 1 AM 2 AM 3 AM 4 AM 5 AM 6 AM 7 AM 8 AM 9 AM 10 AM 11 AM 12 PM 1 PM 2 PM …" at bounding box center [460, 237] width 652 height 601
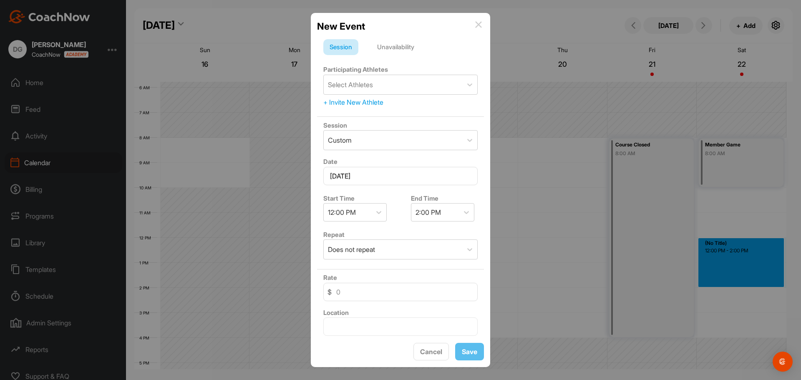
click at [396, 50] on div "Unavailability" at bounding box center [396, 47] width 50 height 16
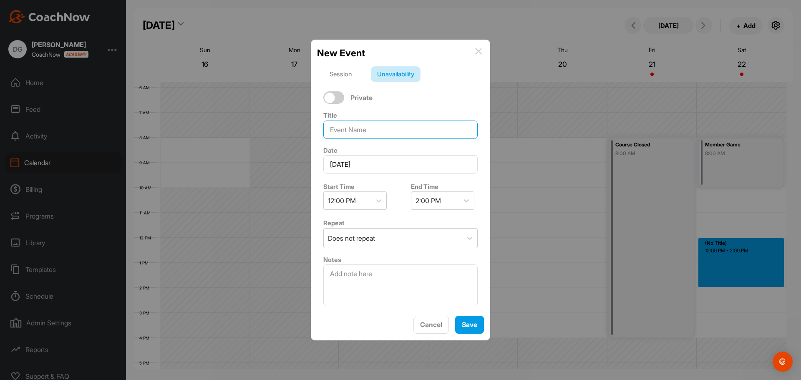
click at [369, 130] on input at bounding box center [400, 130] width 154 height 18
type input "Member Game"
click at [394, 240] on div "Does not repeat" at bounding box center [393, 238] width 139 height 19
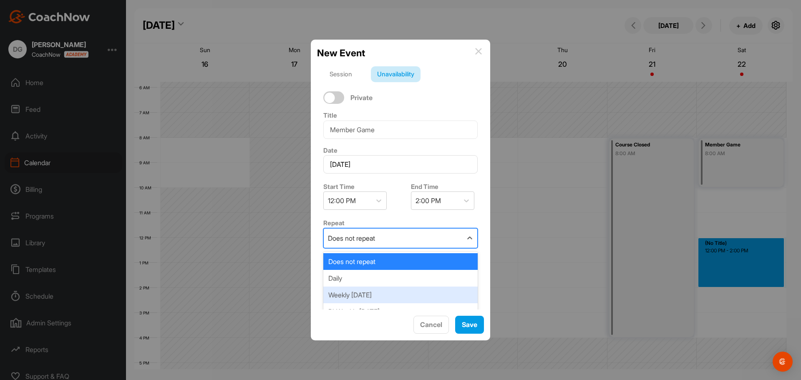
click at [391, 294] on div "Weekly [DATE]" at bounding box center [400, 295] width 154 height 17
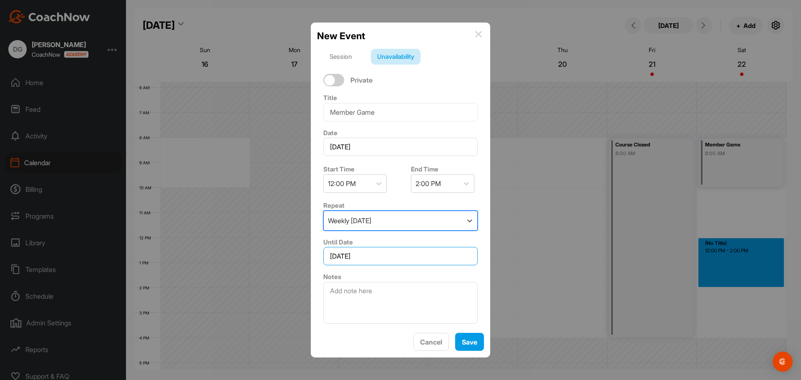
click at [395, 257] on input "December 22, 2025" at bounding box center [400, 256] width 154 height 18
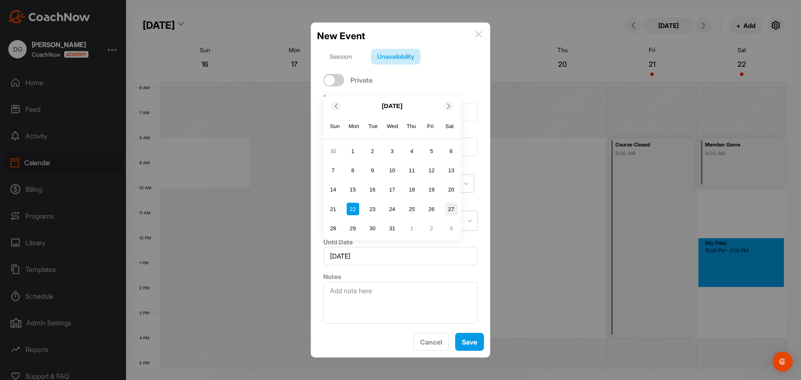
click at [452, 211] on div "27" at bounding box center [451, 209] width 13 height 13
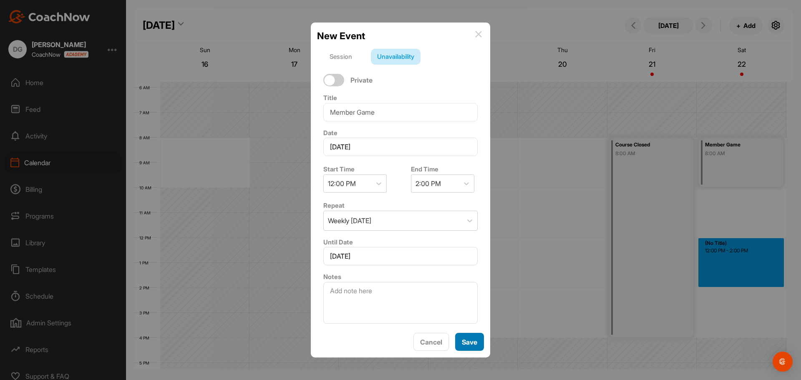
click at [466, 339] on span "Save" at bounding box center [469, 342] width 15 height 8
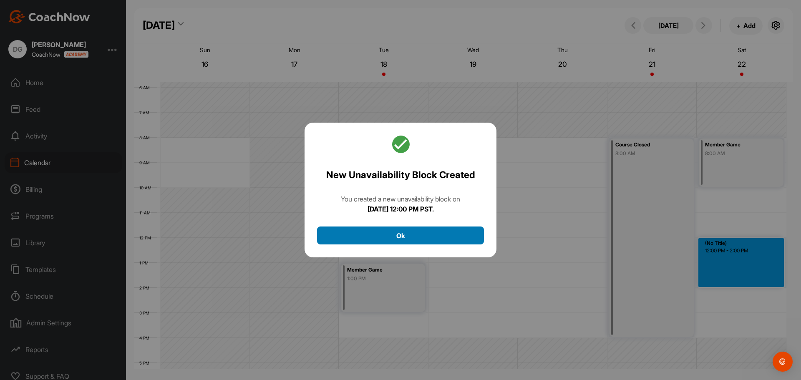
click at [422, 227] on button "Ok" at bounding box center [400, 236] width 167 height 18
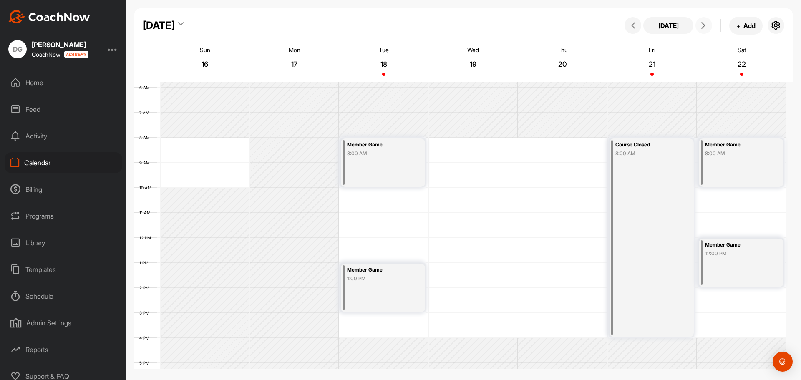
click at [707, 26] on icon at bounding box center [703, 25] width 7 height 7
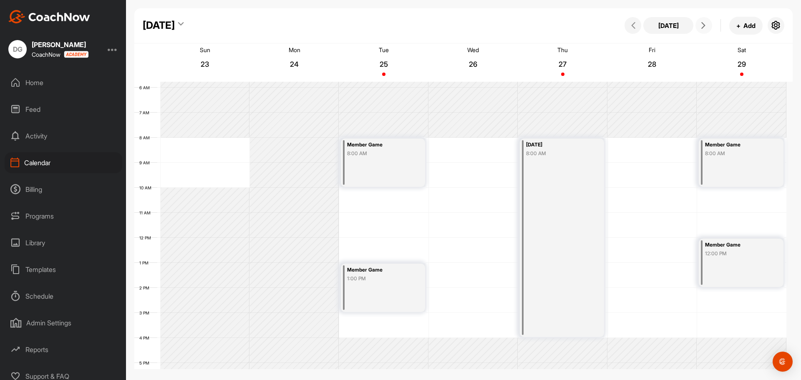
click at [707, 26] on icon at bounding box center [703, 25] width 7 height 7
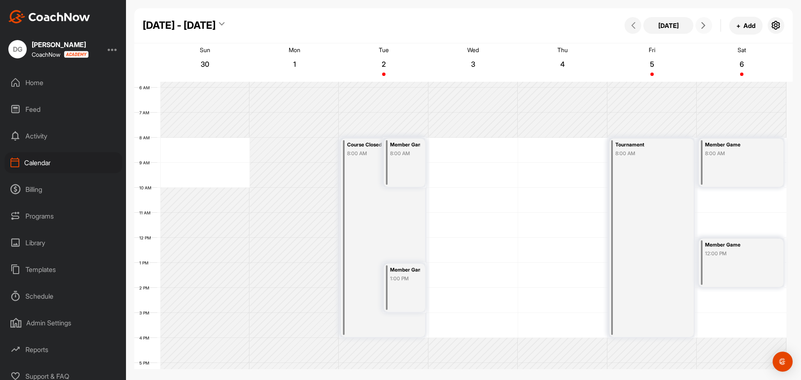
click at [706, 26] on icon at bounding box center [703, 25] width 7 height 7
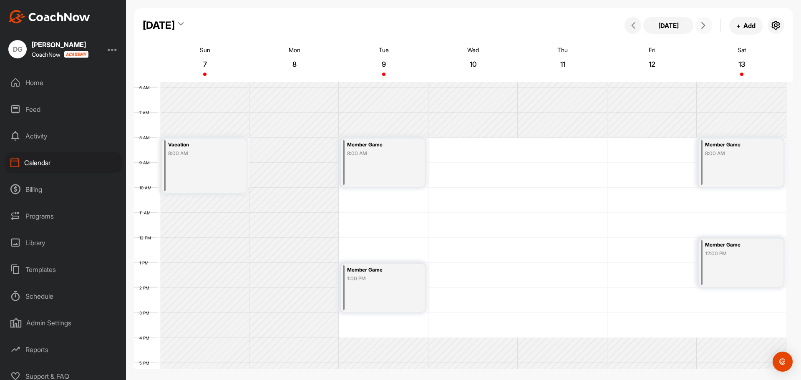
click at [740, 160] on div "Member Game 8:00 AM" at bounding box center [741, 163] width 85 height 48
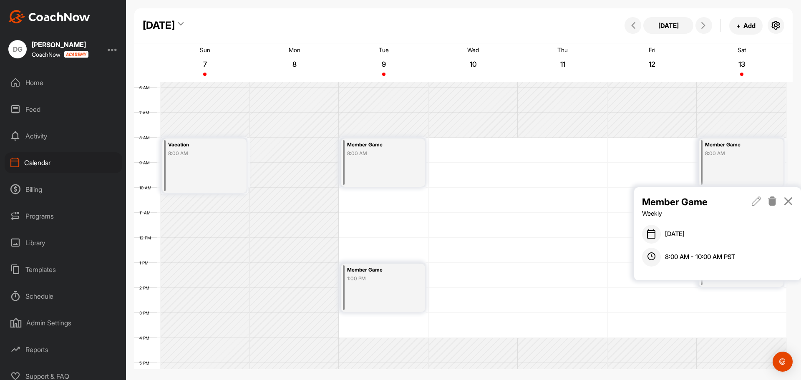
click at [772, 203] on icon at bounding box center [773, 201] width 10 height 9
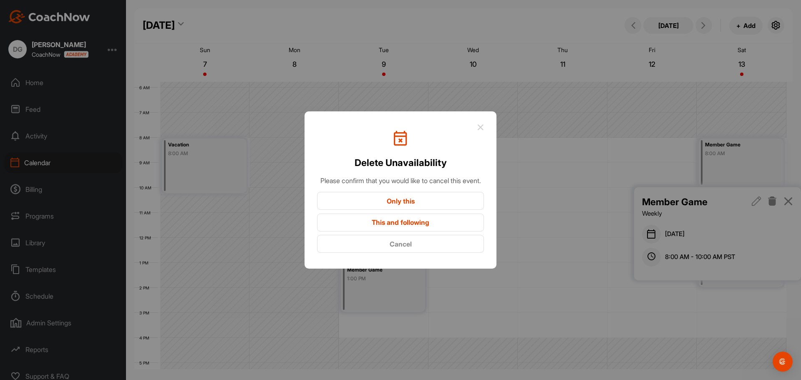
click at [435, 210] on button "Only this" at bounding box center [400, 201] width 167 height 18
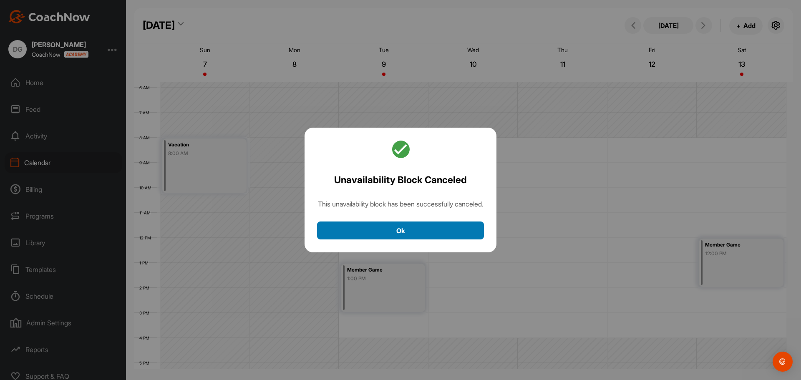
click at [467, 233] on button "Ok" at bounding box center [400, 231] width 167 height 18
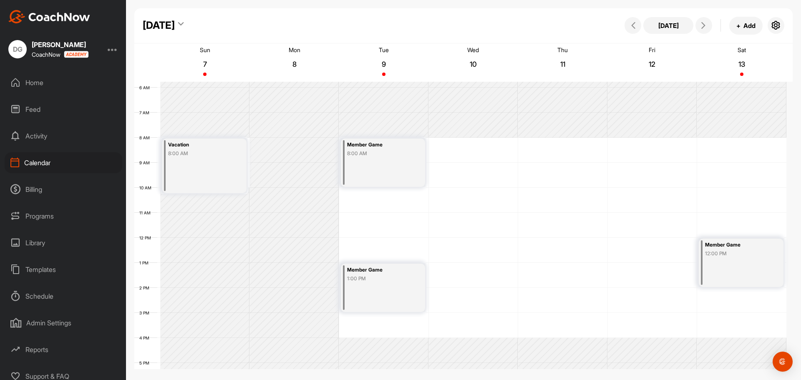
click at [738, 262] on div "Member Game 12:00 PM" at bounding box center [741, 263] width 85 height 48
click at [773, 157] on icon at bounding box center [773, 158] width 10 height 9
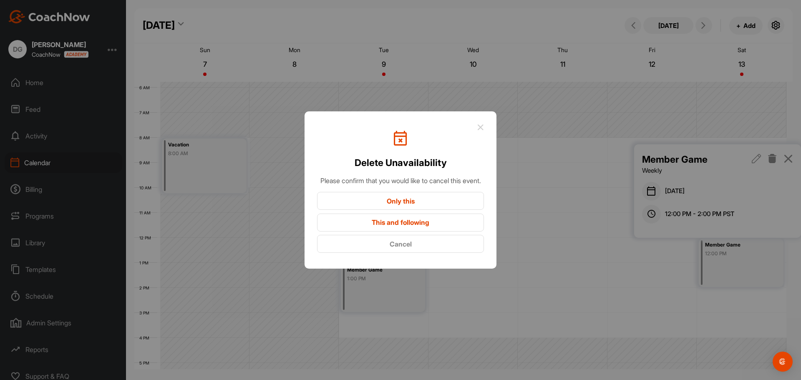
click at [431, 209] on button "Only this" at bounding box center [400, 201] width 167 height 18
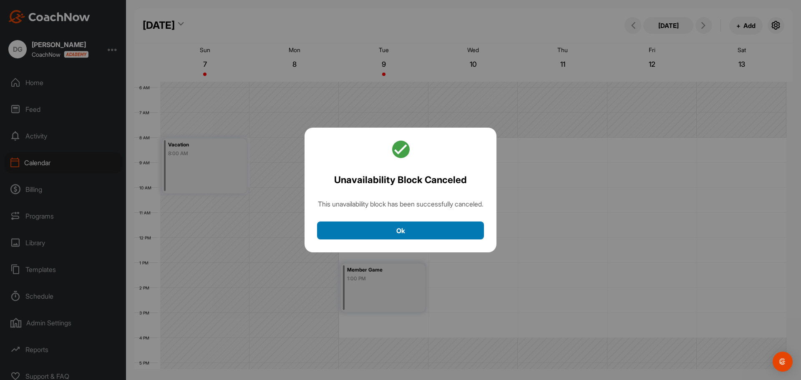
click at [423, 231] on button "Ok" at bounding box center [400, 231] width 167 height 18
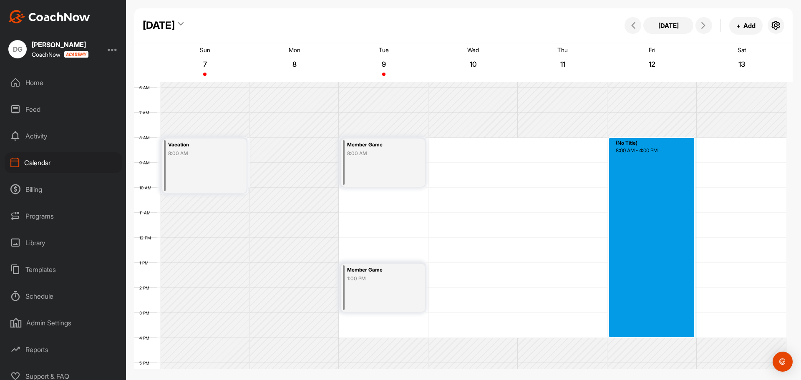
drag, startPoint x: 655, startPoint y: 139, endPoint x: 642, endPoint y: 333, distance: 193.7
click at [642, 333] on div "12 AM 1 AM 2 AM 3 AM 4 AM 5 AM 6 AM 7 AM 8 AM 9 AM 10 AM 11 AM 12 PM 1 PM 2 PM …" at bounding box center [460, 237] width 652 height 601
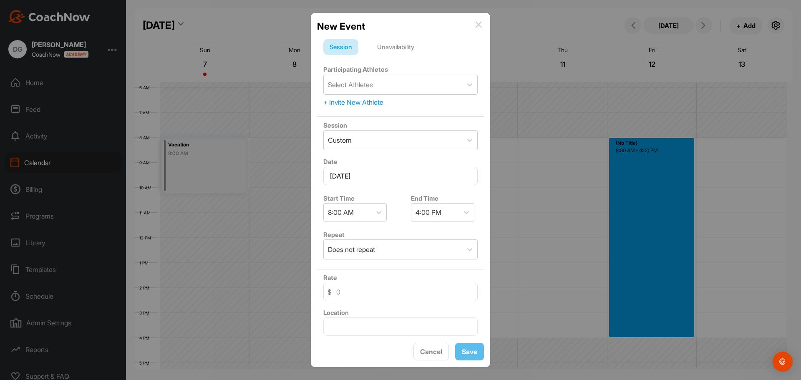
click at [392, 42] on div "Unavailability" at bounding box center [396, 47] width 50 height 16
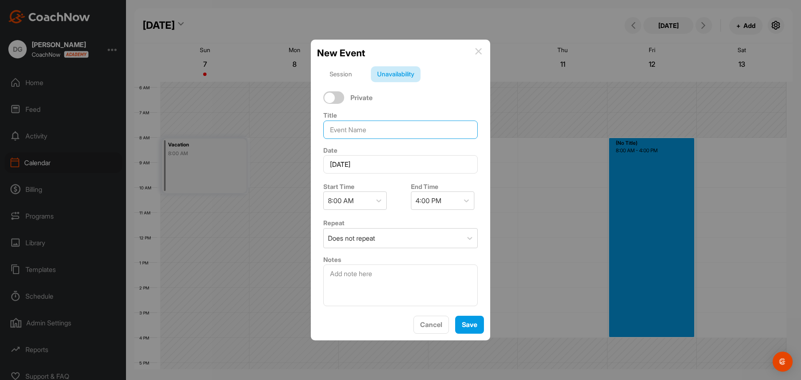
click at [364, 131] on input at bounding box center [400, 130] width 154 height 18
type input "Vacation"
click at [469, 324] on span "Save" at bounding box center [469, 325] width 15 height 8
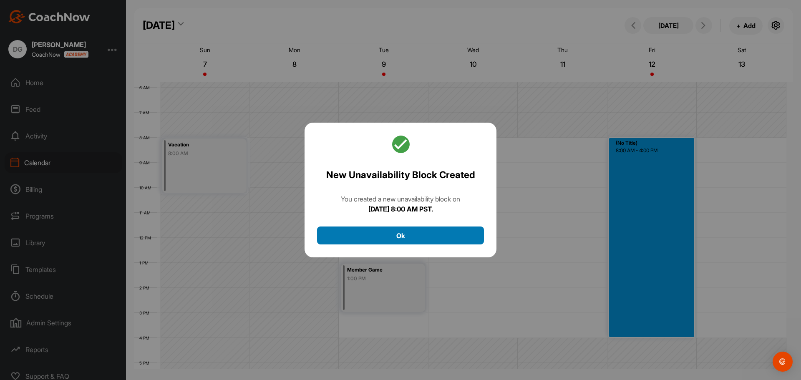
click at [434, 245] on button "Ok" at bounding box center [400, 236] width 167 height 18
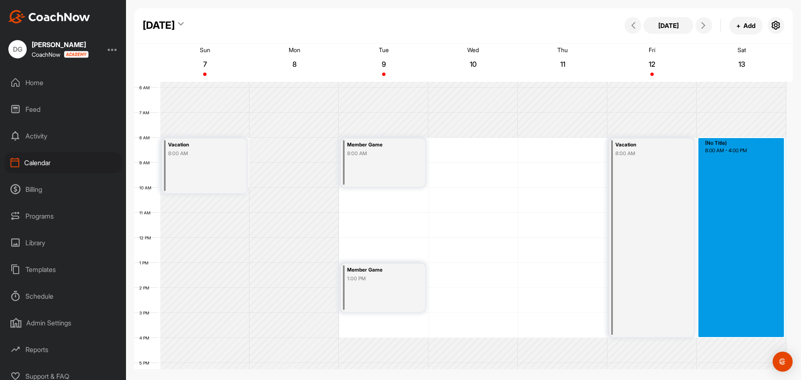
drag, startPoint x: 741, startPoint y: 138, endPoint x: 733, endPoint y: 332, distance: 194.2
click at [733, 332] on div "12 AM 1 AM 2 AM 3 AM 4 AM 5 AM 6 AM 7 AM 8 AM 9 AM 10 AM 11 AM 12 PM 1 PM 2 PM …" at bounding box center [460, 237] width 652 height 601
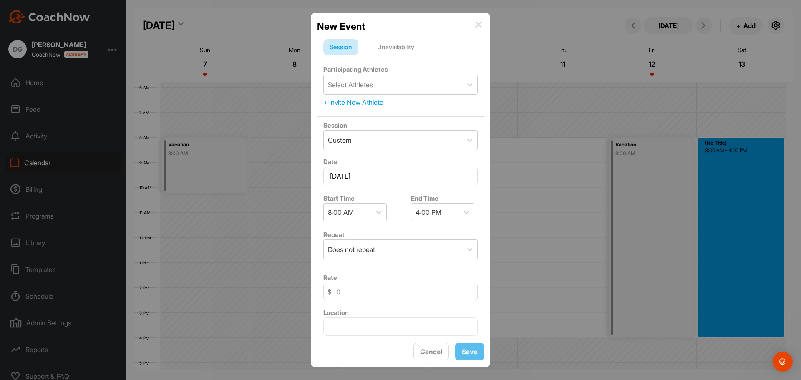
click at [384, 40] on div "Unavailability" at bounding box center [396, 47] width 50 height 16
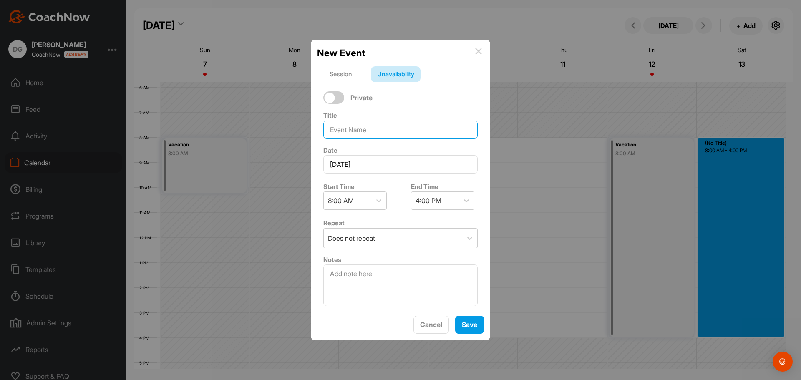
click at [351, 128] on input at bounding box center [400, 130] width 154 height 18
type input "Vacation"
click at [463, 324] on span "Save" at bounding box center [469, 325] width 15 height 8
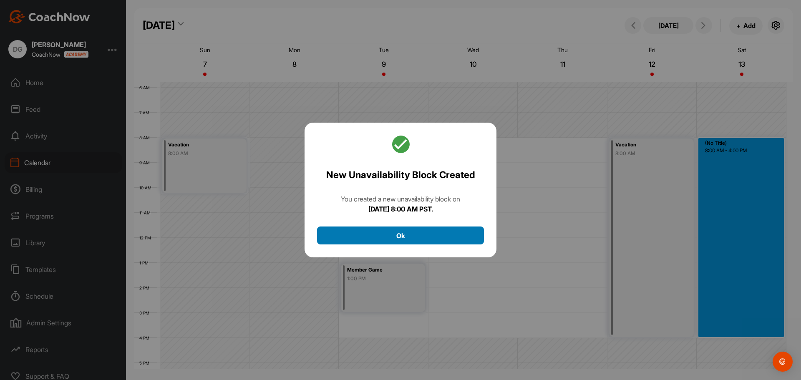
click at [447, 230] on button "Ok" at bounding box center [400, 236] width 167 height 18
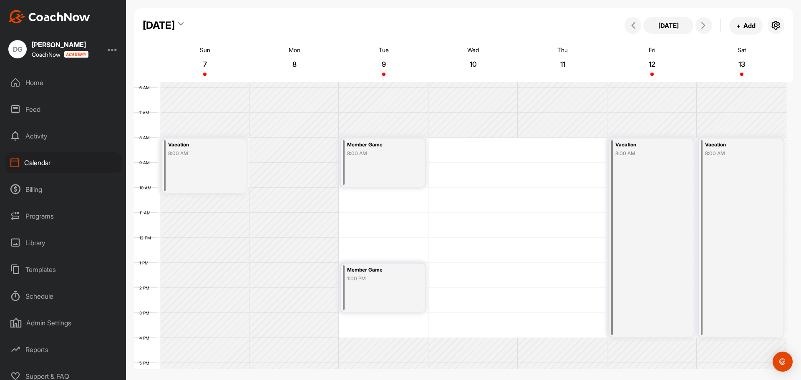
click at [667, 212] on div "Vacation 8:00 AM" at bounding box center [652, 238] width 84 height 199
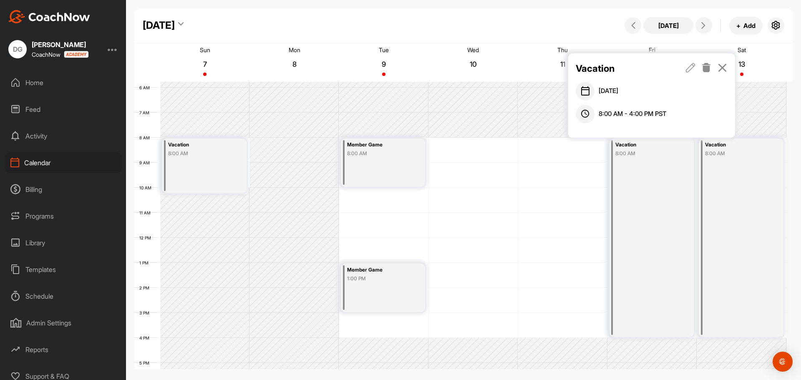
click at [710, 67] on icon at bounding box center [707, 67] width 10 height 9
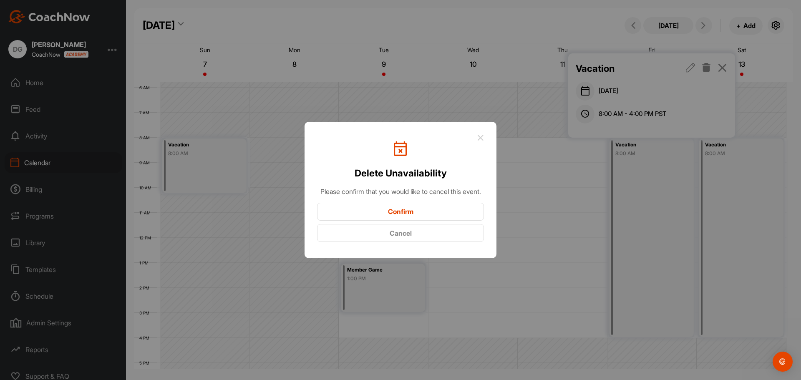
click at [428, 217] on button "Confirm" at bounding box center [400, 212] width 167 height 18
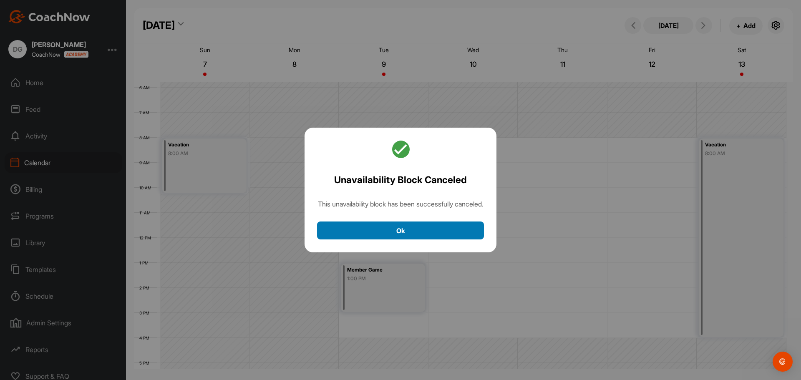
click at [427, 233] on button "Ok" at bounding box center [400, 231] width 167 height 18
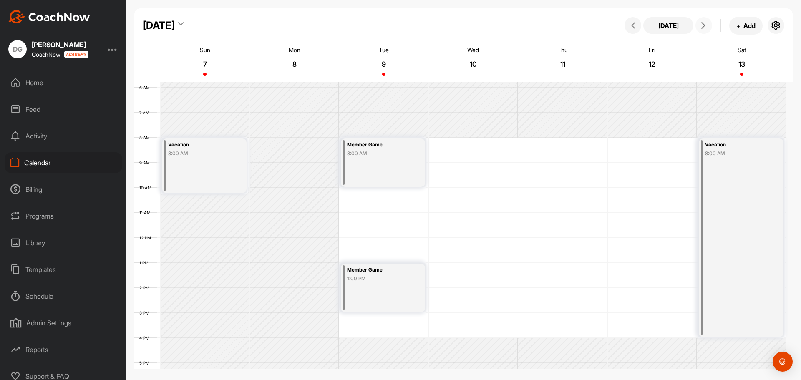
click at [703, 26] on icon at bounding box center [703, 25] width 7 height 7
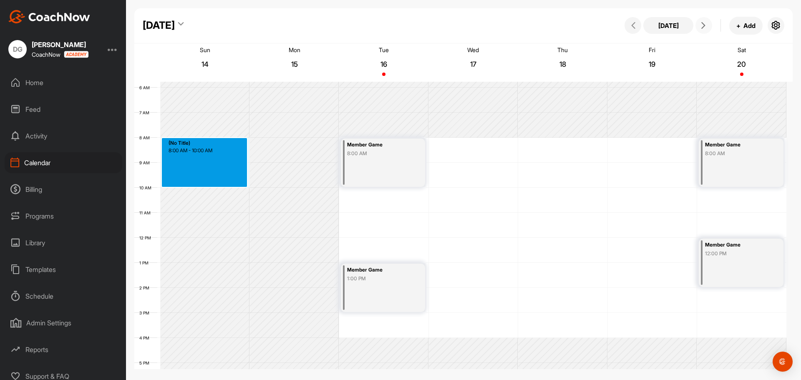
drag, startPoint x: 209, startPoint y: 138, endPoint x: 202, endPoint y: 183, distance: 45.2
click at [202, 183] on div "12 AM 1 AM 2 AM 3 AM 4 AM 5 AM 6 AM 7 AM 8 AM 9 AM 10 AM 11 AM 12 PM 1 PM 2 PM …" at bounding box center [460, 237] width 652 height 601
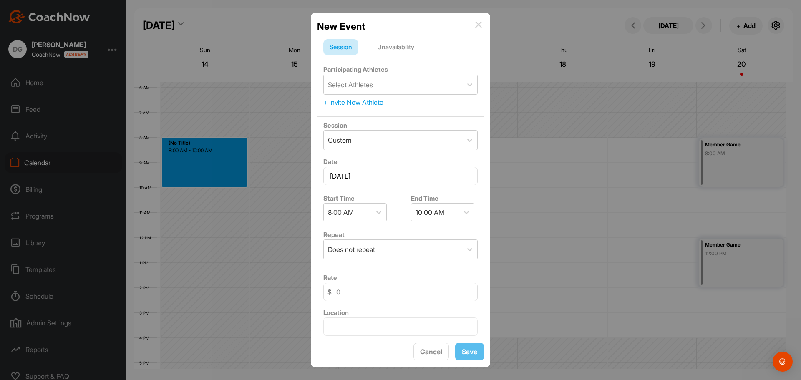
click at [426, 44] on div "Session Unavailability" at bounding box center [400, 47] width 154 height 16
click at [405, 46] on div "Unavailability" at bounding box center [396, 47] width 50 height 16
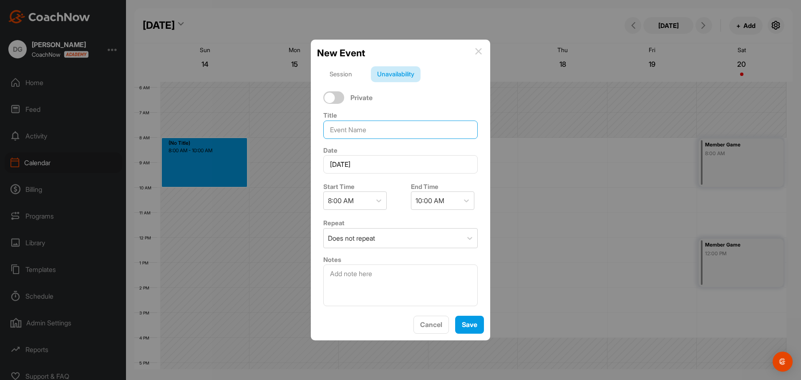
click at [359, 127] on input at bounding box center [400, 130] width 154 height 18
type input "Vacation"
click at [471, 331] on button "Save" at bounding box center [469, 325] width 29 height 18
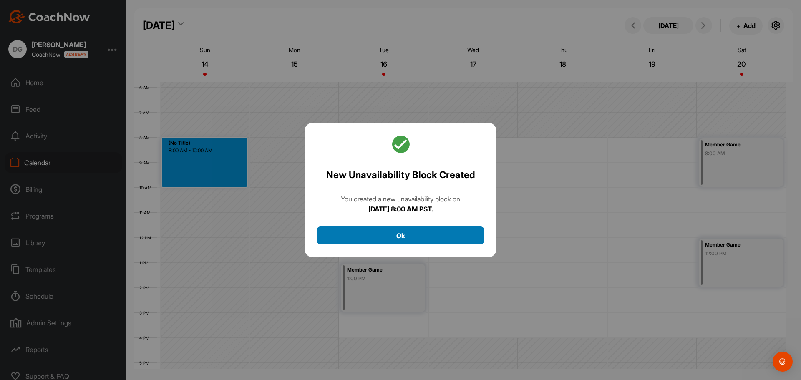
click at [443, 237] on button "Ok" at bounding box center [400, 236] width 167 height 18
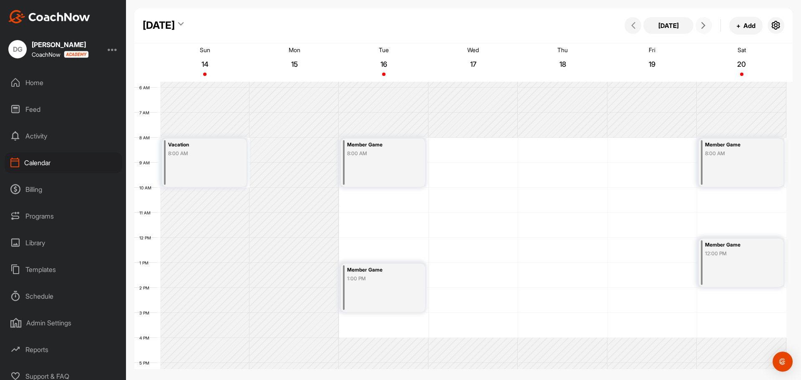
click at [702, 24] on icon at bounding box center [703, 25] width 7 height 7
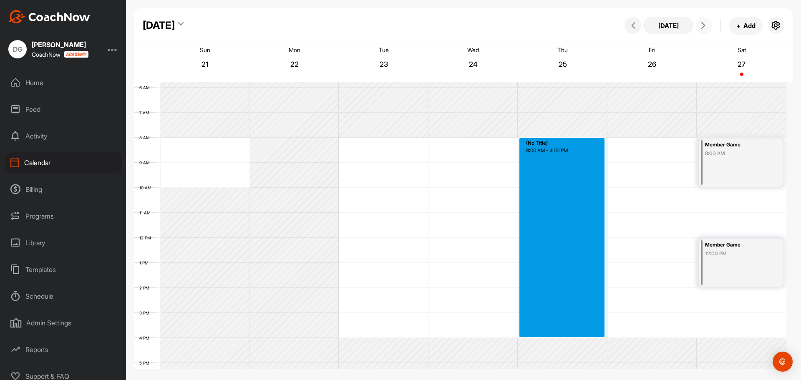
drag, startPoint x: 574, startPoint y: 139, endPoint x: 583, endPoint y: 332, distance: 193.0
click at [583, 332] on div "12 AM 1 AM 2 AM 3 AM 4 AM 5 AM 6 AM 7 AM 8 AM 9 AM 10 AM 11 AM 12 PM 1 PM 2 PM …" at bounding box center [460, 237] width 652 height 601
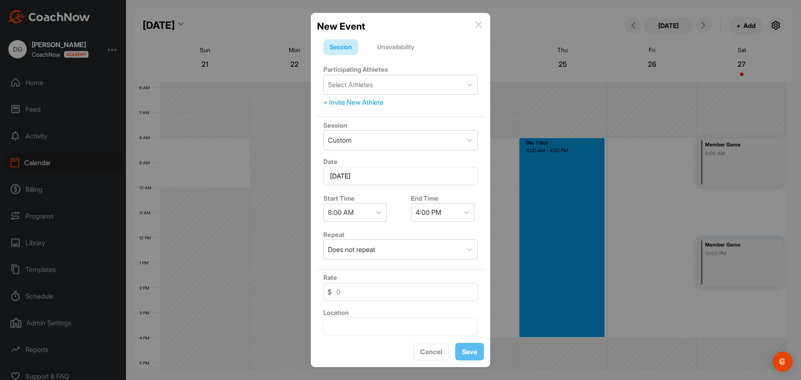
click at [390, 44] on div "Unavailability" at bounding box center [396, 47] width 50 height 16
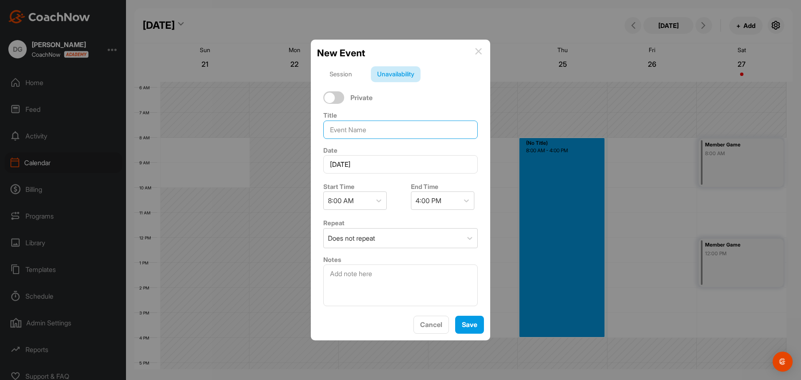
click at [362, 126] on input at bounding box center [400, 130] width 154 height 18
type input "C"
type input "Christmas"
click at [467, 327] on span "Save" at bounding box center [469, 325] width 15 height 8
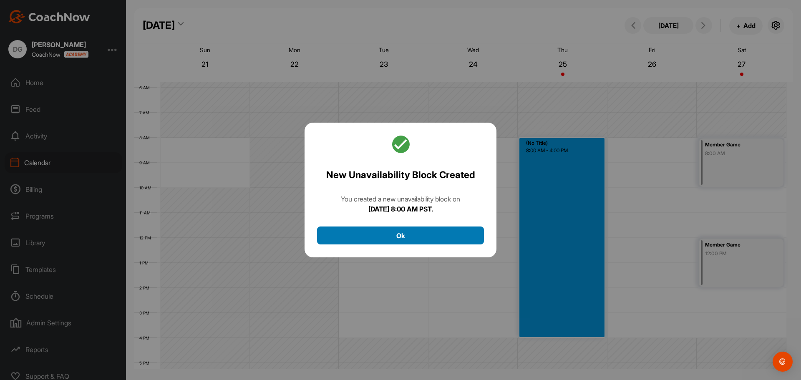
click at [412, 235] on button "Ok" at bounding box center [400, 236] width 167 height 18
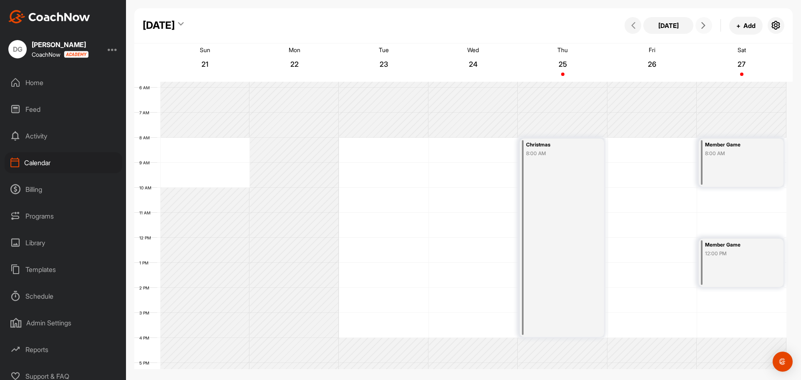
click at [705, 20] on button at bounding box center [704, 25] width 17 height 17
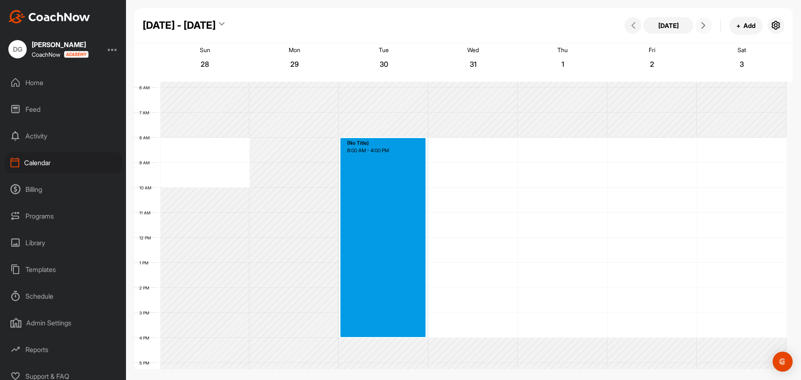
drag, startPoint x: 376, startPoint y: 139, endPoint x: 395, endPoint y: 332, distance: 193.7
click at [395, 332] on div "12 AM 1 AM 2 AM 3 AM 4 AM 5 AM 6 AM 7 AM 8 AM 9 AM 10 AM 11 AM 12 PM 1 PM 2 PM …" at bounding box center [460, 237] width 652 height 601
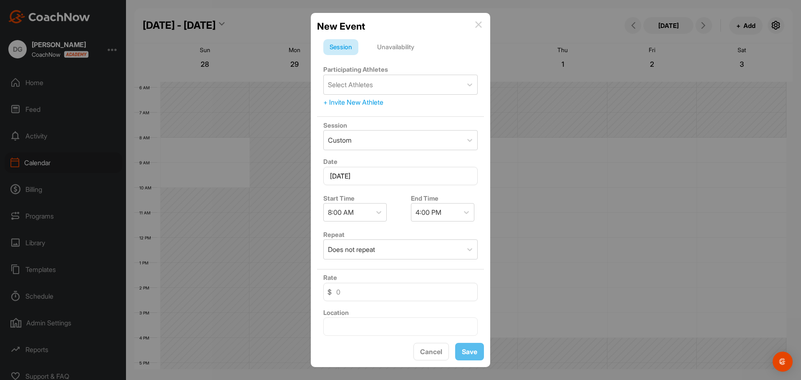
click at [395, 43] on div "Unavailability" at bounding box center [396, 47] width 50 height 16
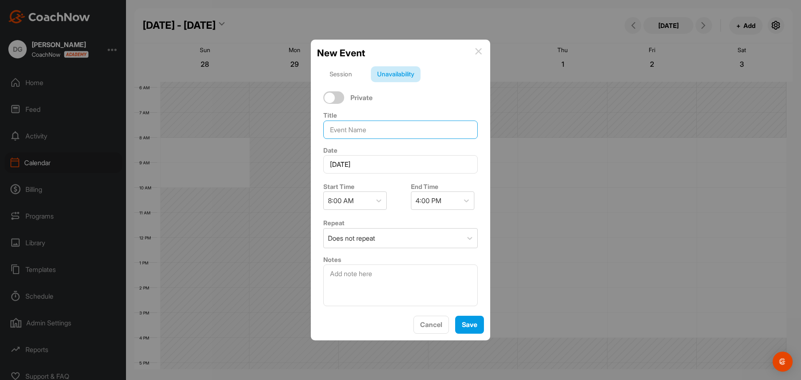
click at [372, 125] on input at bounding box center [400, 130] width 154 height 18
type input "Vacation"
click at [467, 325] on span "Save" at bounding box center [469, 325] width 15 height 8
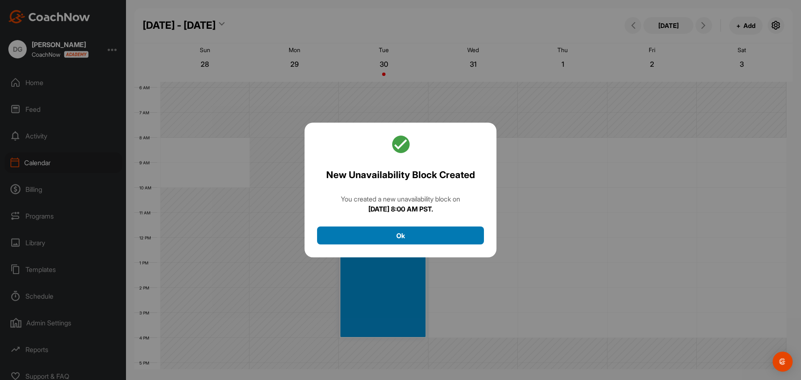
click at [439, 239] on button "Ok" at bounding box center [400, 236] width 167 height 18
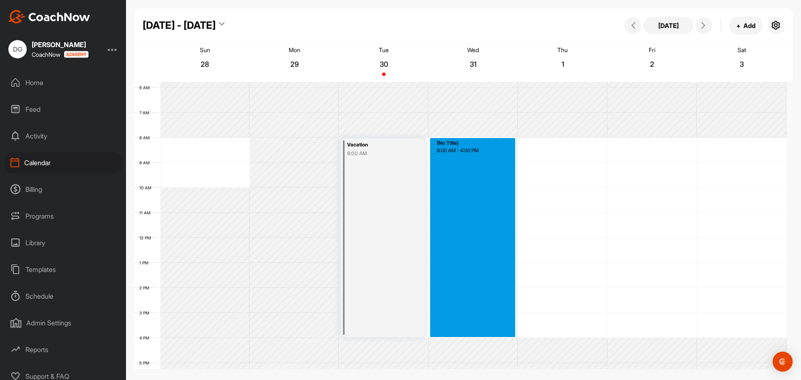
drag, startPoint x: 475, startPoint y: 139, endPoint x: 467, endPoint y: 333, distance: 194.6
click at [467, 333] on div "12 AM 1 AM 2 AM 3 AM 4 AM 5 AM 6 AM 7 AM 8 AM 9 AM 10 AM 11 AM 12 PM 1 PM 2 PM …" at bounding box center [460, 237] width 652 height 601
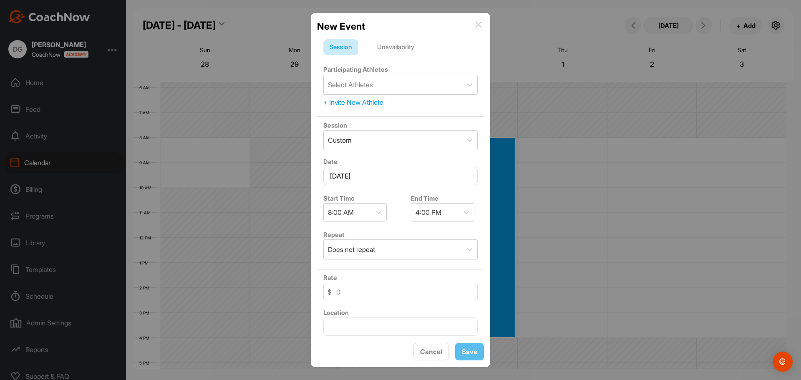
click at [396, 43] on div "Unavailability" at bounding box center [396, 47] width 50 height 16
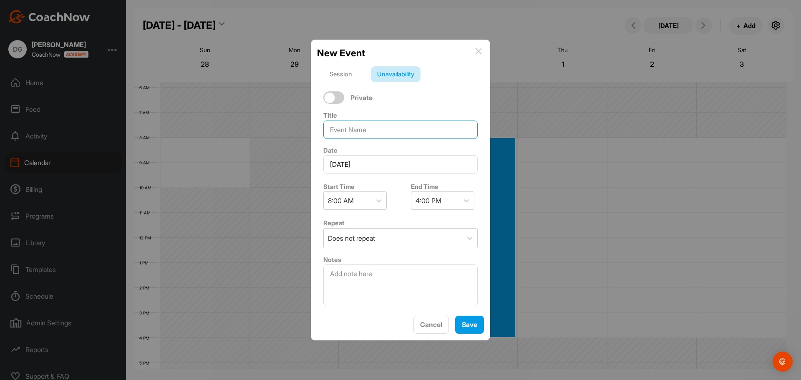
click at [363, 128] on input at bounding box center [400, 130] width 154 height 18
type input "Vacation"
click at [481, 328] on button "Save" at bounding box center [469, 325] width 29 height 18
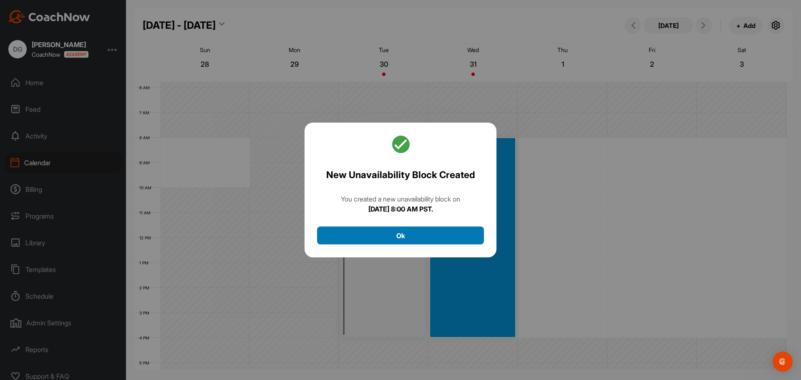
click at [457, 237] on button "Ok" at bounding box center [400, 236] width 167 height 18
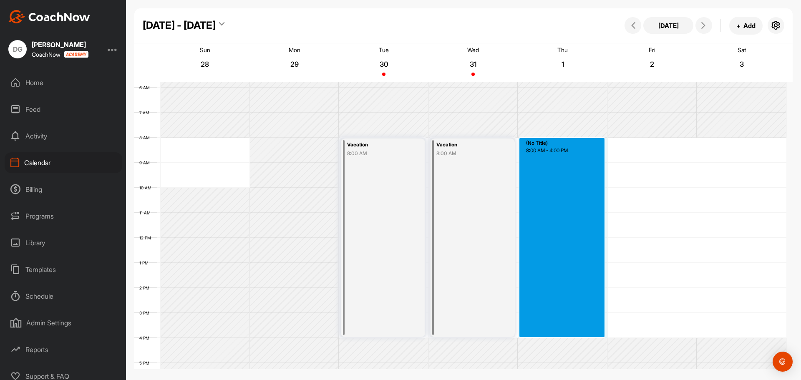
drag, startPoint x: 568, startPoint y: 141, endPoint x: 567, endPoint y: 333, distance: 192.0
click at [567, 333] on div "12 AM 1 AM 2 AM 3 AM 4 AM 5 AM 6 AM 7 AM 8 AM 9 AM 10 AM 11 AM 12 PM 1 PM 2 PM …" at bounding box center [460, 237] width 652 height 601
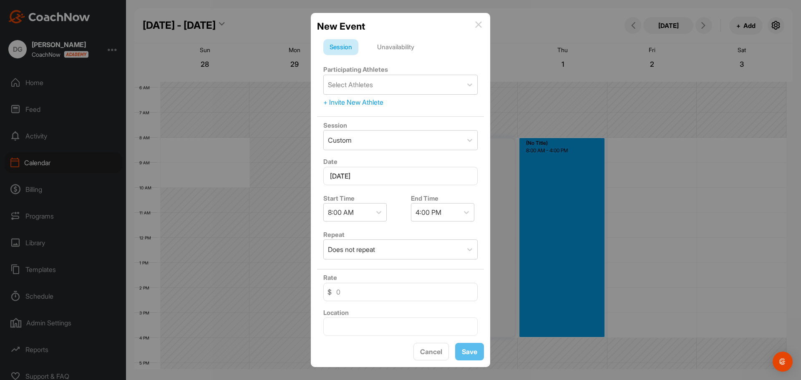
click at [384, 50] on div "Unavailability" at bounding box center [396, 47] width 50 height 16
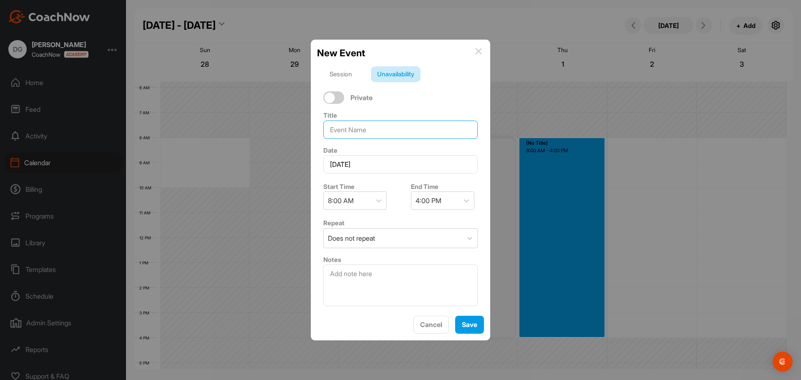
click at [369, 123] on input at bounding box center [400, 130] width 154 height 18
type input "Vacation"
click at [479, 326] on button "Save" at bounding box center [469, 325] width 29 height 18
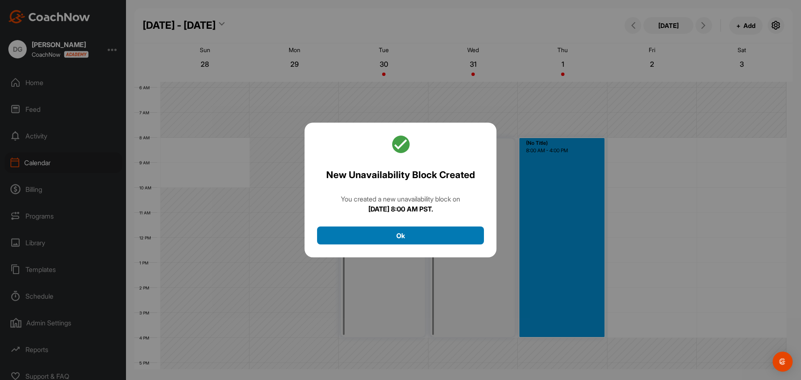
click at [411, 235] on button "Ok" at bounding box center [400, 236] width 167 height 18
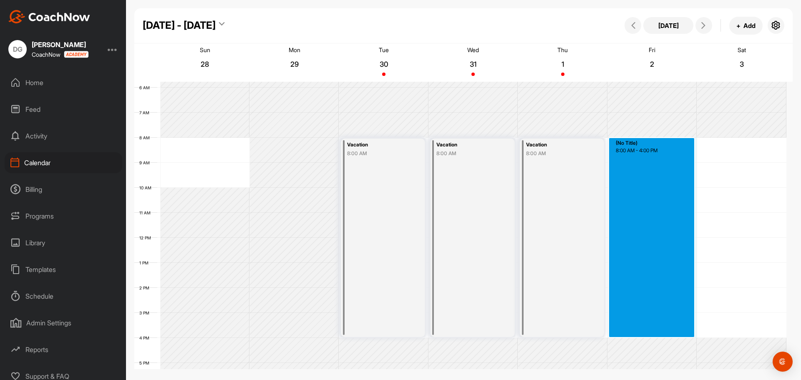
drag, startPoint x: 644, startPoint y: 139, endPoint x: 650, endPoint y: 334, distance: 195.5
click at [650, 334] on div "12 AM 1 AM 2 AM 3 AM 4 AM 5 AM 6 AM 7 AM 8 AM 9 AM 10 AM 11 AM 12 PM 1 PM 2 PM …" at bounding box center [460, 237] width 652 height 601
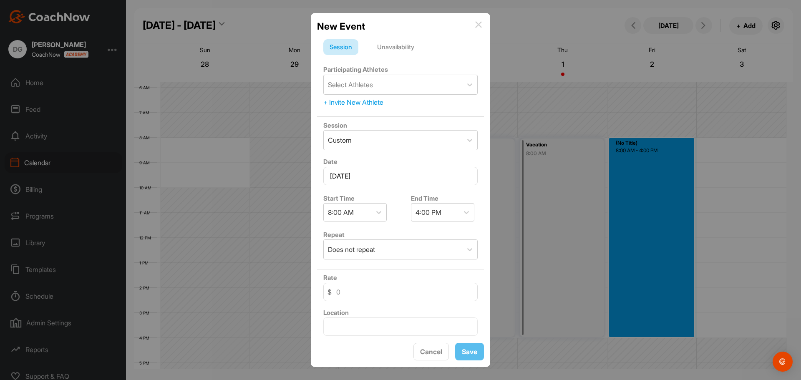
click at [399, 47] on div "Unavailability" at bounding box center [396, 47] width 50 height 16
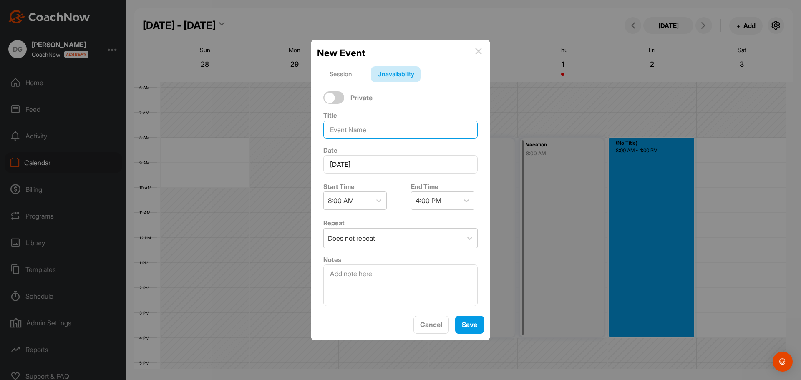
click at [357, 126] on input at bounding box center [400, 130] width 154 height 18
type input "Vacation"
click at [475, 318] on button "Save" at bounding box center [469, 325] width 29 height 18
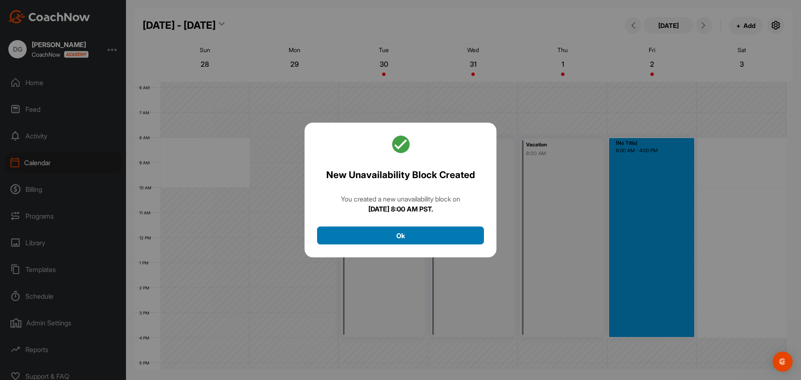
click at [448, 234] on button "Ok" at bounding box center [400, 236] width 167 height 18
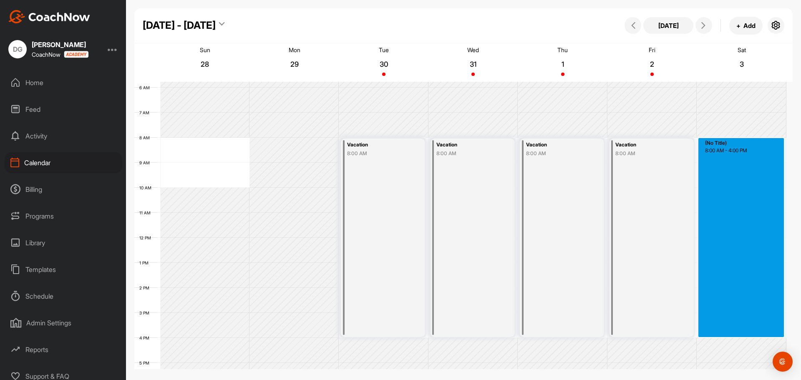
drag, startPoint x: 745, startPoint y: 140, endPoint x: 742, endPoint y: 332, distance: 192.0
click at [742, 332] on div "12 AM 1 AM 2 AM 3 AM 4 AM 5 AM 6 AM 7 AM 8 AM 9 AM 10 AM 11 AM 12 PM 1 PM 2 PM …" at bounding box center [460, 237] width 652 height 601
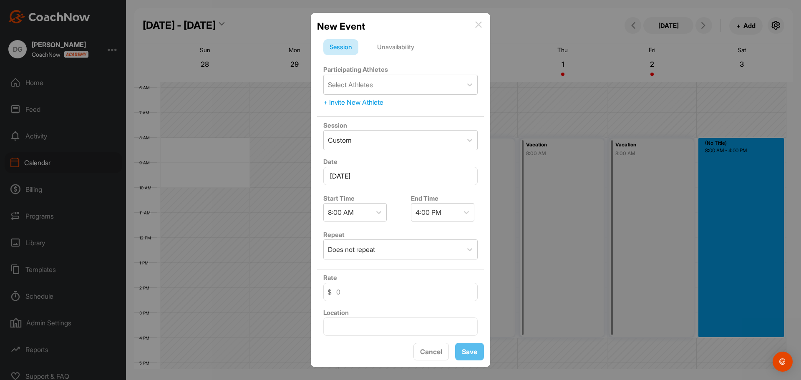
click at [396, 43] on div "Unavailability" at bounding box center [396, 47] width 50 height 16
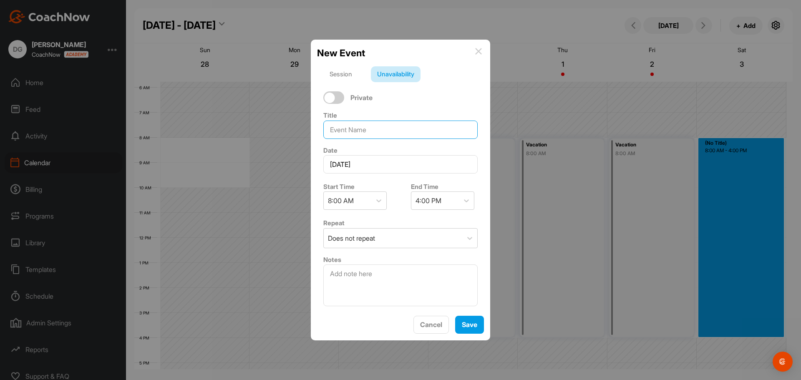
click at [354, 126] on input at bounding box center [400, 130] width 154 height 18
type input "Vacation"
click at [475, 330] on button "Save" at bounding box center [469, 325] width 29 height 18
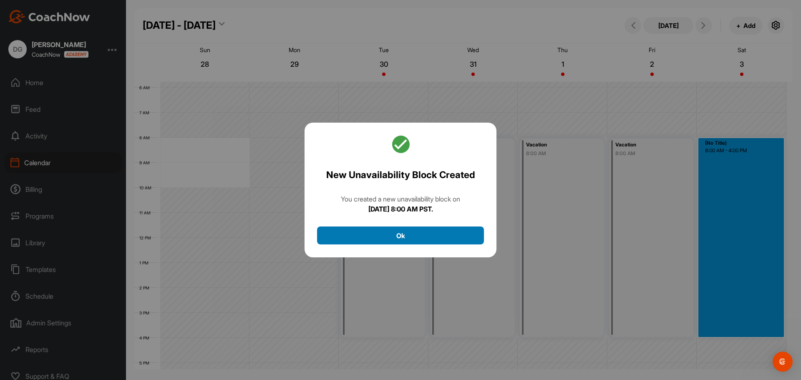
click at [414, 241] on button "Ok" at bounding box center [400, 236] width 167 height 18
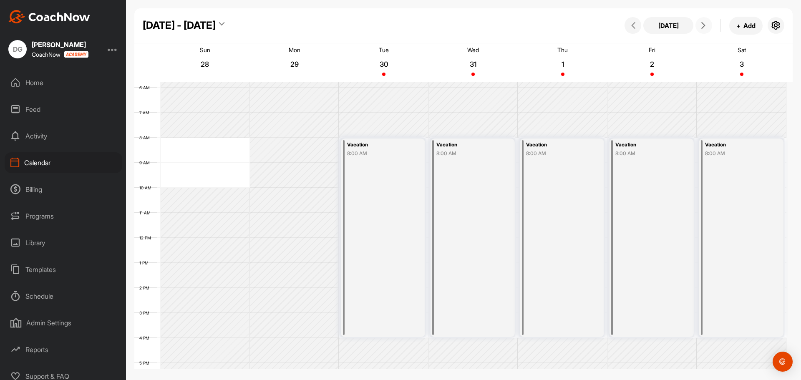
click at [700, 26] on span at bounding box center [704, 25] width 10 height 7
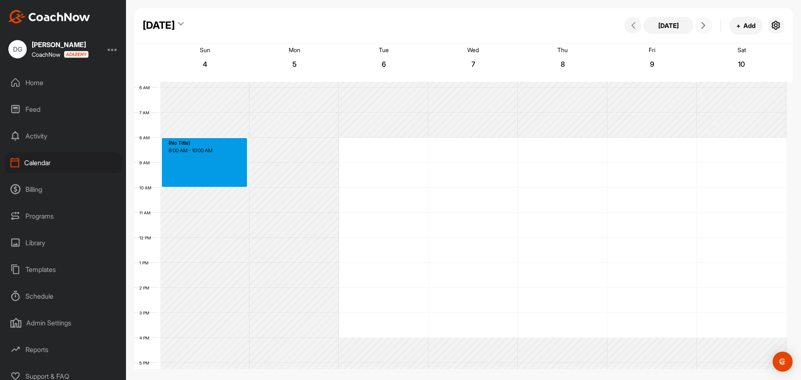
drag, startPoint x: 195, startPoint y: 142, endPoint x: 194, endPoint y: 183, distance: 40.9
click at [194, 183] on div "12 AM 1 AM 2 AM 3 AM 4 AM 5 AM 6 AM 7 AM 8 AM 9 AM 10 AM 11 AM 12 PM 1 PM 2 PM …" at bounding box center [460, 237] width 652 height 601
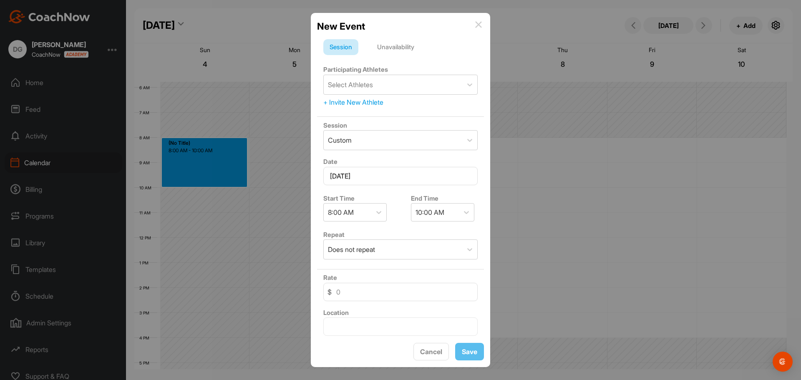
click at [393, 47] on div "Unavailability" at bounding box center [396, 47] width 50 height 16
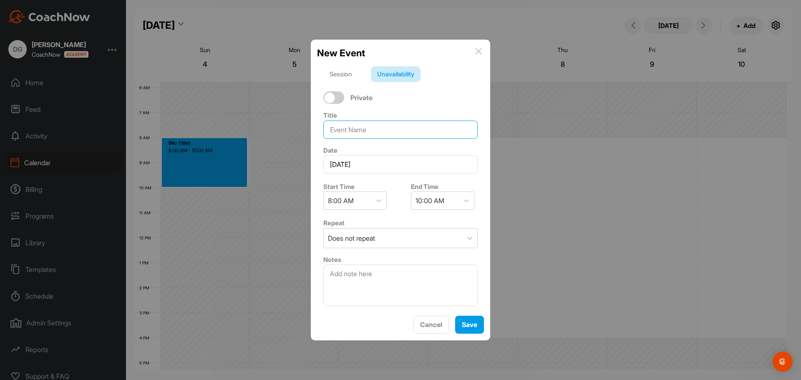
click at [357, 130] on input at bounding box center [400, 130] width 154 height 18
type input "Vacation"
click at [476, 322] on span "Save" at bounding box center [469, 325] width 15 height 8
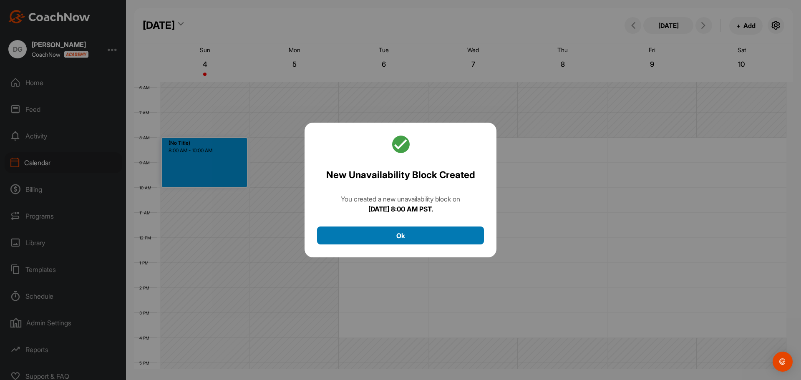
click at [424, 236] on button "Ok" at bounding box center [400, 236] width 167 height 18
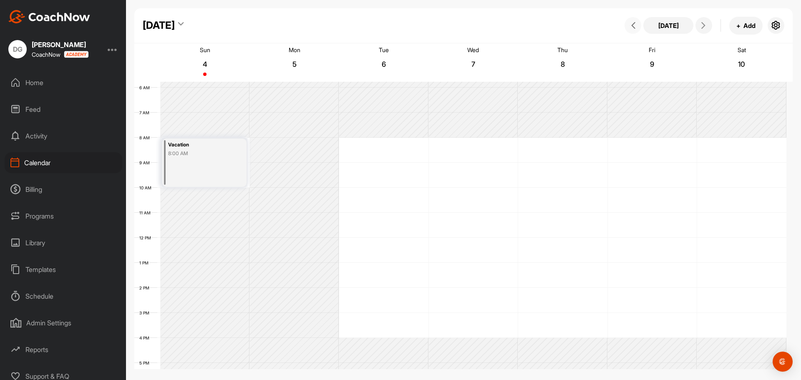
click at [629, 19] on button at bounding box center [633, 25] width 17 height 17
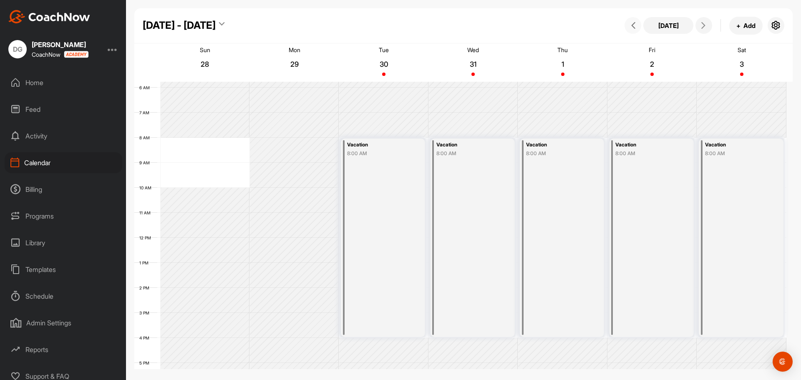
click at [638, 26] on span at bounding box center [633, 25] width 10 height 7
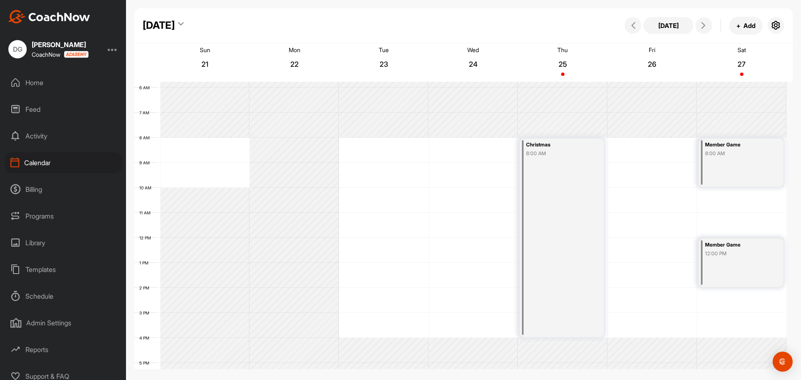
click at [51, 215] on div "Programs" at bounding box center [64, 216] width 118 height 21
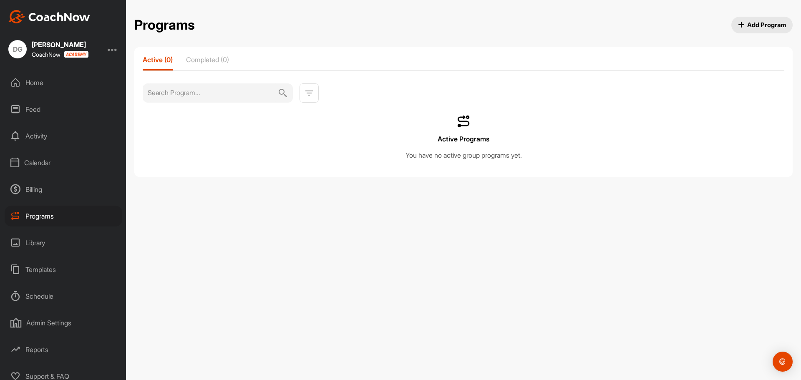
click at [27, 88] on div "Home" at bounding box center [64, 82] width 118 height 21
